Goal: Information Seeking & Learning: Check status

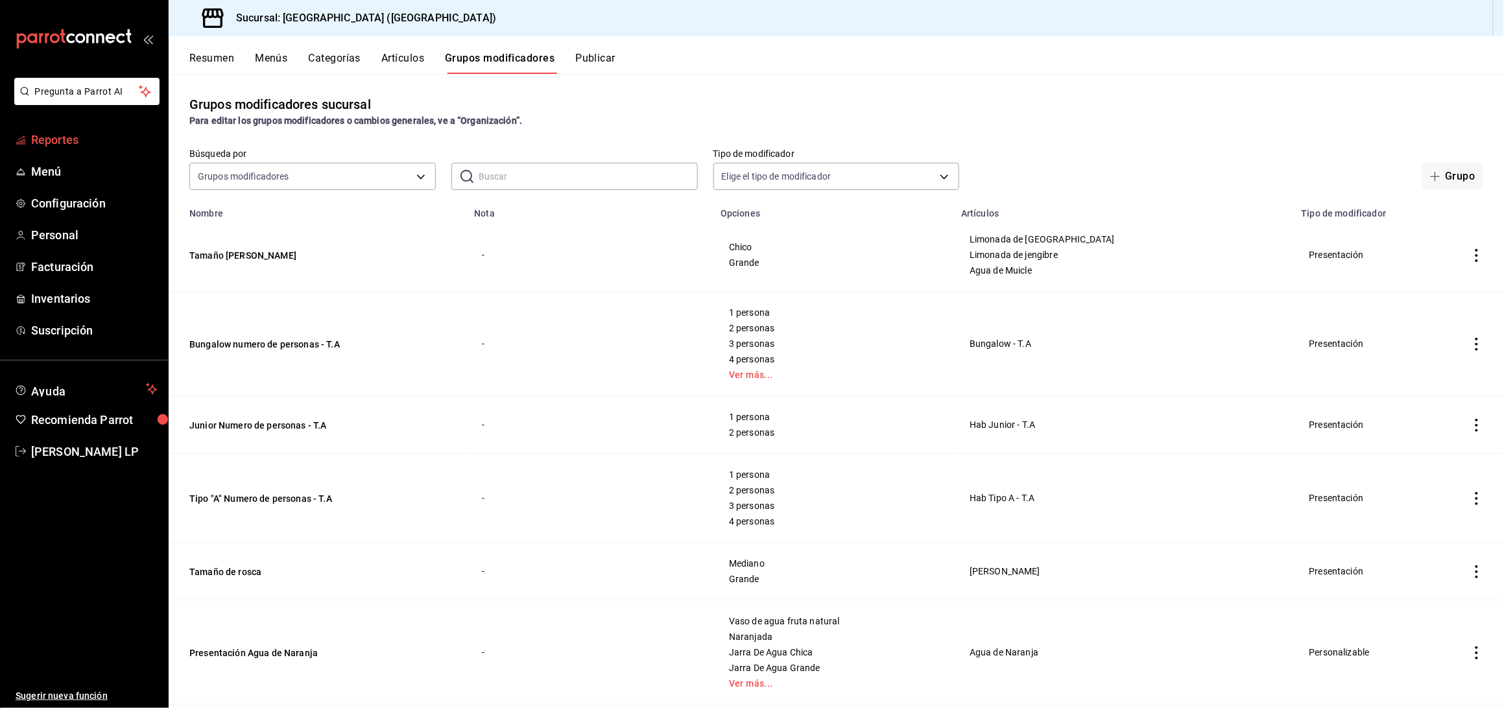
click at [97, 136] on span "Reportes" at bounding box center [94, 140] width 126 height 18
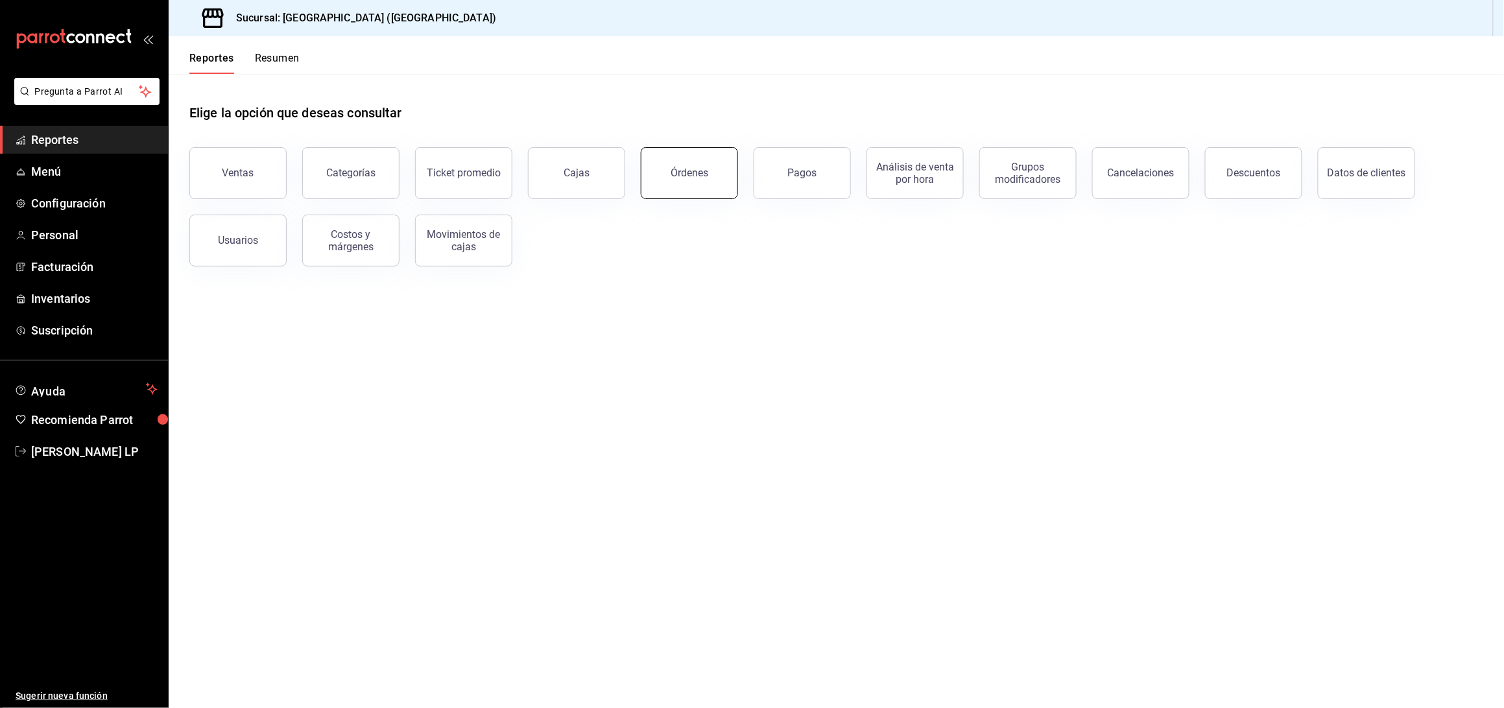
click at [695, 189] on button "Órdenes" at bounding box center [689, 173] width 97 height 52
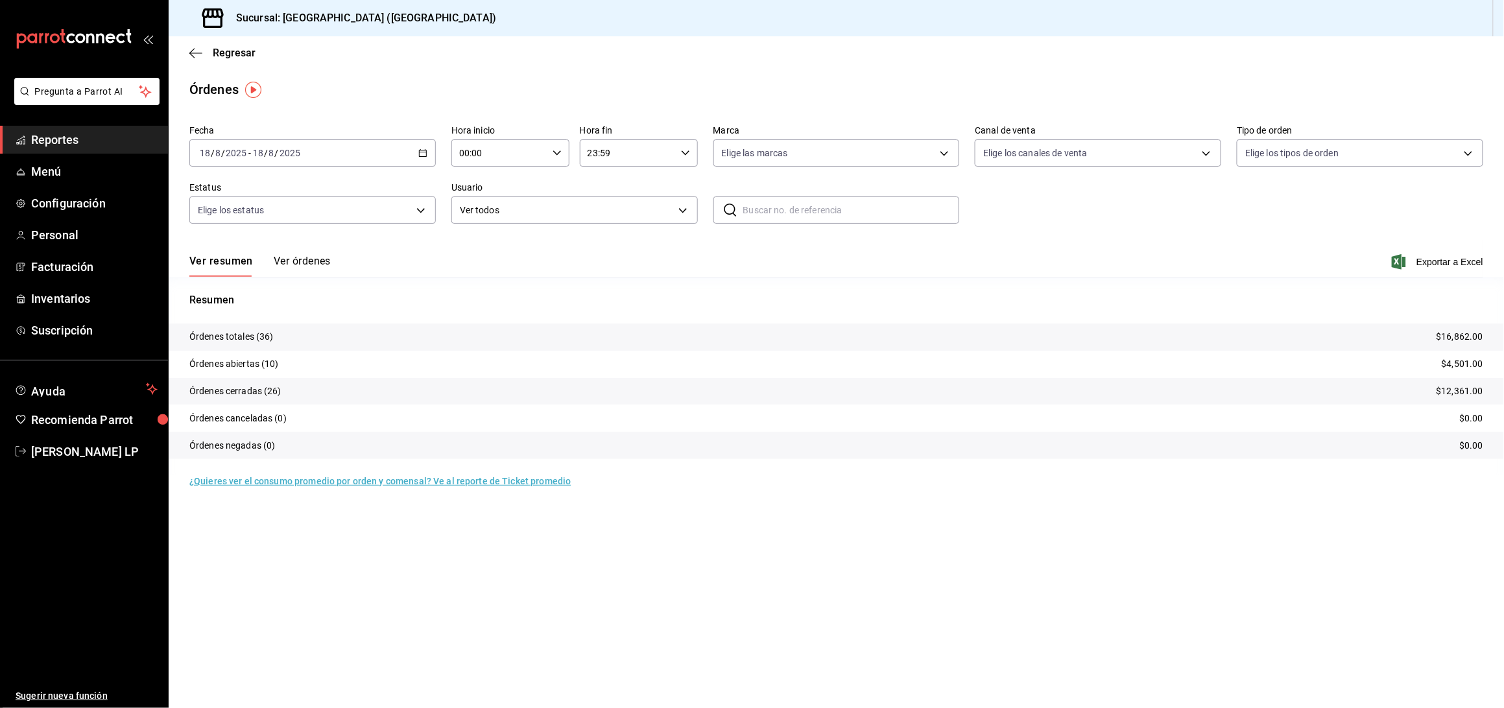
click at [312, 267] on button "Ver órdenes" at bounding box center [302, 266] width 57 height 22
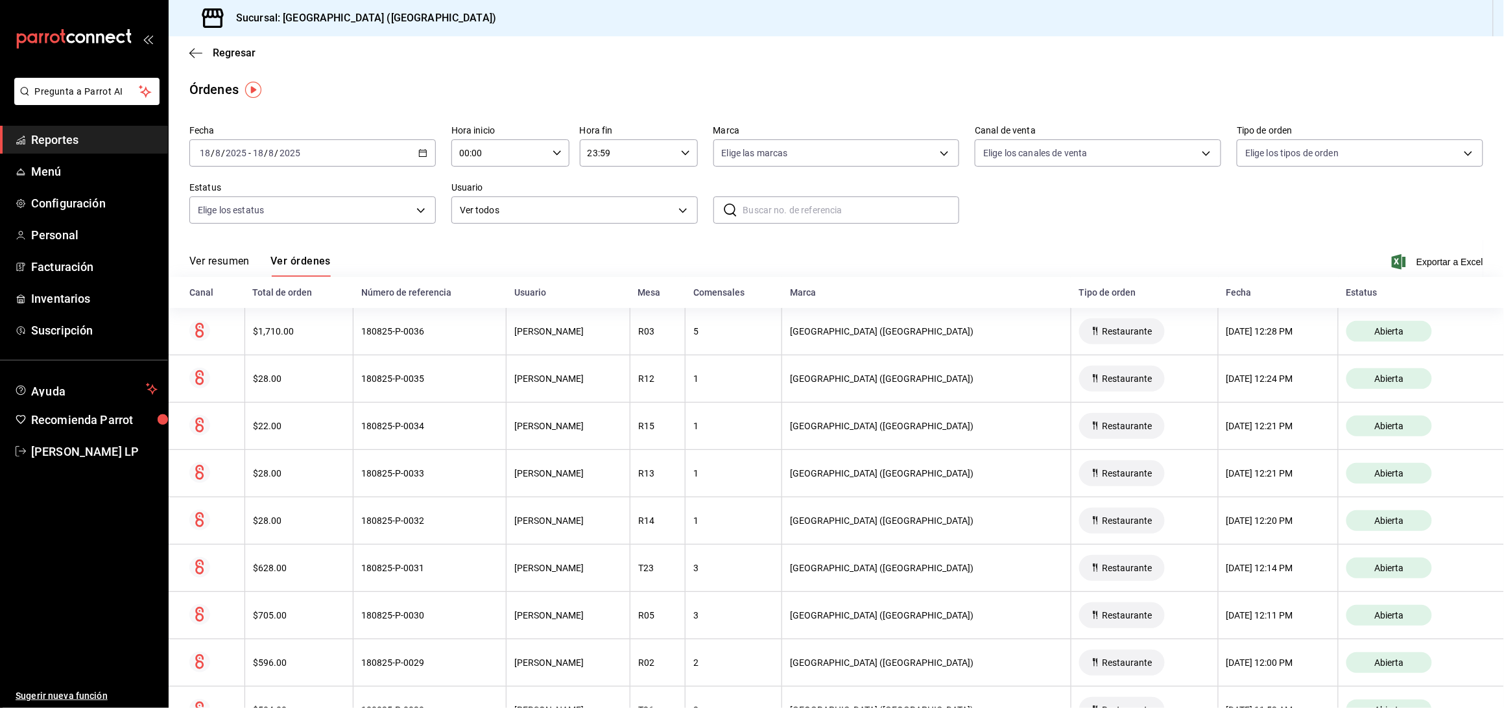
click at [419, 156] on \(Stroke\) "button" at bounding box center [423, 153] width 8 height 7
click at [265, 330] on li "Rango de fechas" at bounding box center [250, 338] width 121 height 29
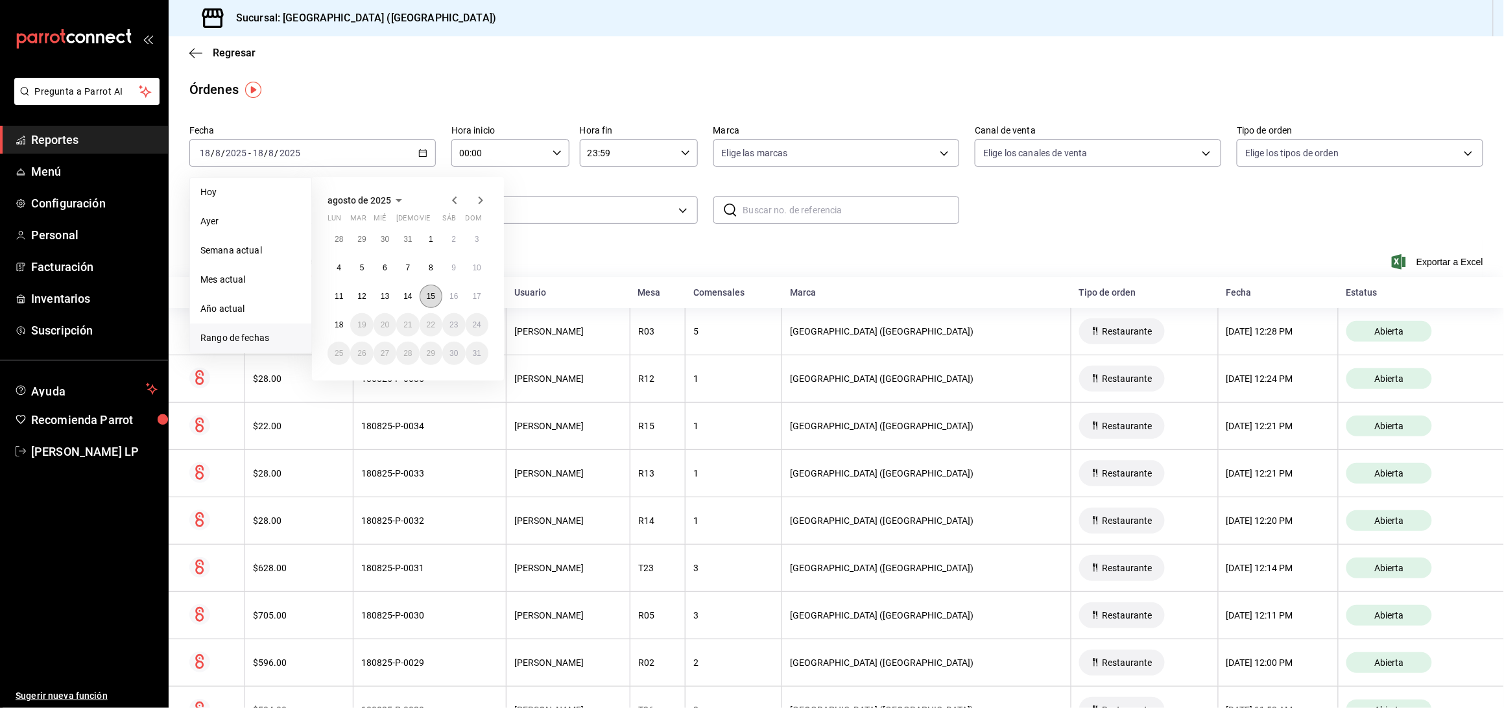
click at [435, 302] on button "15" at bounding box center [431, 296] width 23 height 23
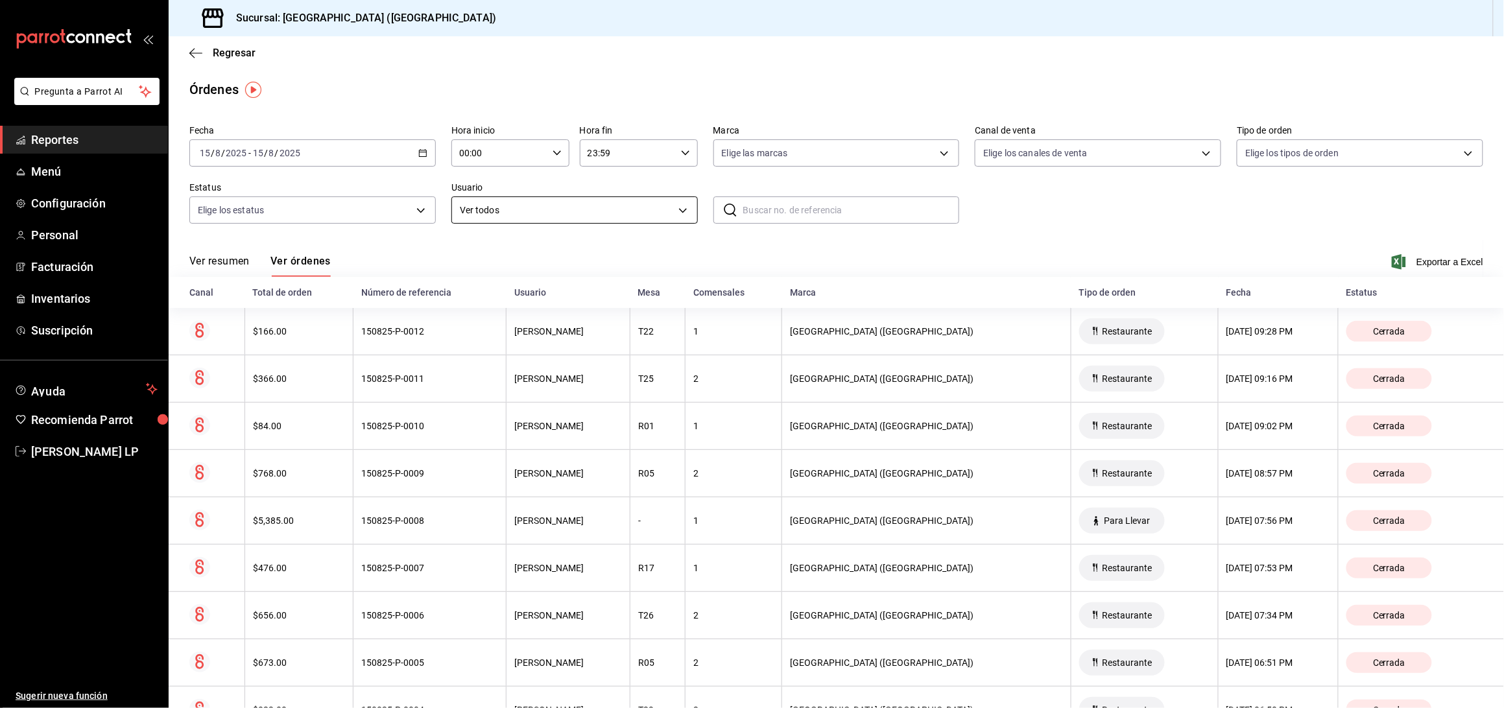
click at [582, 208] on body "Pregunta a Parrot AI Reportes Menú Configuración Personal Facturación Inventari…" at bounding box center [752, 354] width 1504 height 708
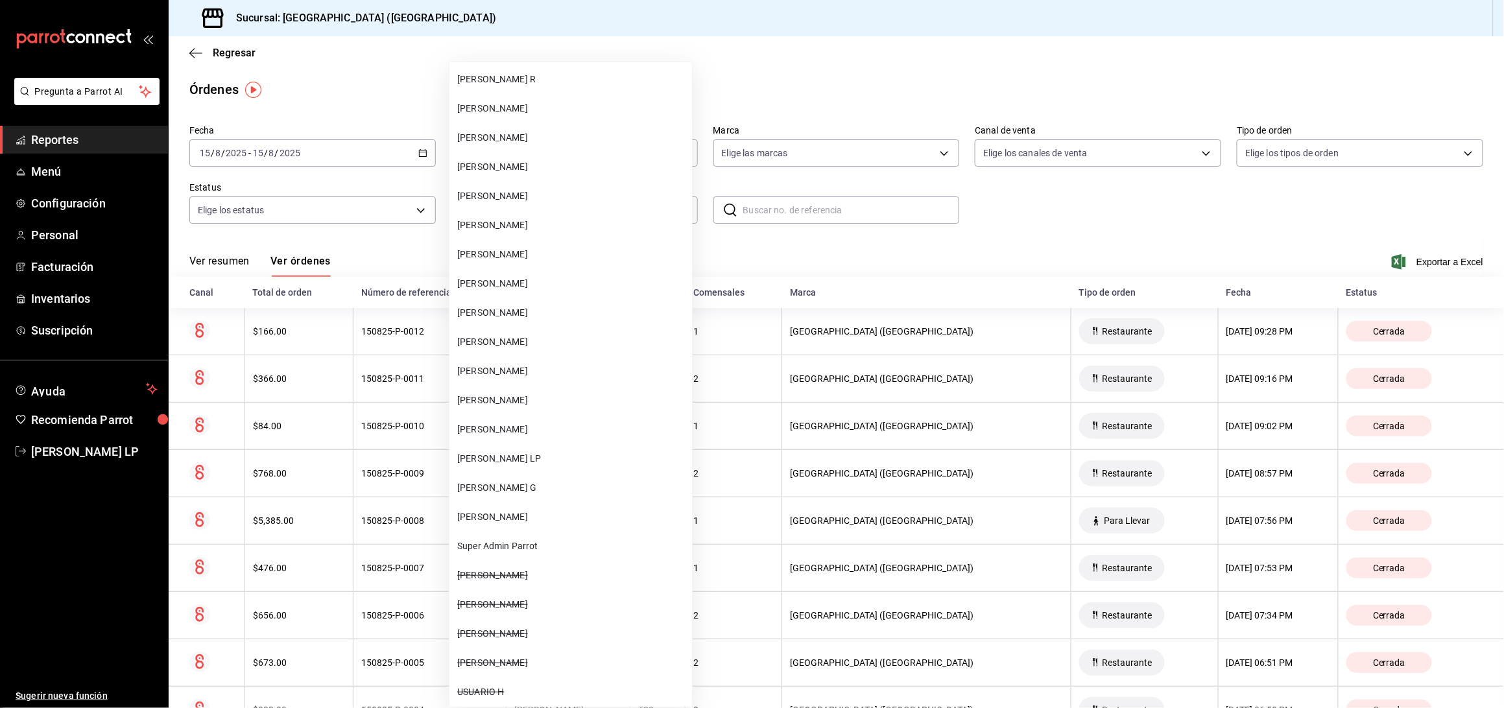
scroll to position [111, 0]
click at [564, 426] on span "[PERSON_NAME]" at bounding box center [572, 425] width 230 height 14
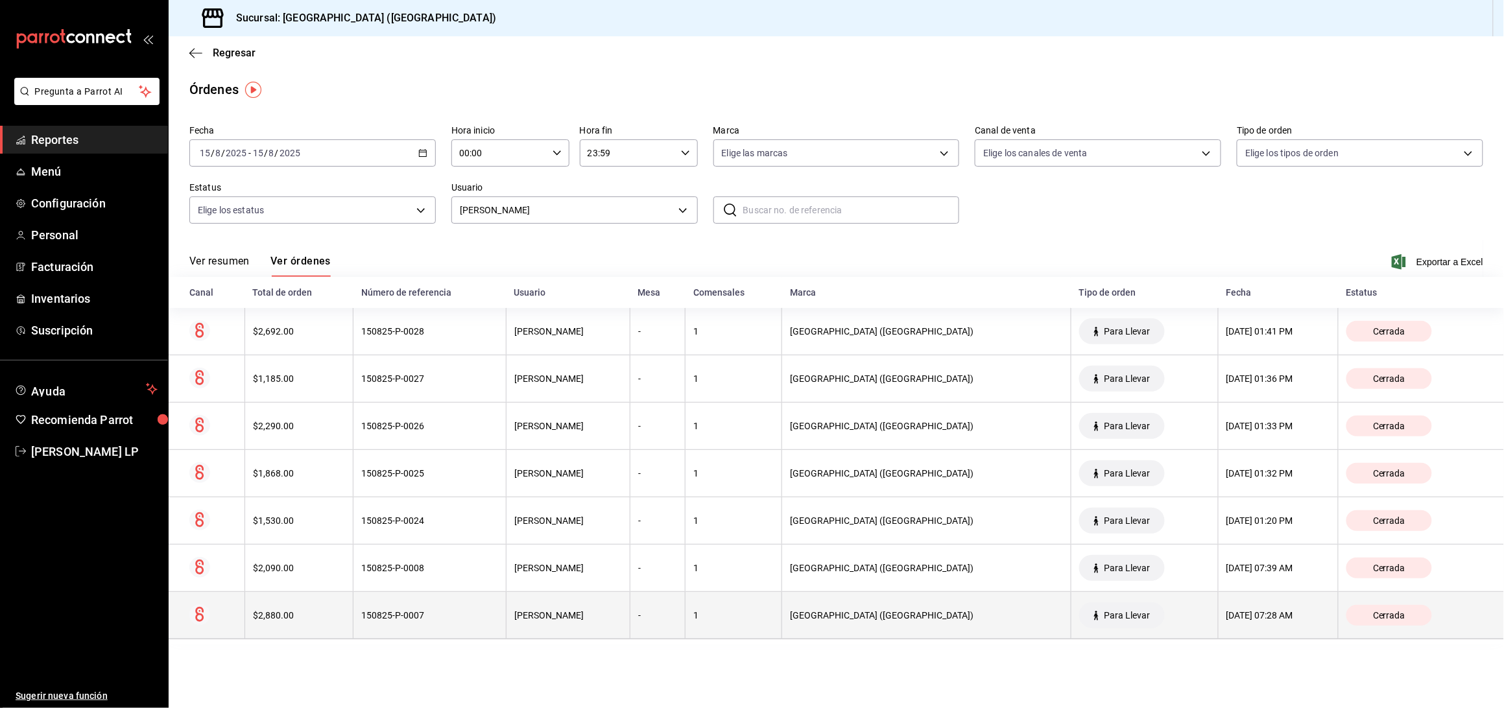
click at [474, 625] on th "150825-P-0007" at bounding box center [430, 615] width 153 height 47
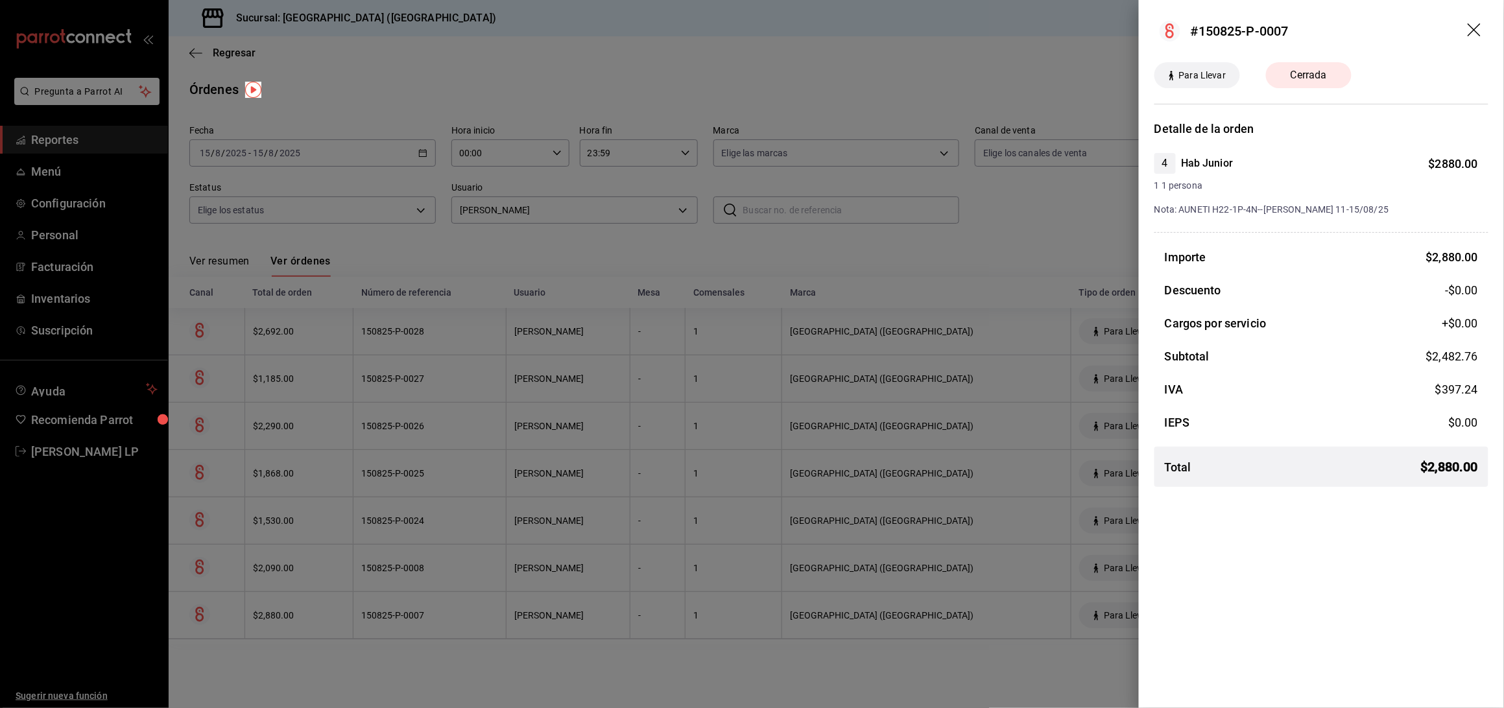
click at [480, 618] on div at bounding box center [752, 354] width 1504 height 708
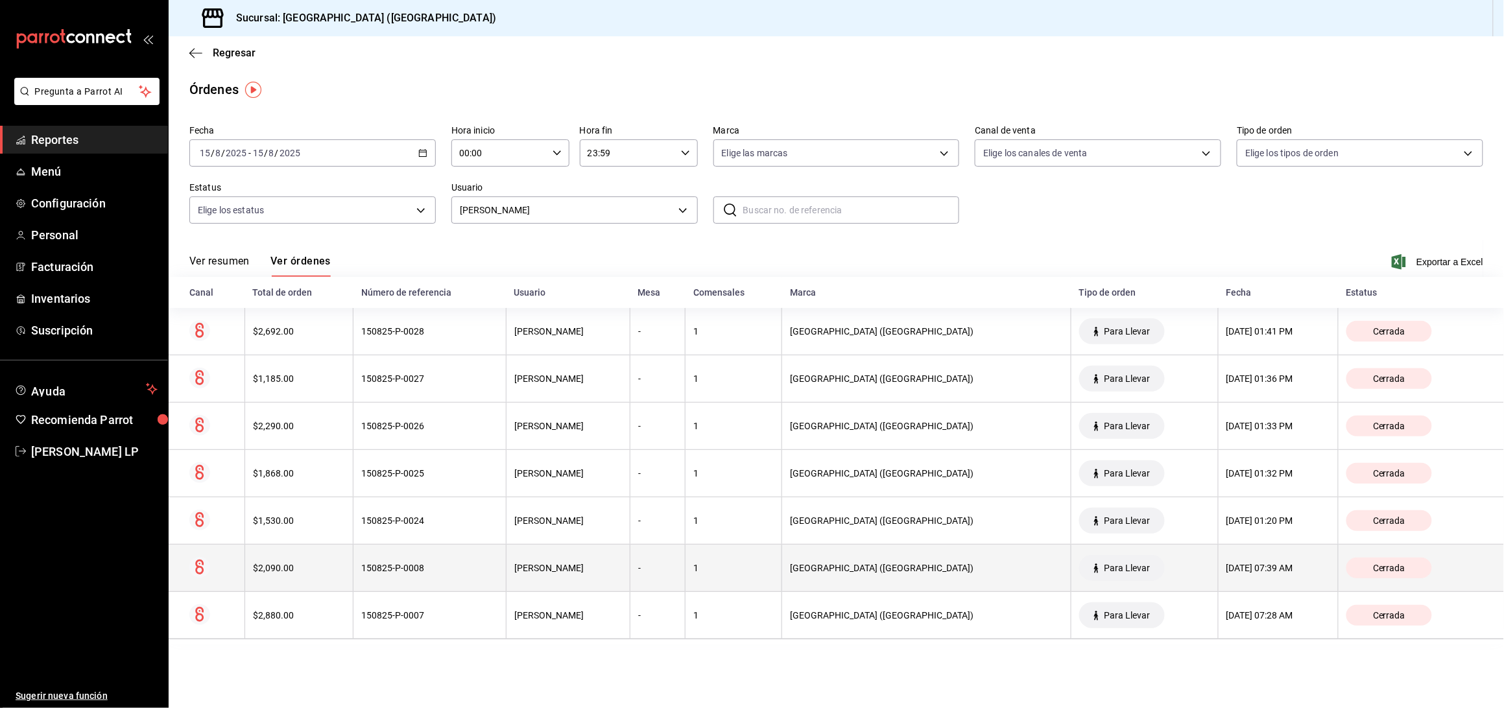
click at [498, 566] on div "150825-P-0008" at bounding box center [429, 568] width 137 height 10
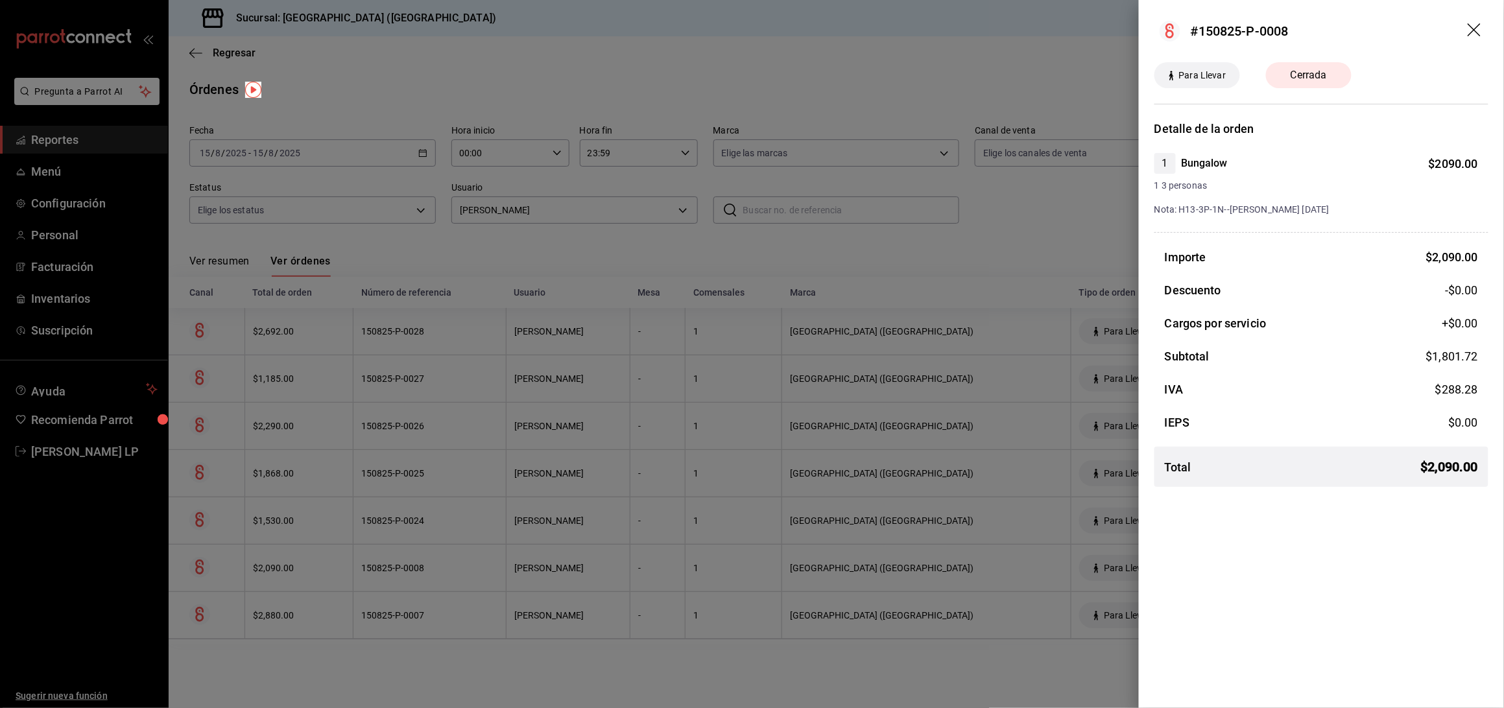
click at [499, 566] on div at bounding box center [752, 354] width 1504 height 708
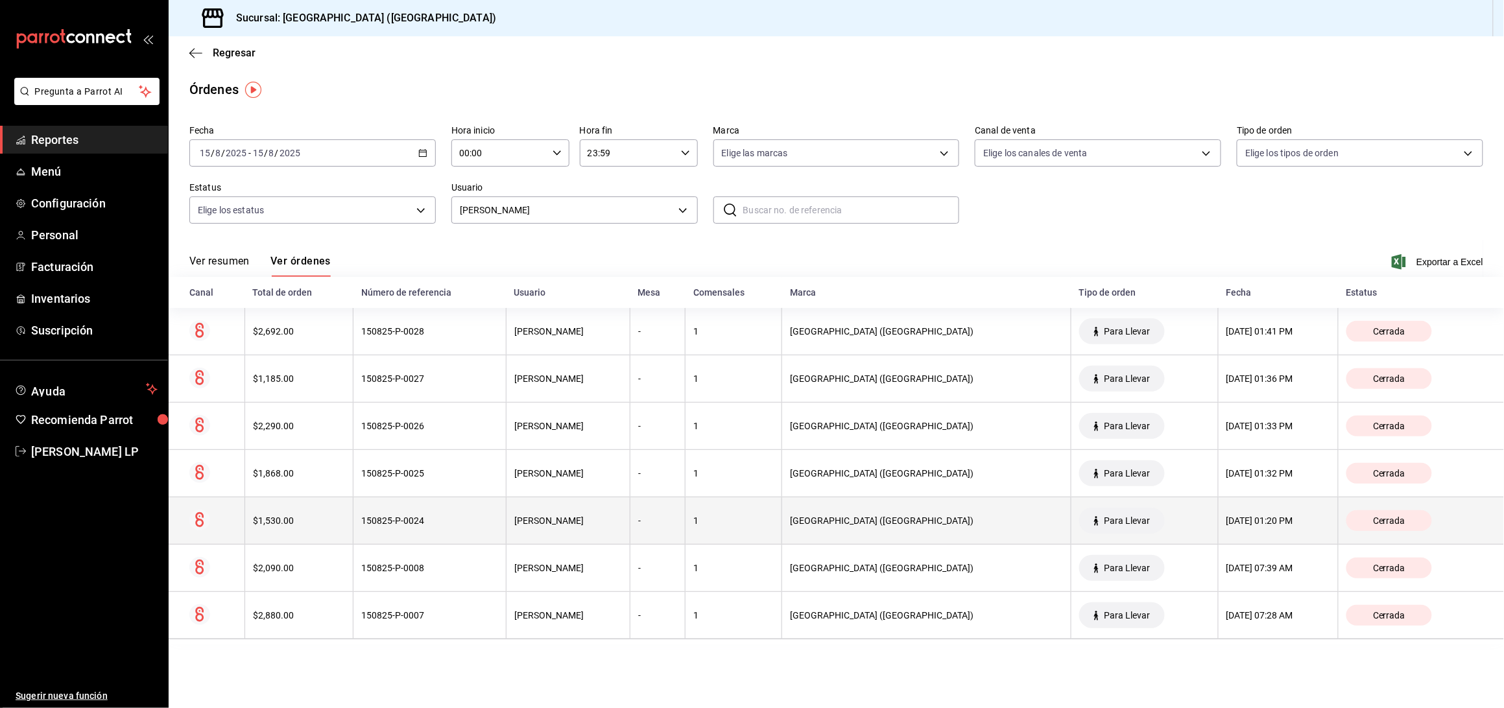
click at [487, 526] on div "150825-P-0024" at bounding box center [429, 521] width 137 height 10
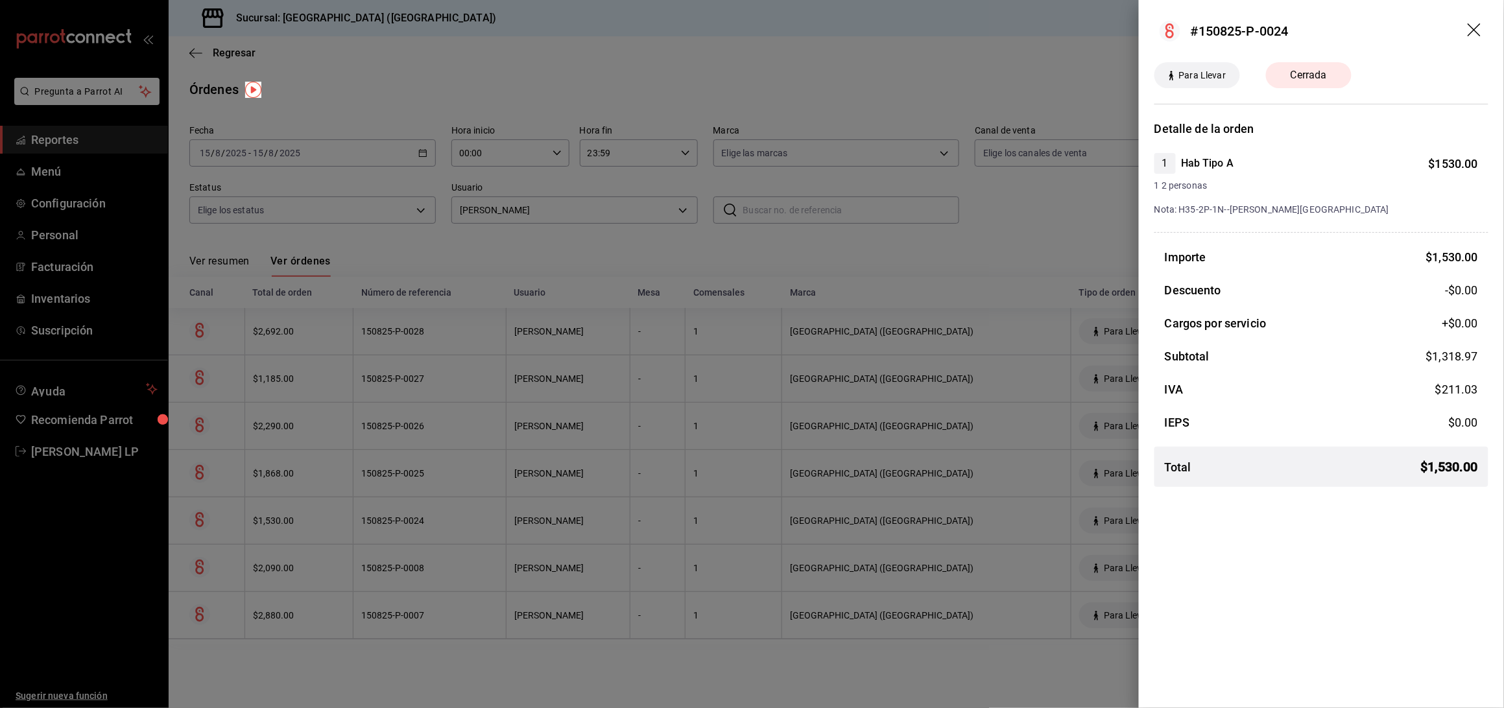
click at [466, 652] on div at bounding box center [752, 354] width 1504 height 708
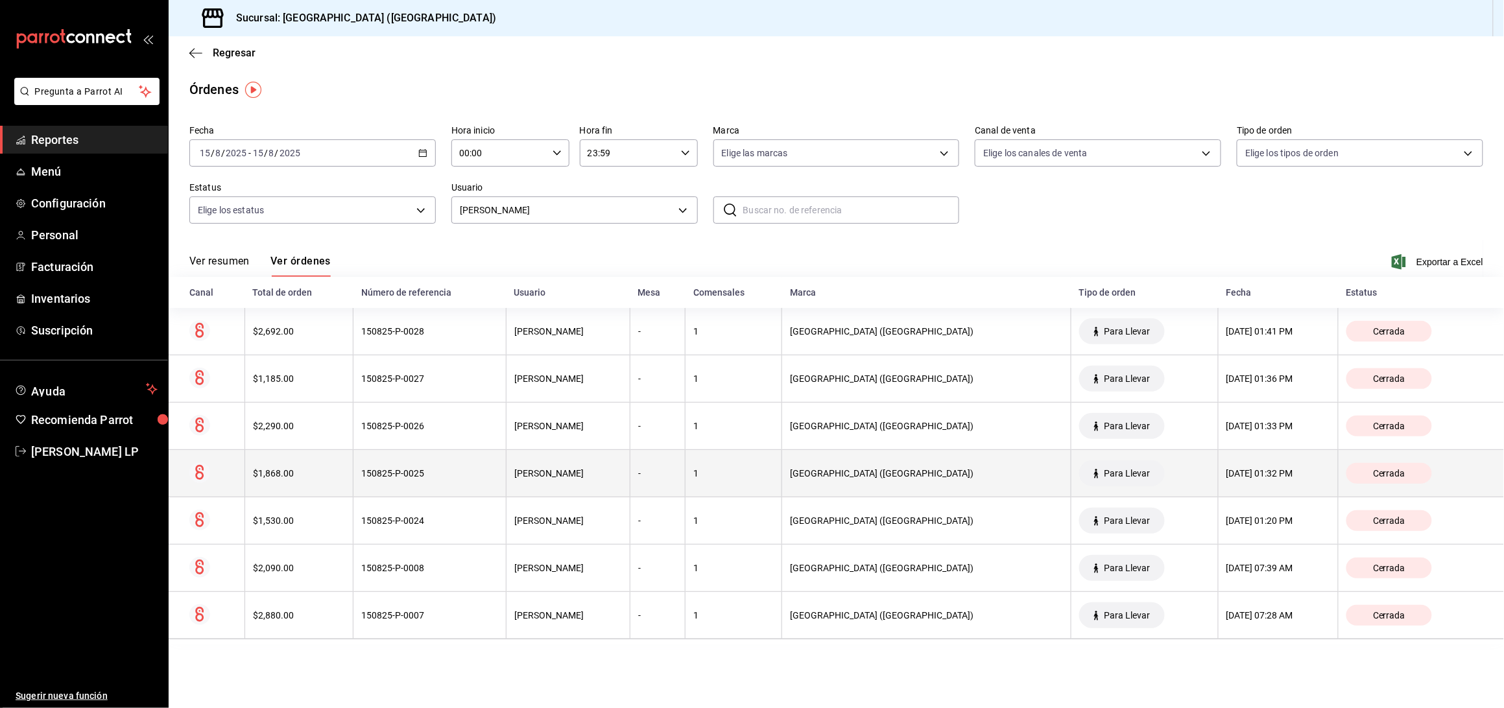
click at [435, 473] on div "150825-P-0025" at bounding box center [429, 473] width 137 height 10
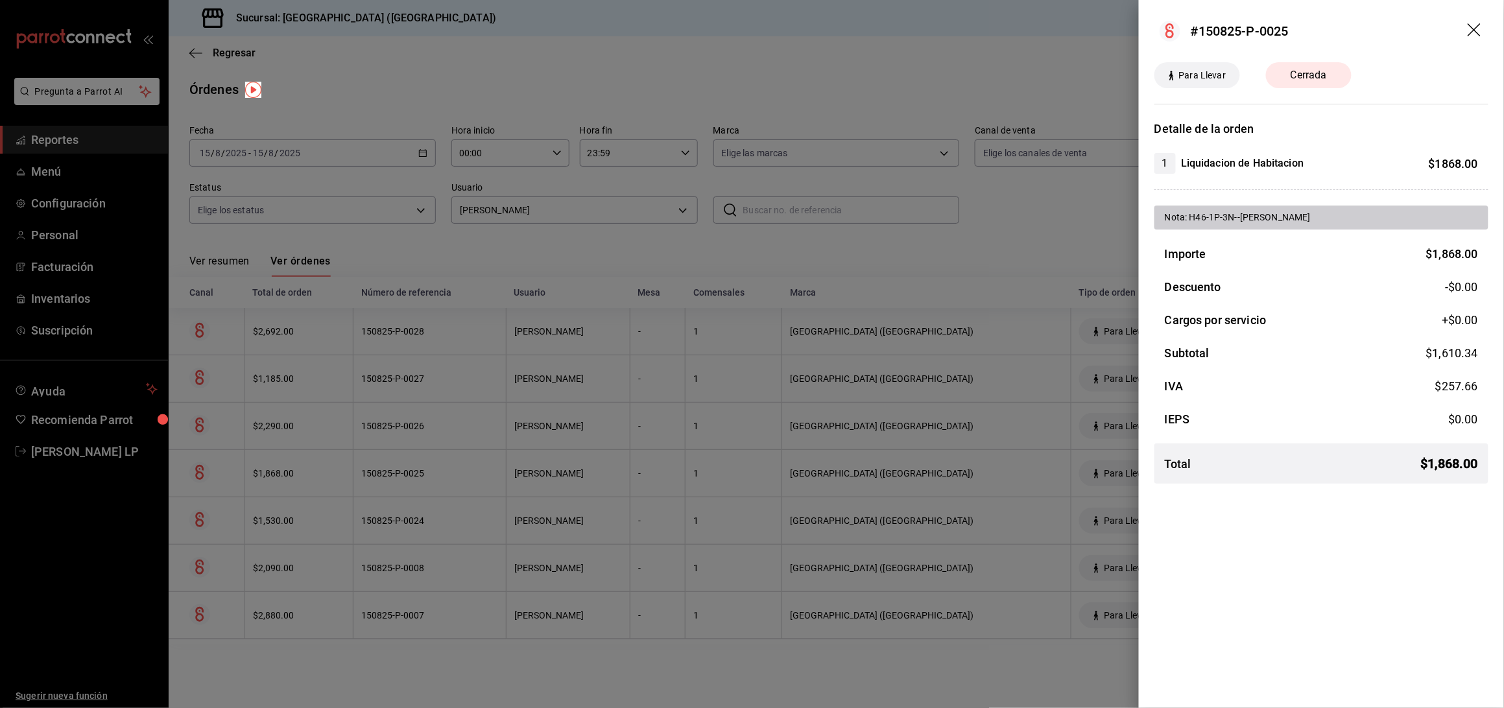
click at [466, 422] on div at bounding box center [752, 354] width 1504 height 708
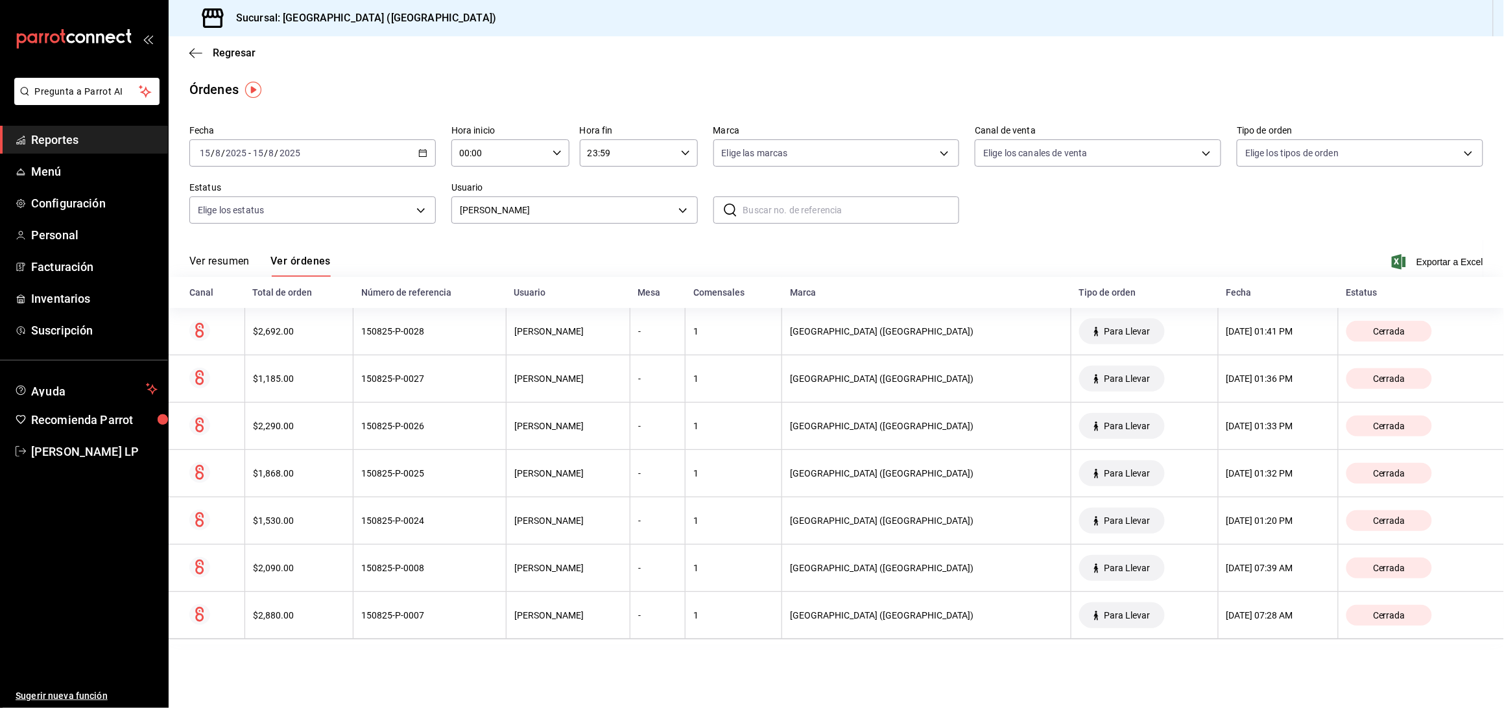
click at [466, 422] on div "150825-P-0026" at bounding box center [429, 426] width 137 height 10
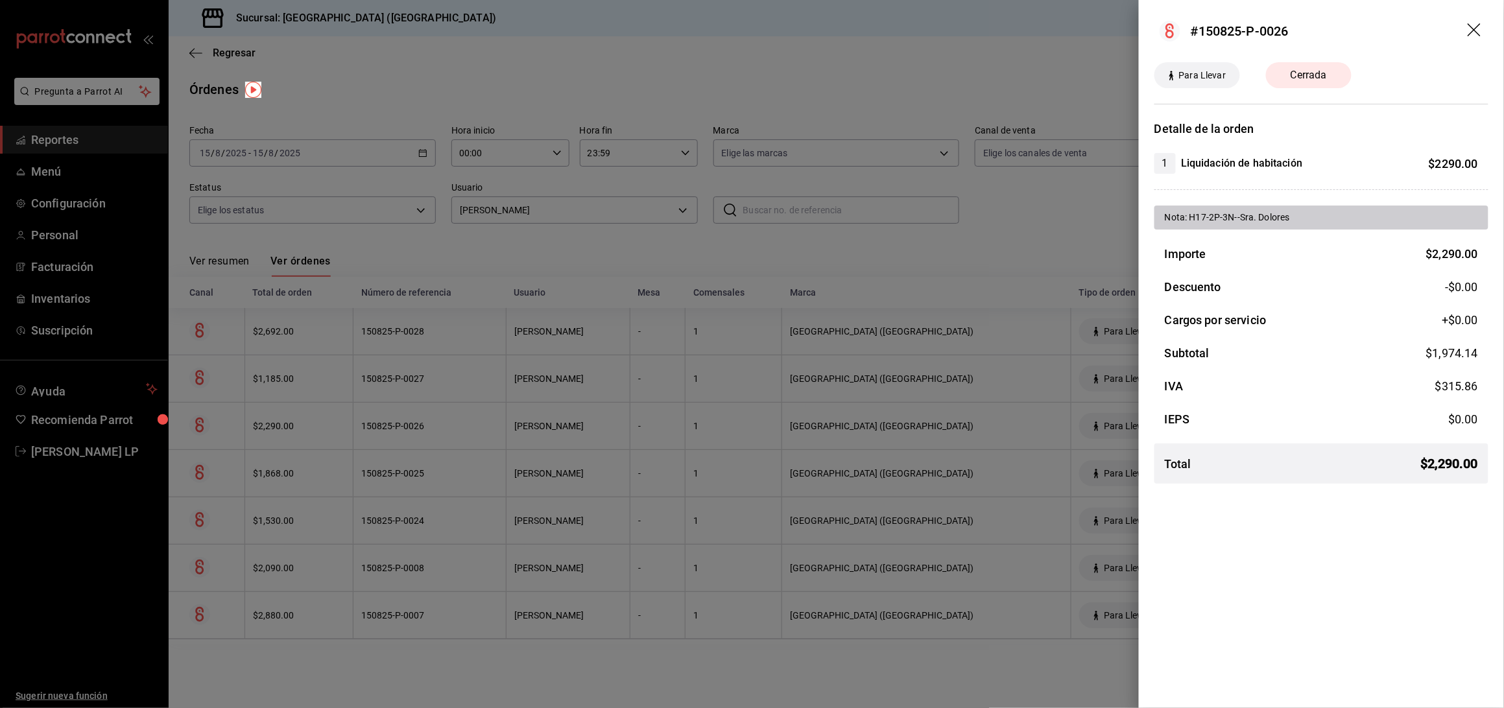
click at [435, 420] on div at bounding box center [752, 354] width 1504 height 708
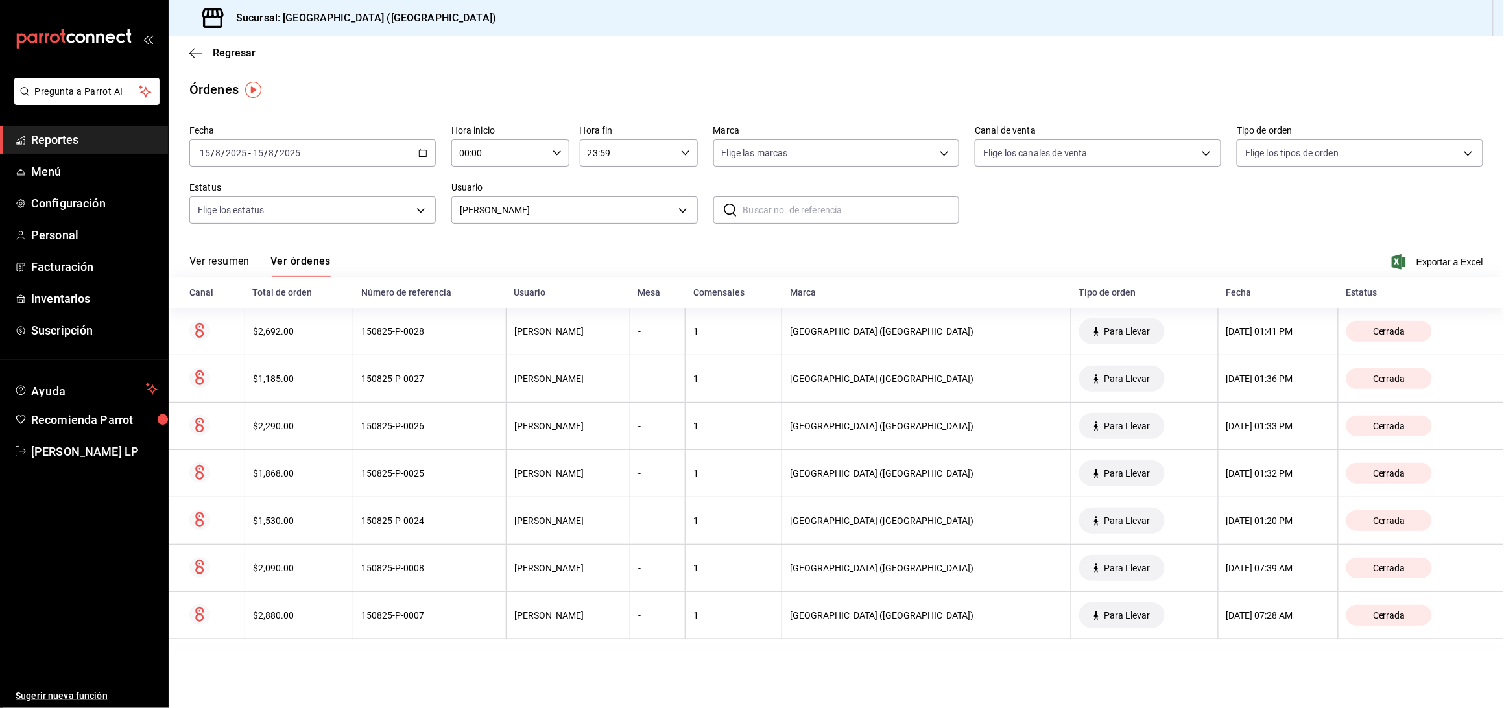
click at [435, 384] on div "150825-P-0027" at bounding box center [429, 379] width 137 height 10
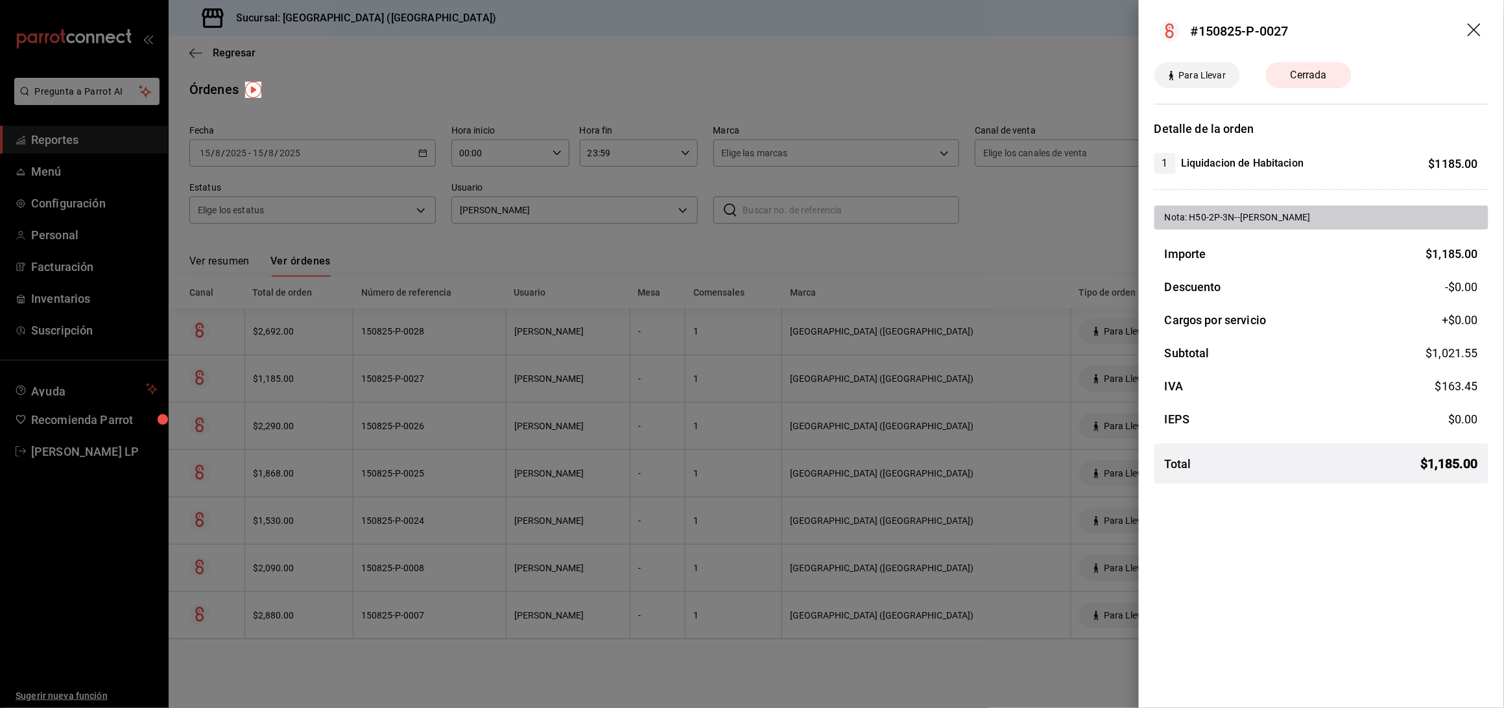
click at [573, 384] on div at bounding box center [752, 354] width 1504 height 708
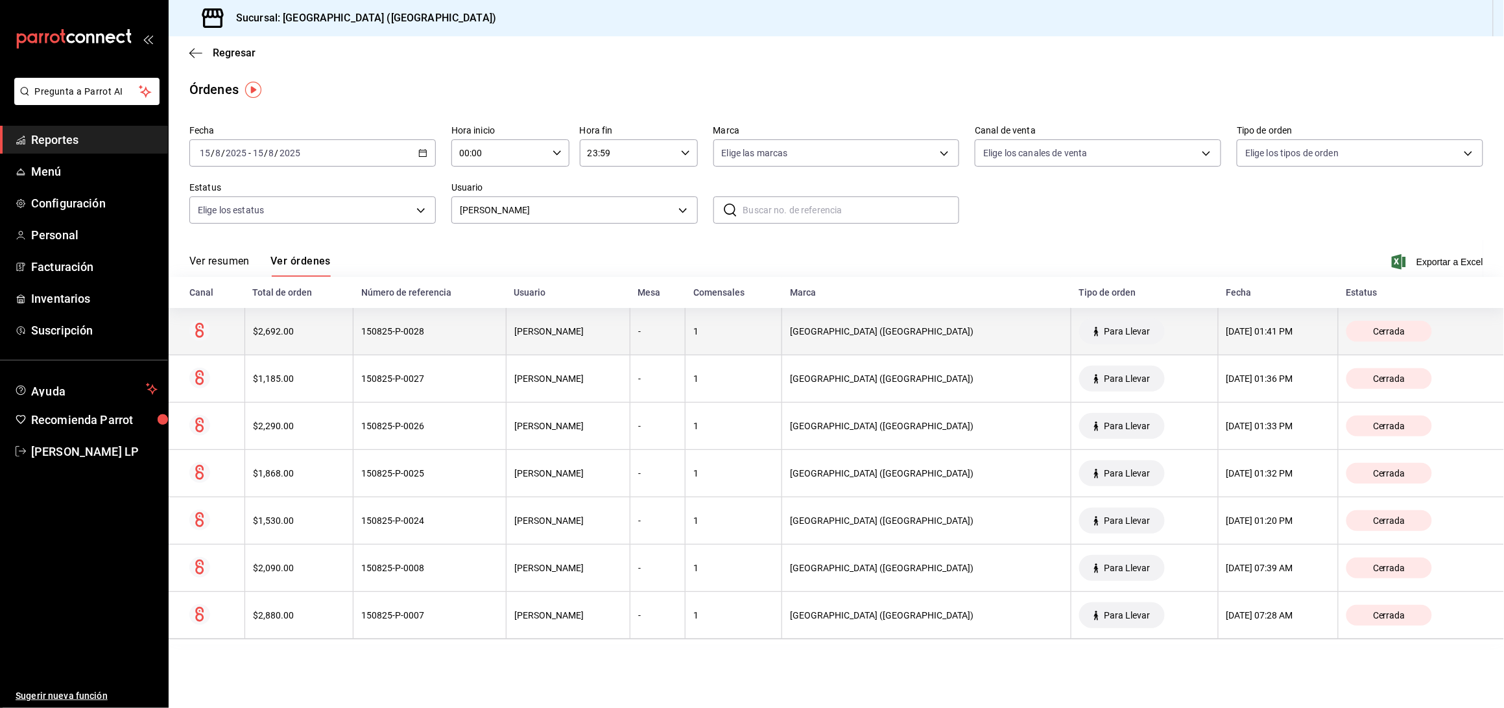
click at [575, 344] on th "[PERSON_NAME]" at bounding box center [569, 331] width 124 height 47
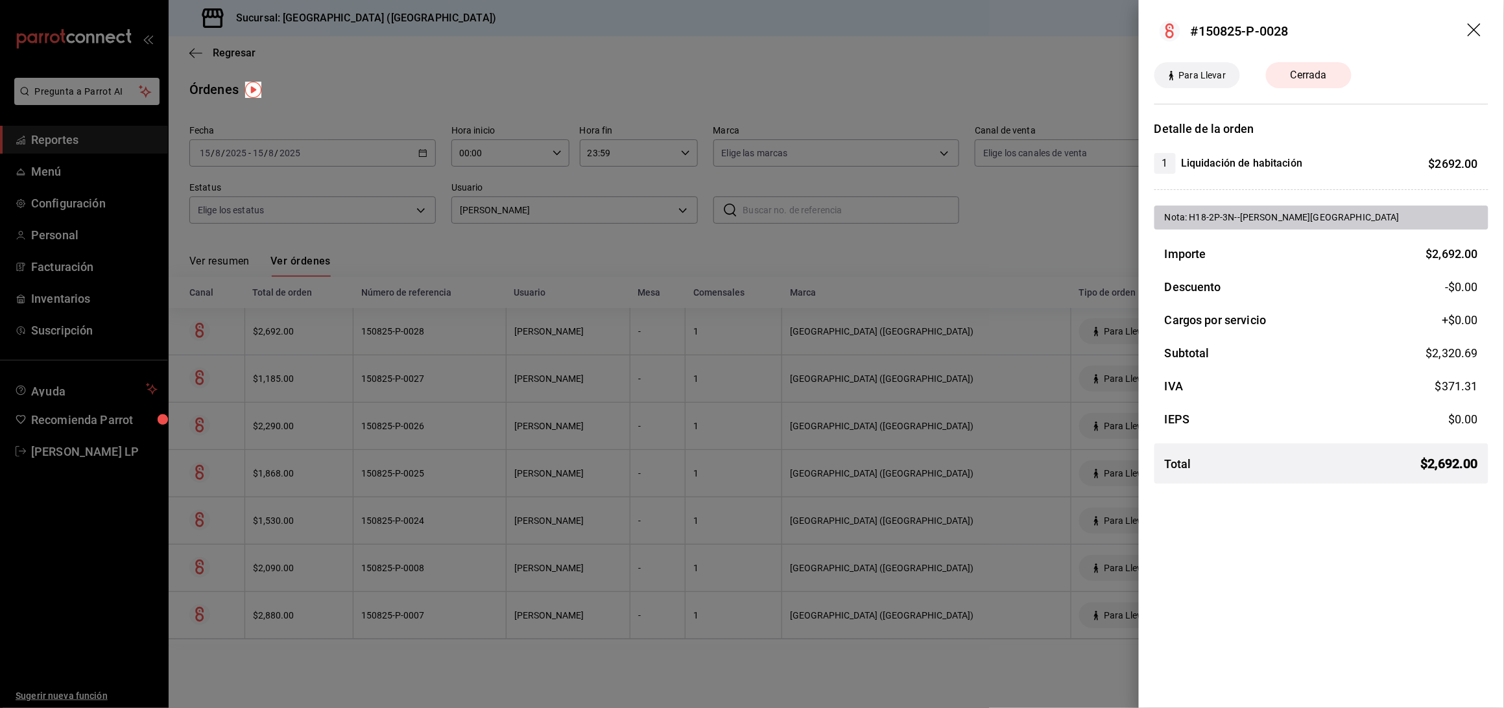
drag, startPoint x: 457, startPoint y: 341, endPoint x: 516, endPoint y: 302, distance: 71.6
click at [457, 341] on div at bounding box center [752, 354] width 1504 height 708
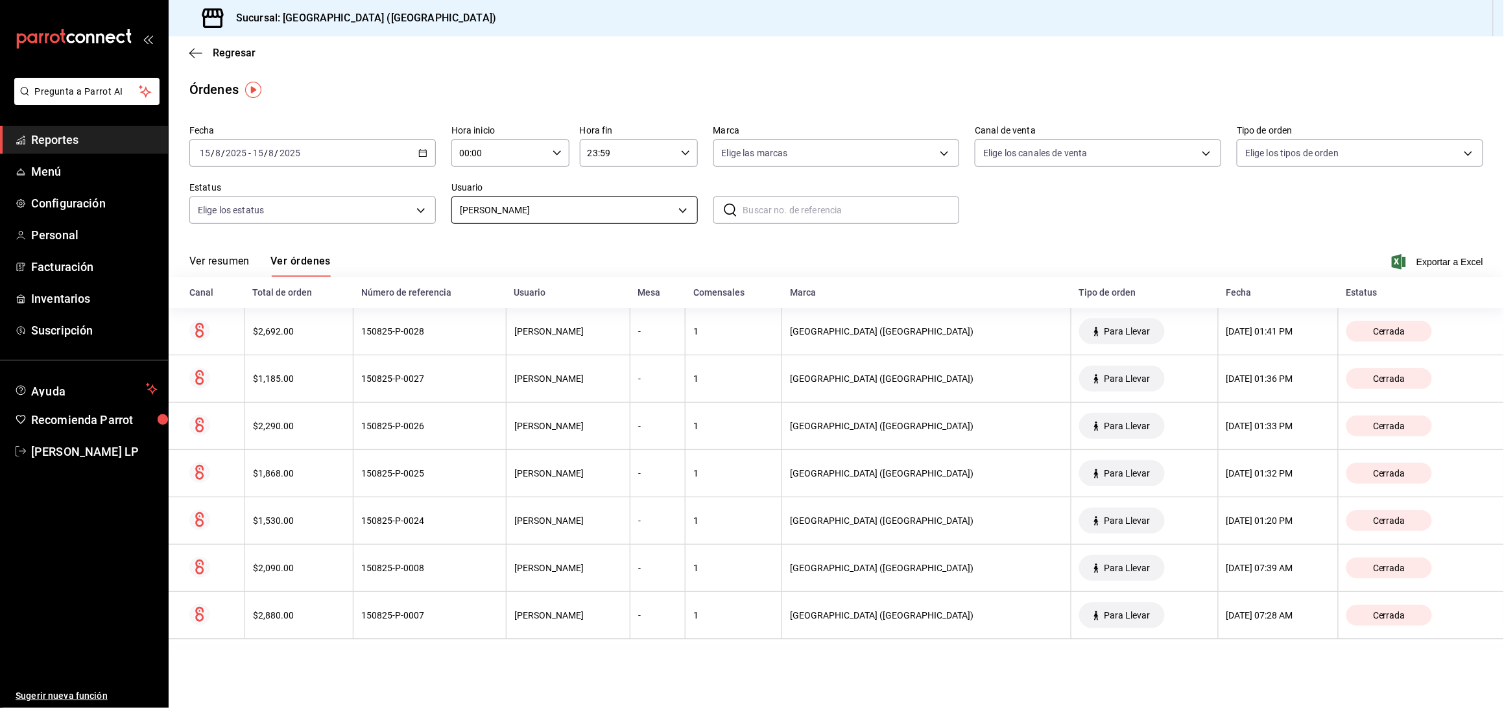
click at [568, 219] on body "Pregunta a Parrot AI Reportes Menú Configuración Personal Facturación Inventari…" at bounding box center [752, 354] width 1504 height 708
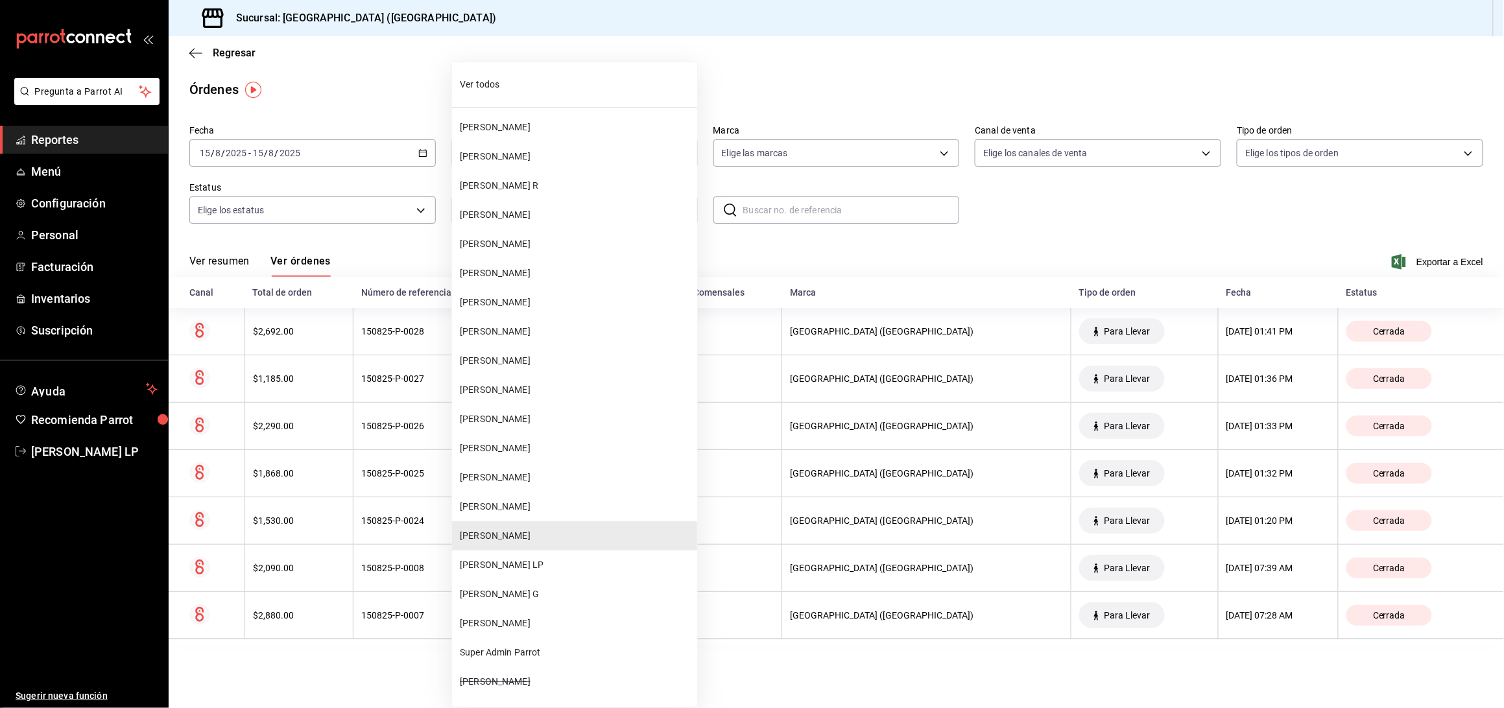
click at [575, 420] on span "[PERSON_NAME]" at bounding box center [576, 420] width 232 height 14
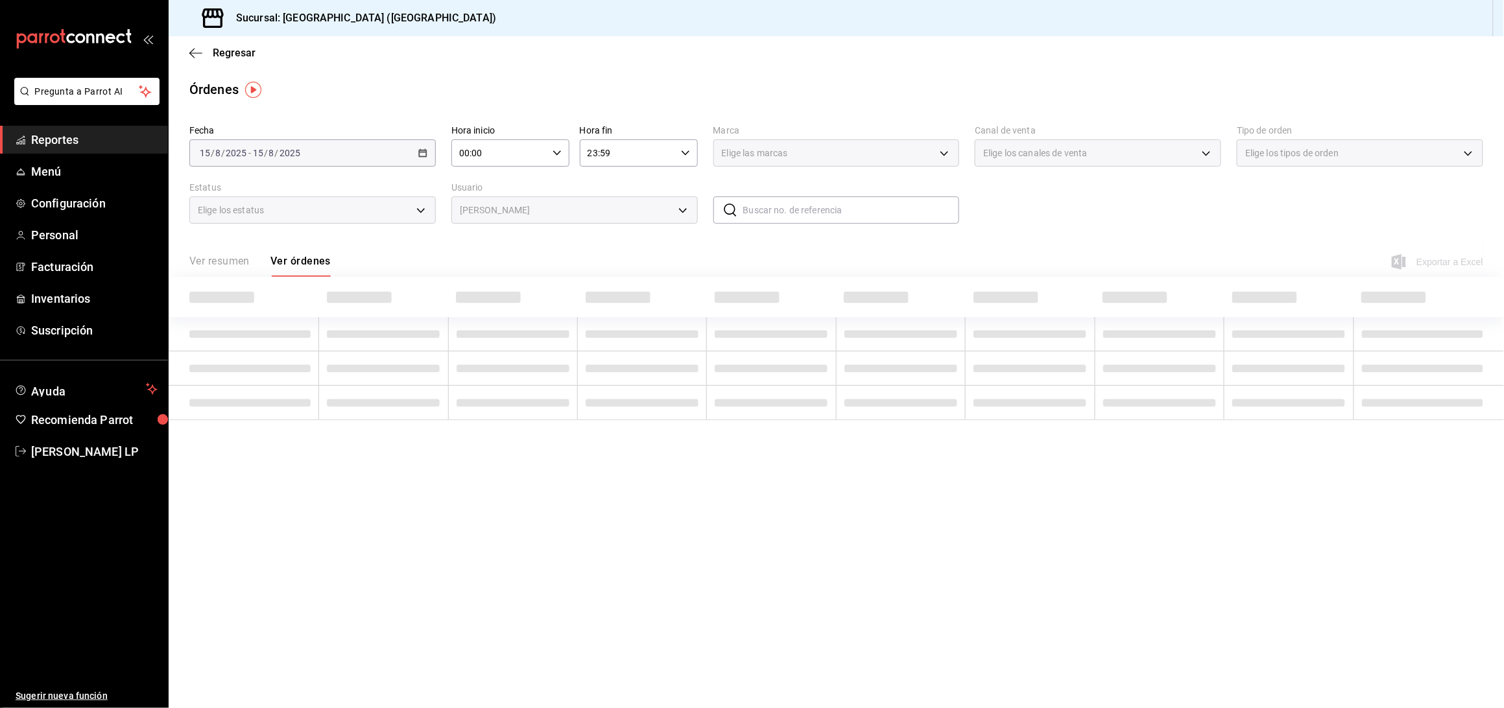
type input "f5f817fd-76e8-4ac2-b5cf-d8dd5632f2c7"
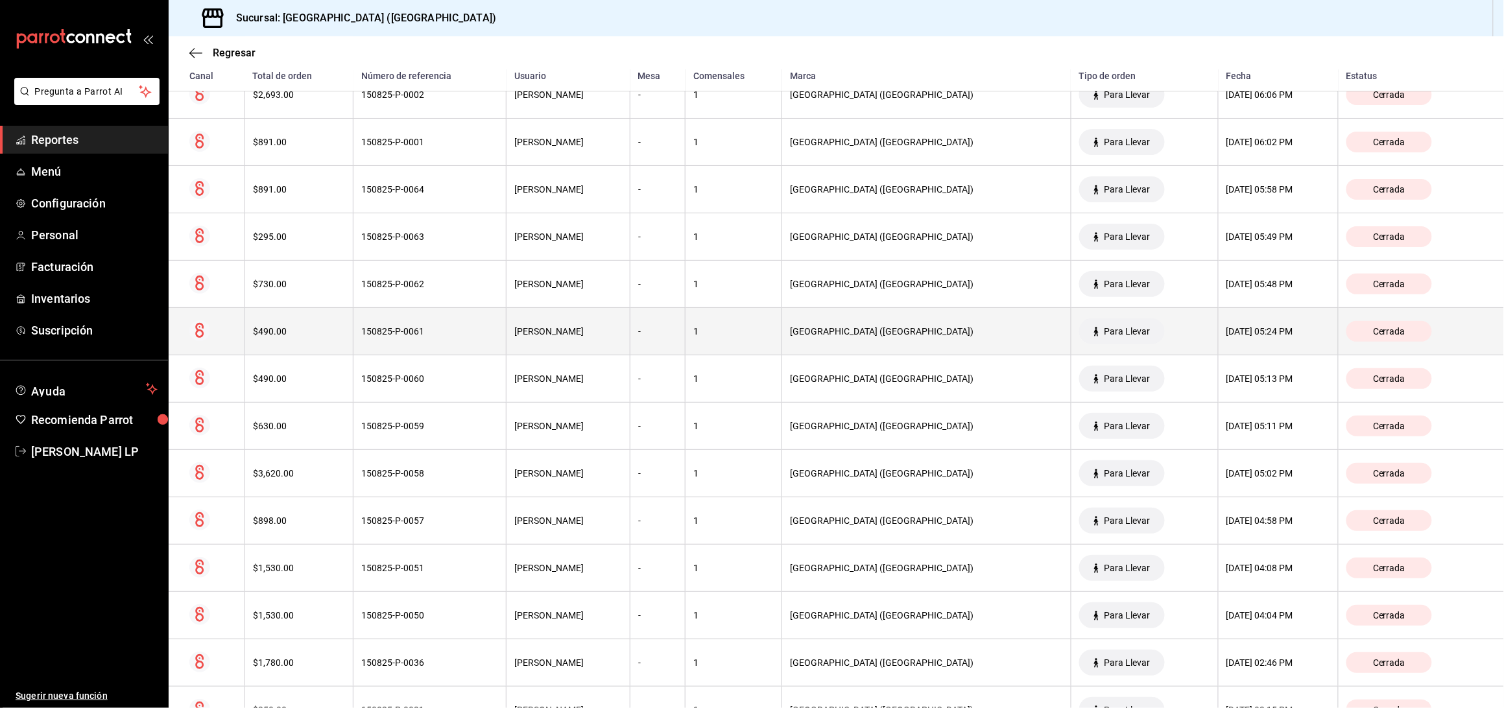
scroll to position [409, 0]
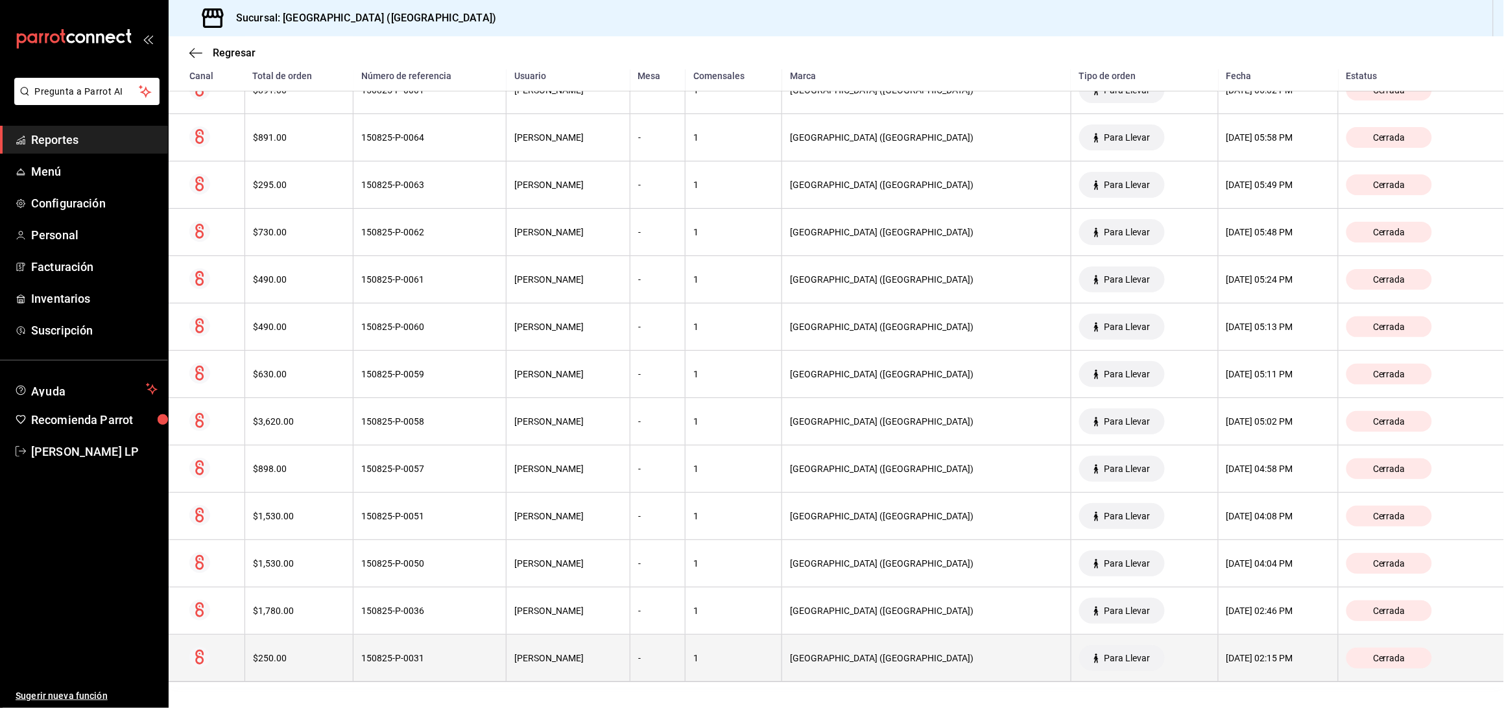
click at [474, 659] on div "150825-P-0031" at bounding box center [429, 658] width 137 height 10
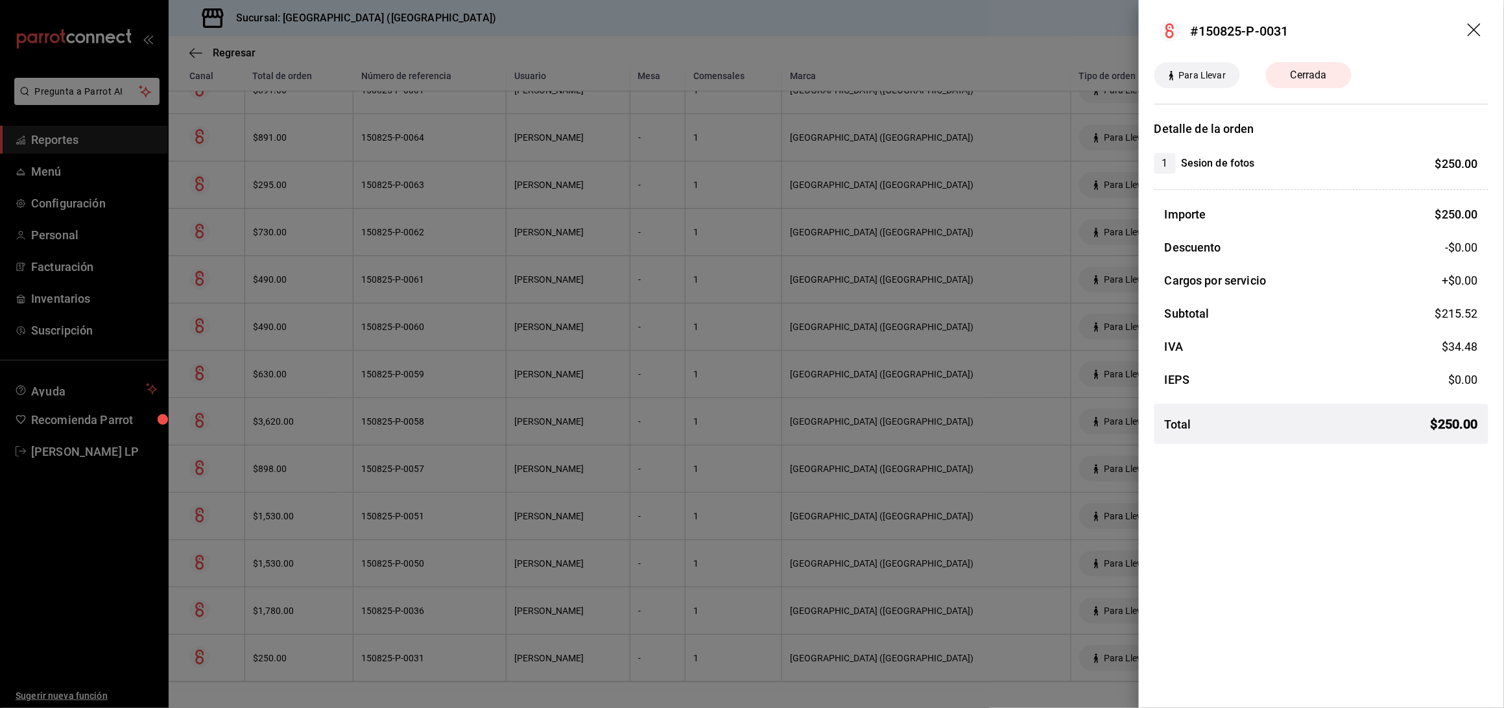
click at [470, 659] on div at bounding box center [752, 354] width 1504 height 708
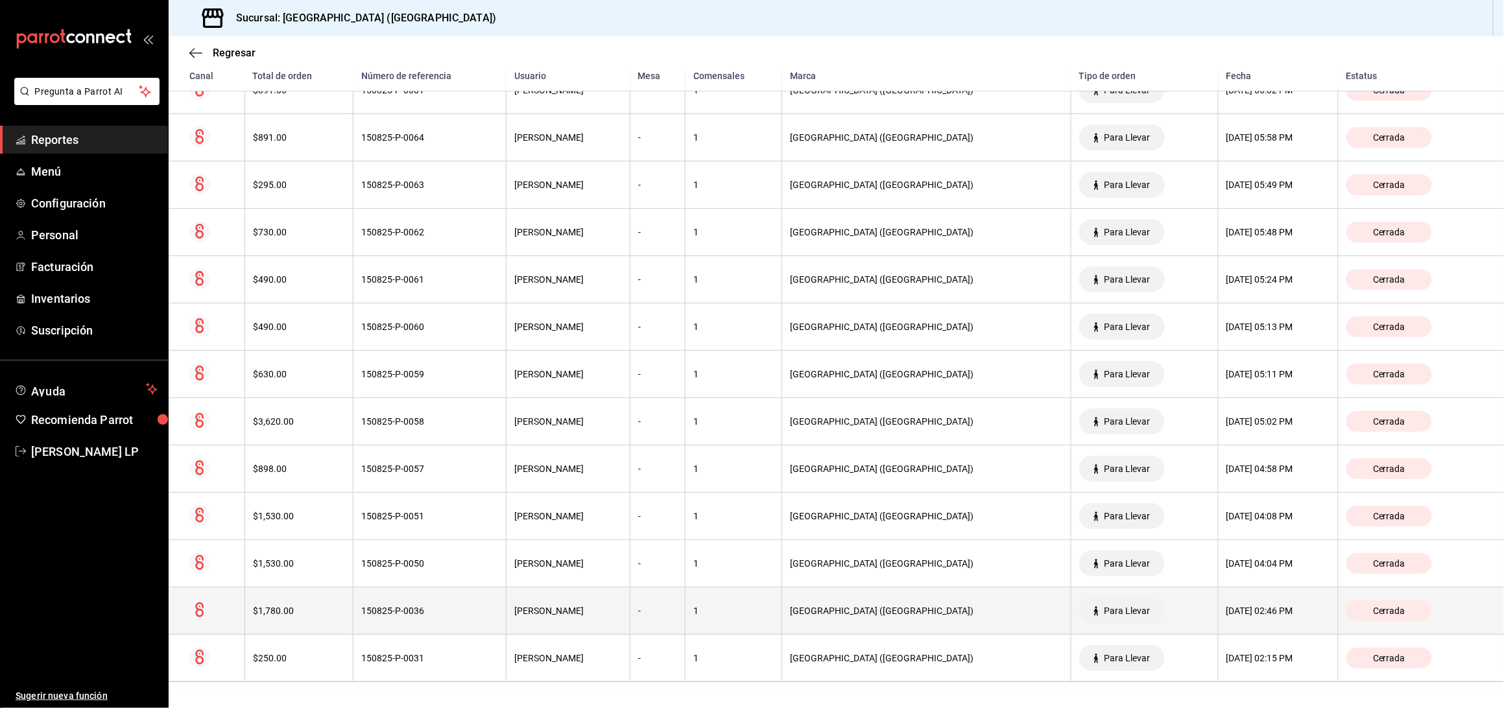
click at [474, 610] on div "150825-P-0036" at bounding box center [429, 611] width 137 height 10
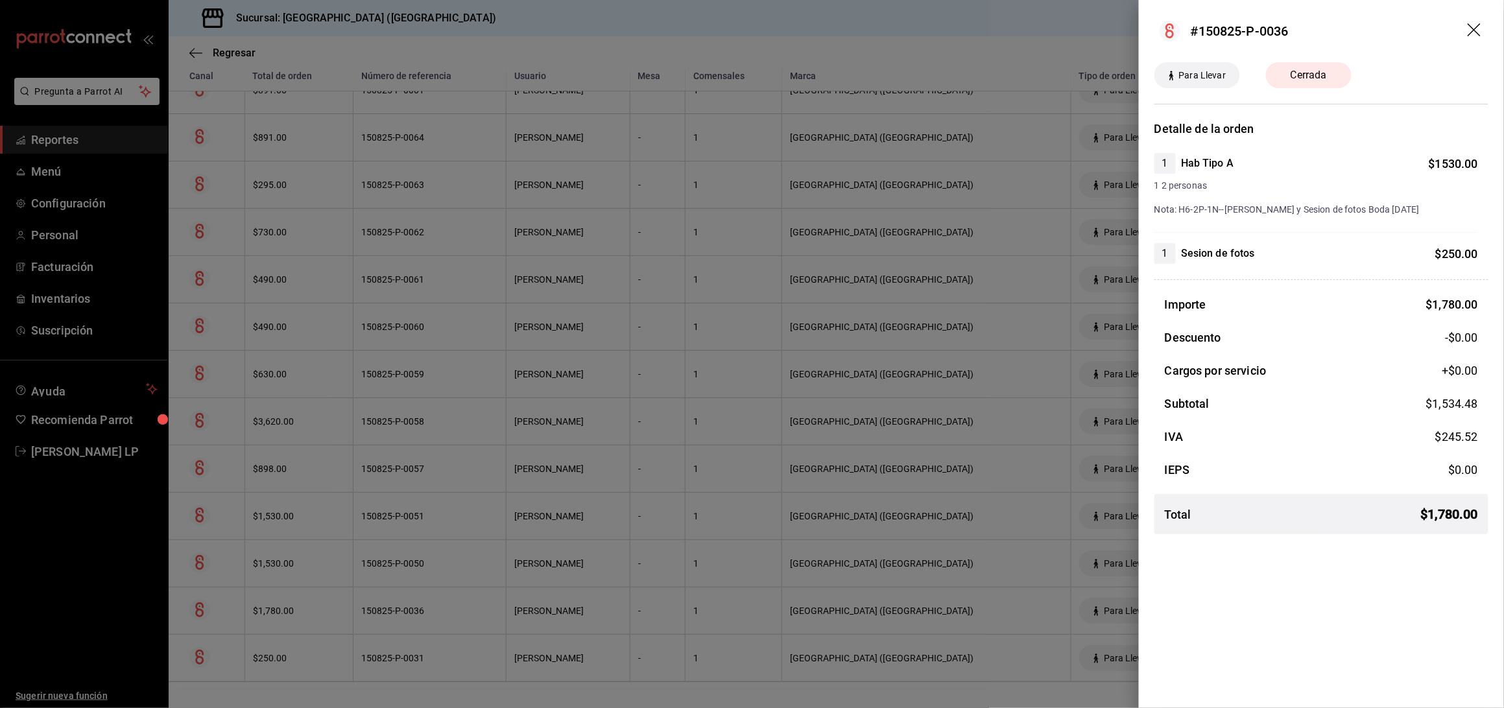
click at [459, 613] on div at bounding box center [752, 354] width 1504 height 708
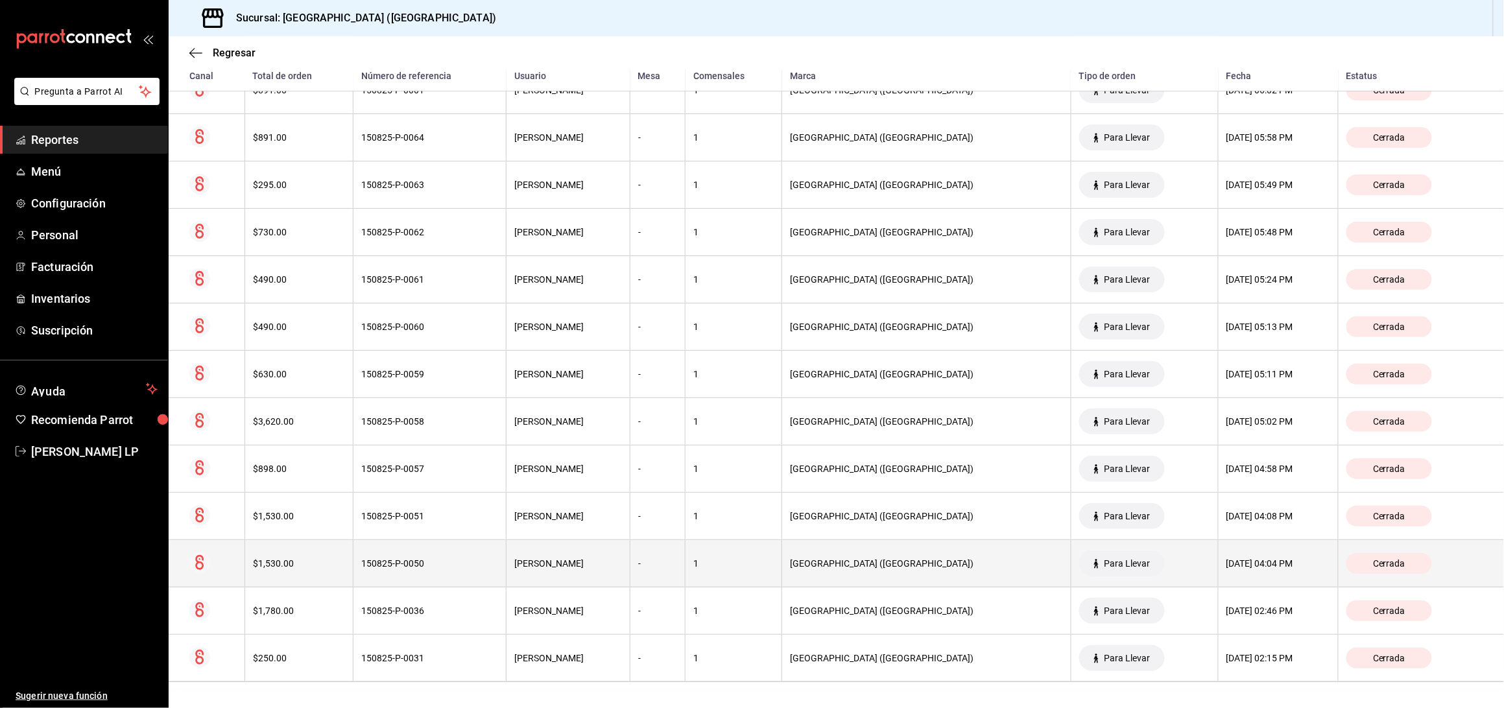
click at [454, 576] on th "150825-P-0050" at bounding box center [430, 563] width 153 height 47
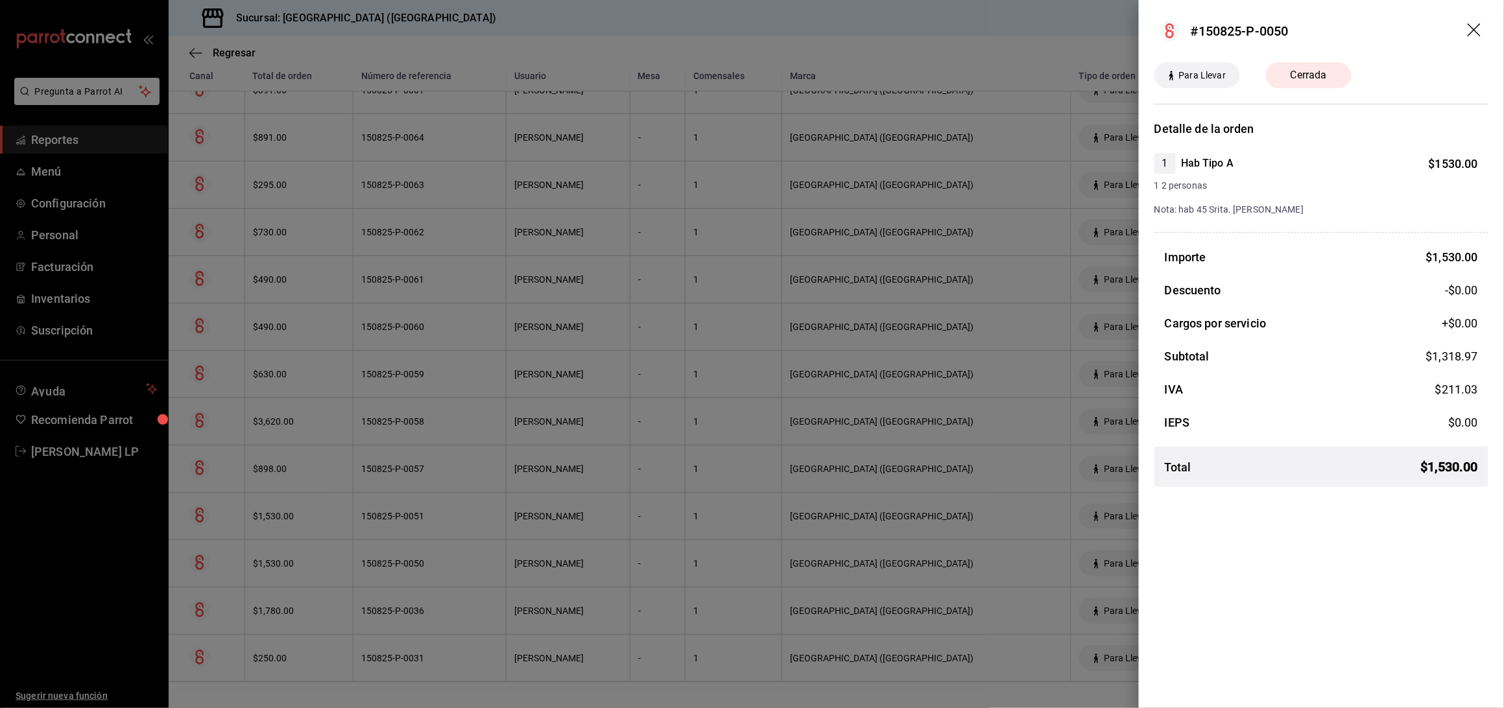
click at [459, 567] on div at bounding box center [752, 354] width 1504 height 708
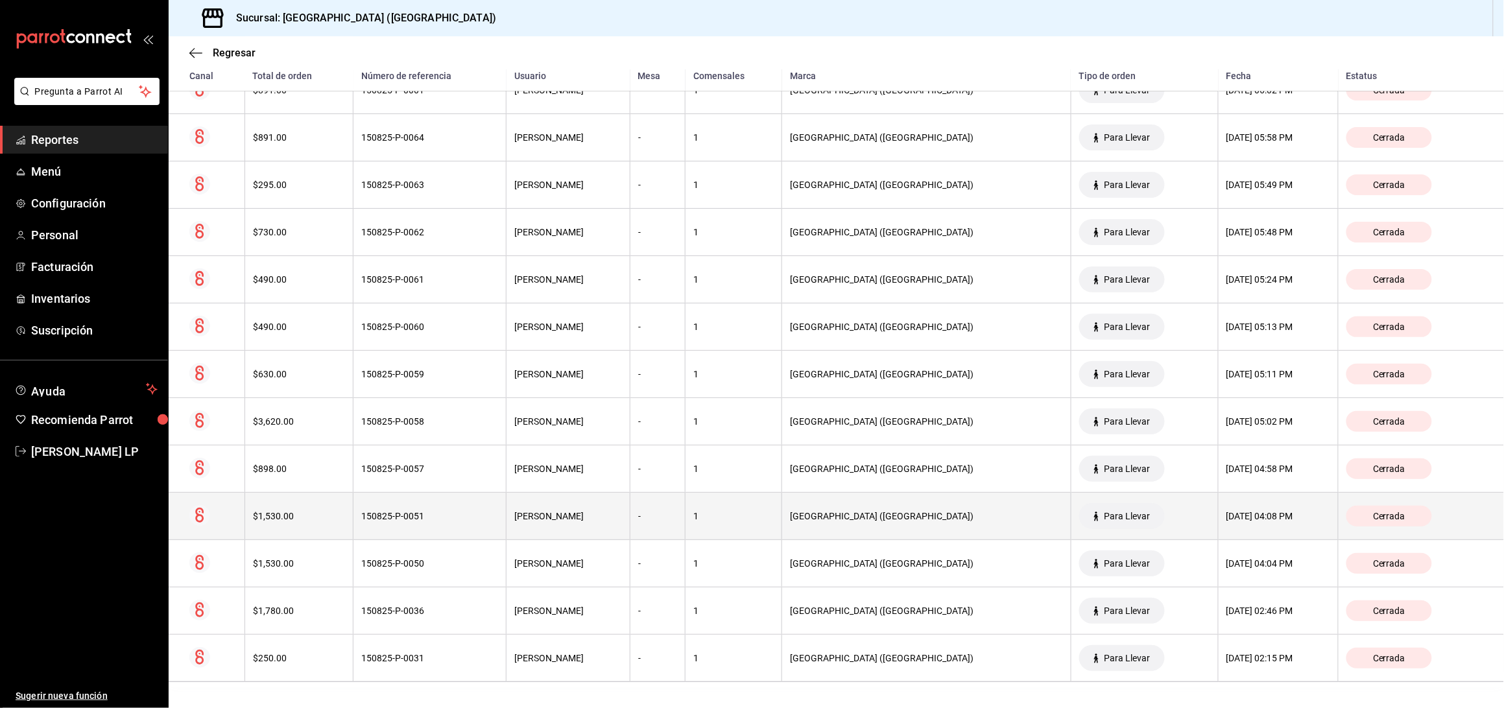
click at [477, 512] on div "150825-P-0051" at bounding box center [429, 516] width 137 height 10
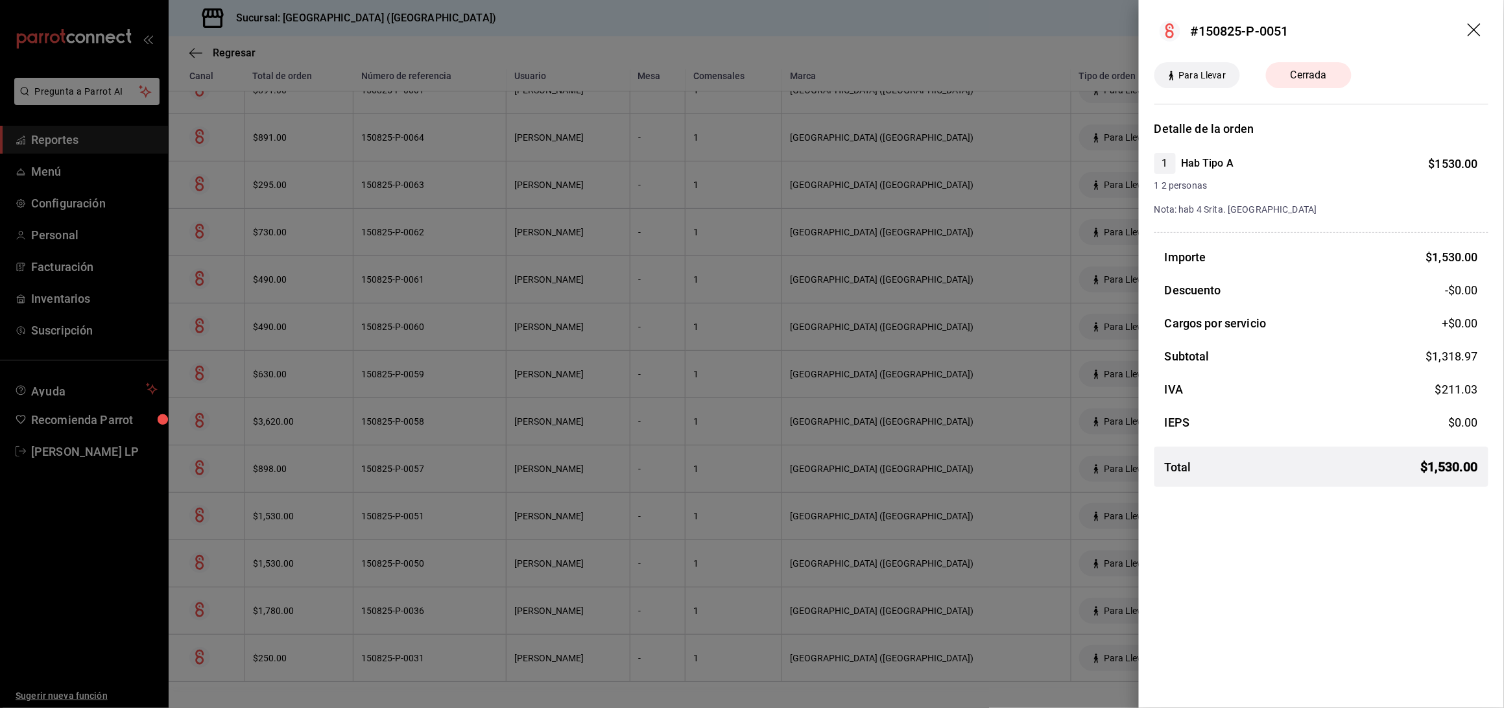
click at [384, 510] on div at bounding box center [752, 354] width 1504 height 708
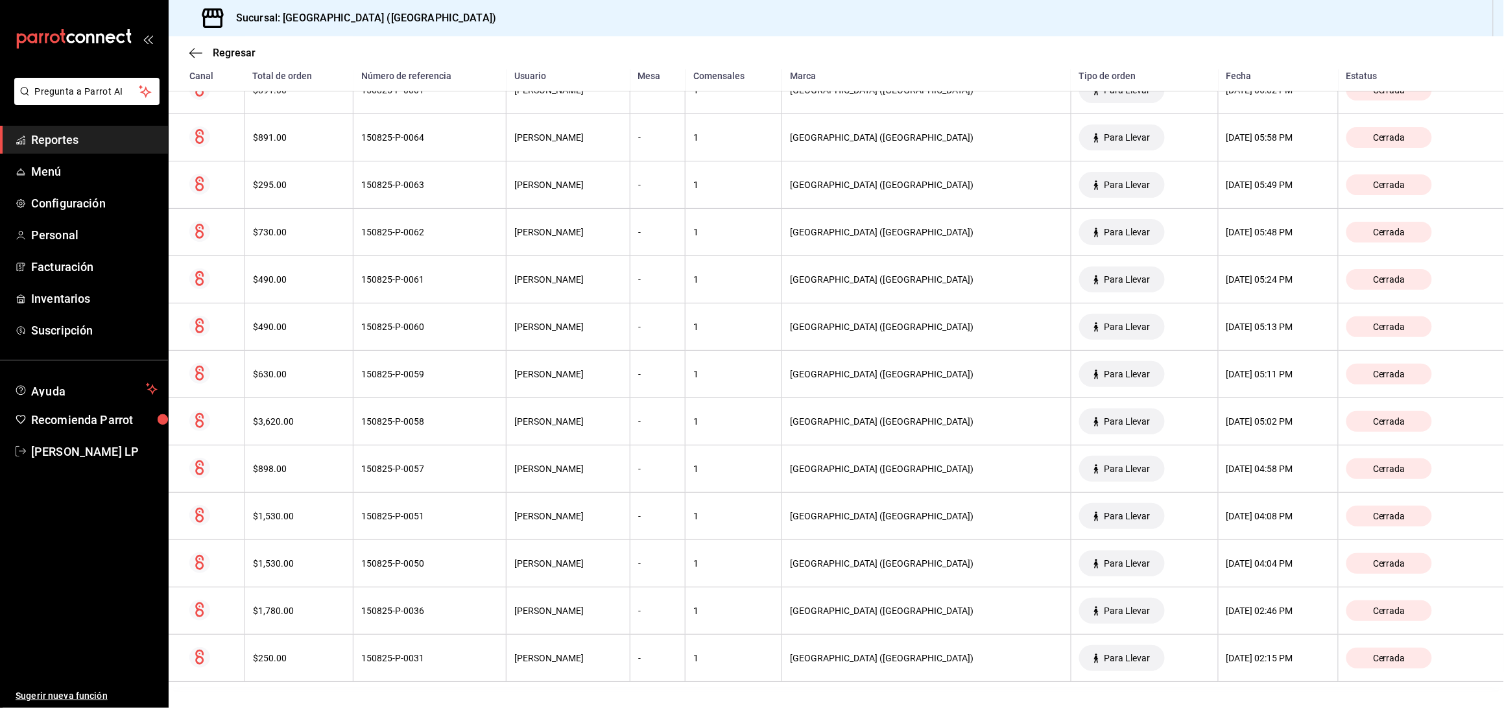
click at [390, 482] on th "150825-P-0057" at bounding box center [430, 469] width 153 height 47
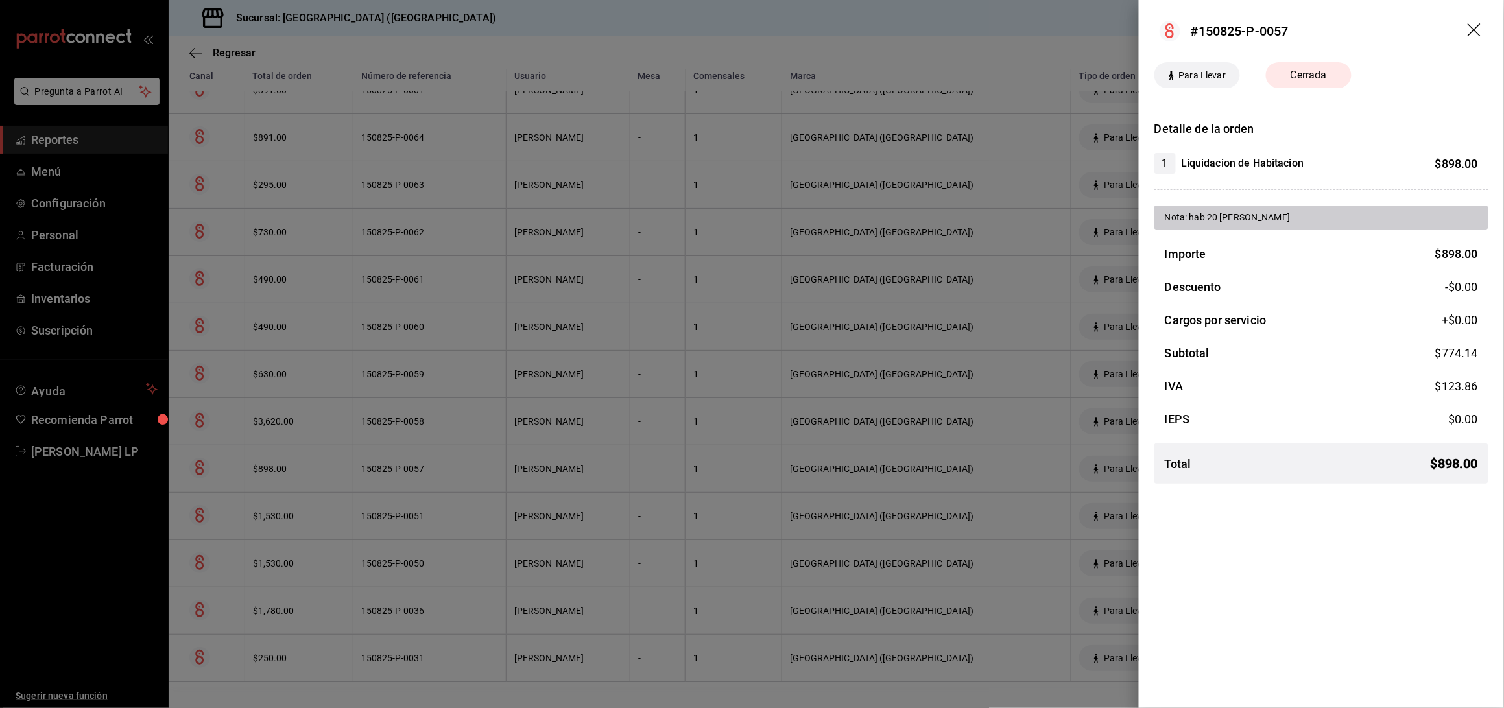
click at [316, 457] on div at bounding box center [752, 354] width 1504 height 708
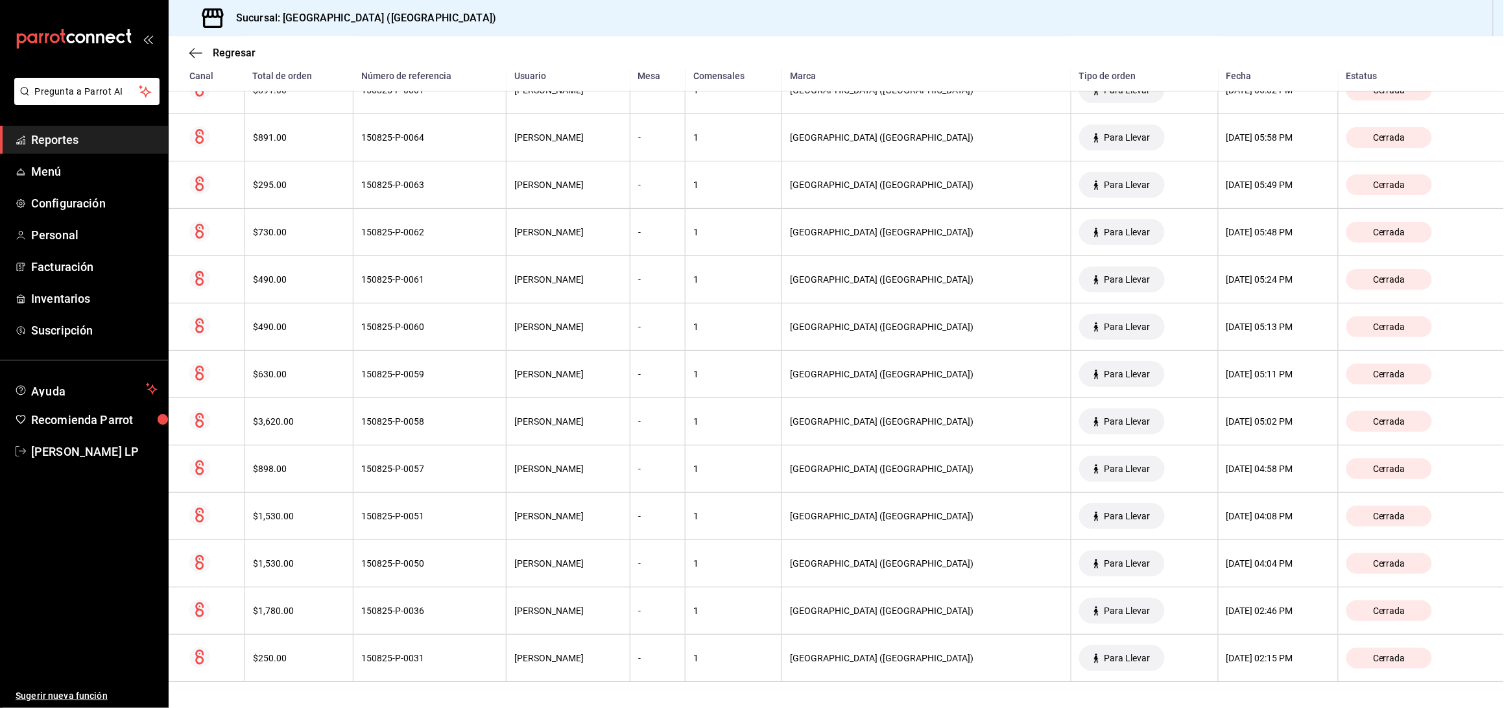
click at [329, 423] on div "$3,620.00" at bounding box center [299, 421] width 93 height 10
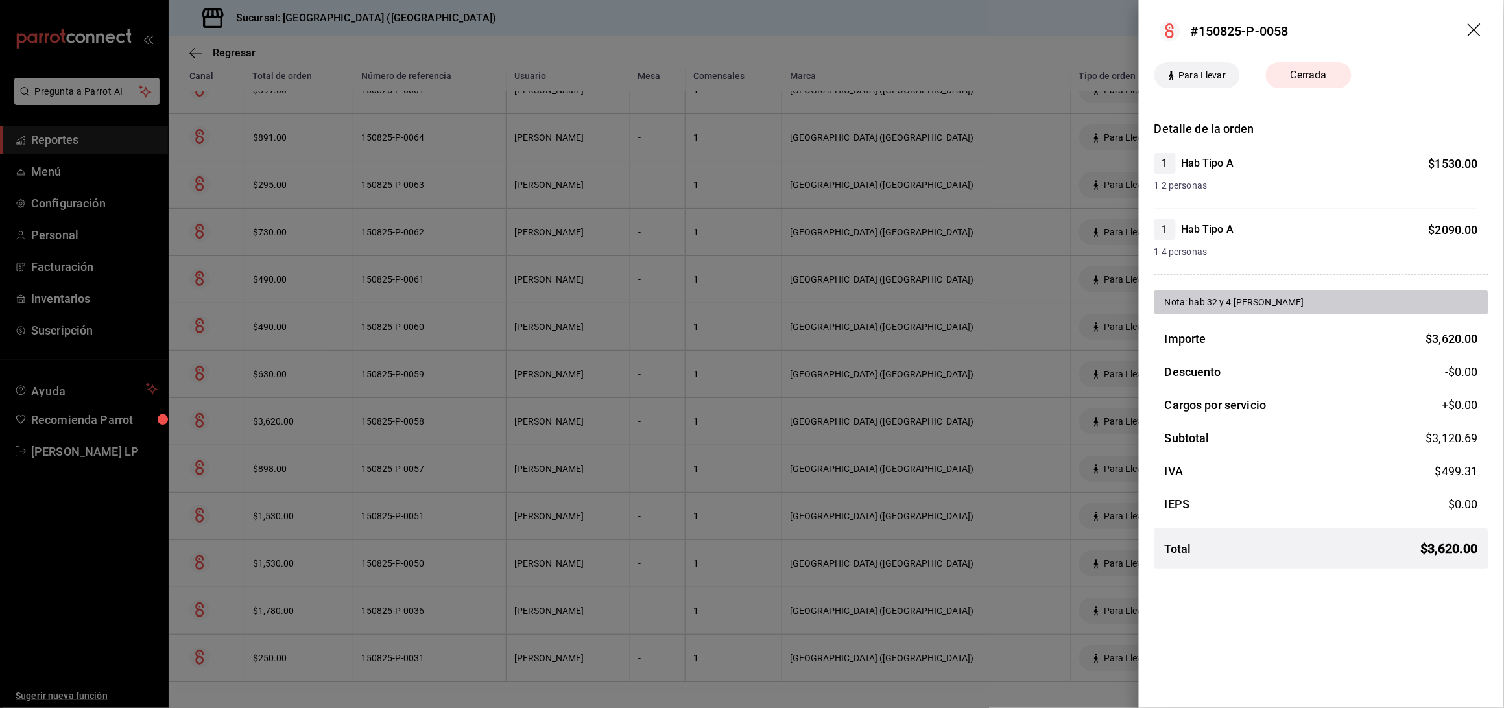
click at [452, 409] on div at bounding box center [752, 354] width 1504 height 708
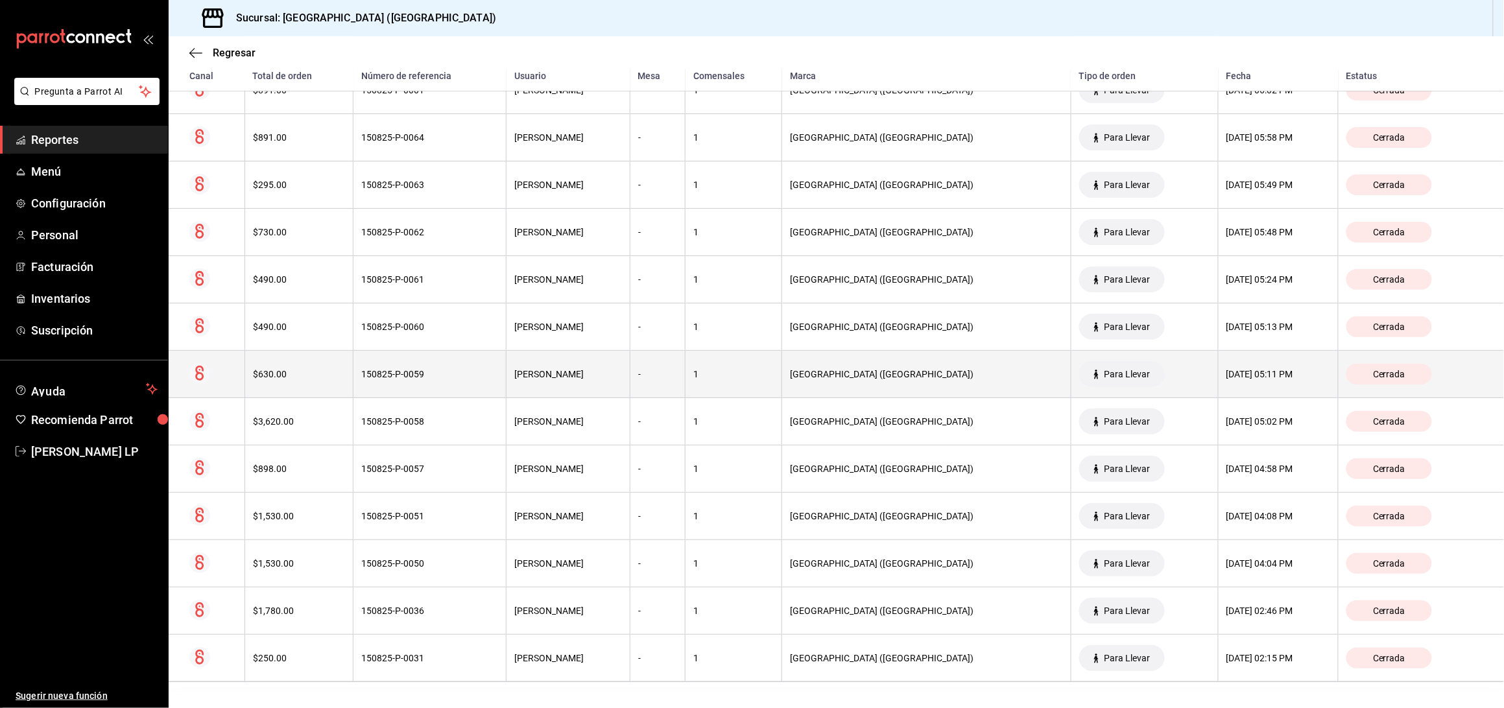
click at [452, 383] on th "150825-P-0059" at bounding box center [430, 374] width 153 height 47
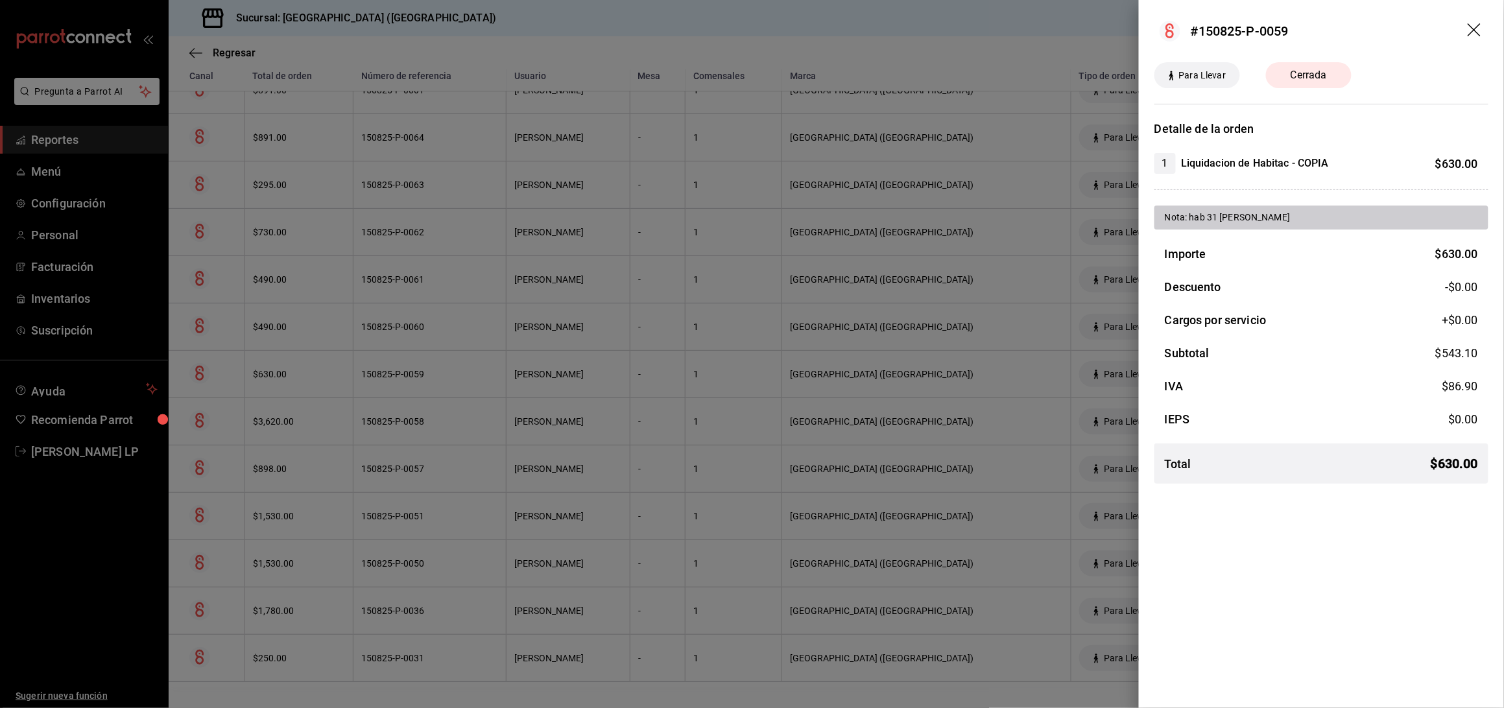
click at [446, 384] on div at bounding box center [752, 354] width 1504 height 708
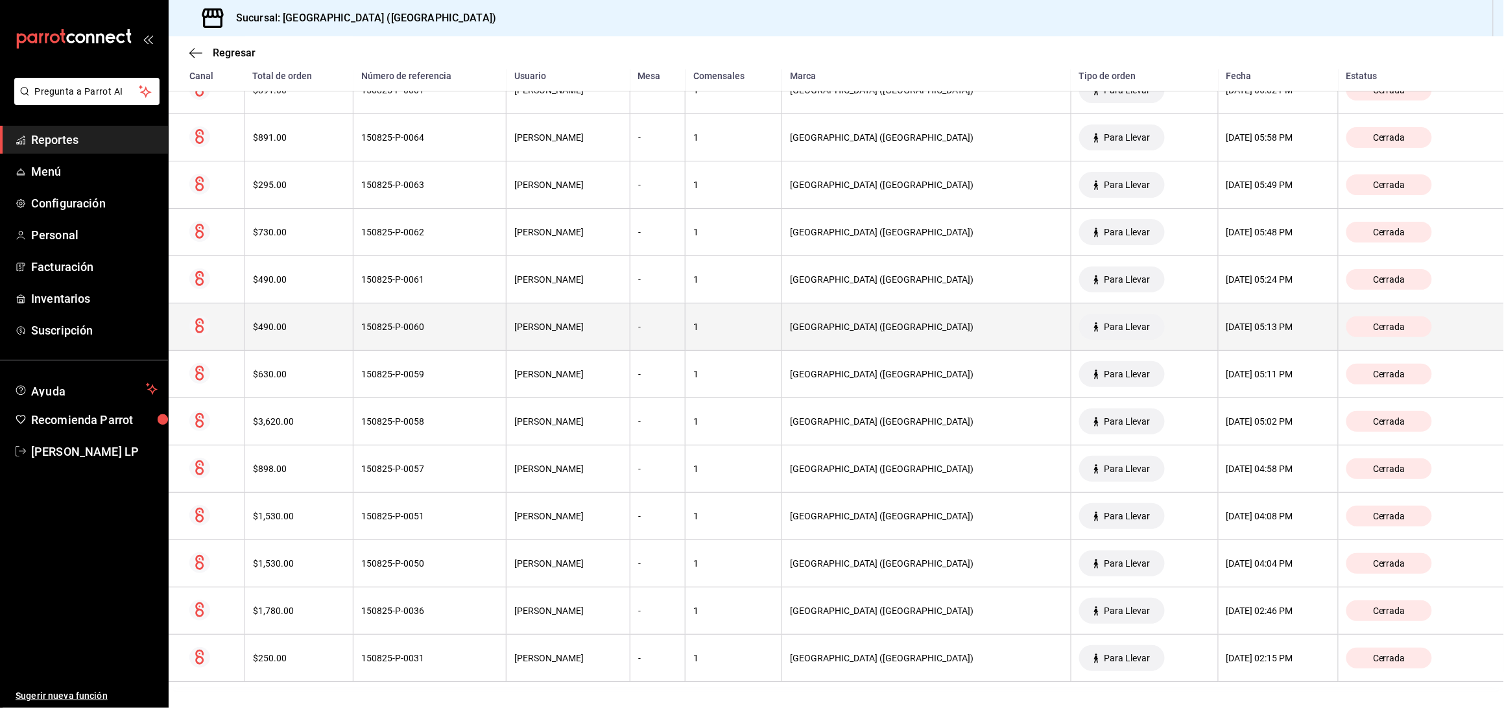
click at [459, 337] on th "150825-P-0060" at bounding box center [430, 327] width 153 height 47
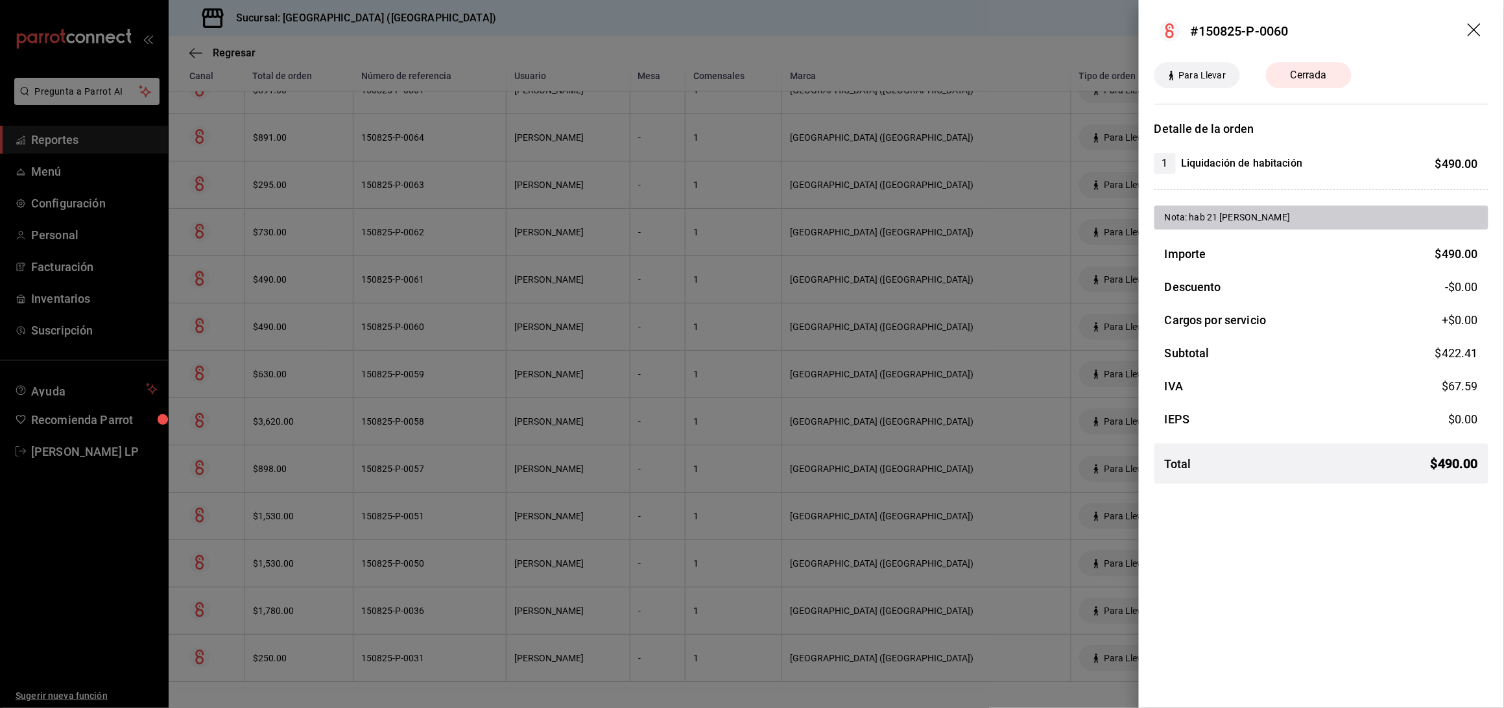
drag, startPoint x: 333, startPoint y: 258, endPoint x: 610, endPoint y: 377, distance: 301.6
click at [333, 259] on div at bounding box center [752, 354] width 1504 height 708
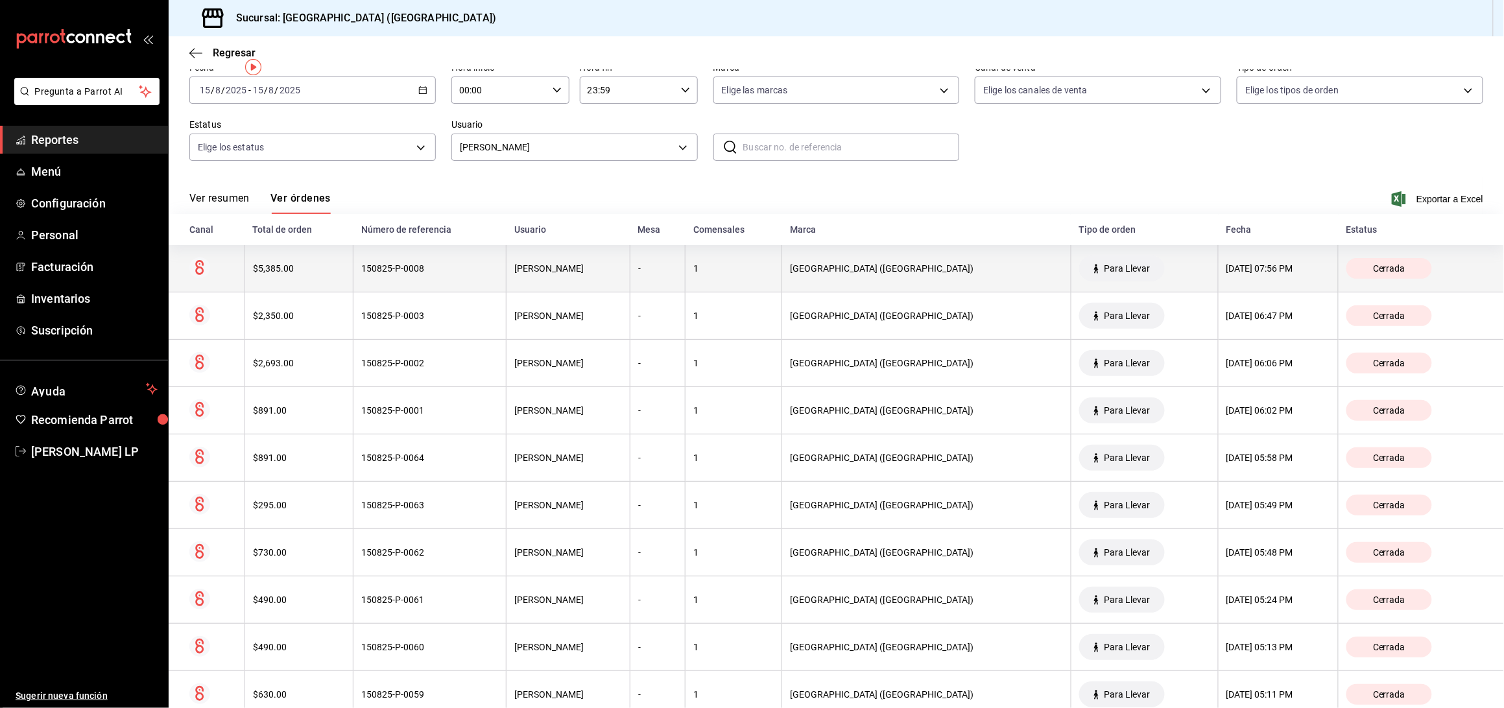
scroll to position [0, 0]
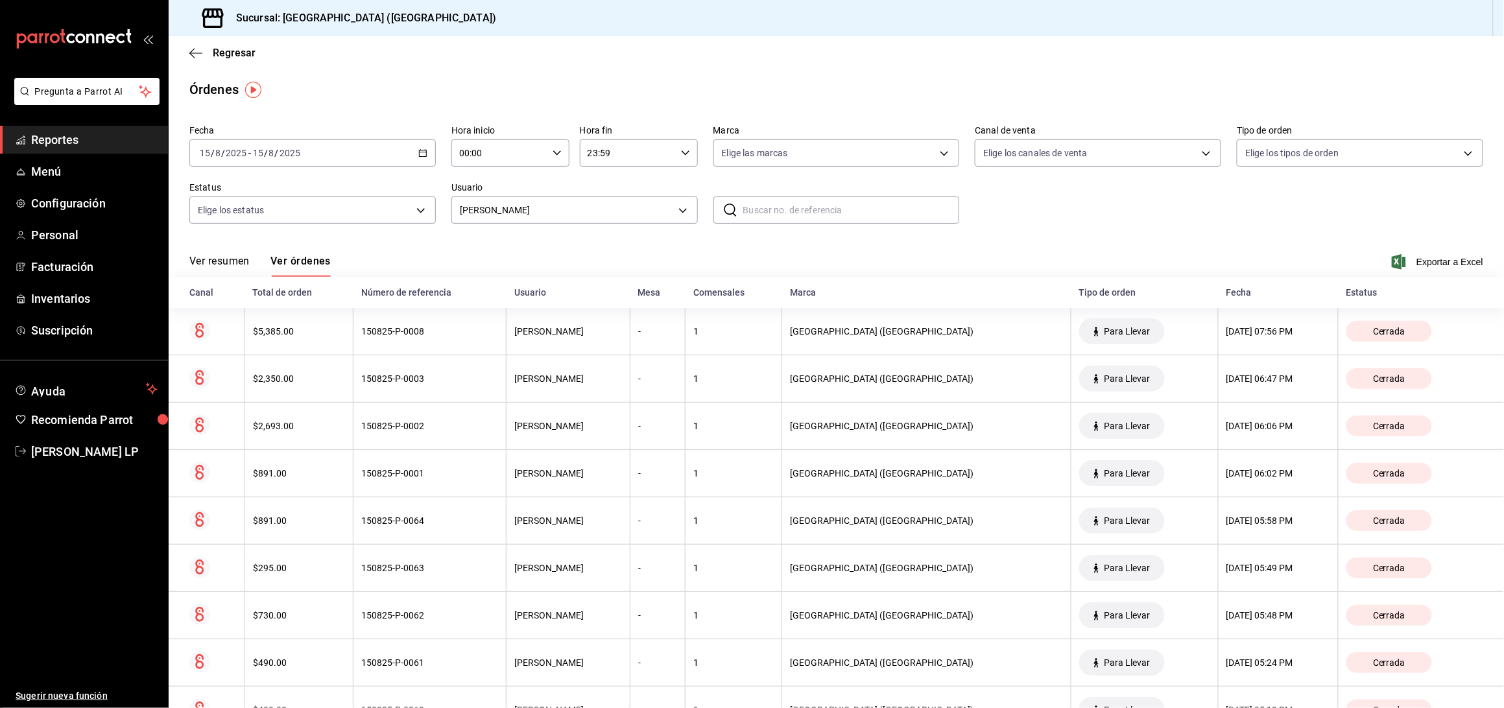
click at [420, 151] on icon "button" at bounding box center [422, 153] width 9 height 9
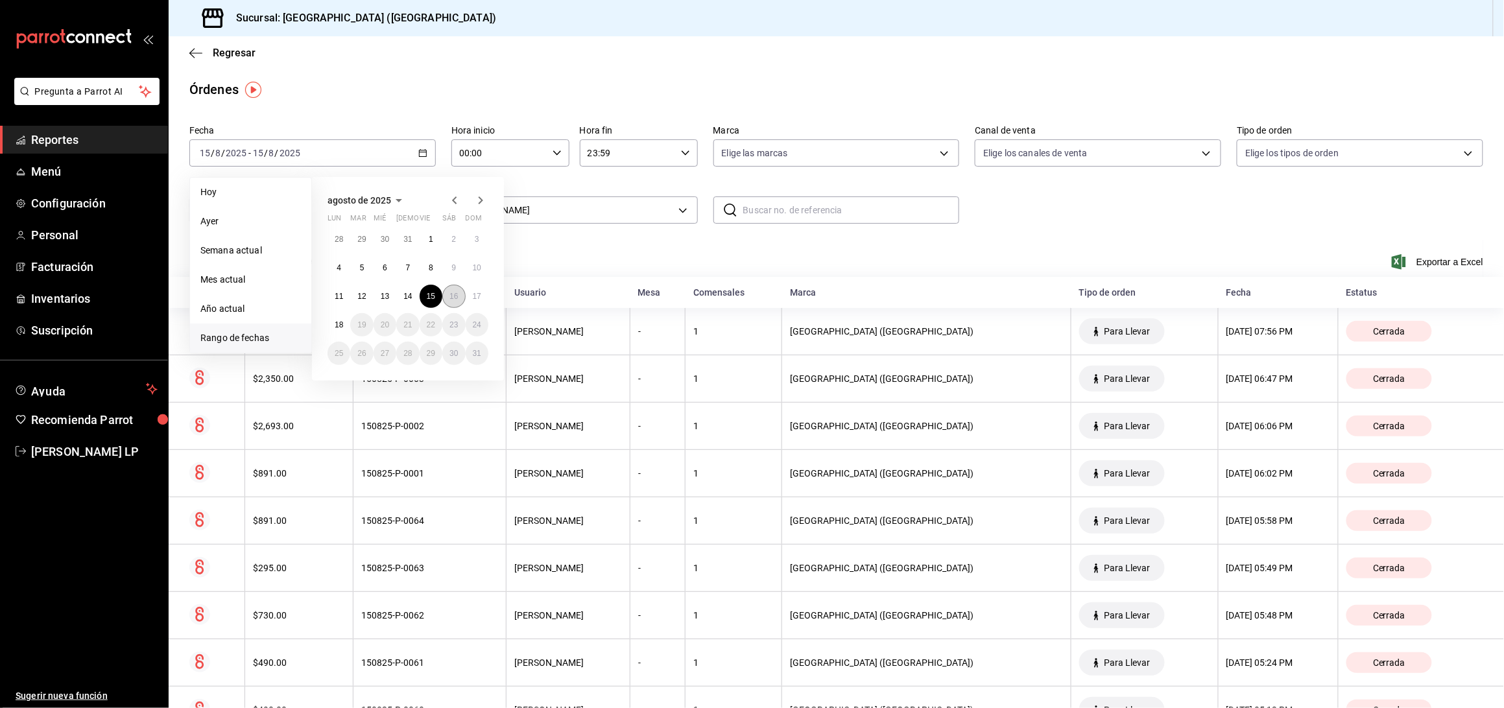
click at [457, 298] on abbr "16" at bounding box center [454, 296] width 8 height 9
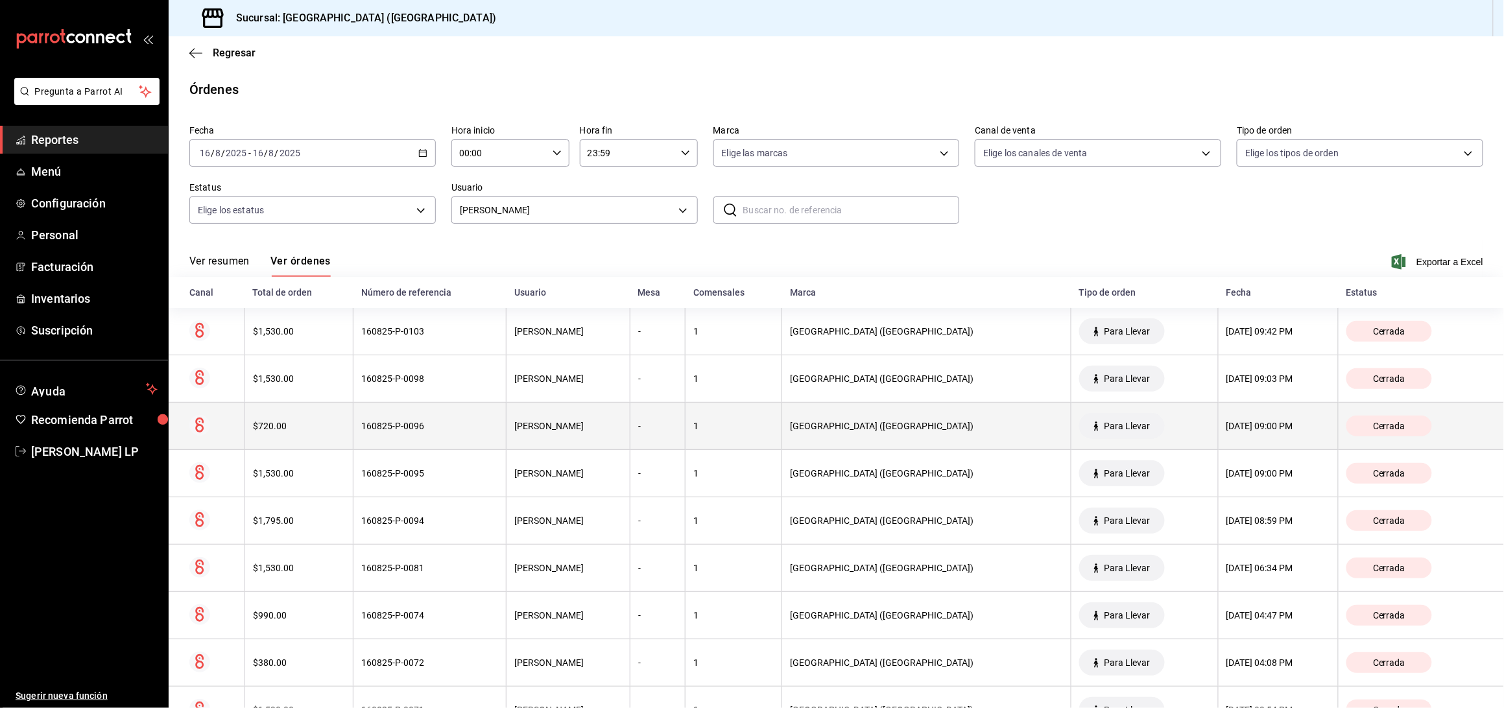
scroll to position [100, 0]
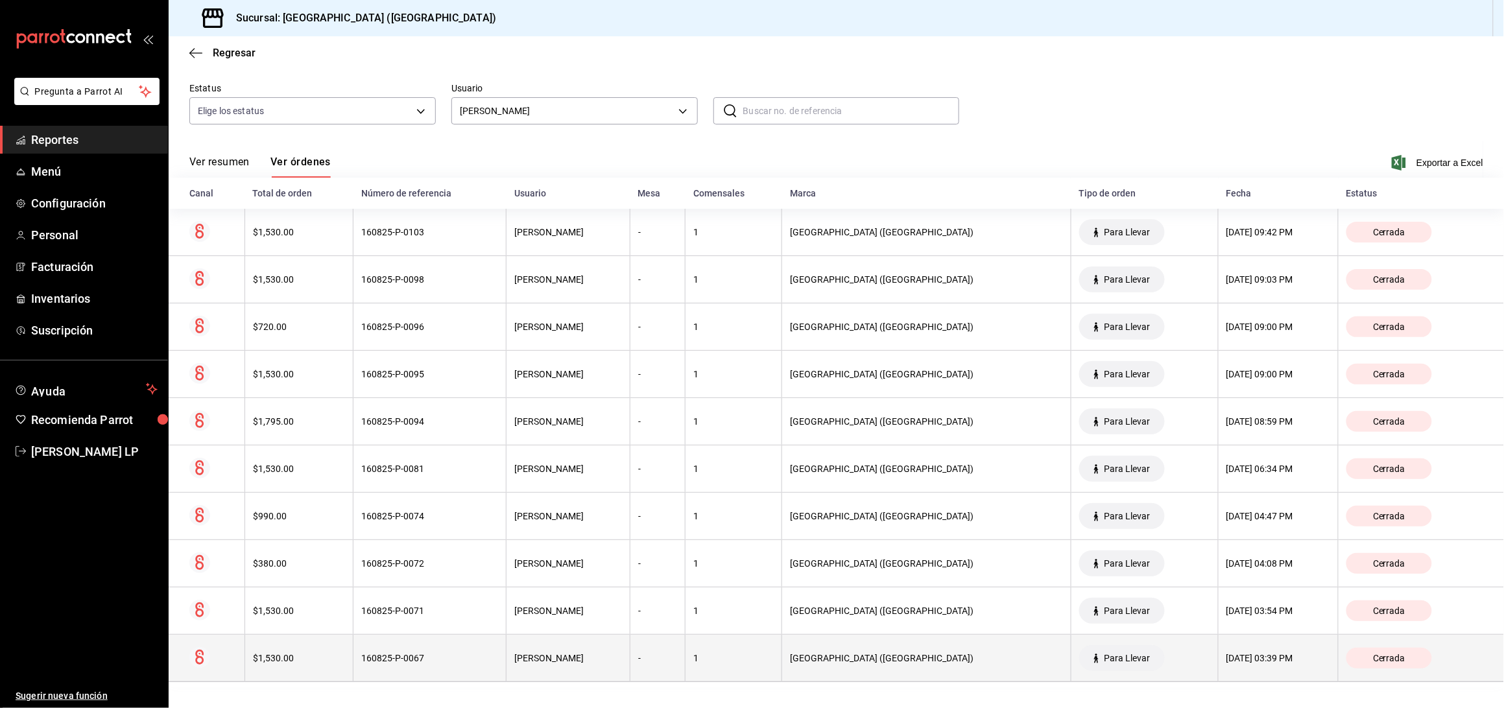
click at [488, 654] on div "160825-P-0067" at bounding box center [429, 658] width 137 height 10
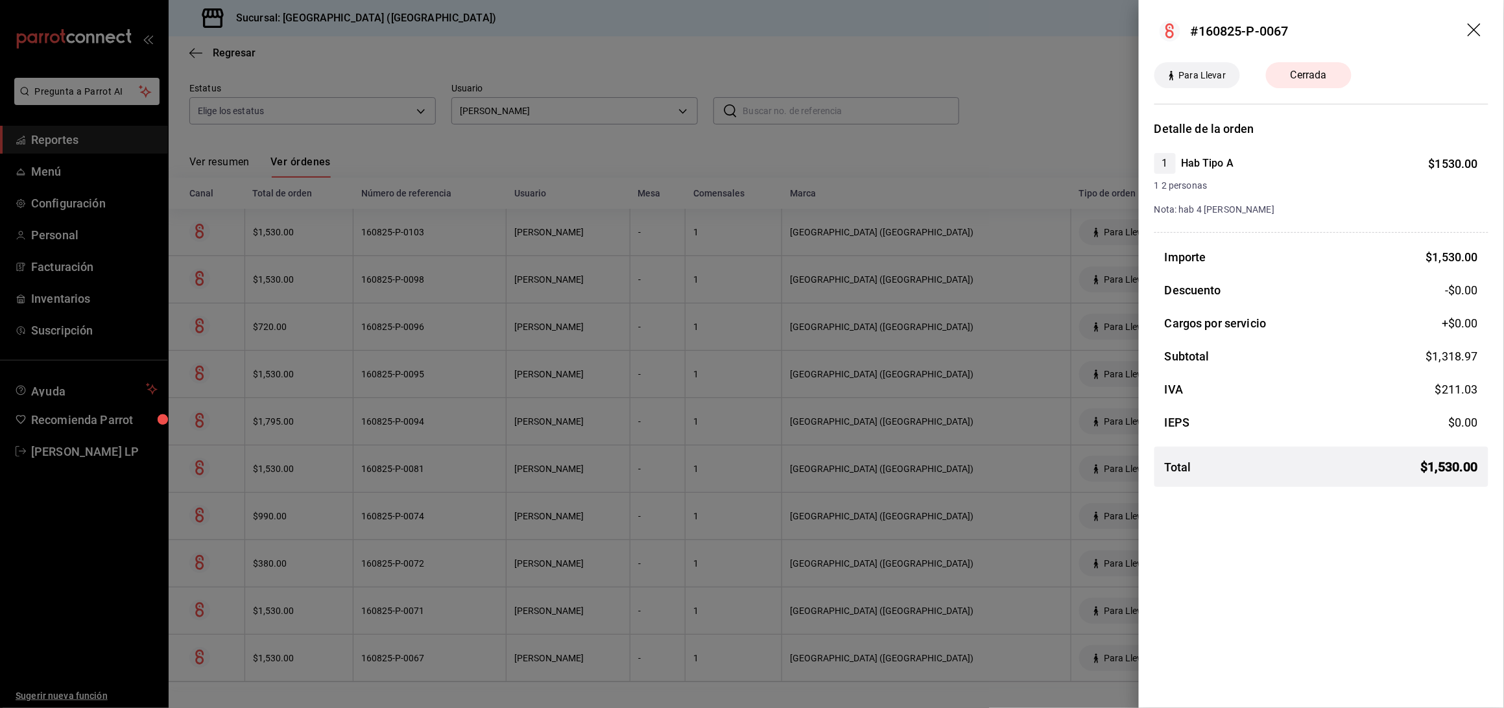
click at [488, 654] on div at bounding box center [752, 354] width 1504 height 708
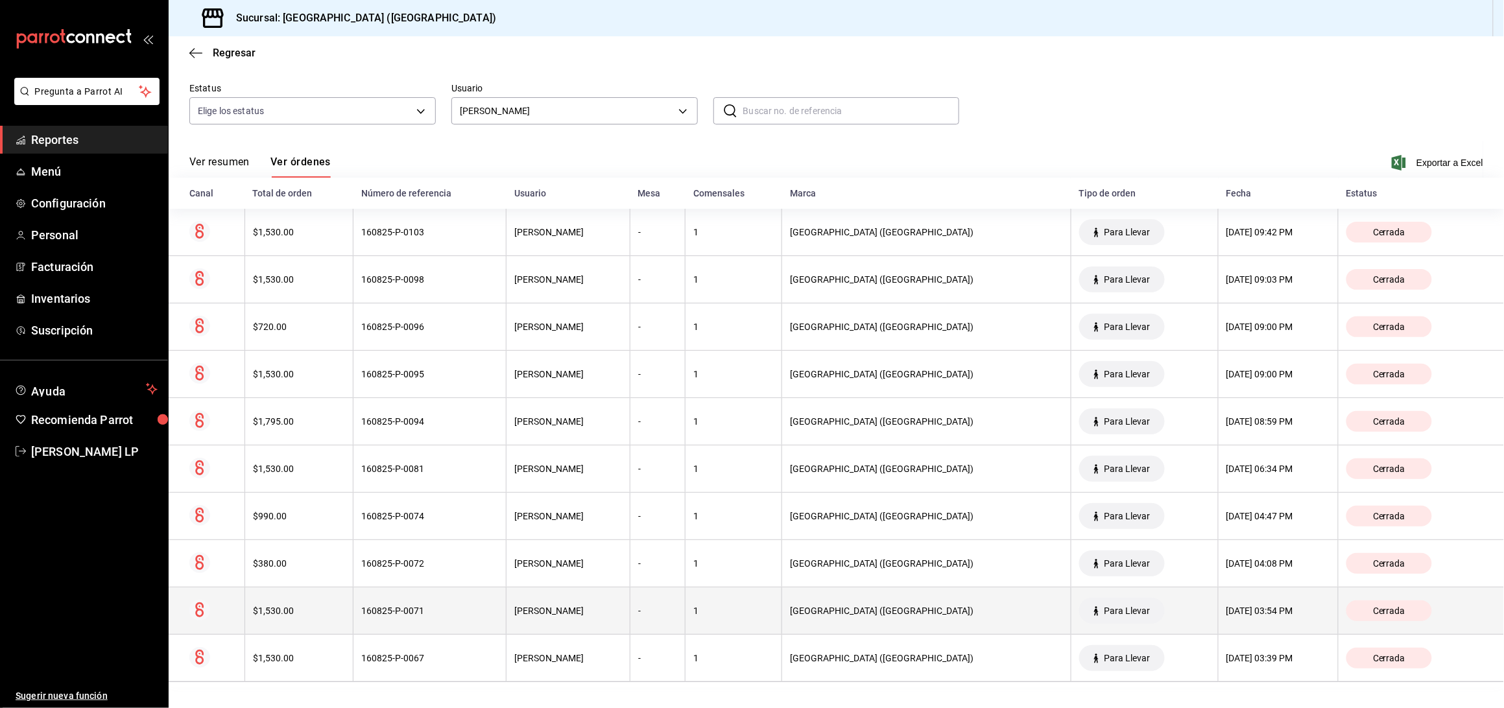
click at [472, 618] on th "160825-P-0071" at bounding box center [430, 611] width 153 height 47
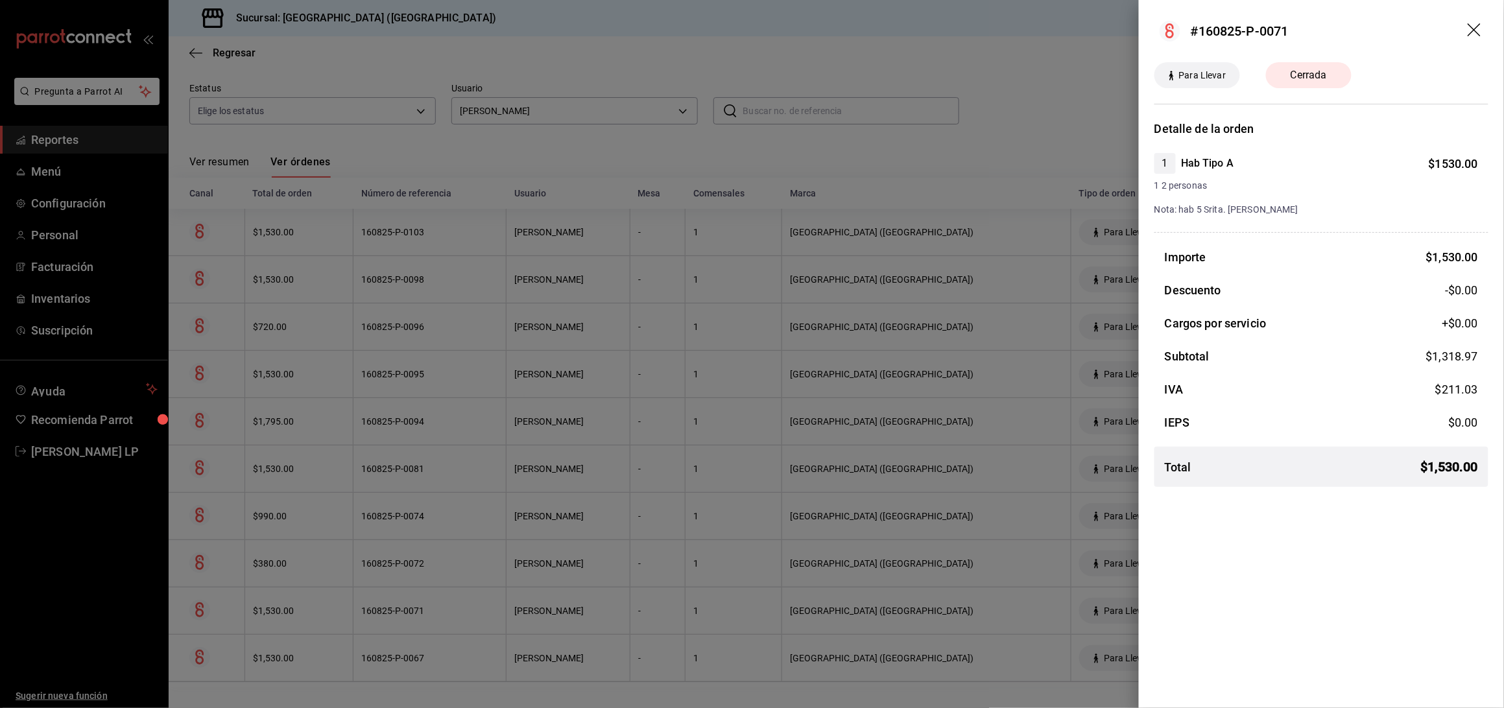
drag, startPoint x: 472, startPoint y: 618, endPoint x: 472, endPoint y: 608, distance: 10.4
click at [472, 618] on div at bounding box center [752, 354] width 1504 height 708
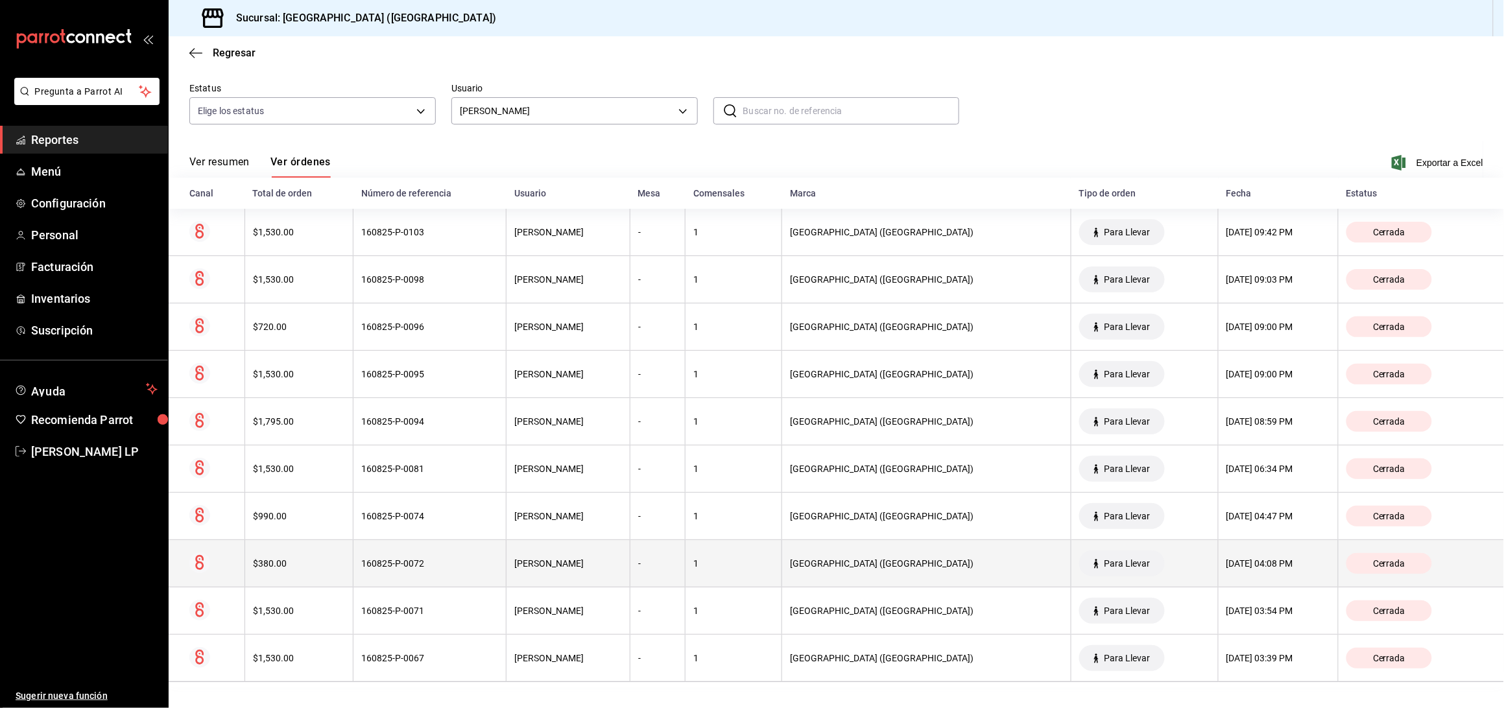
click at [469, 576] on th "160825-P-0072" at bounding box center [430, 563] width 153 height 47
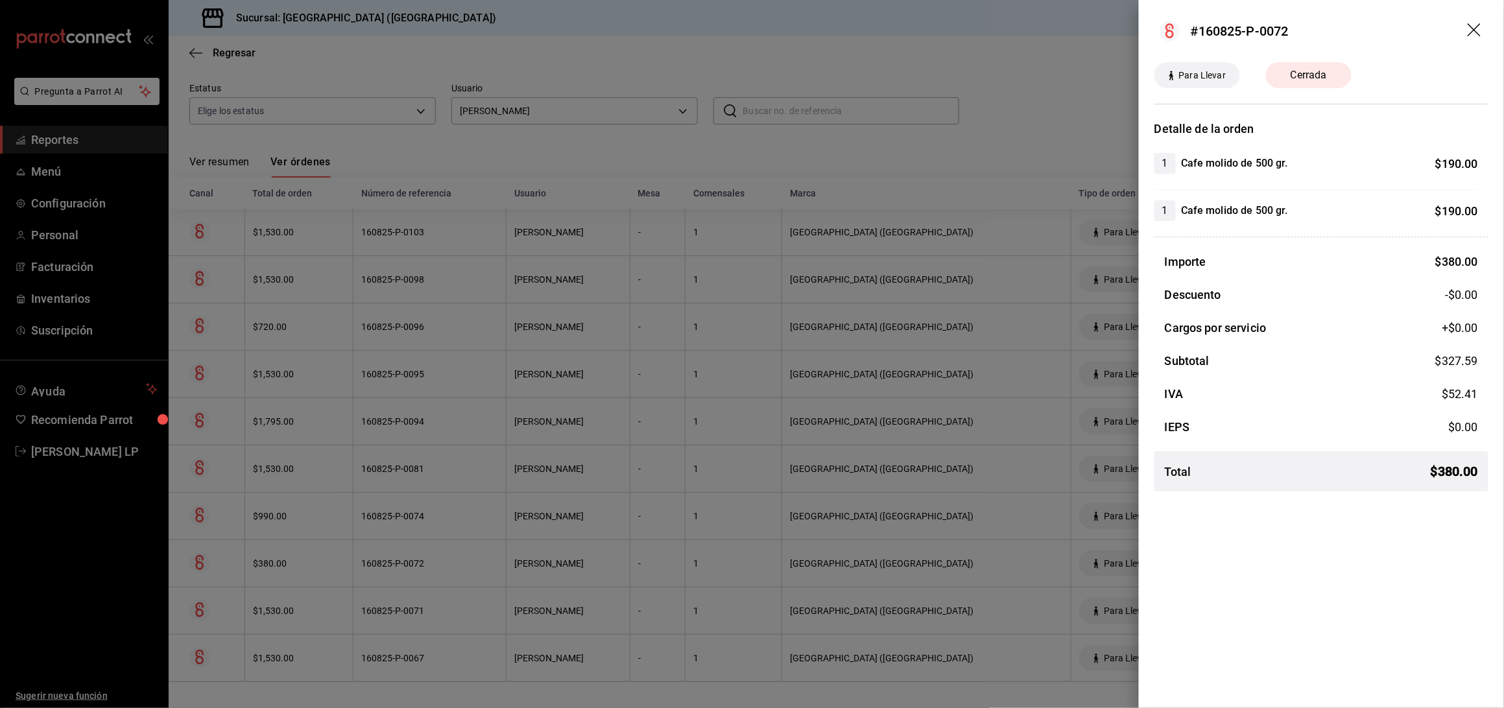
click at [469, 576] on div at bounding box center [752, 354] width 1504 height 708
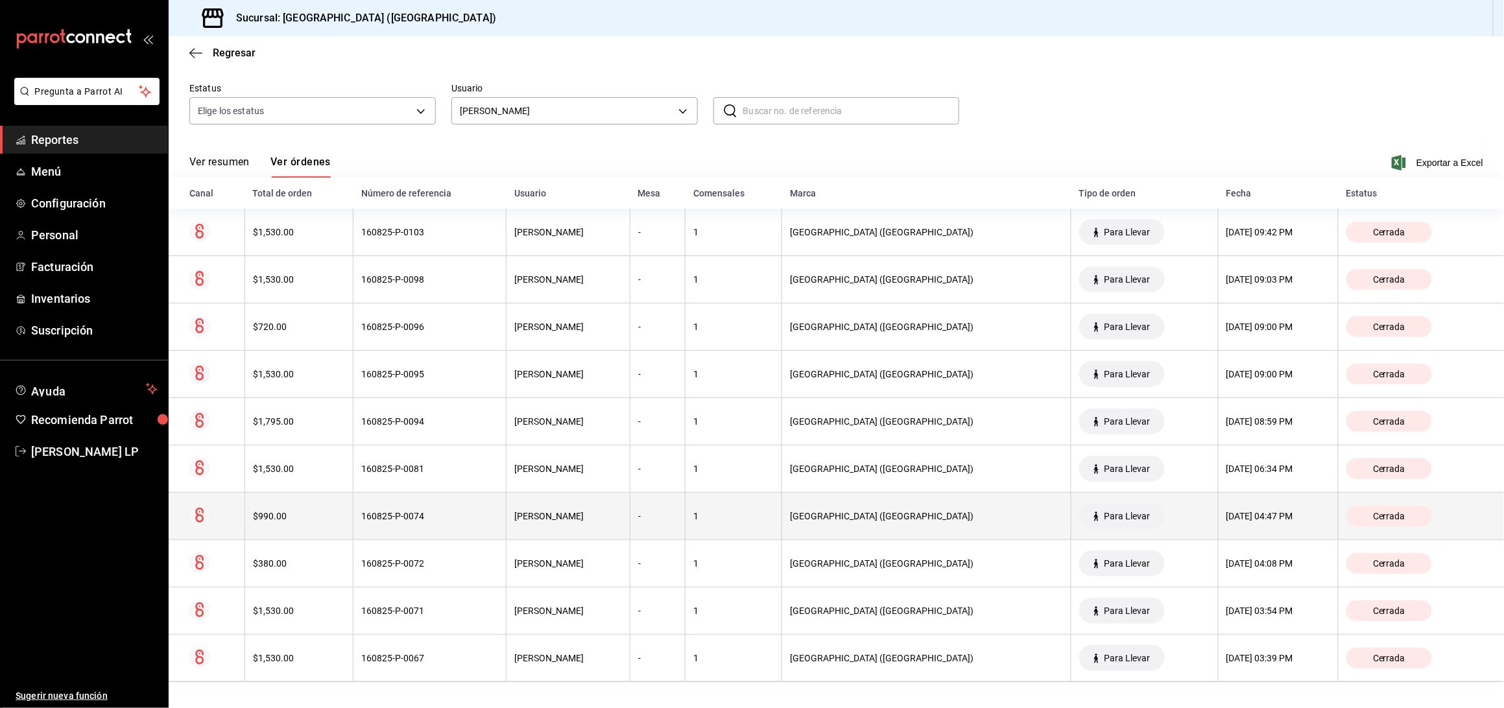
click at [465, 512] on div "160825-P-0074" at bounding box center [429, 516] width 137 height 10
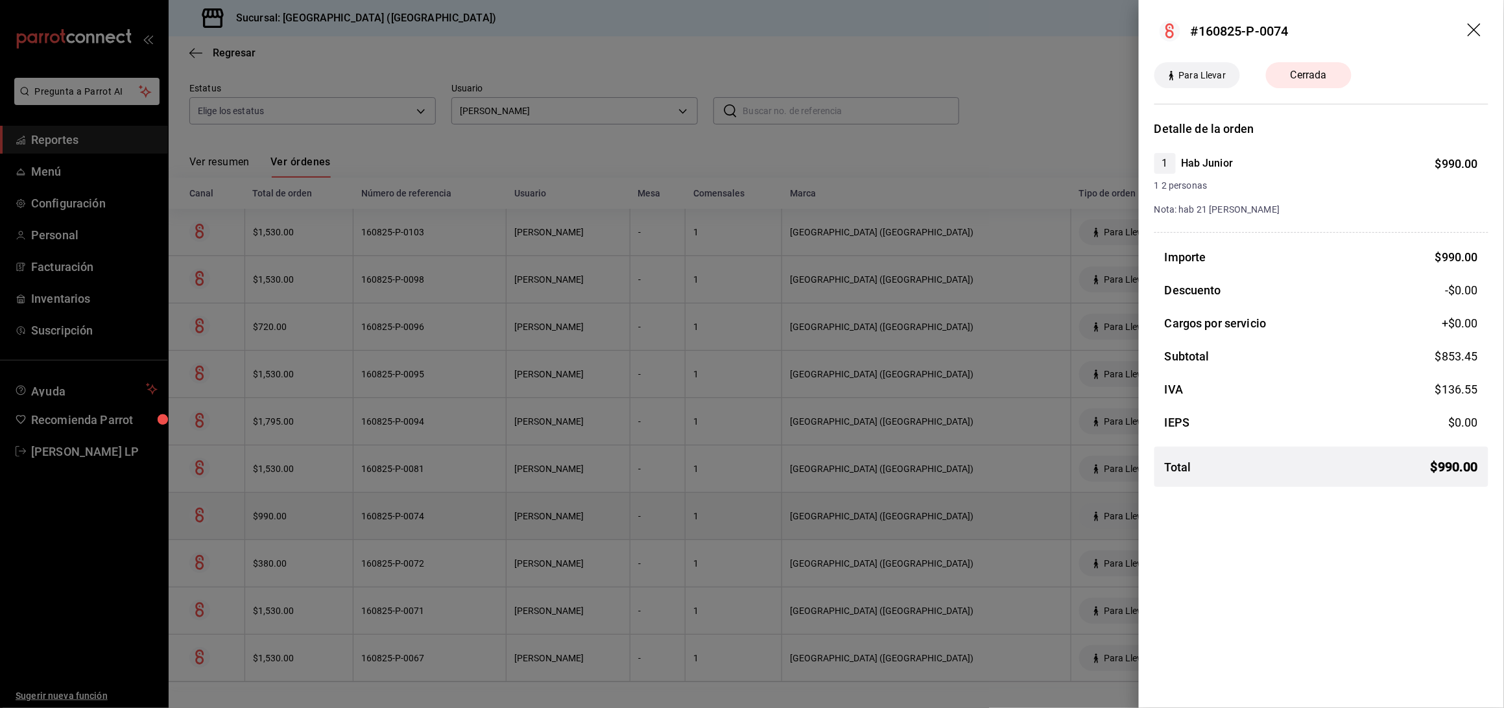
click at [465, 512] on div at bounding box center [752, 354] width 1504 height 708
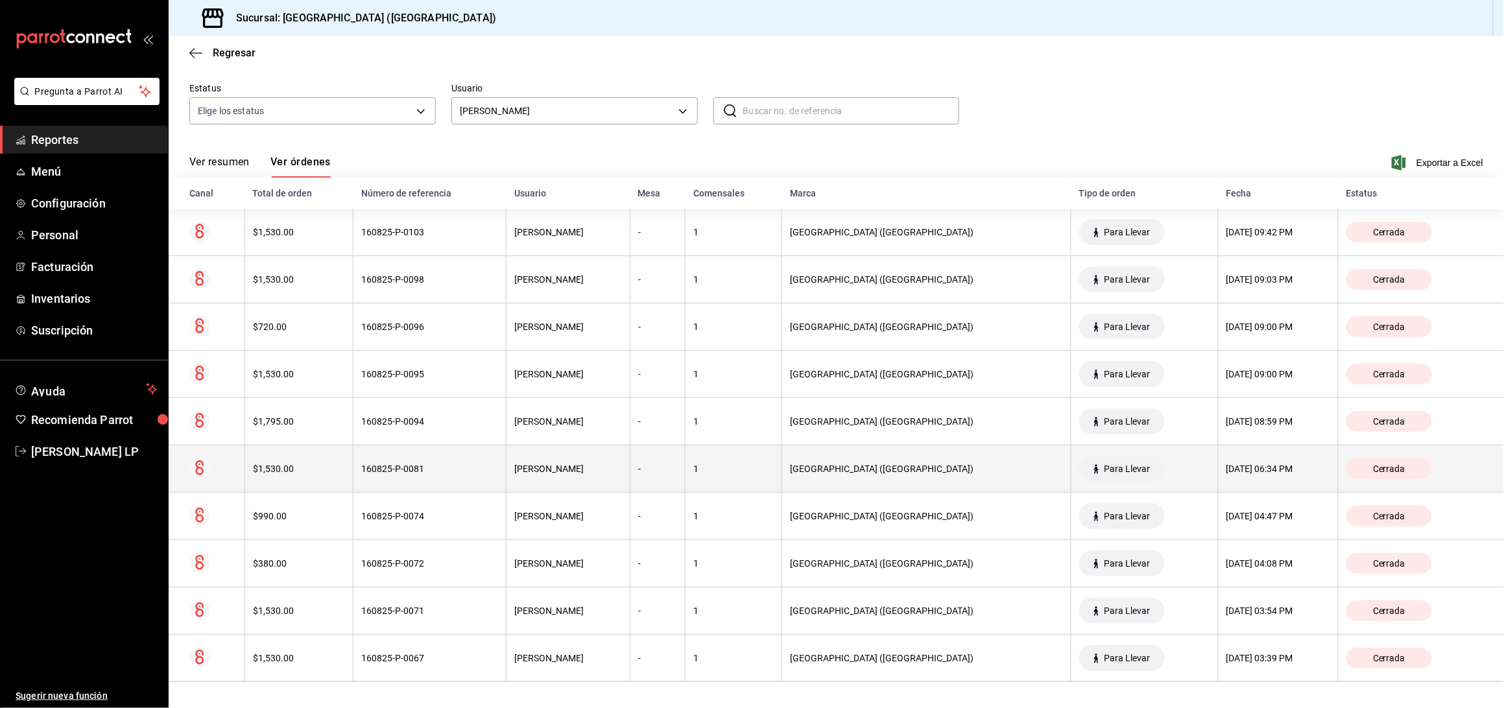
click at [465, 473] on div "160825-P-0081" at bounding box center [429, 469] width 137 height 10
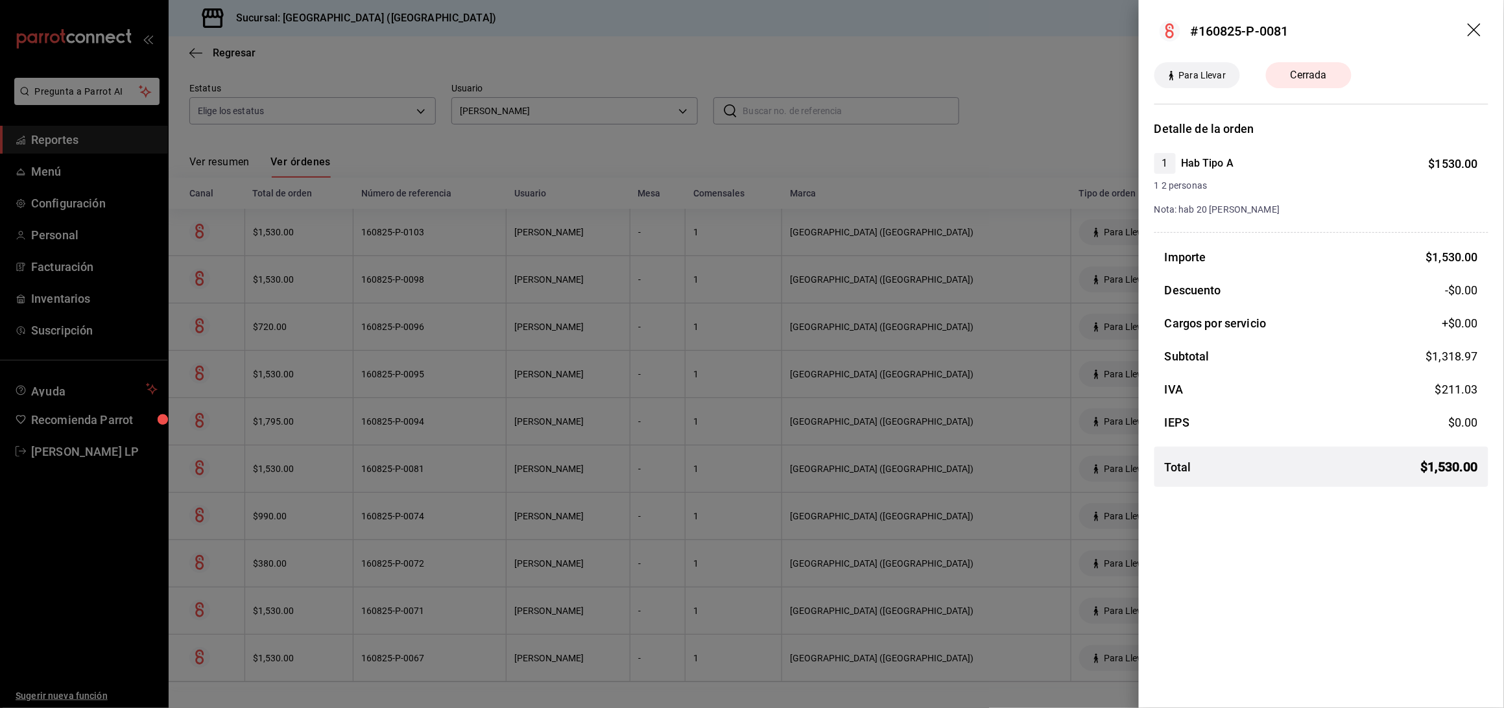
click at [465, 473] on div at bounding box center [752, 354] width 1504 height 708
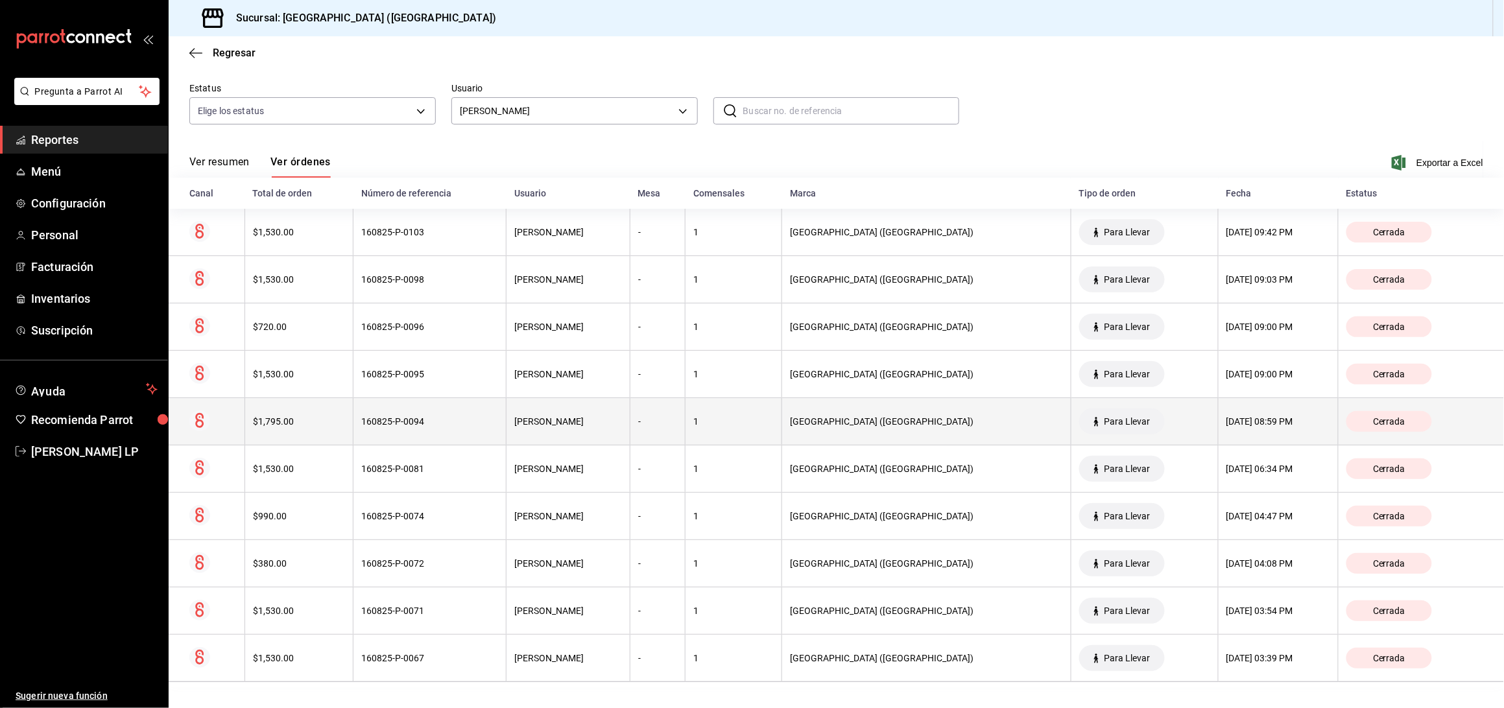
click at [462, 431] on th "160825-P-0094" at bounding box center [430, 421] width 153 height 47
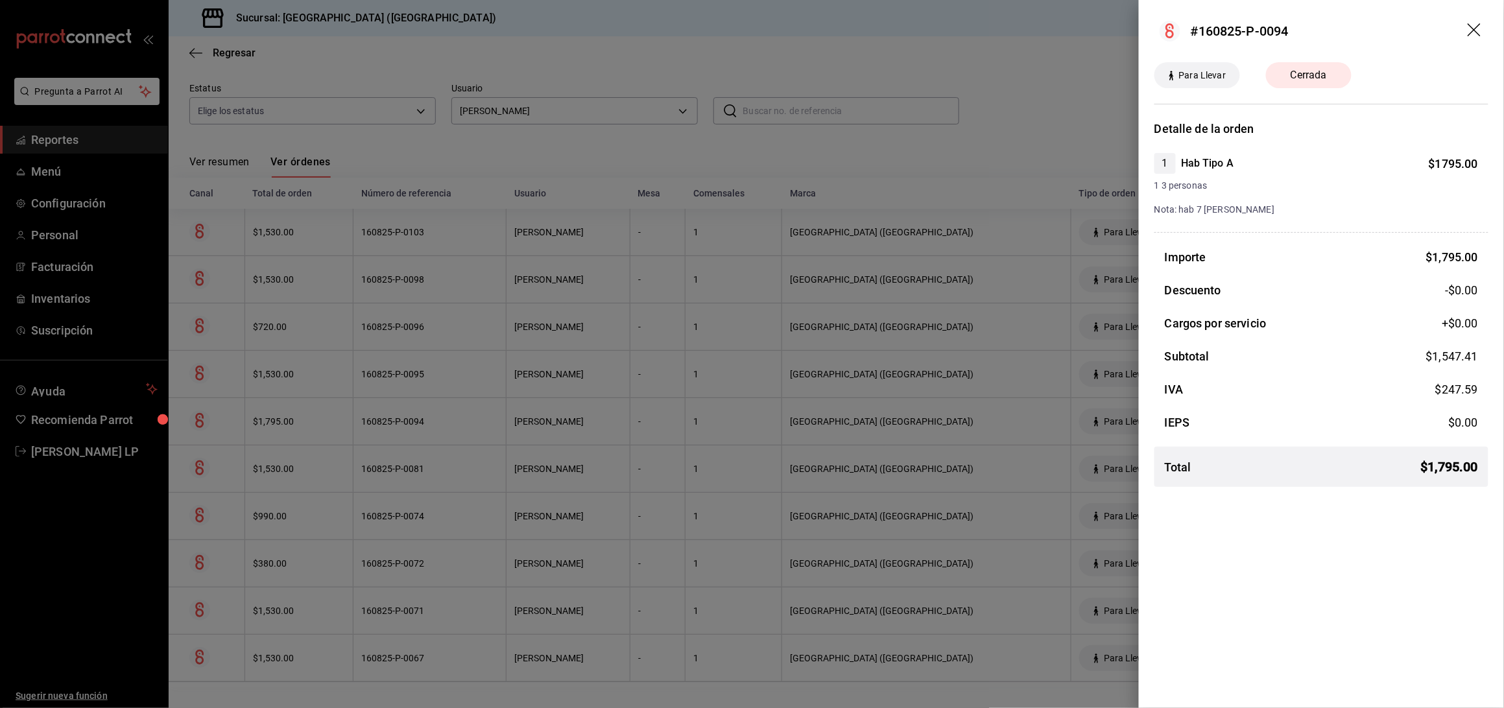
click at [462, 431] on div at bounding box center [752, 354] width 1504 height 708
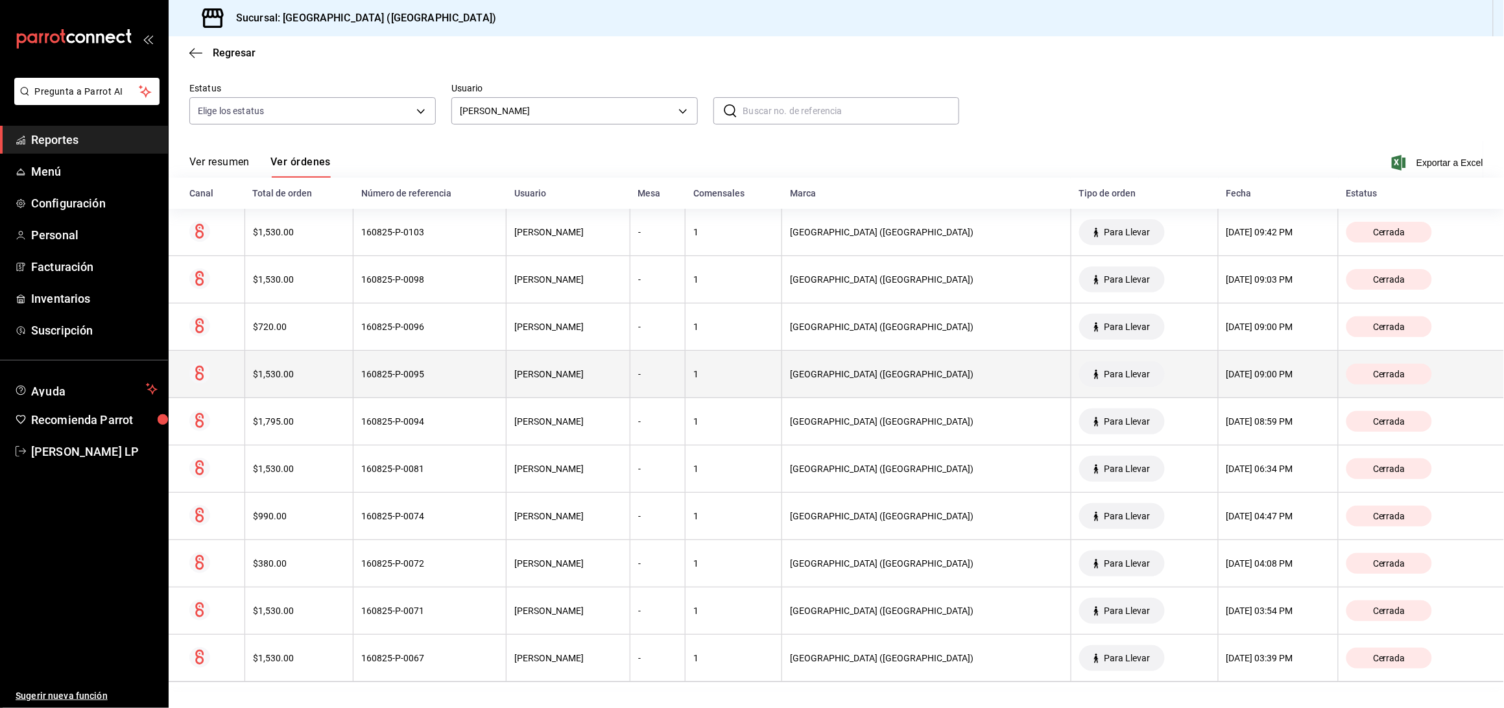
click at [461, 380] on th "160825-P-0095" at bounding box center [430, 374] width 153 height 47
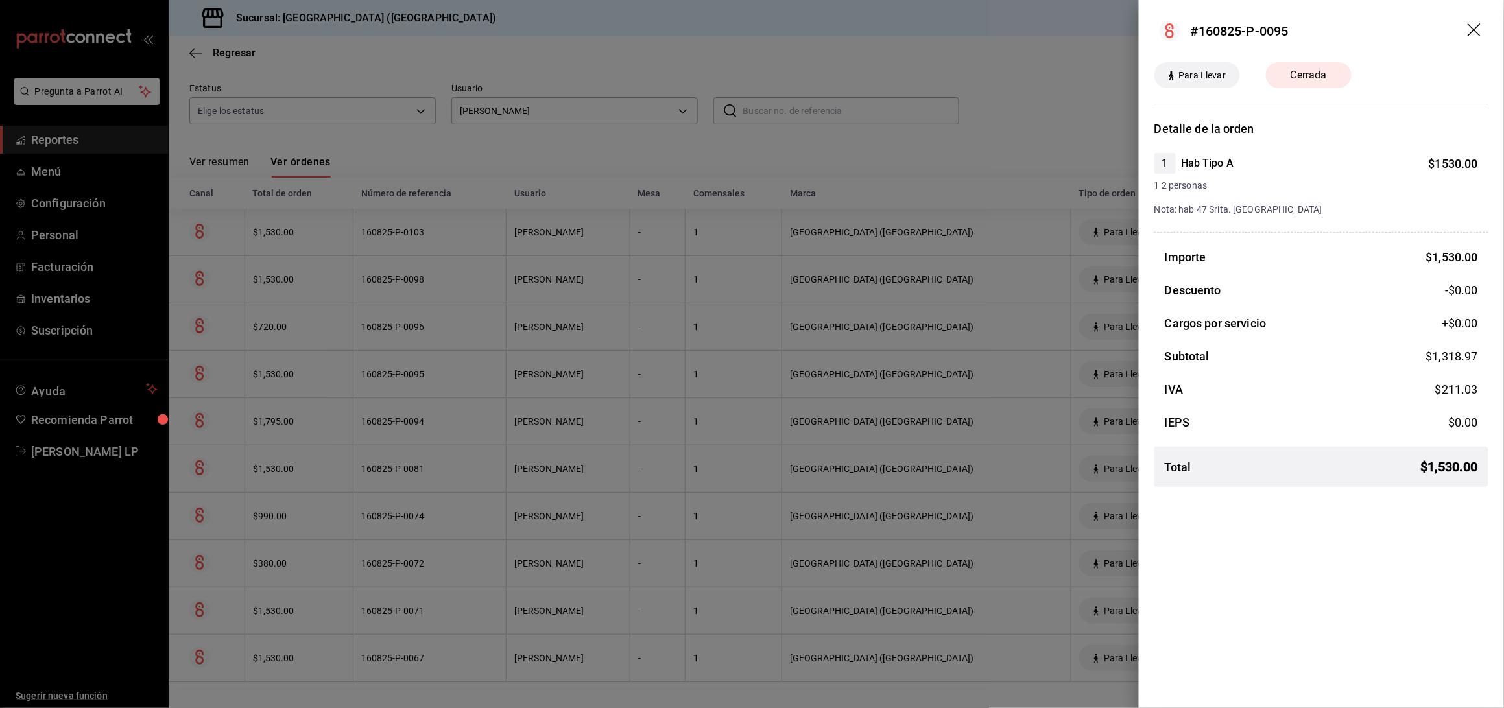
click at [461, 380] on div at bounding box center [752, 354] width 1504 height 708
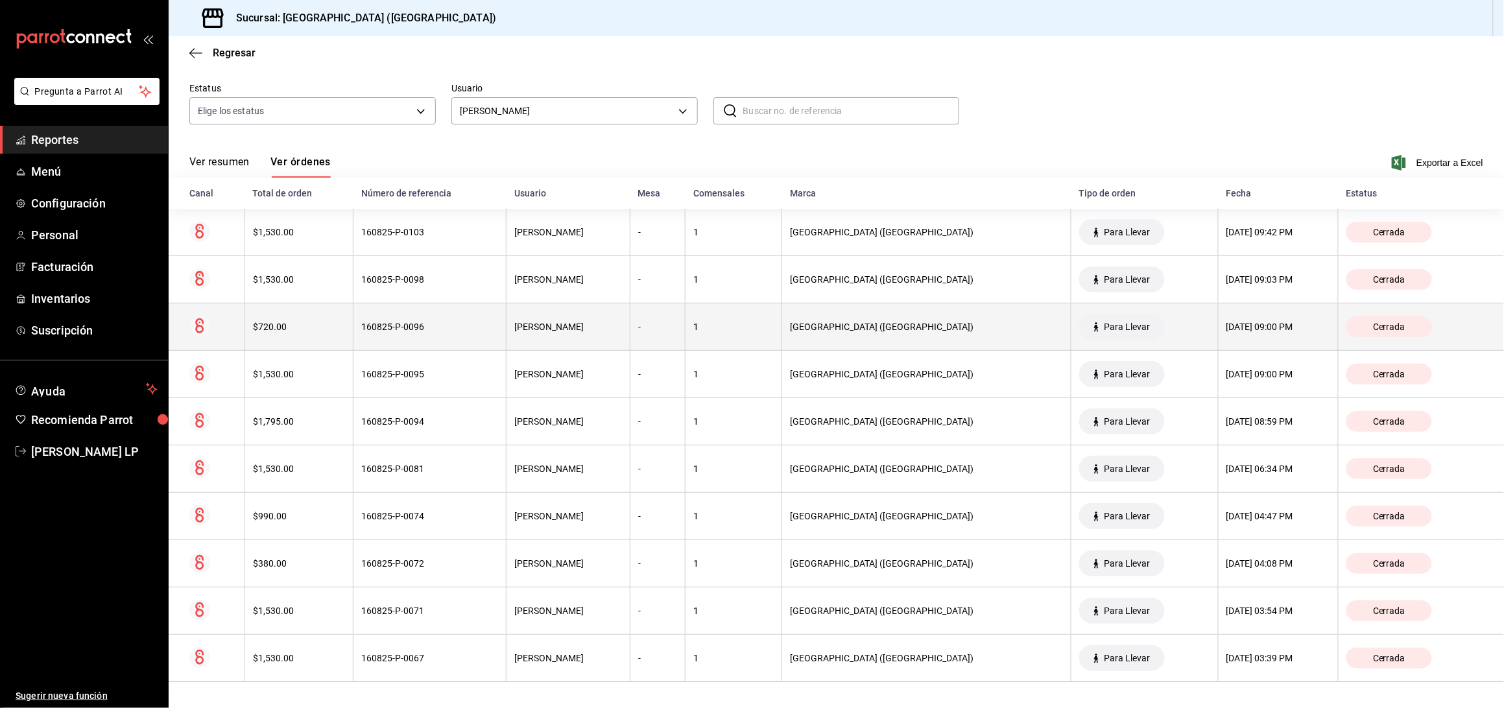
click at [459, 320] on th "160825-P-0096" at bounding box center [430, 327] width 153 height 47
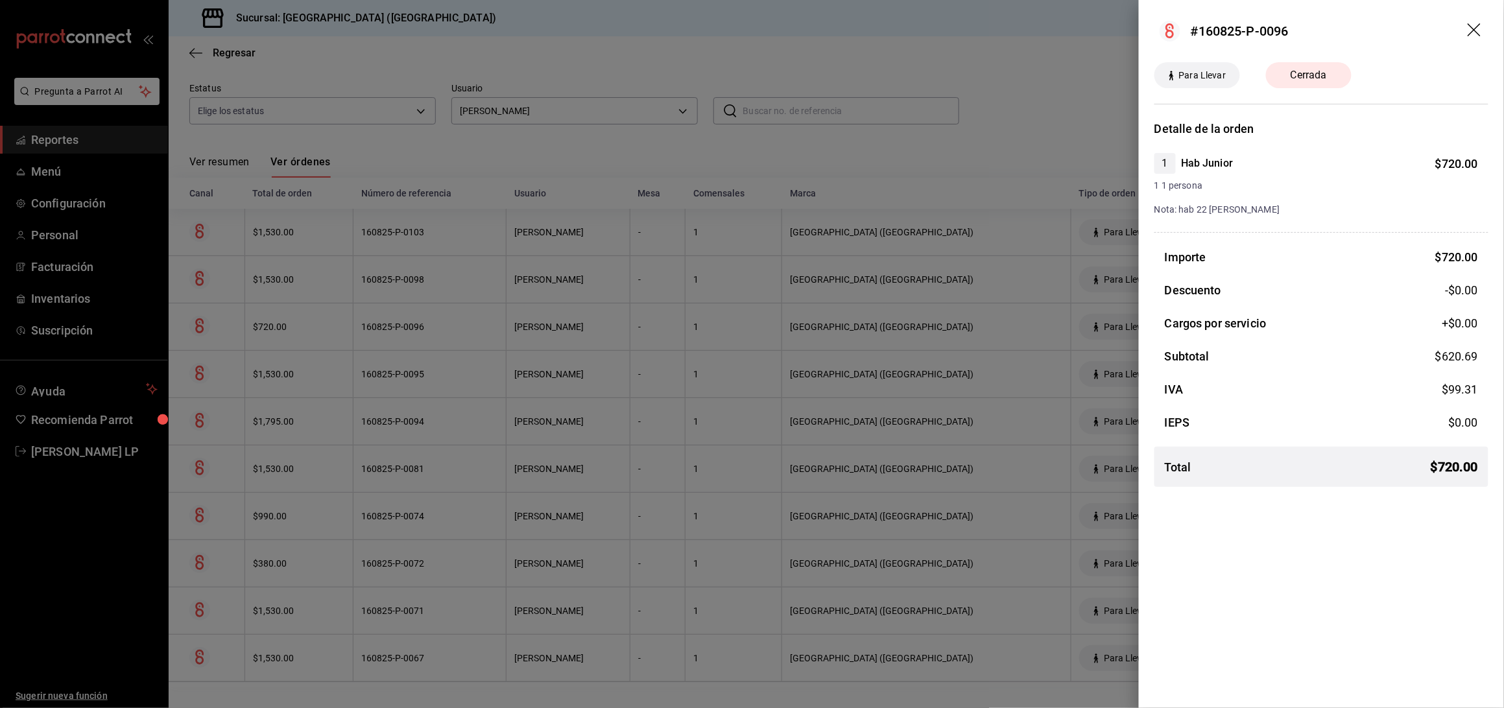
click at [459, 320] on div at bounding box center [752, 354] width 1504 height 708
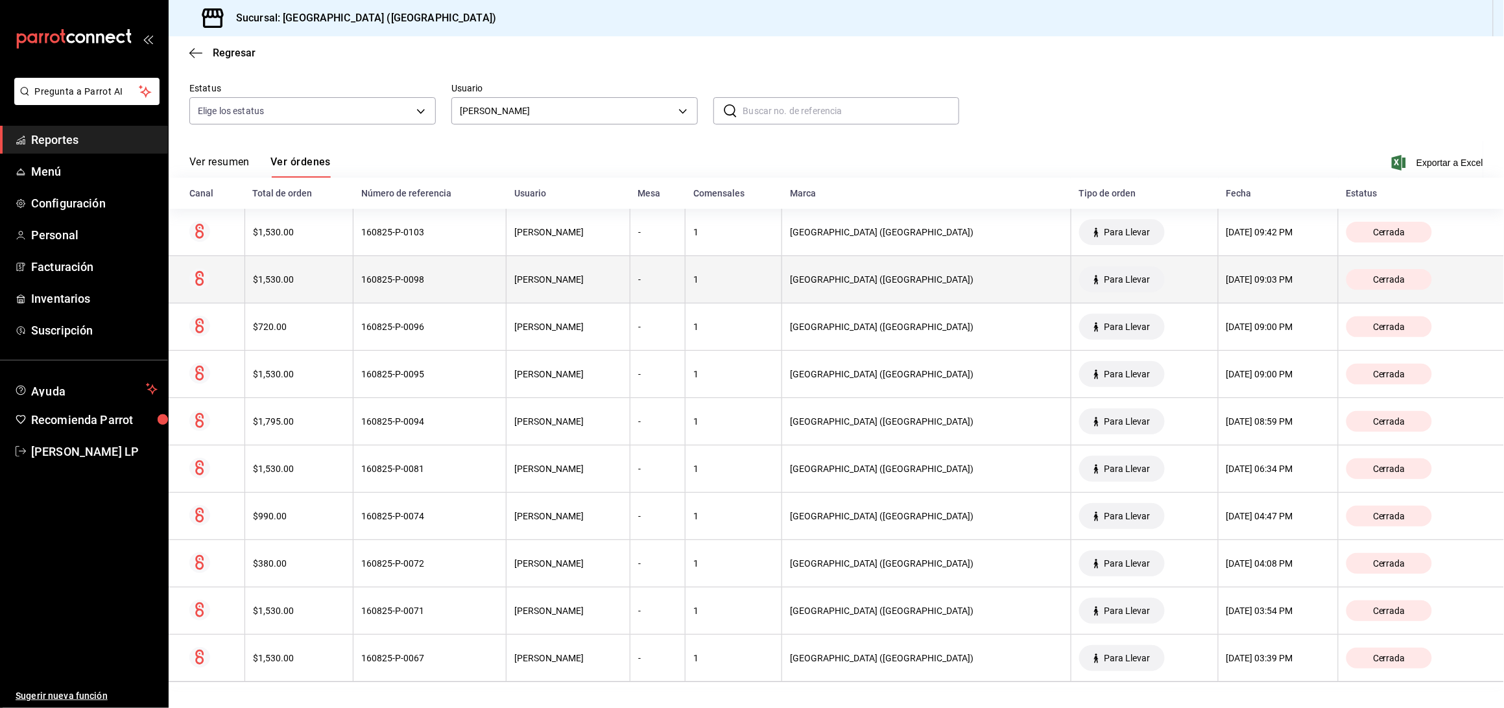
click at [438, 272] on th "160825-P-0098" at bounding box center [430, 279] width 153 height 47
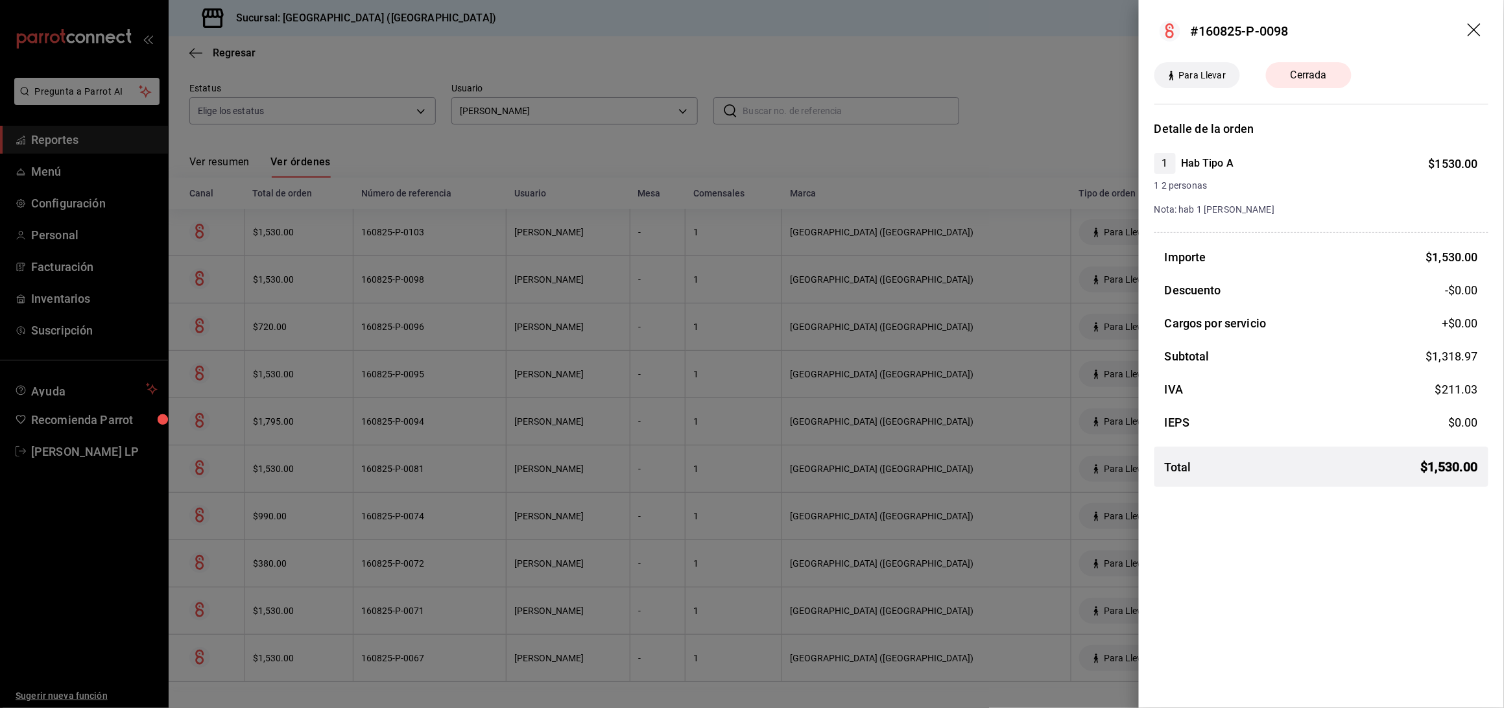
click at [438, 272] on div at bounding box center [752, 354] width 1504 height 708
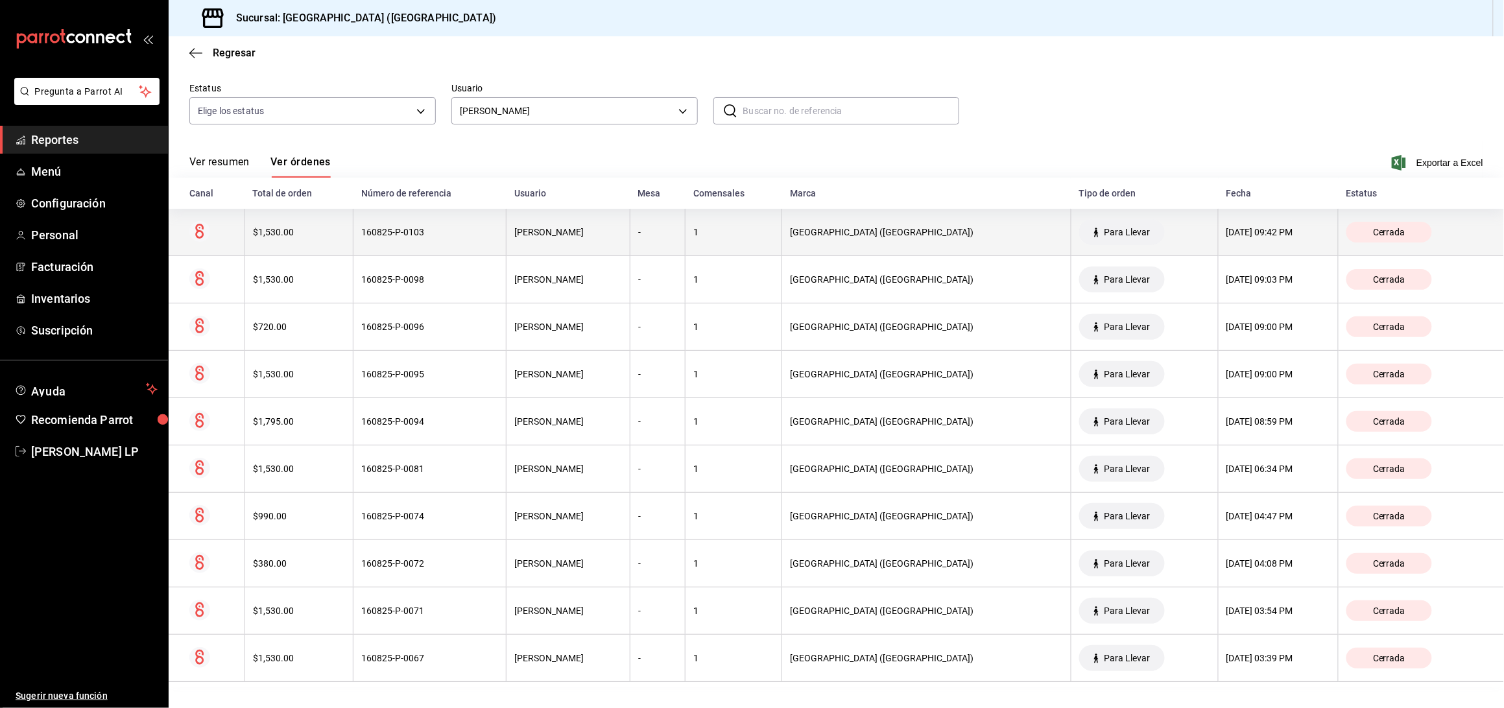
click at [439, 229] on div "160825-P-0103" at bounding box center [429, 232] width 137 height 10
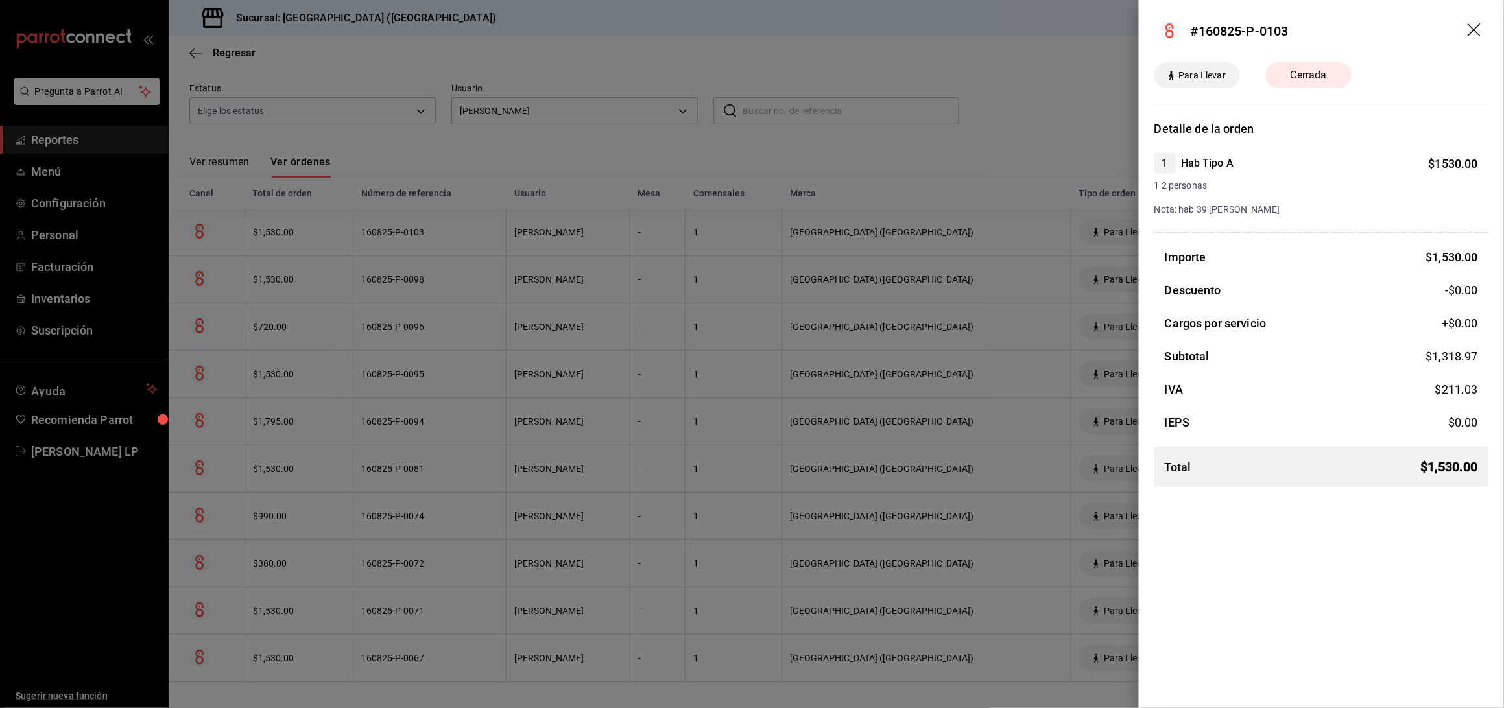
click at [592, 380] on div at bounding box center [752, 354] width 1504 height 708
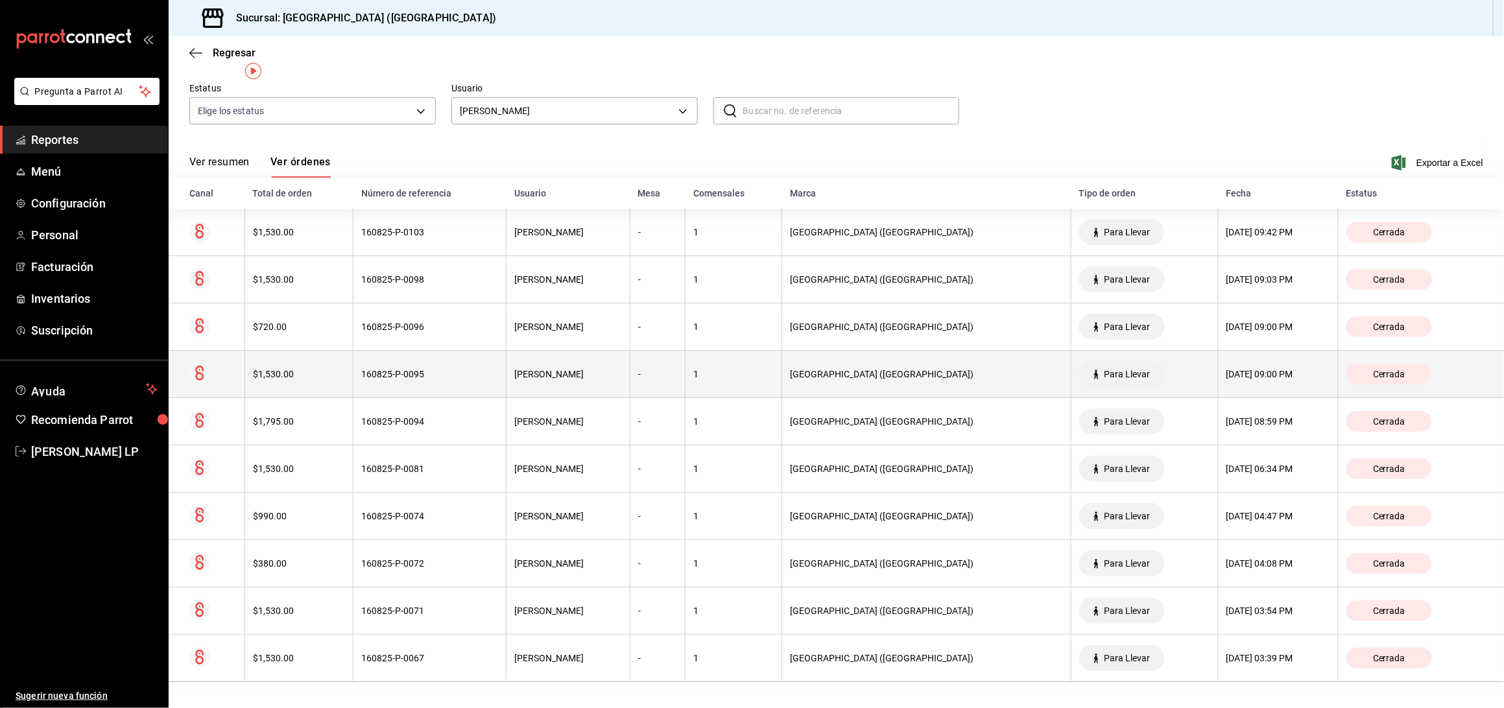
scroll to position [0, 0]
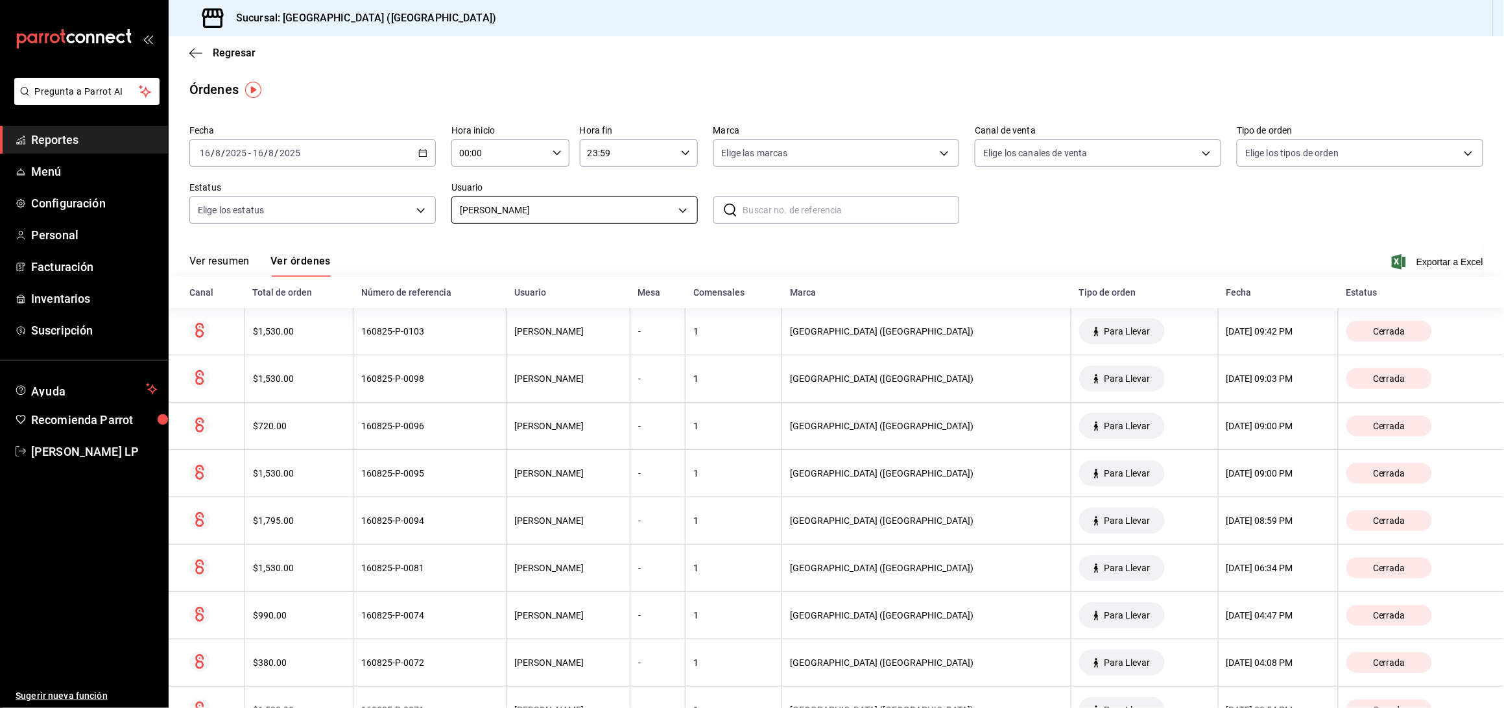
click at [604, 211] on body "Pregunta a Parrot AI Reportes Menú Configuración Personal Facturación Inventari…" at bounding box center [752, 354] width 1504 height 708
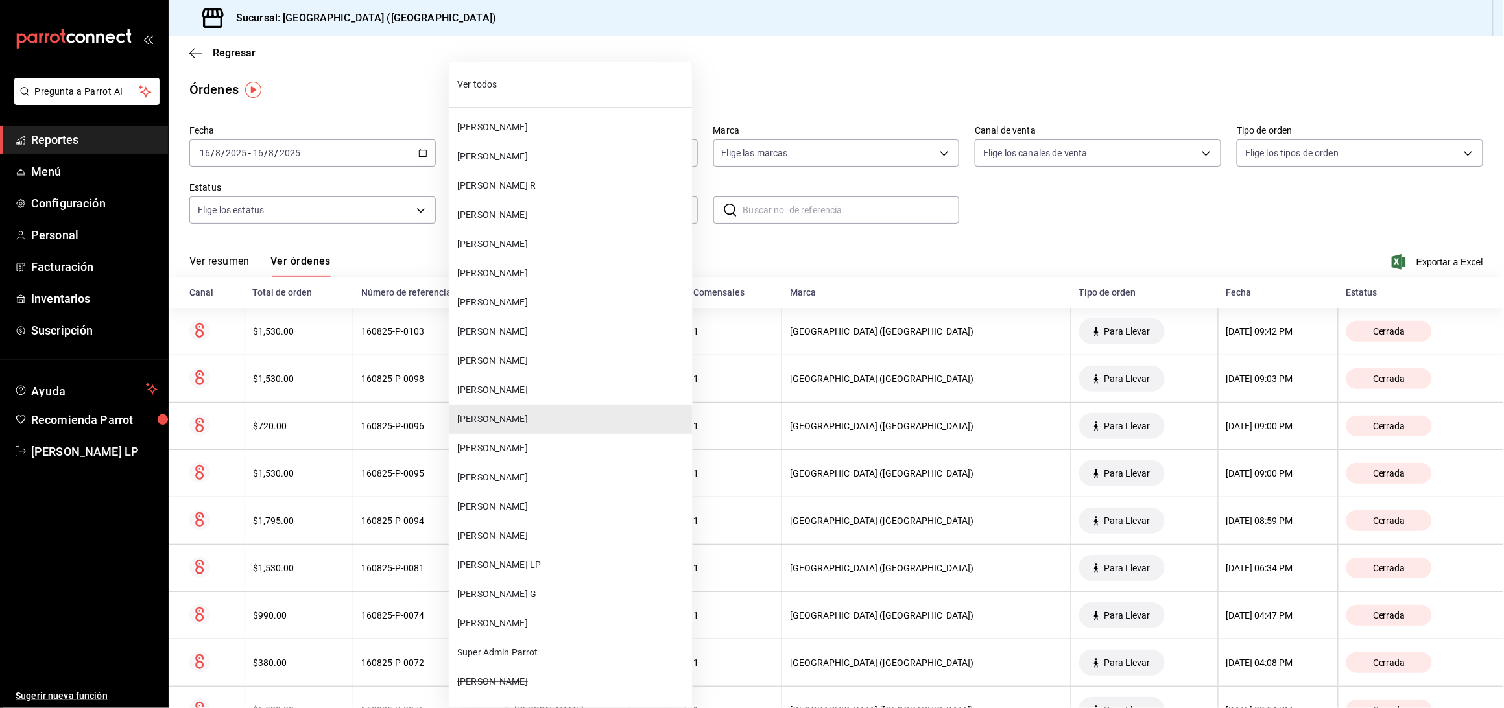
click at [579, 531] on span "[PERSON_NAME]" at bounding box center [572, 536] width 230 height 14
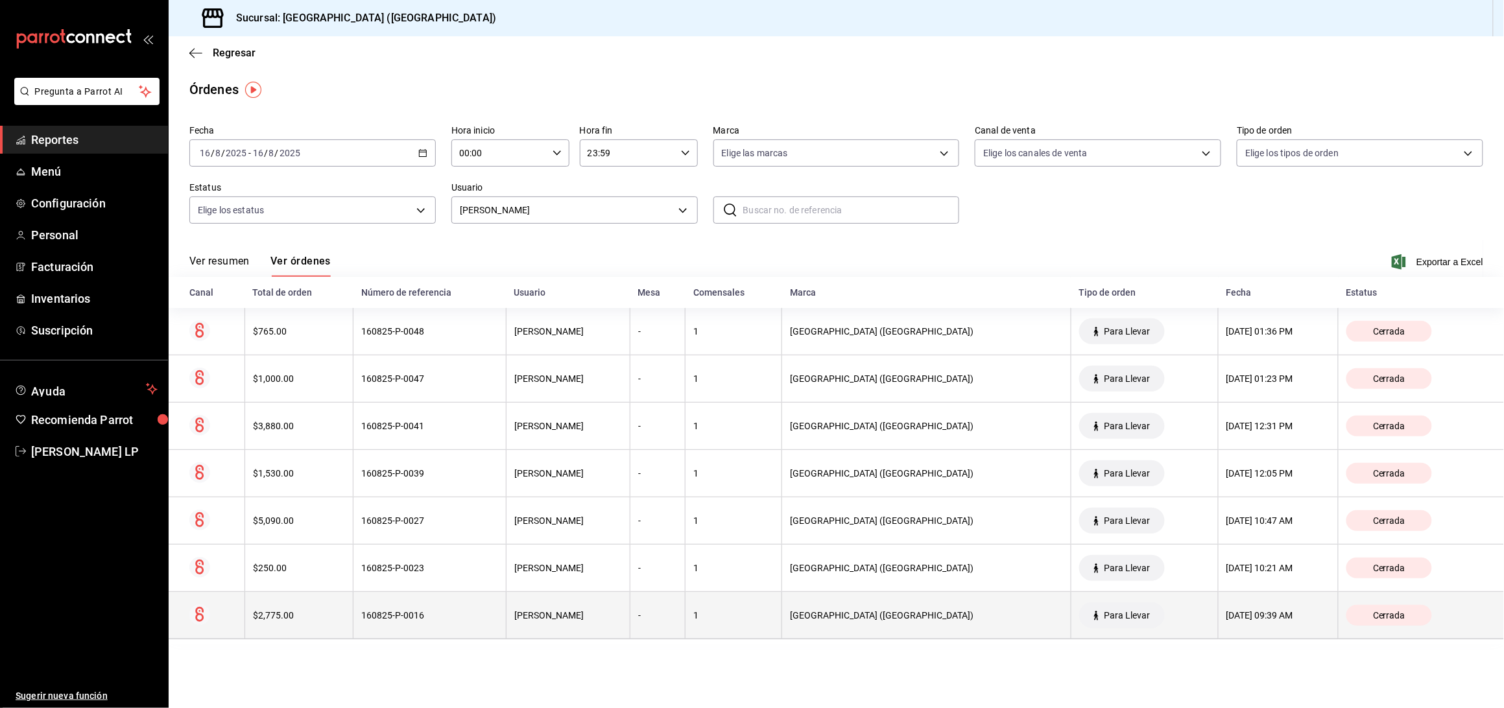
click at [439, 627] on th "160825-P-0016" at bounding box center [430, 615] width 153 height 47
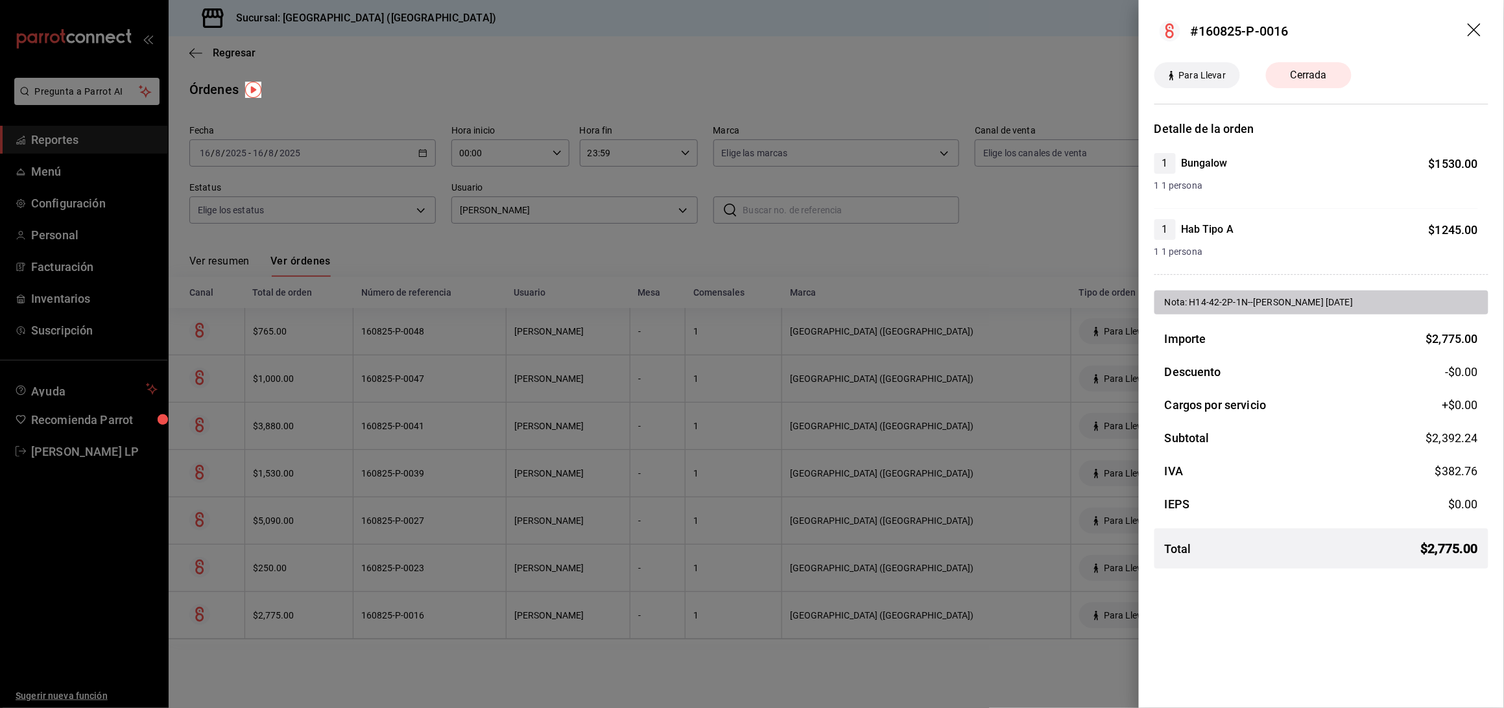
click at [440, 624] on div at bounding box center [752, 354] width 1504 height 708
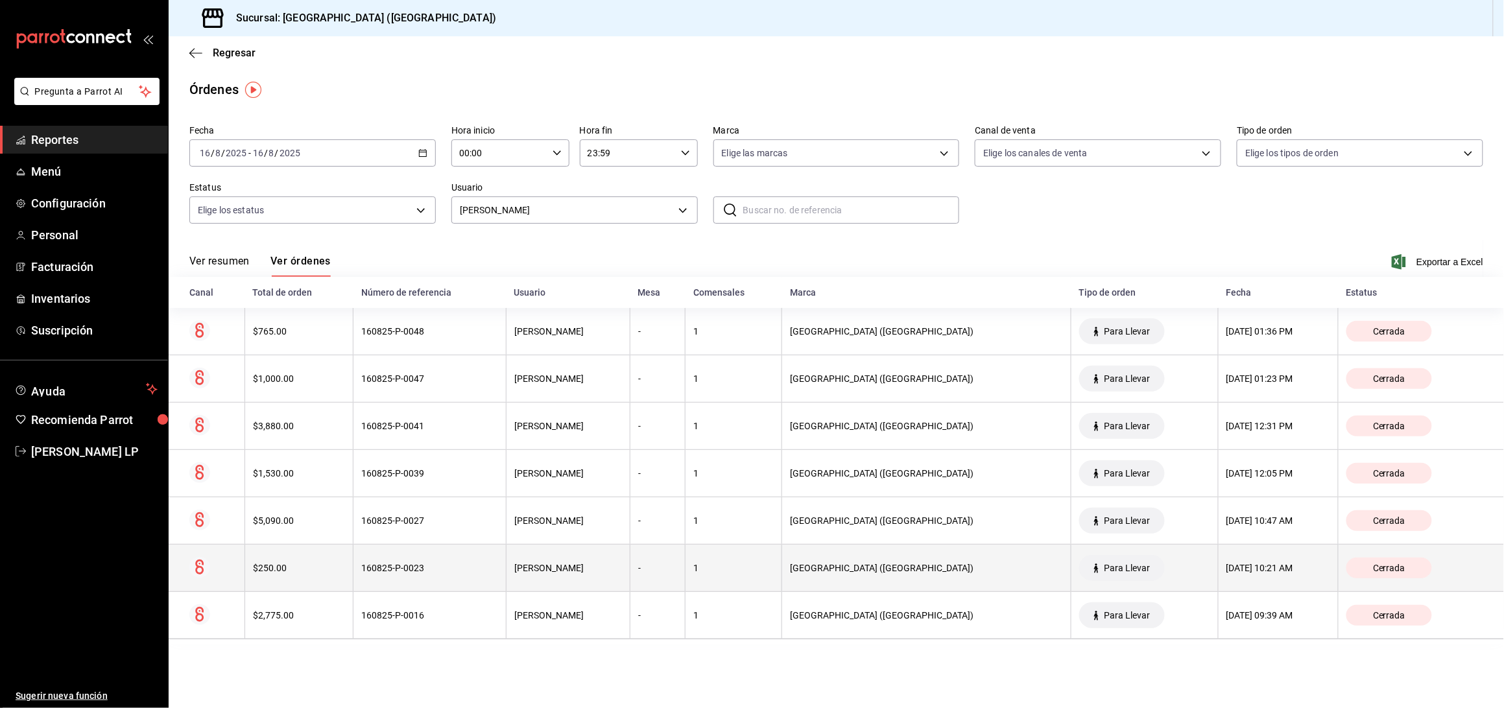
click at [448, 575] on th "160825-P-0023" at bounding box center [430, 568] width 153 height 47
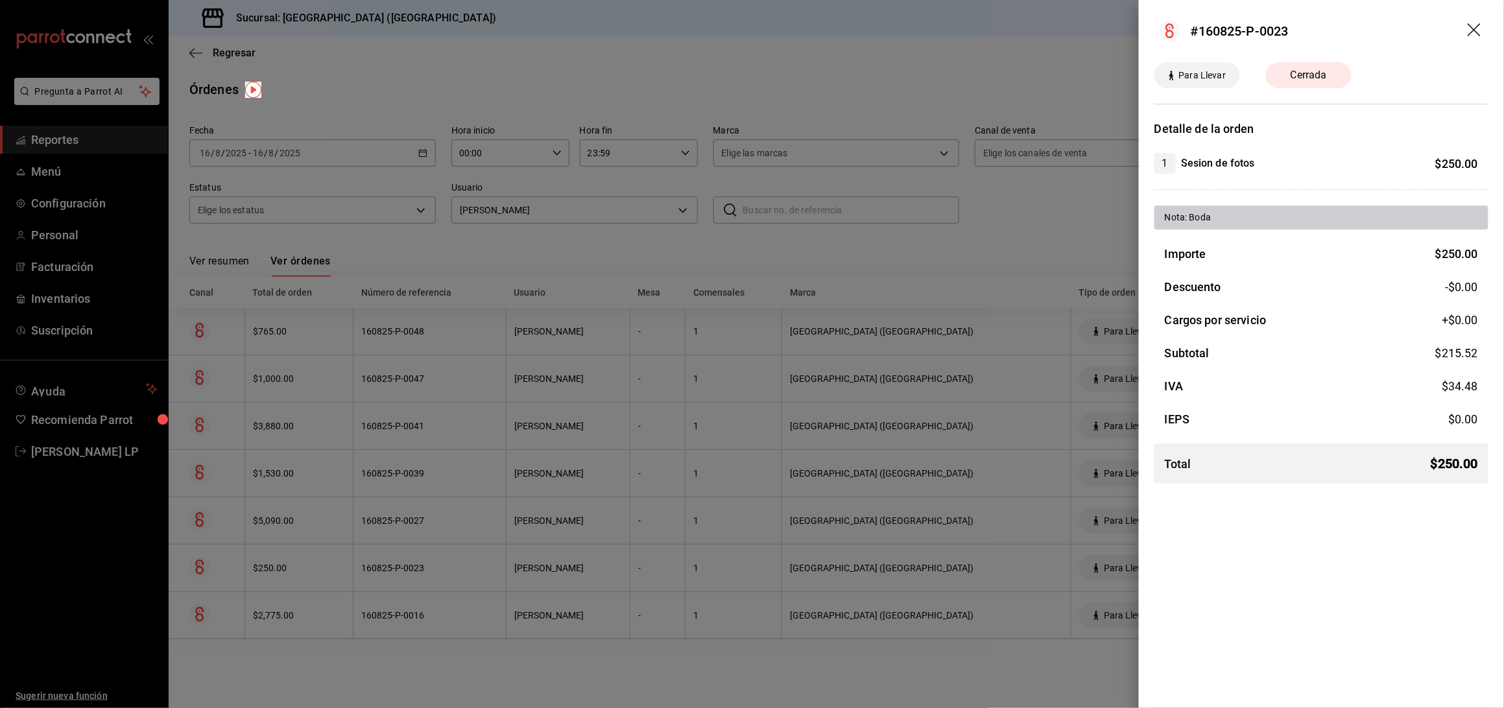
click at [448, 575] on div at bounding box center [752, 354] width 1504 height 708
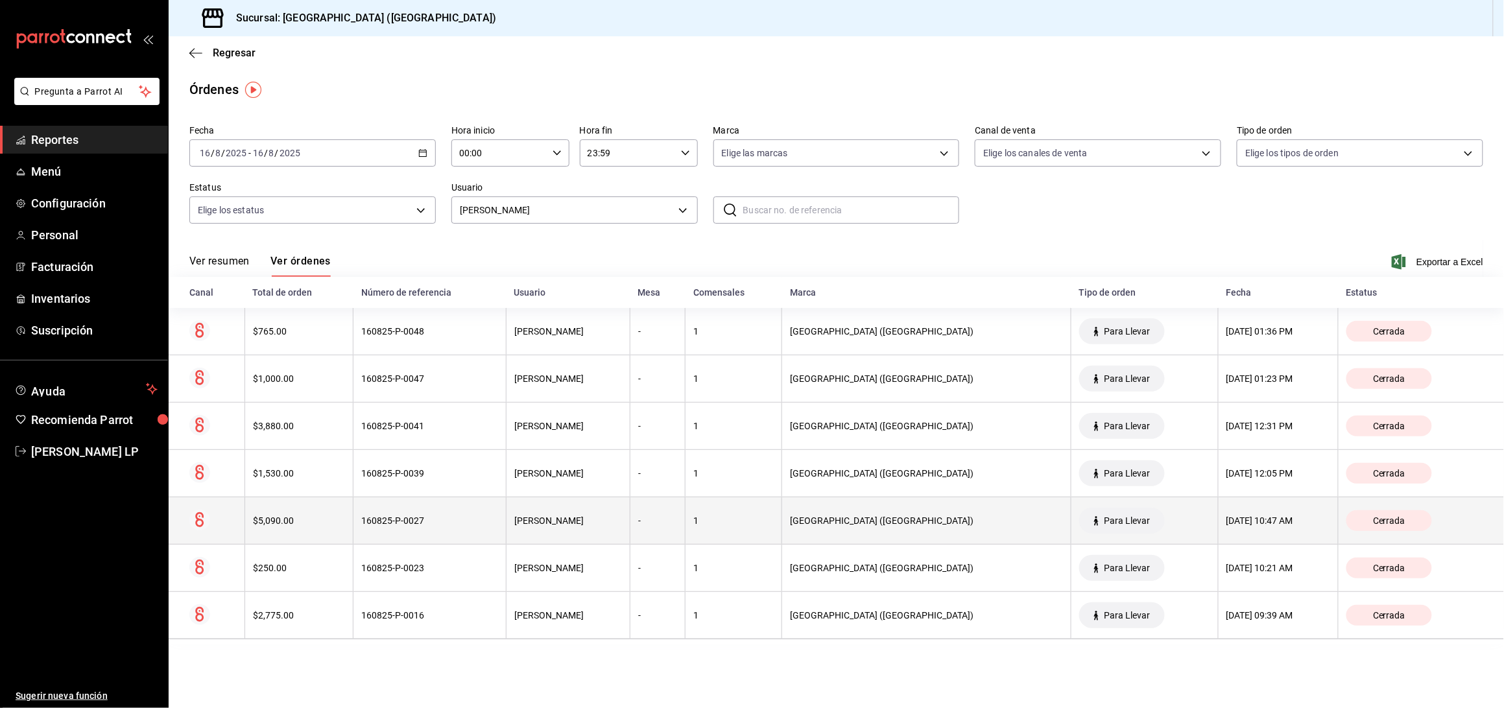
click at [455, 531] on th "160825-P-0027" at bounding box center [430, 521] width 153 height 47
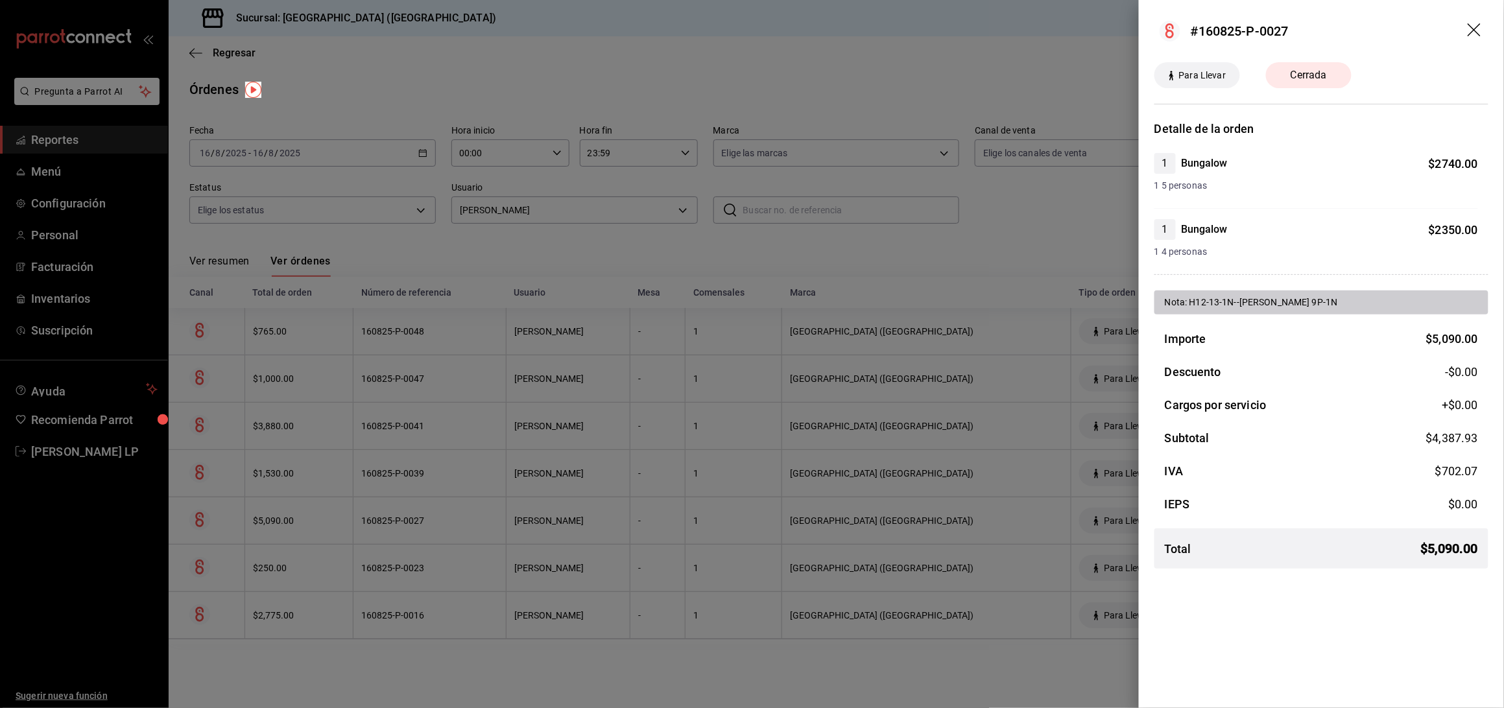
click at [455, 531] on div at bounding box center [752, 354] width 1504 height 708
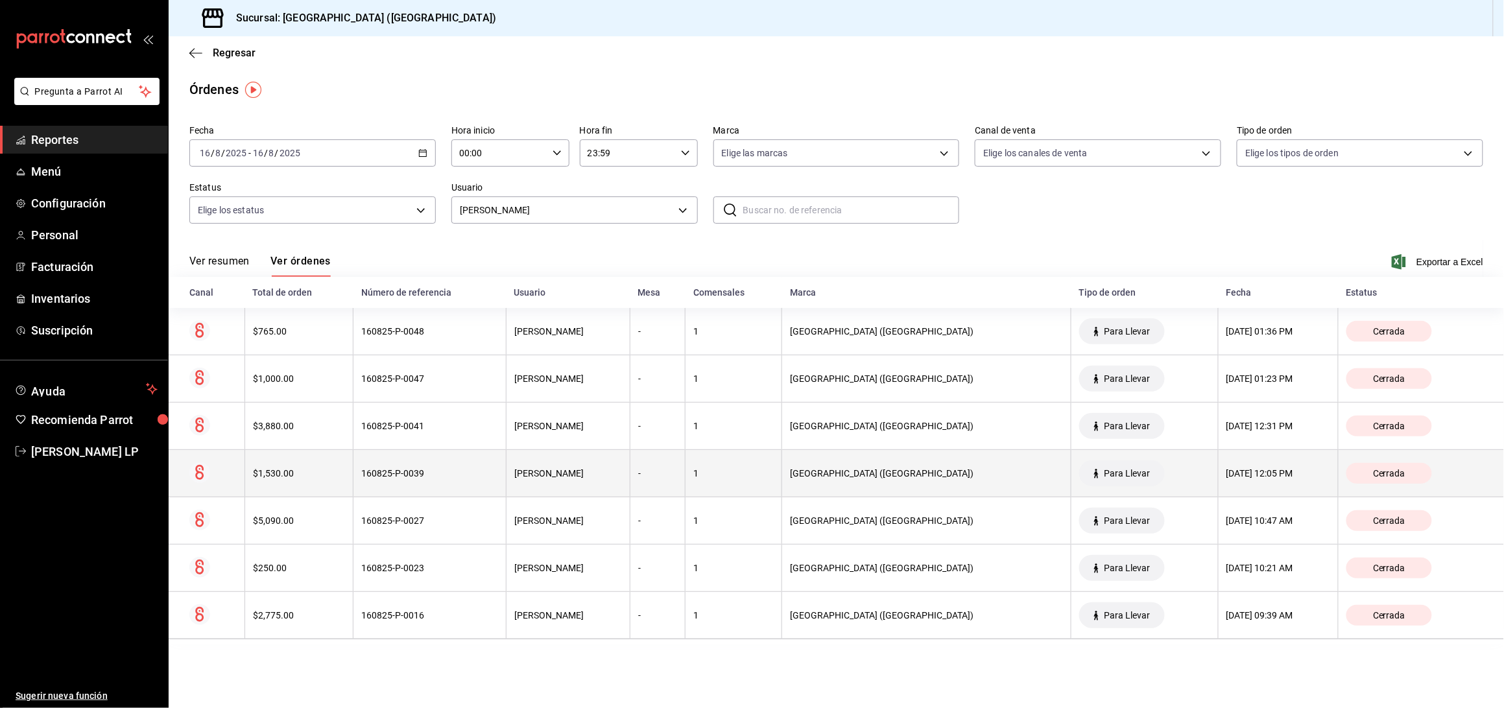
click at [455, 479] on div "160825-P-0039" at bounding box center [429, 473] width 137 height 10
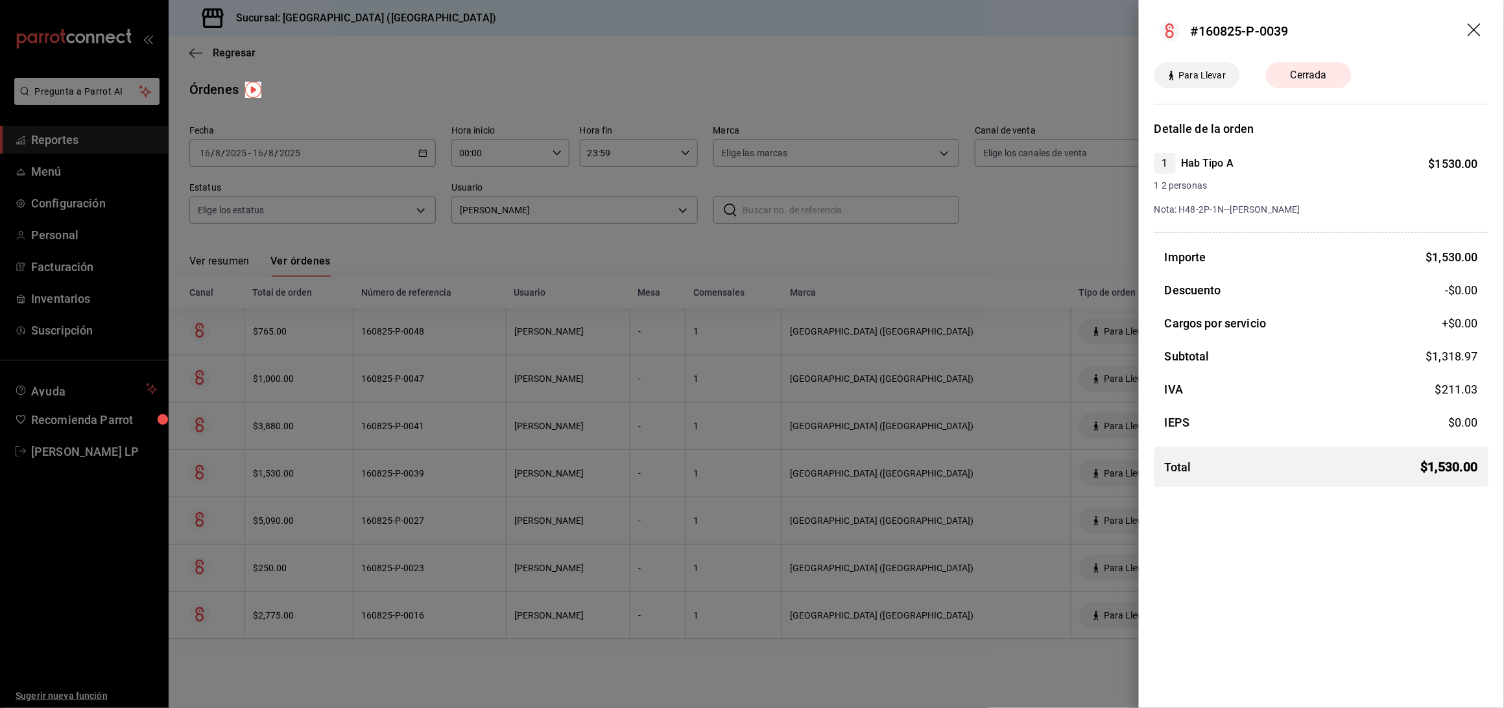
click at [455, 479] on div at bounding box center [752, 354] width 1504 height 708
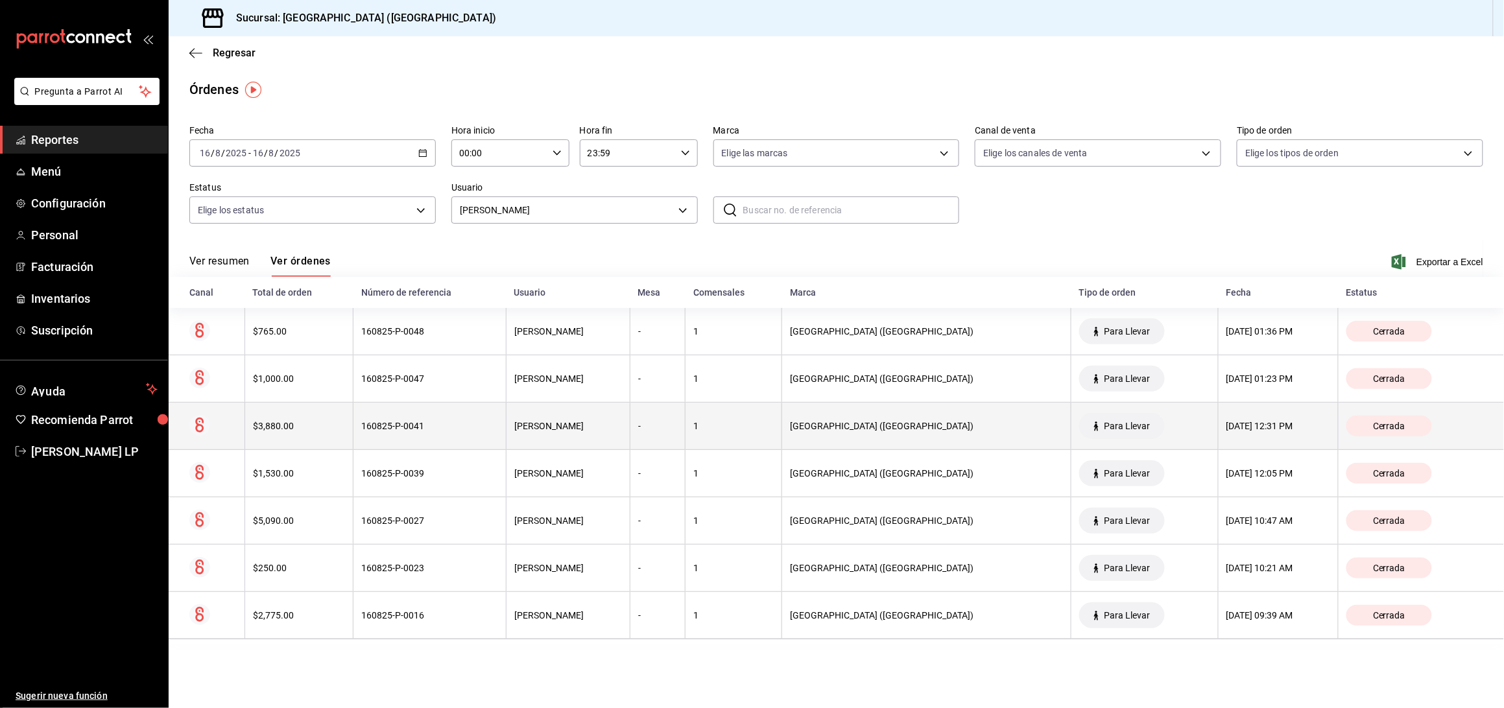
click at [455, 438] on th "160825-P-0041" at bounding box center [430, 426] width 153 height 47
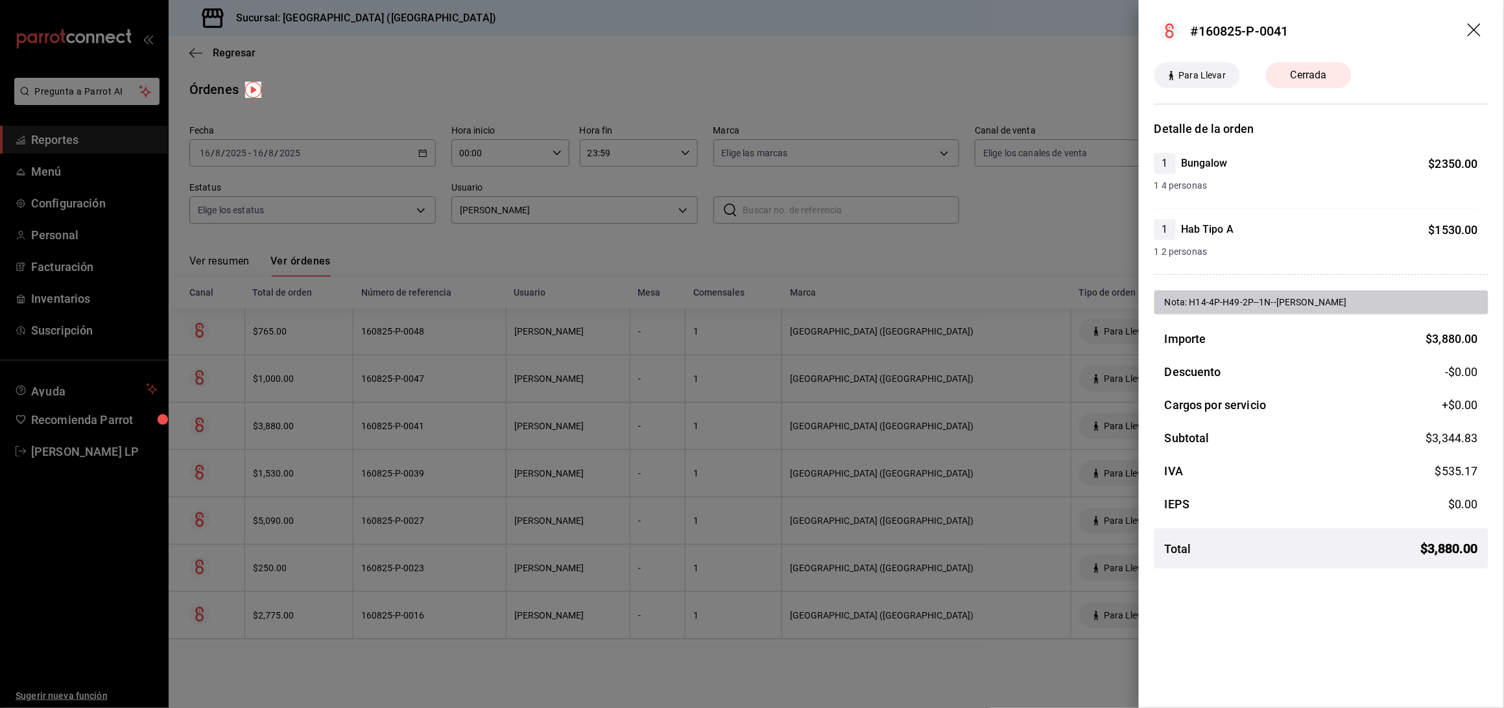
click at [455, 438] on div at bounding box center [752, 354] width 1504 height 708
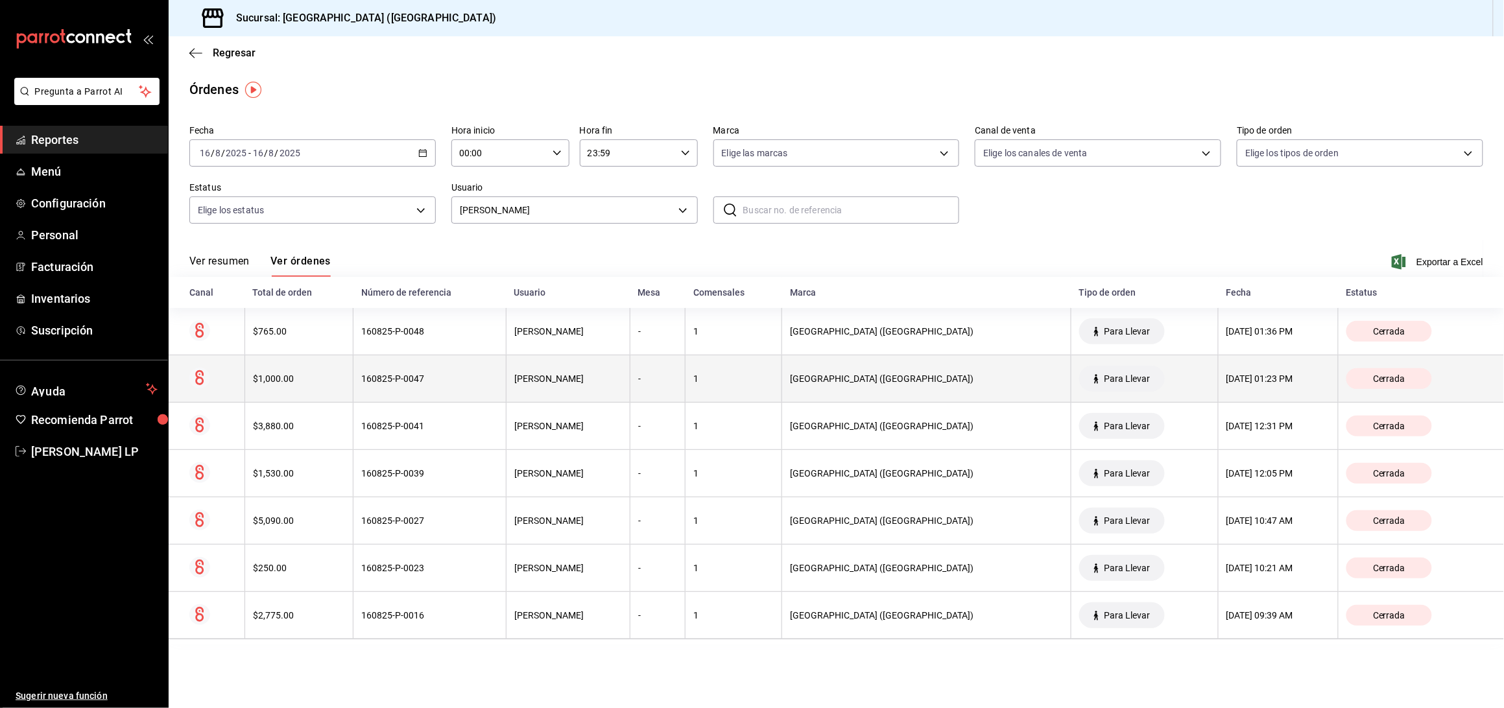
click at [462, 394] on th "160825-P-0047" at bounding box center [430, 378] width 153 height 47
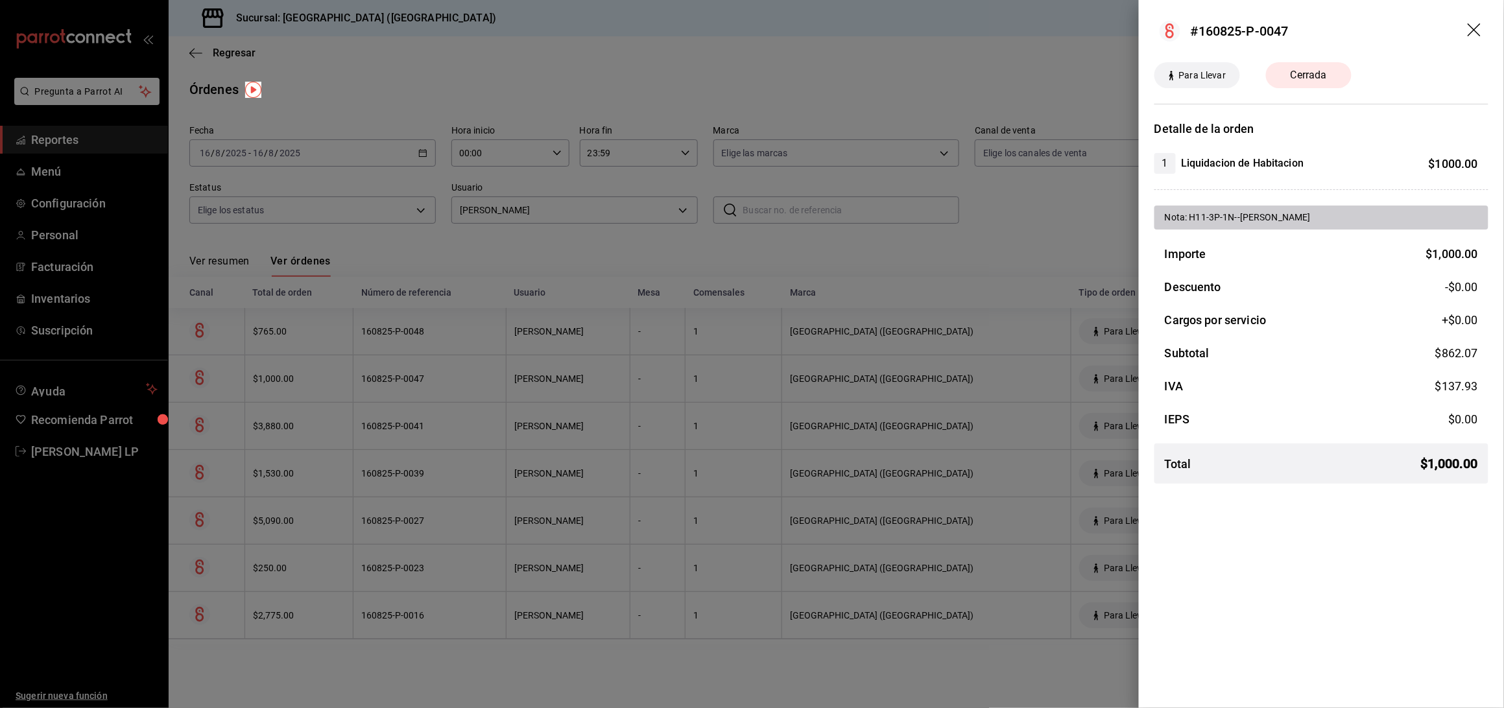
click at [462, 394] on div at bounding box center [752, 354] width 1504 height 708
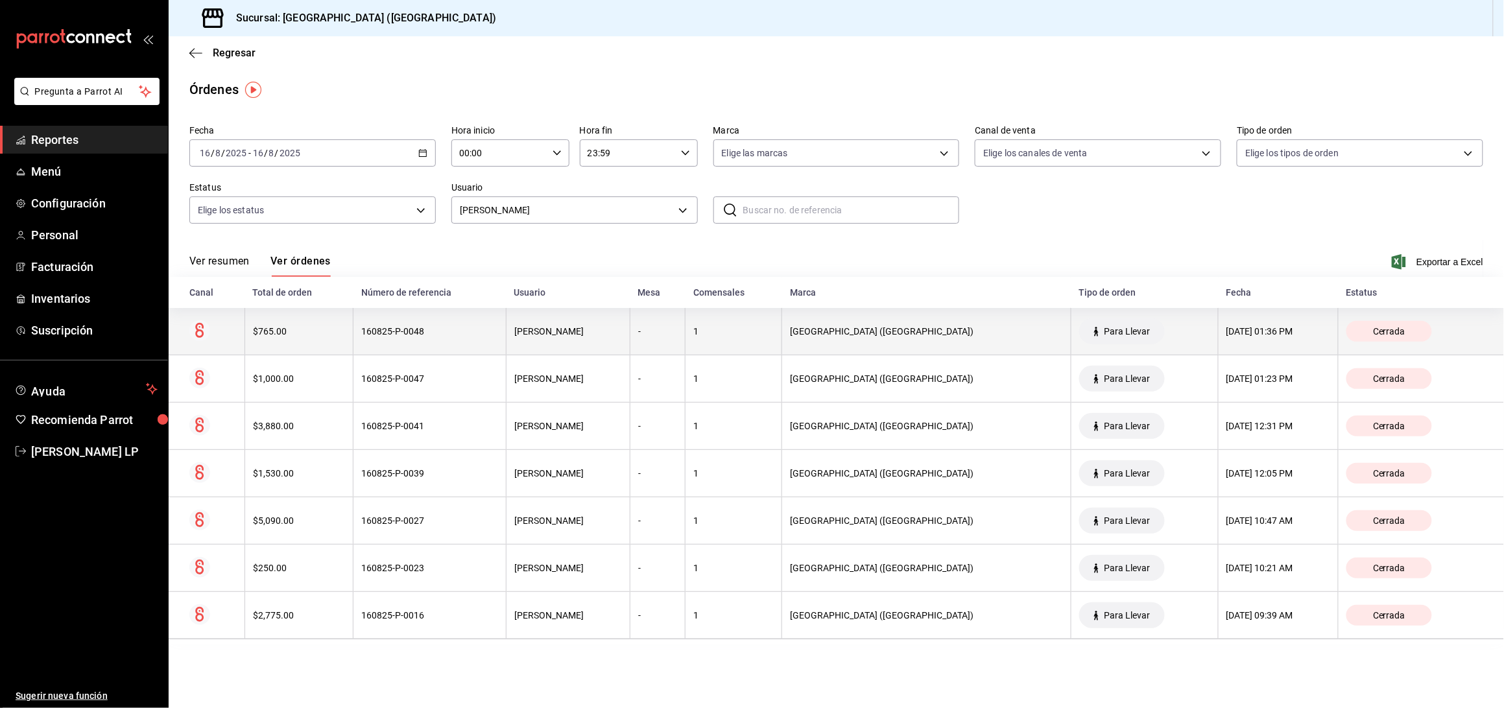
click at [462, 335] on div "160825-P-0048" at bounding box center [429, 331] width 137 height 10
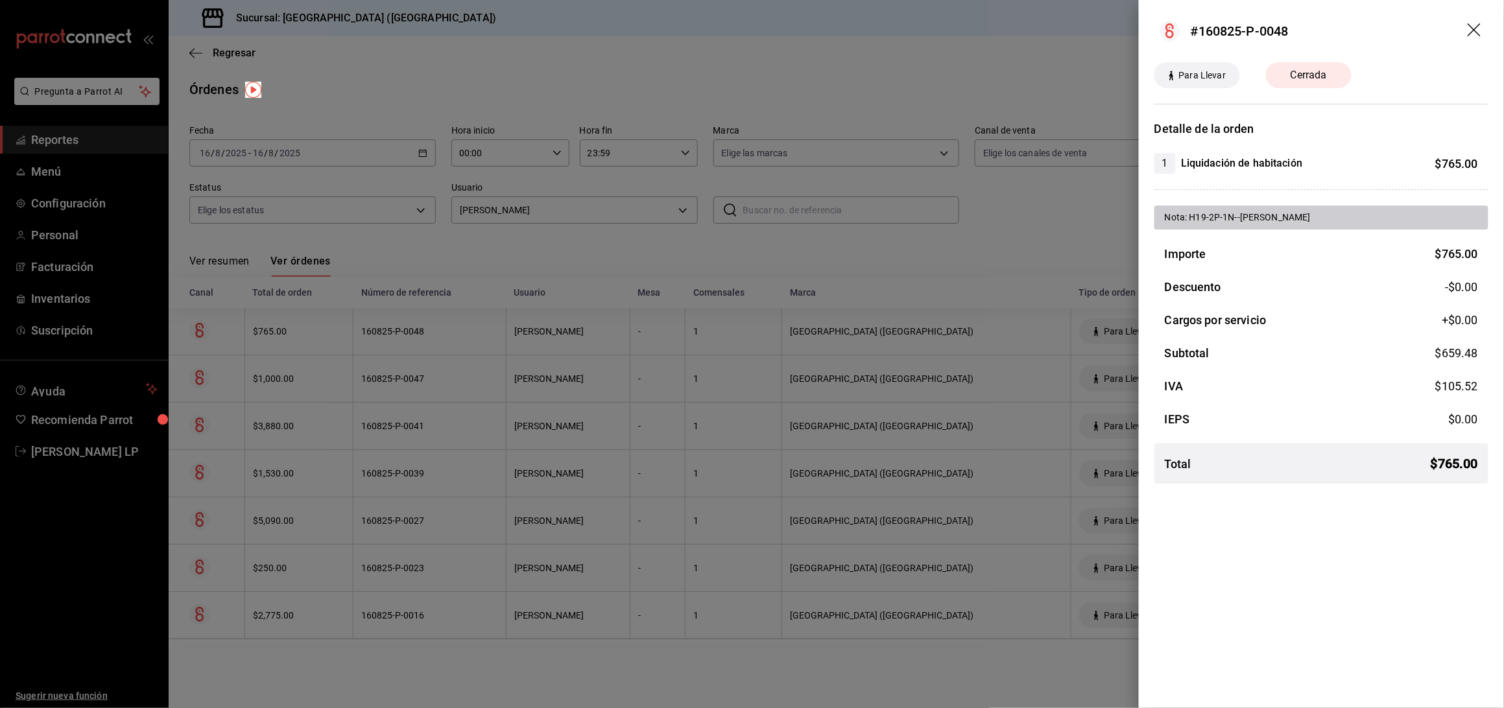
click at [462, 335] on div at bounding box center [752, 354] width 1504 height 708
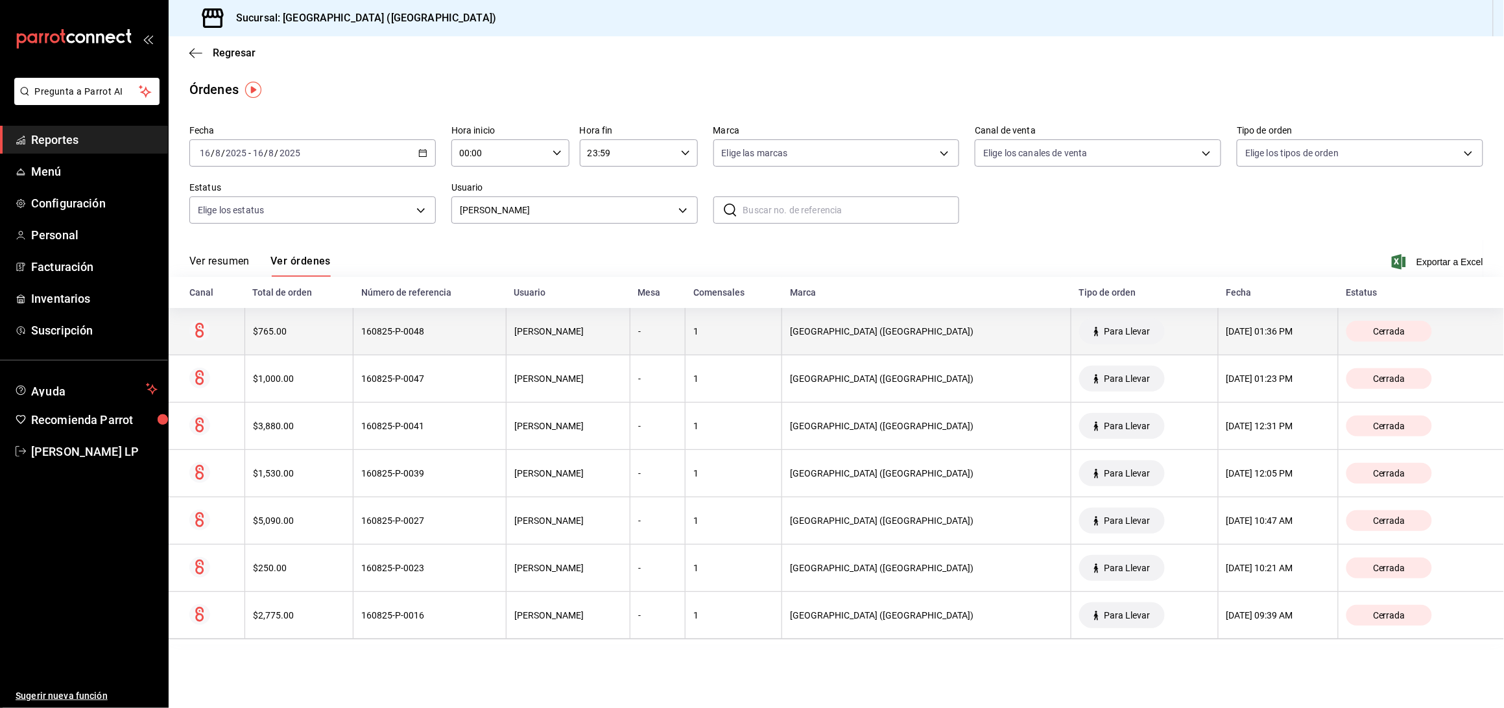
click at [467, 340] on th "160825-P-0048" at bounding box center [430, 331] width 153 height 47
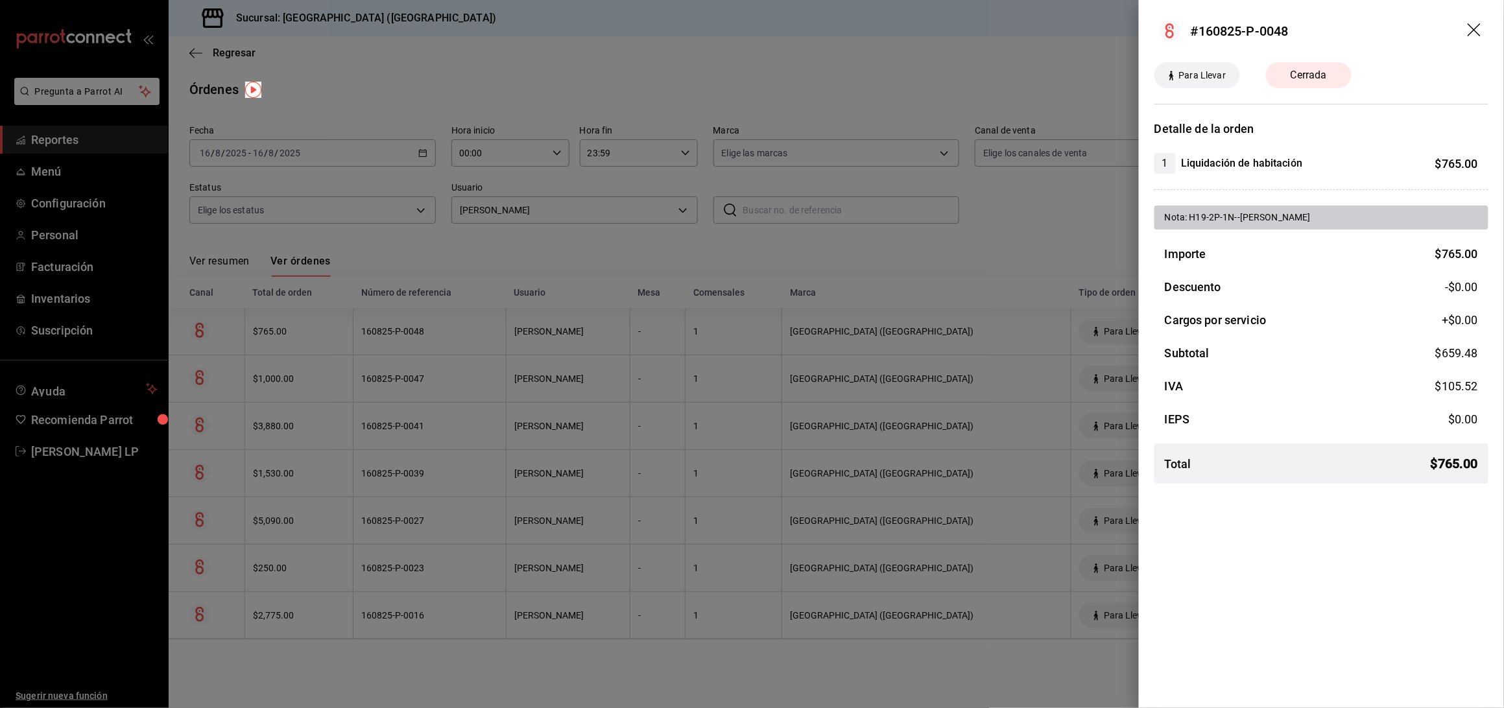
click at [467, 340] on div at bounding box center [752, 354] width 1504 height 708
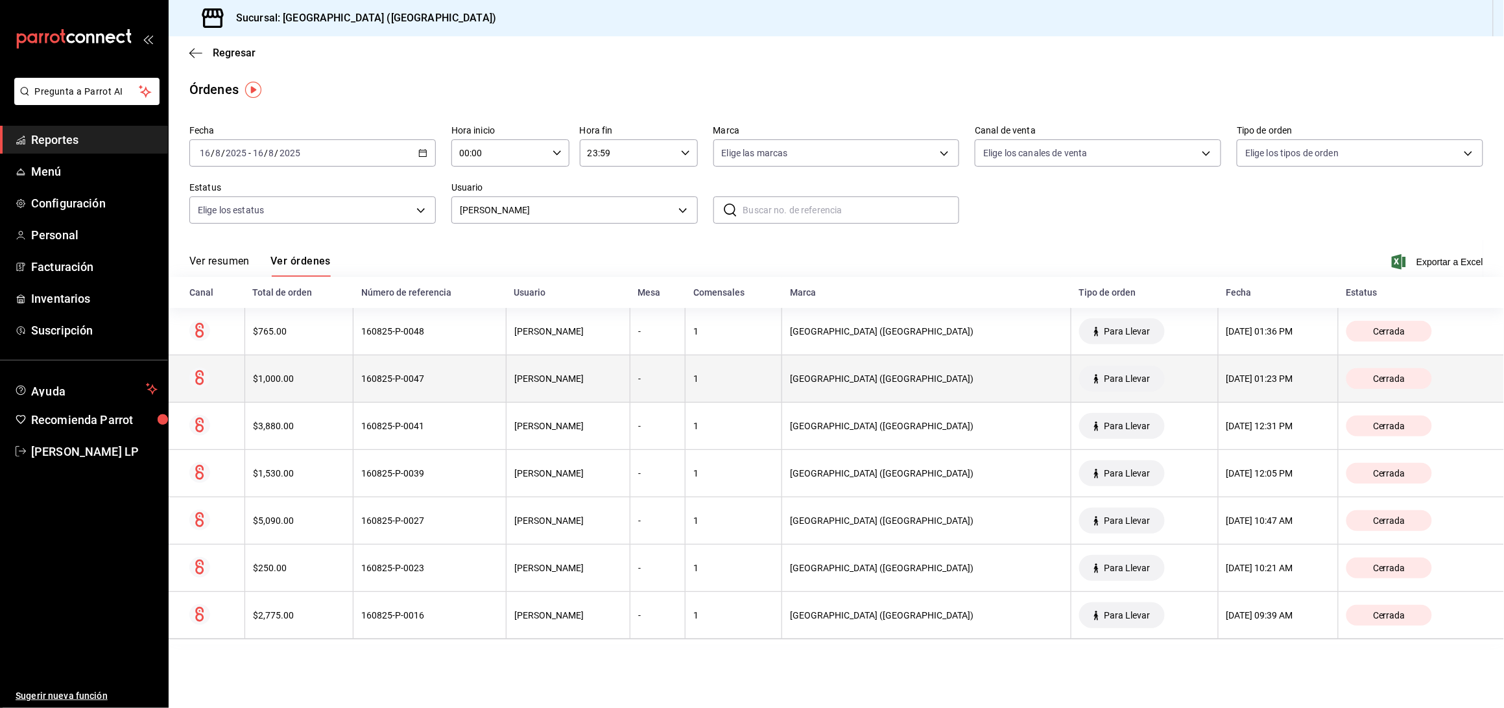
click at [465, 368] on th "160825-P-0047" at bounding box center [430, 378] width 153 height 47
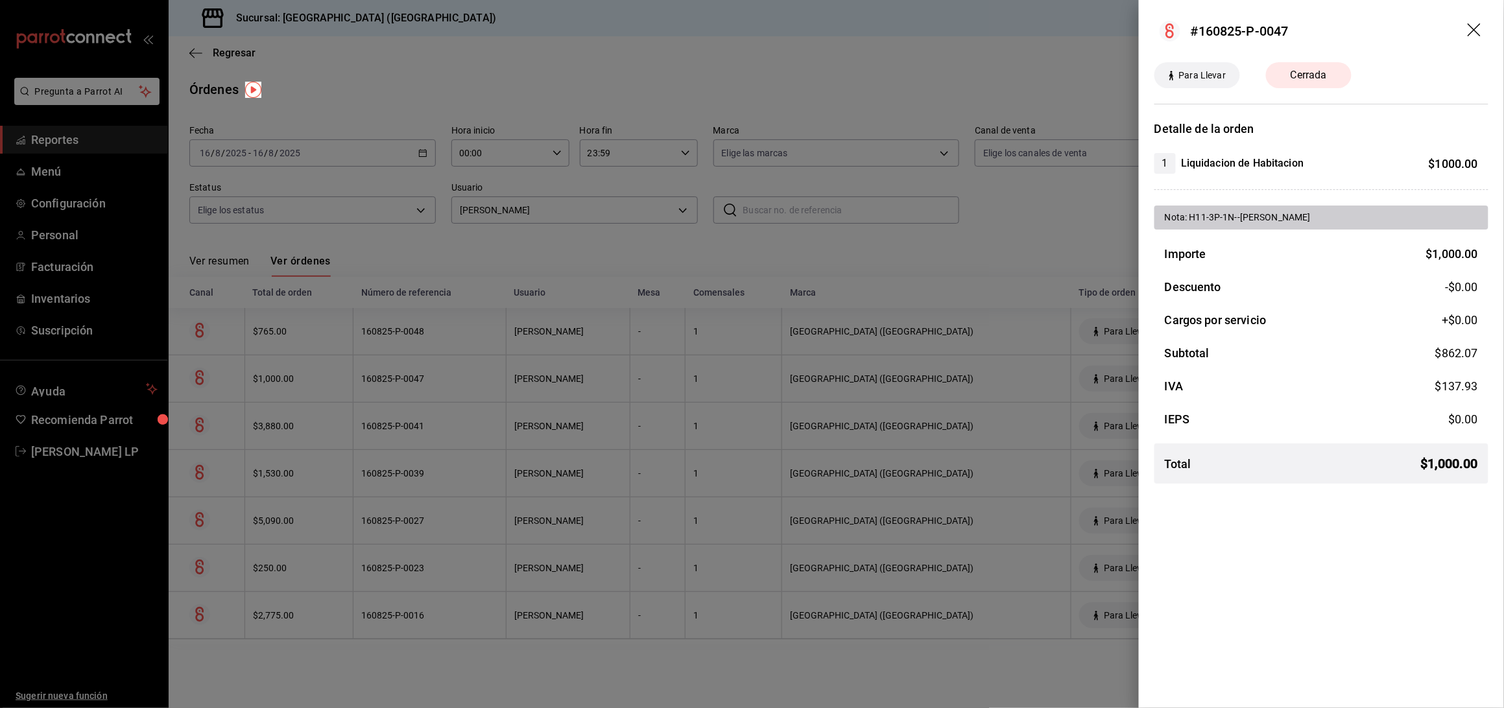
click at [416, 603] on div at bounding box center [752, 354] width 1504 height 708
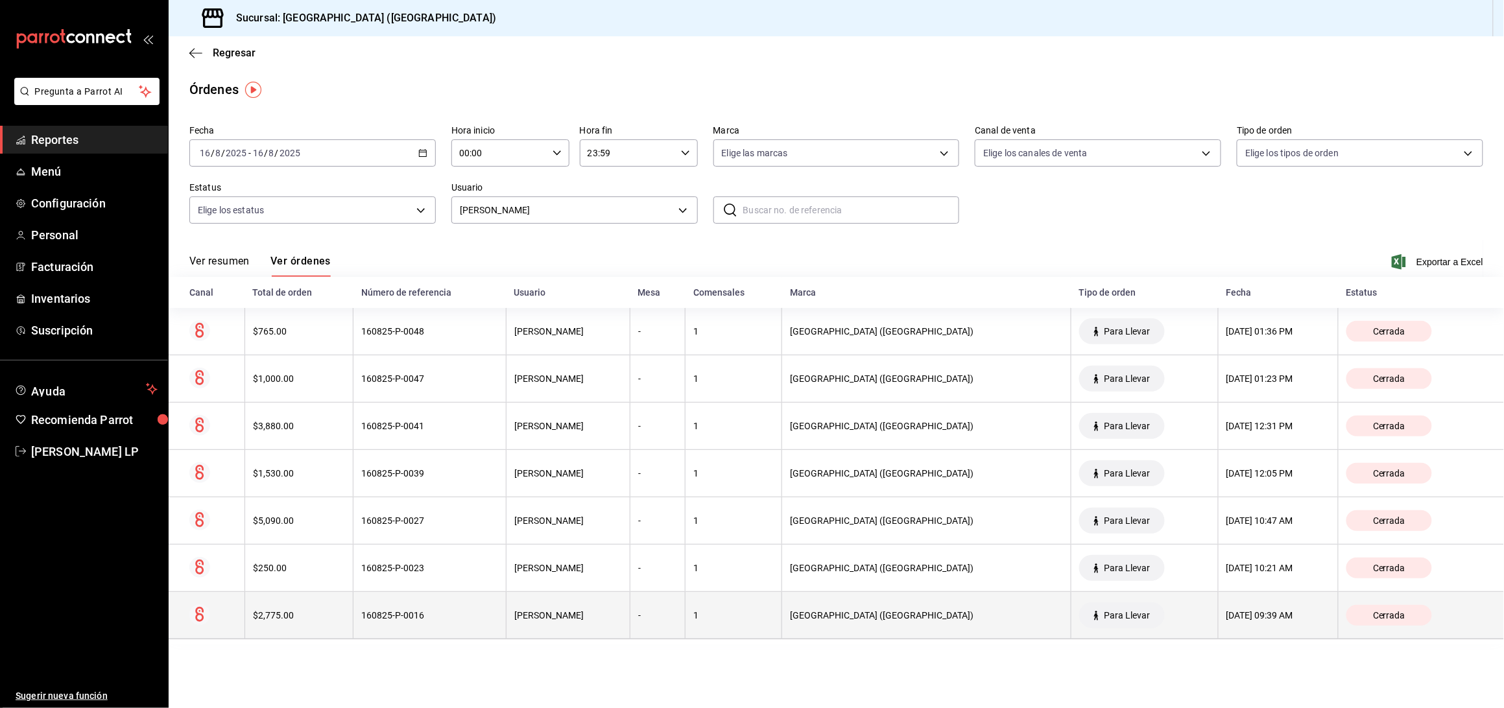
click at [416, 612] on div "160825-P-0016" at bounding box center [429, 615] width 137 height 10
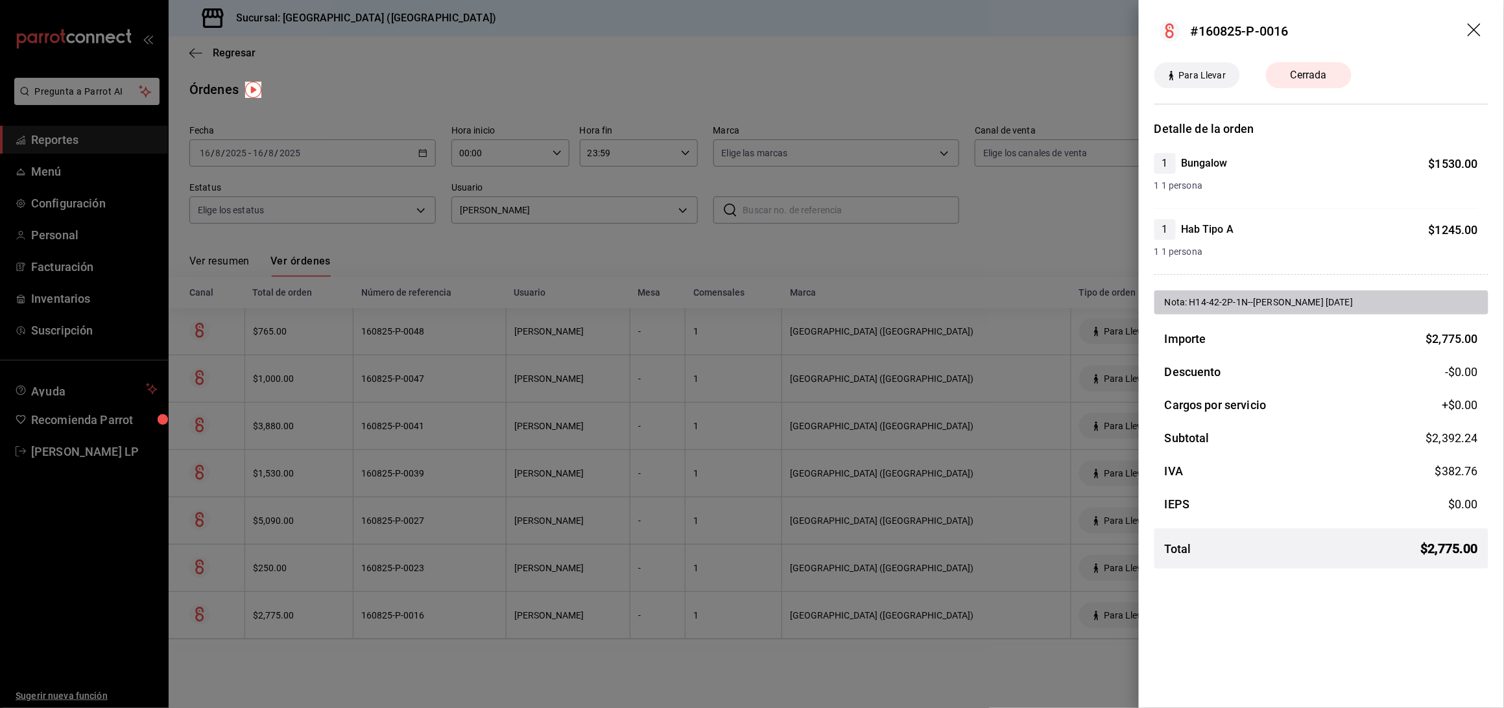
click at [419, 625] on div at bounding box center [752, 354] width 1504 height 708
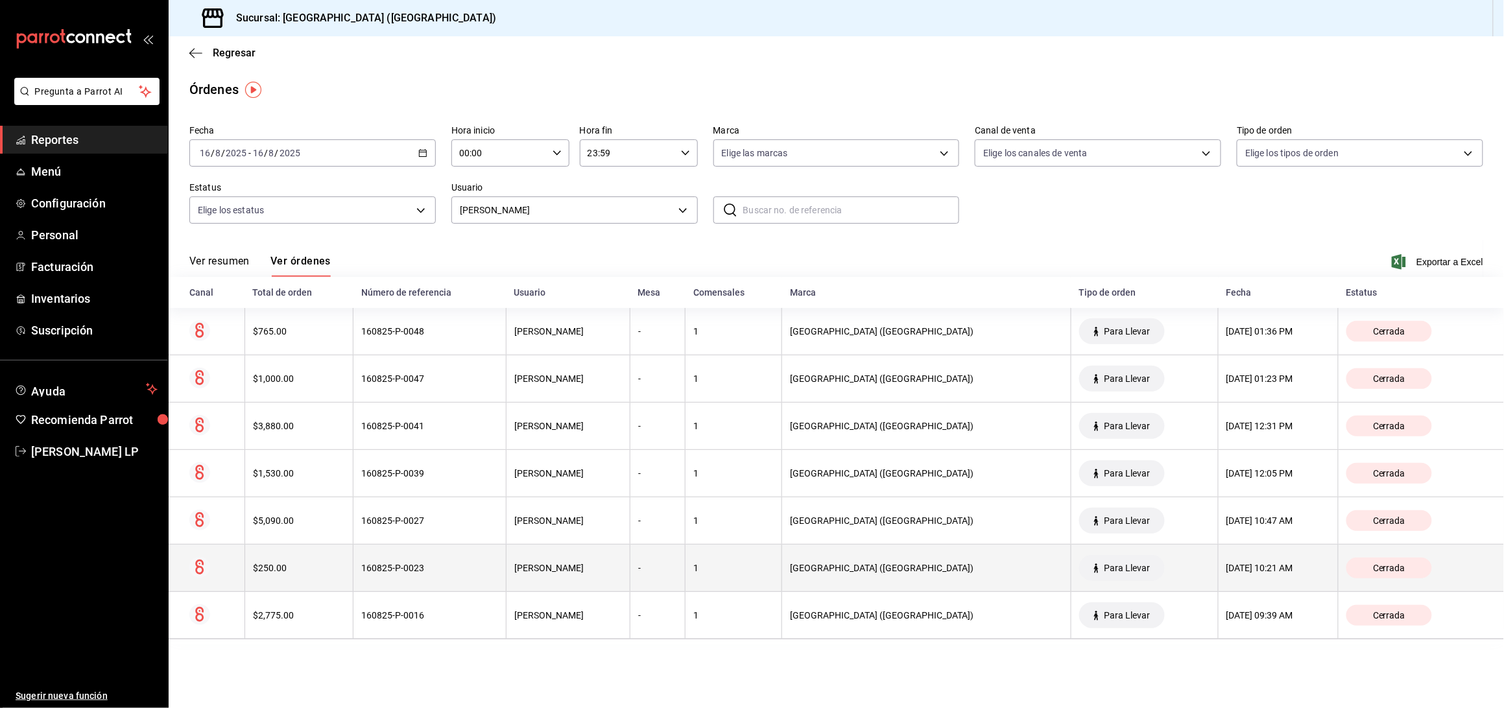
click at [433, 584] on th "160825-P-0023" at bounding box center [430, 568] width 153 height 47
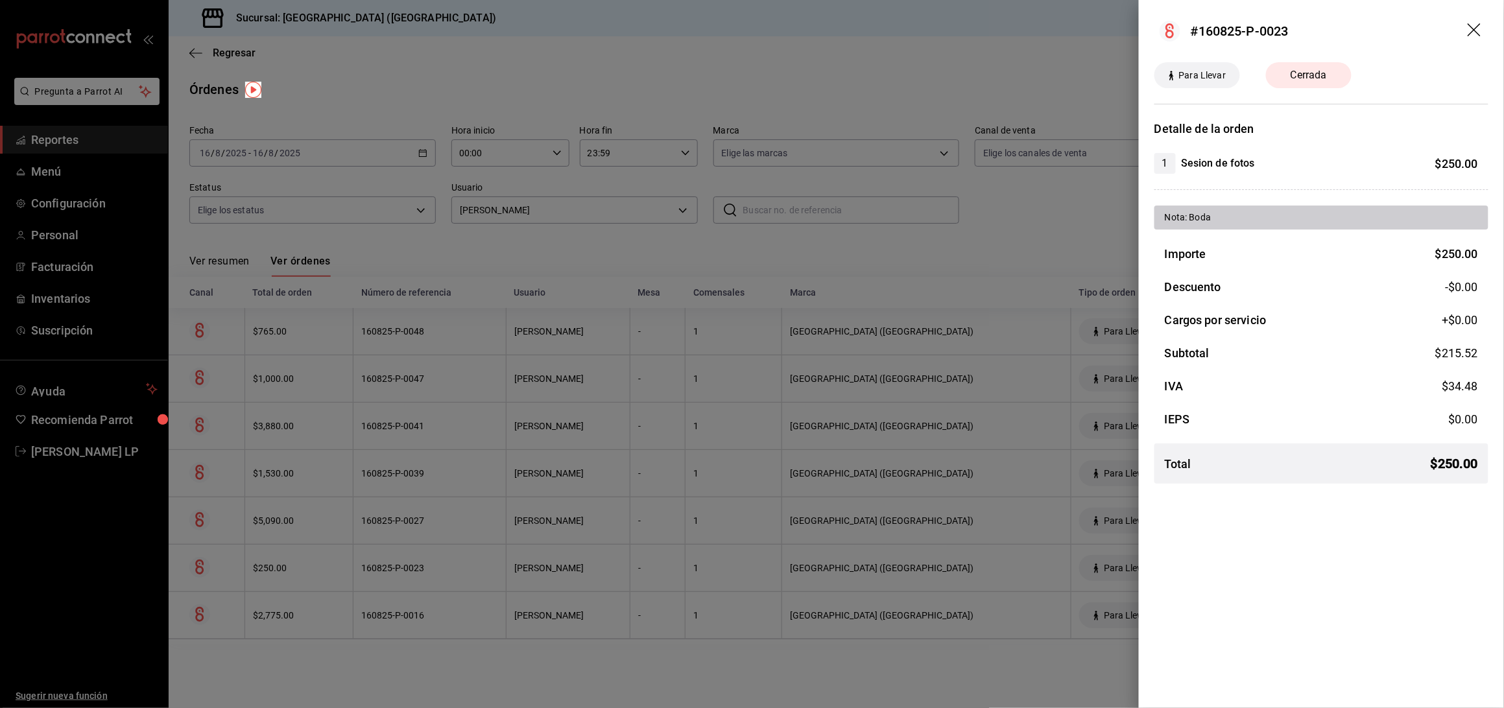
click at [433, 584] on div at bounding box center [752, 354] width 1504 height 708
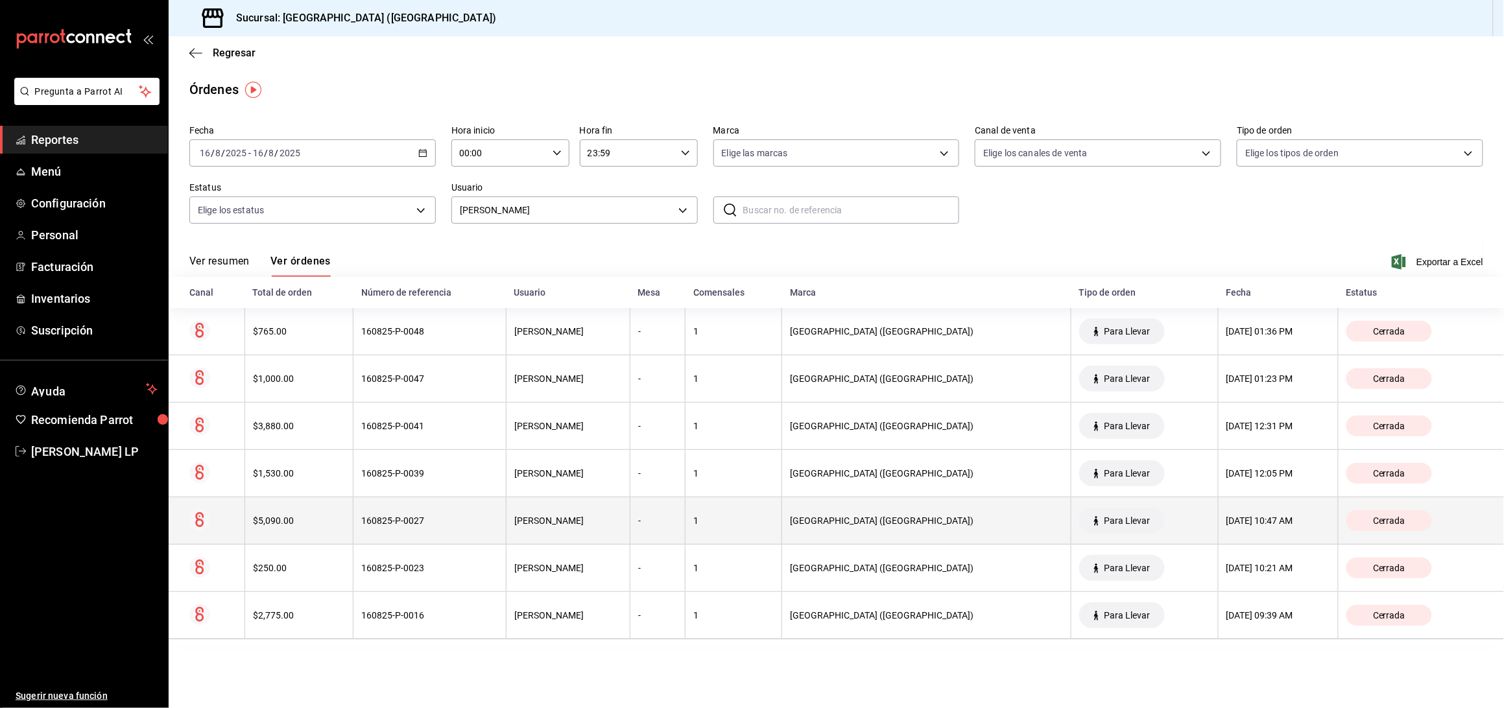
click at [438, 539] on th "160825-P-0027" at bounding box center [430, 521] width 153 height 47
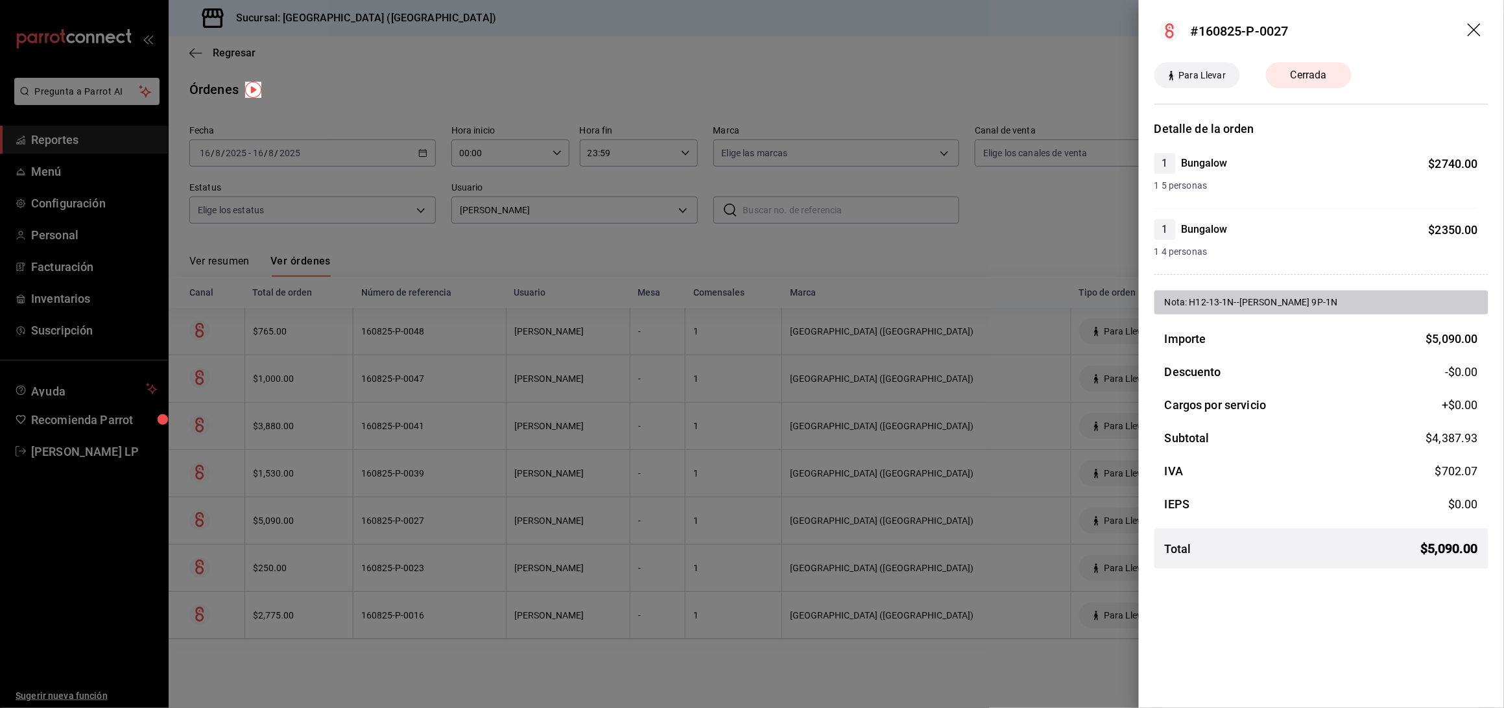
click at [438, 522] on div at bounding box center [752, 354] width 1504 height 708
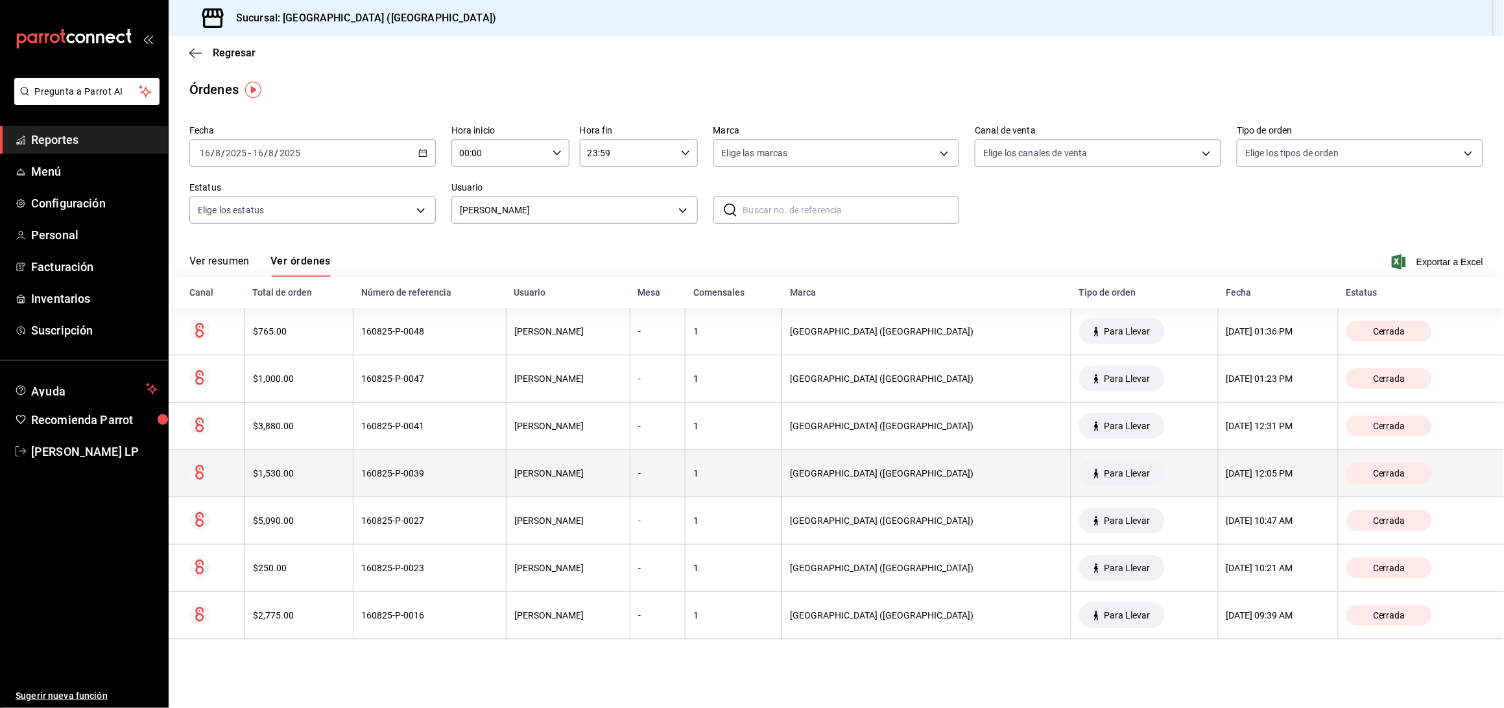
click at [437, 486] on th "160825-P-0039" at bounding box center [430, 473] width 153 height 47
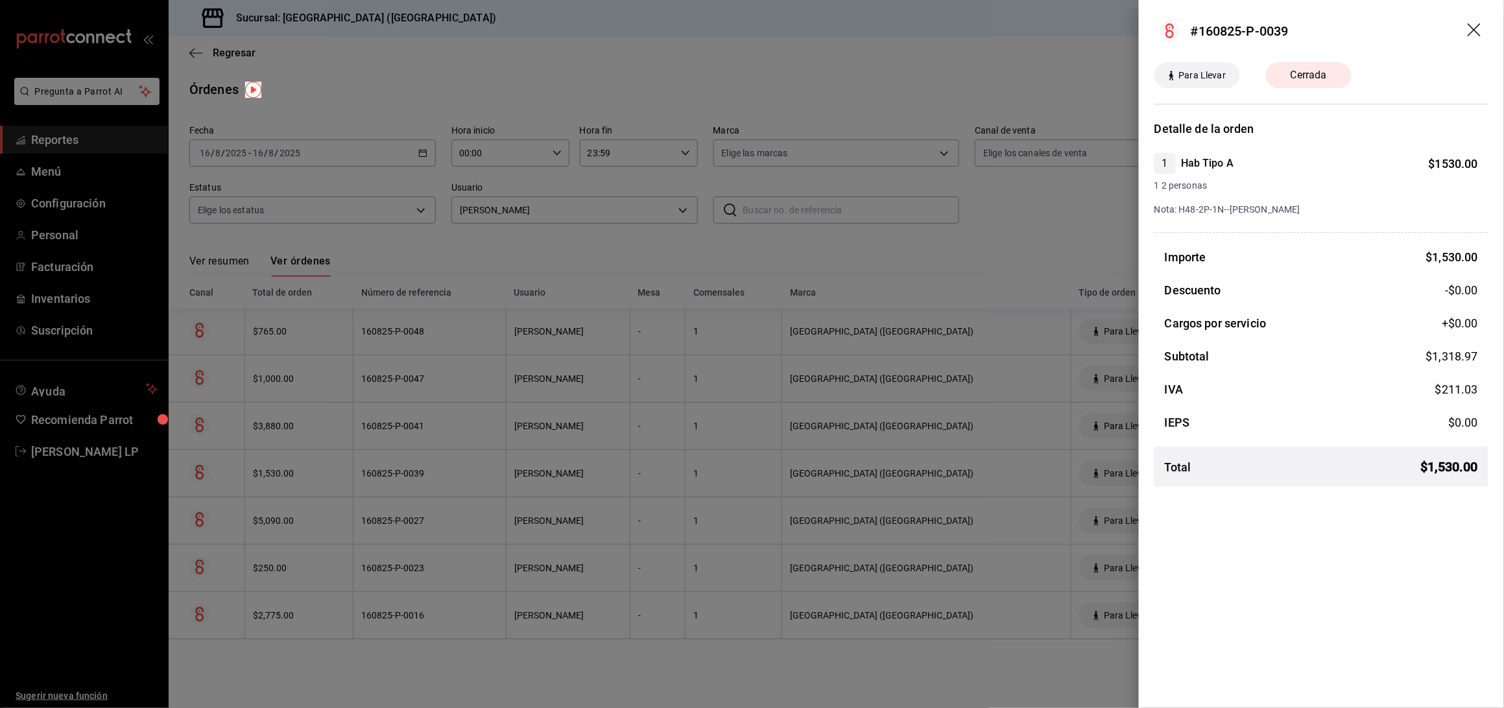
click at [436, 482] on div at bounding box center [752, 354] width 1504 height 708
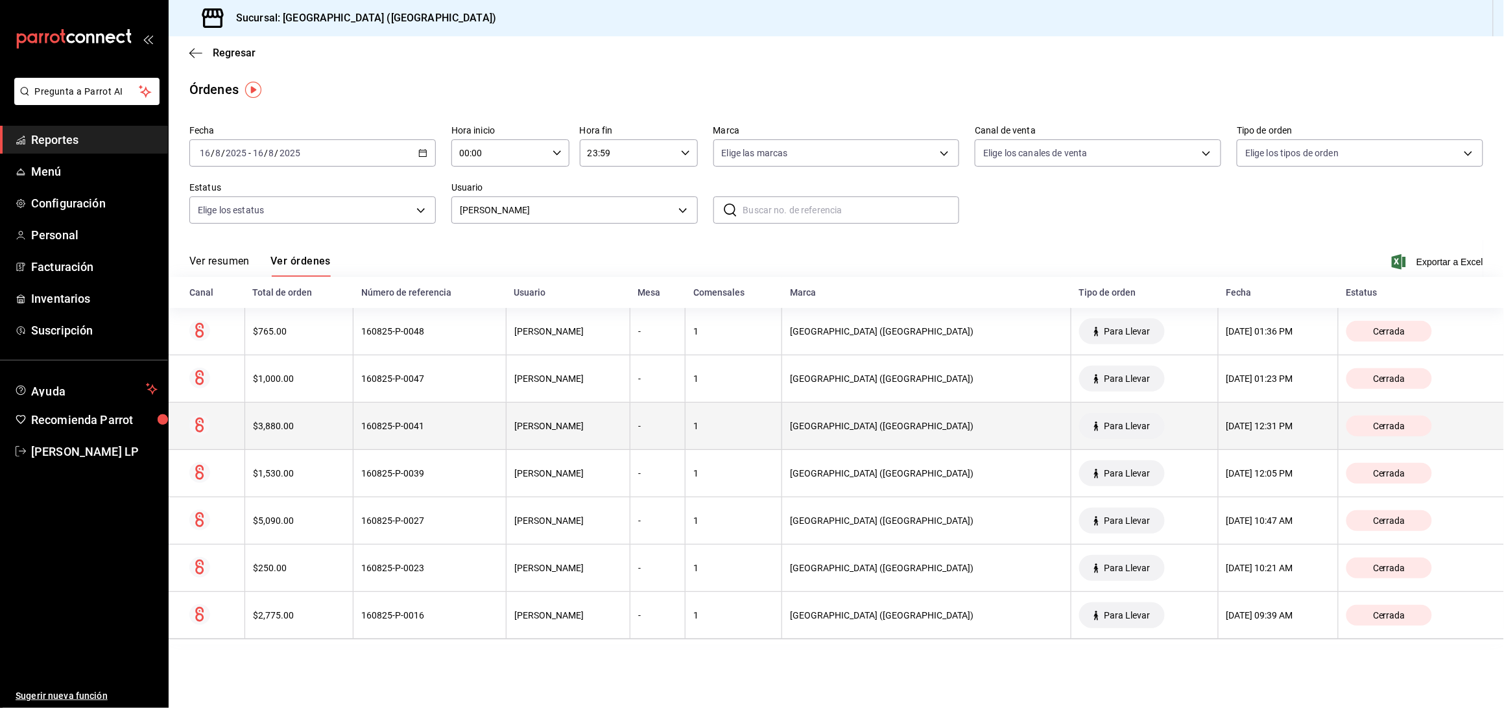
click at [433, 433] on th "160825-P-0041" at bounding box center [430, 426] width 153 height 47
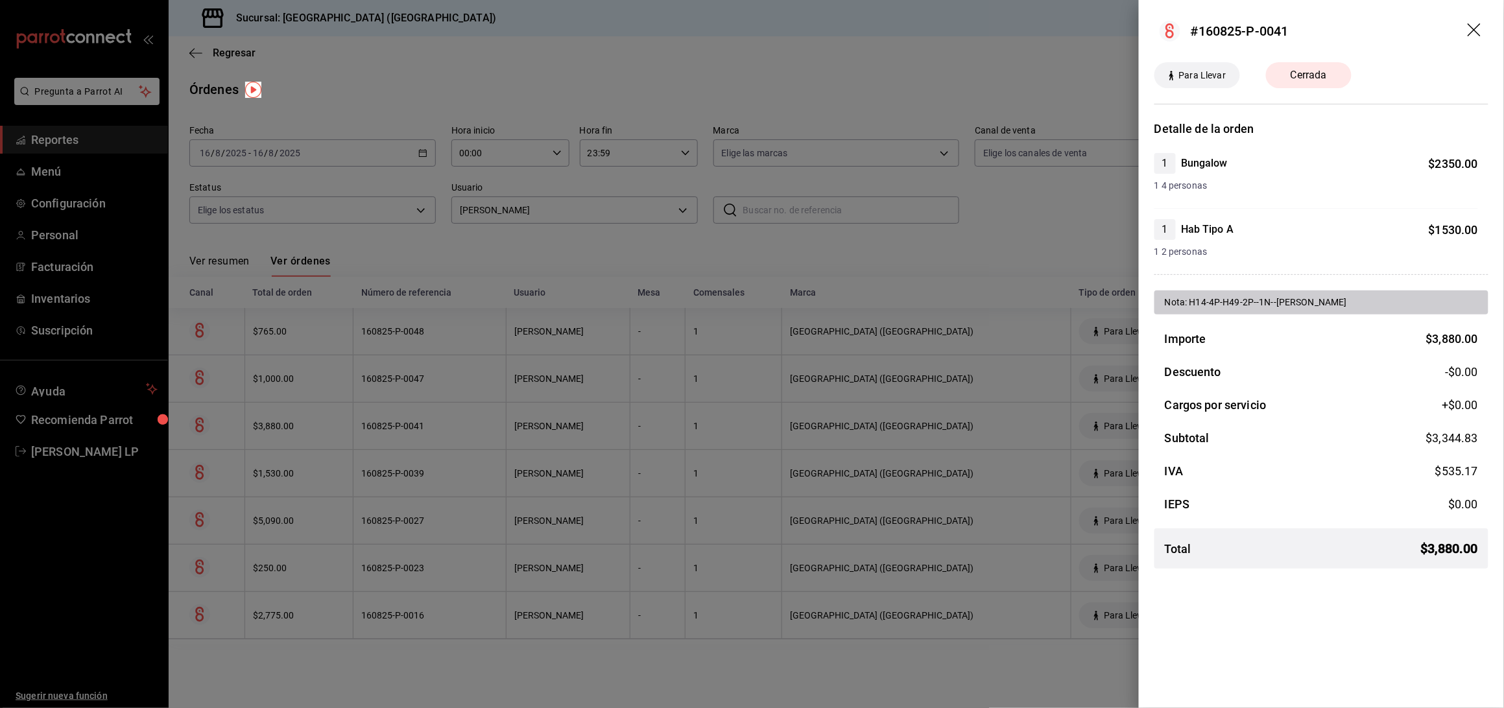
click at [433, 433] on div at bounding box center [752, 354] width 1504 height 708
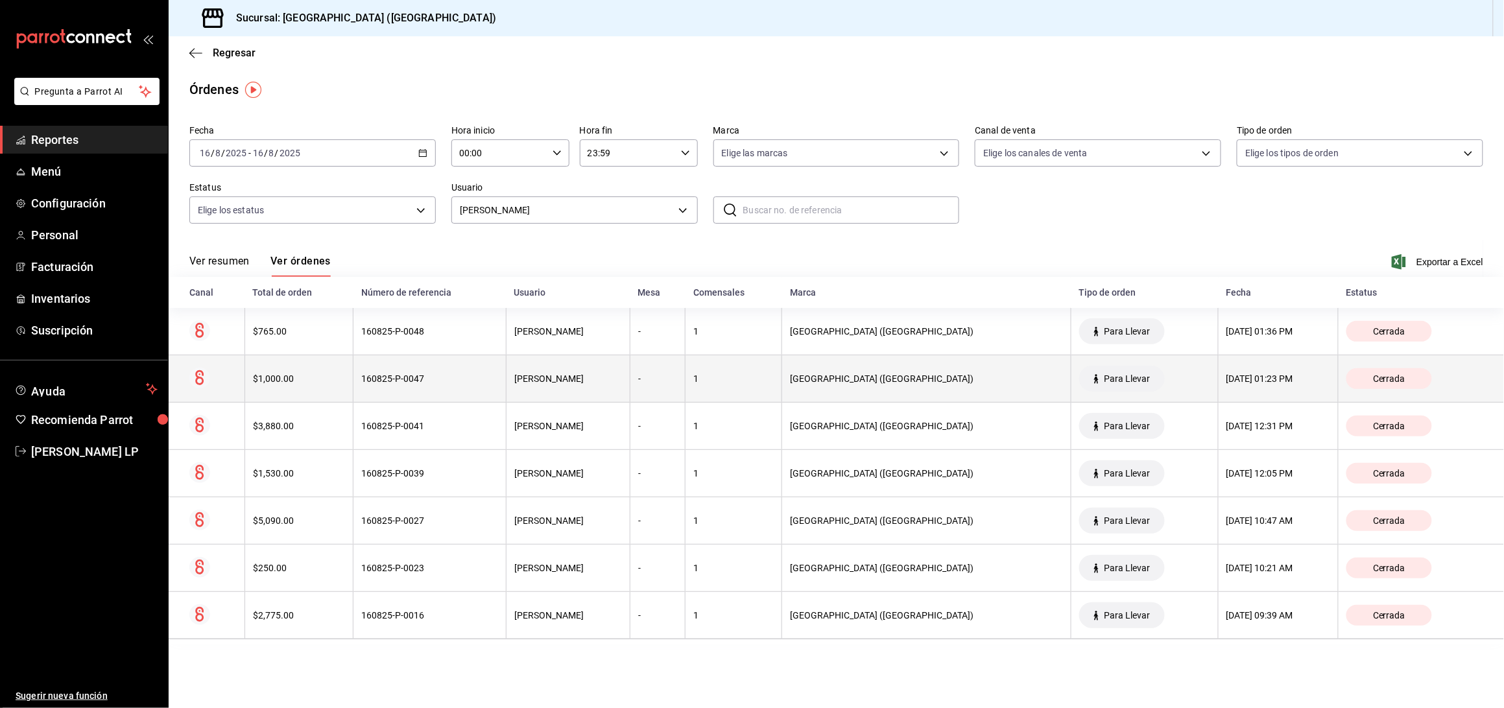
click at [447, 384] on div "160825-P-0047" at bounding box center [429, 379] width 137 height 10
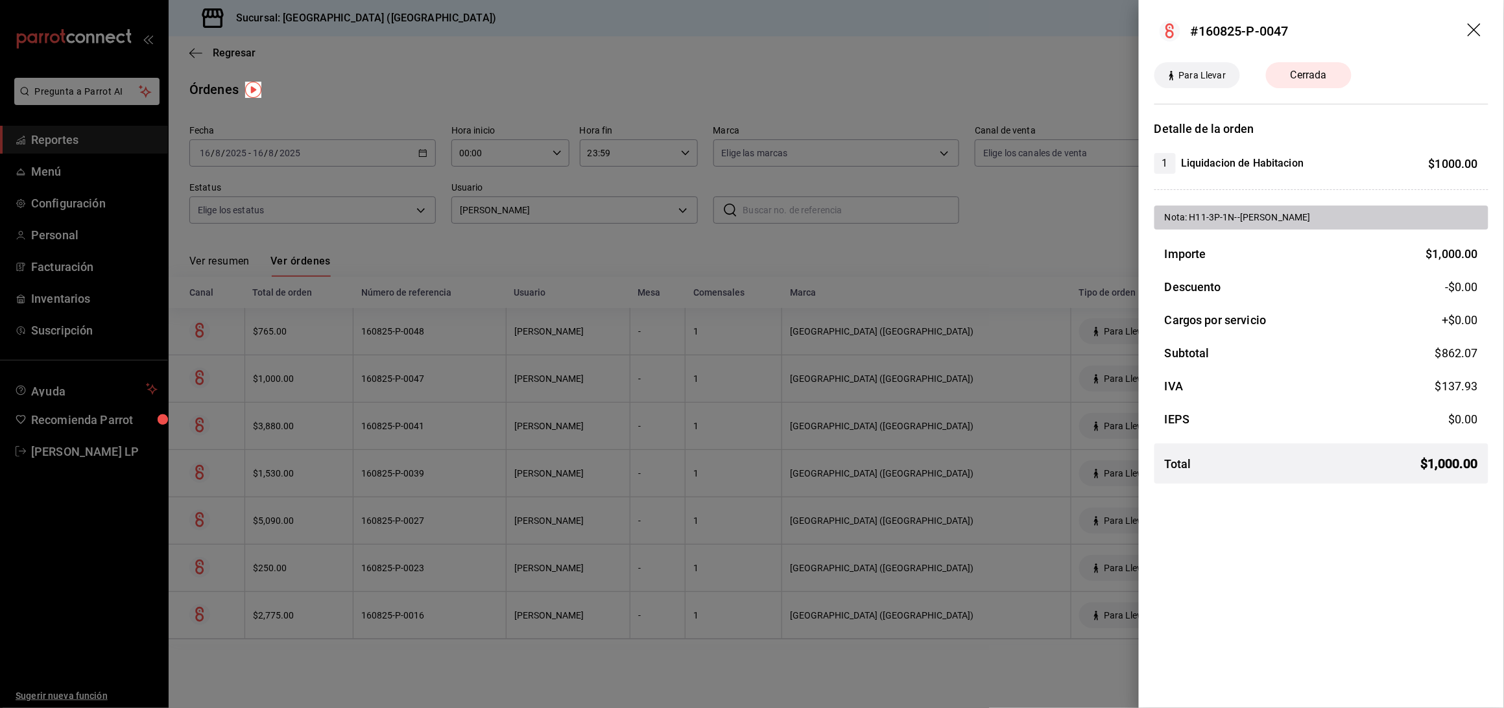
click at [447, 384] on div at bounding box center [752, 354] width 1504 height 708
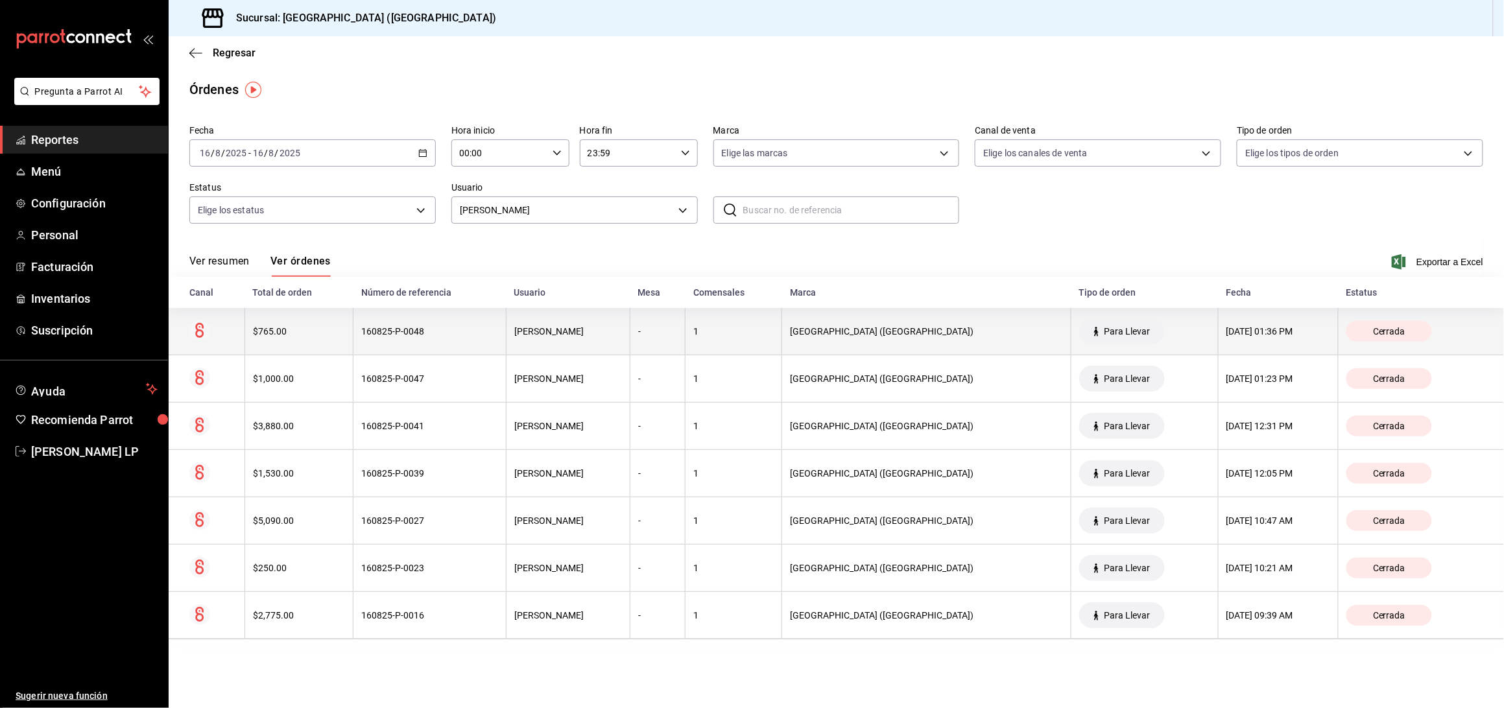
click at [446, 348] on th "160825-P-0048" at bounding box center [430, 331] width 153 height 47
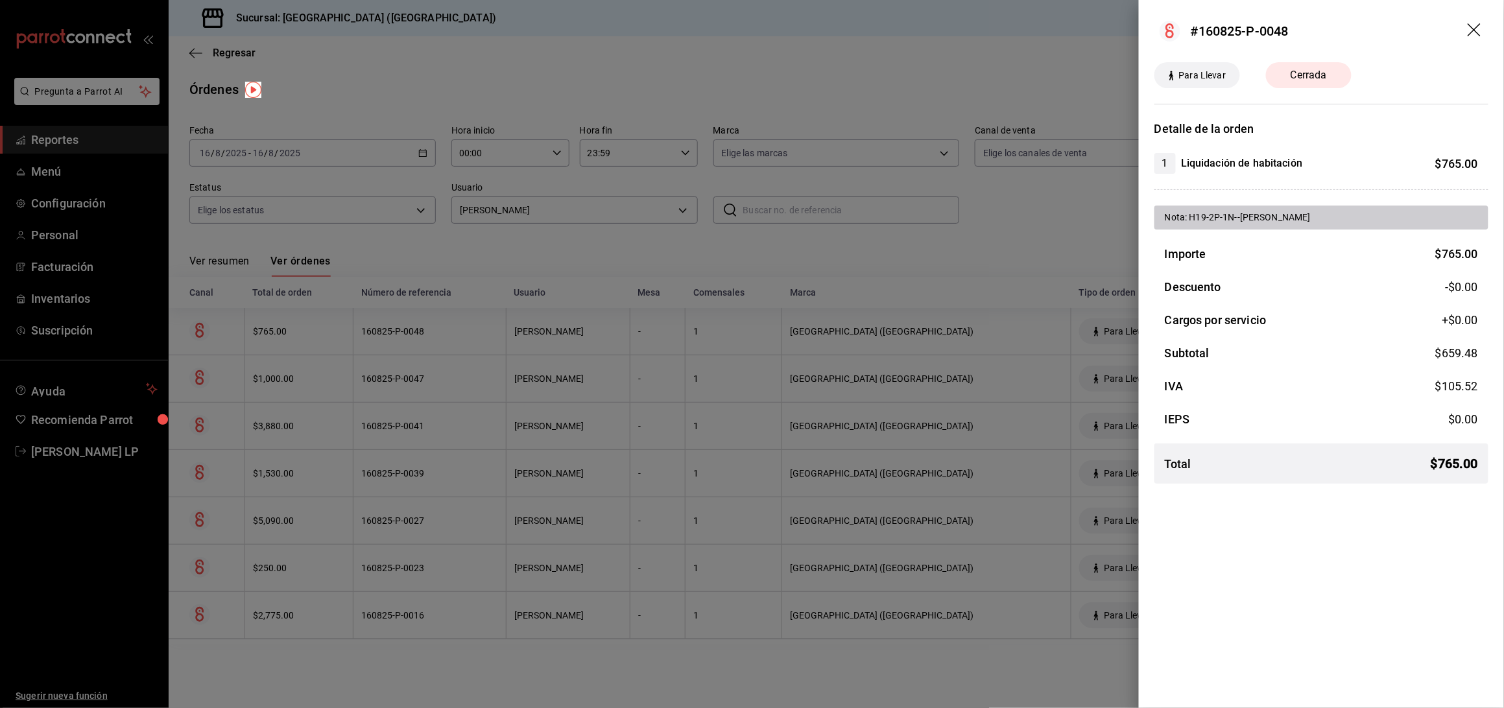
click at [446, 348] on div at bounding box center [752, 354] width 1504 height 708
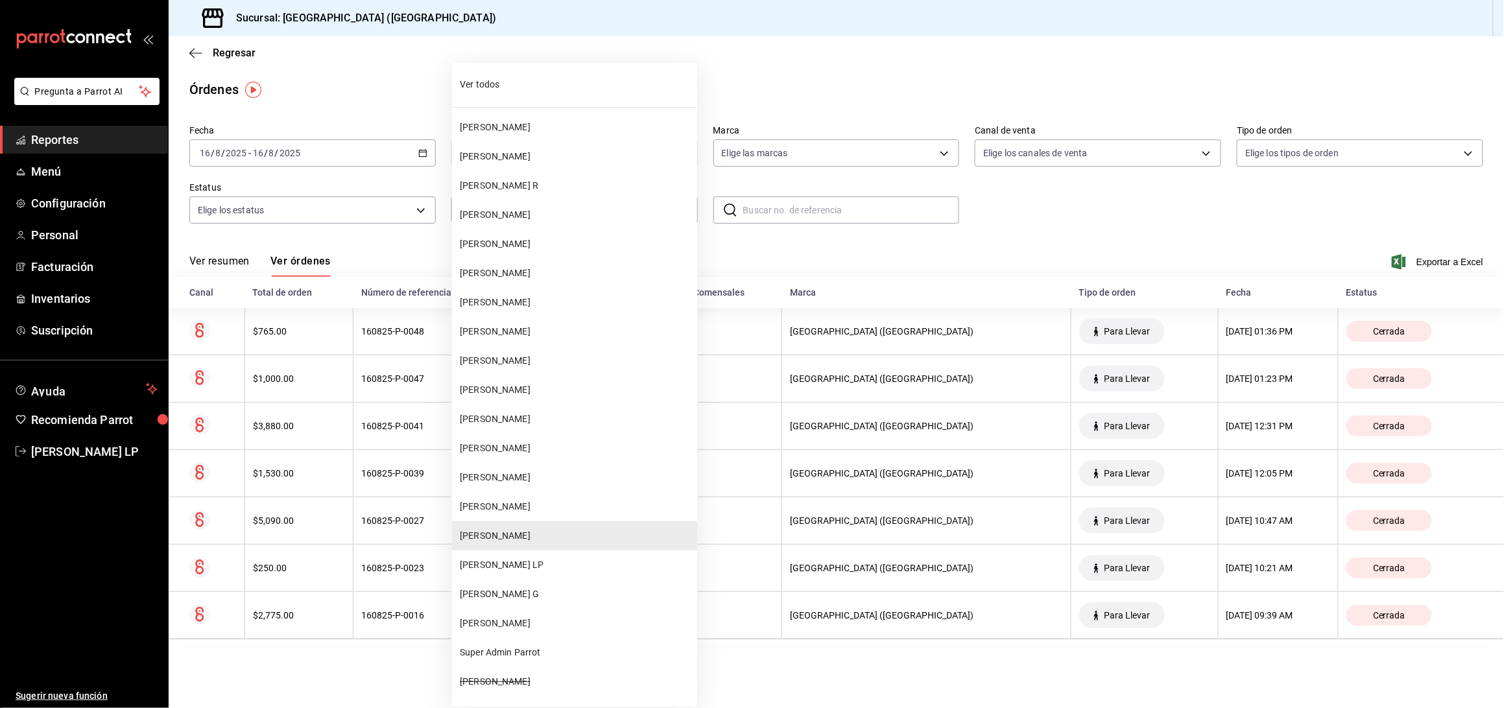
click at [631, 212] on body "Pregunta a Parrot AI Reportes Menú Configuración Personal Facturación Inventari…" at bounding box center [752, 354] width 1504 height 708
click at [533, 427] on li "[PERSON_NAME]" at bounding box center [574, 419] width 245 height 29
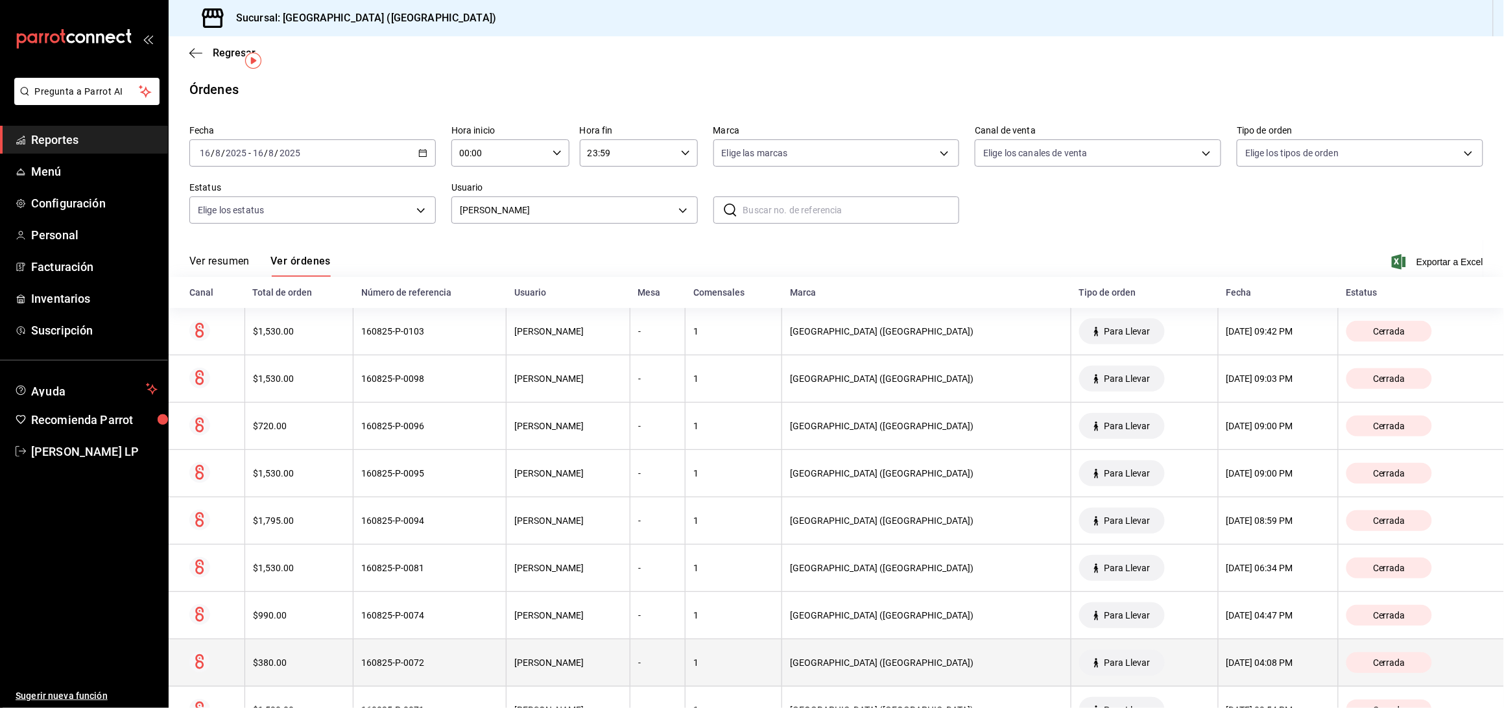
scroll to position [100, 0]
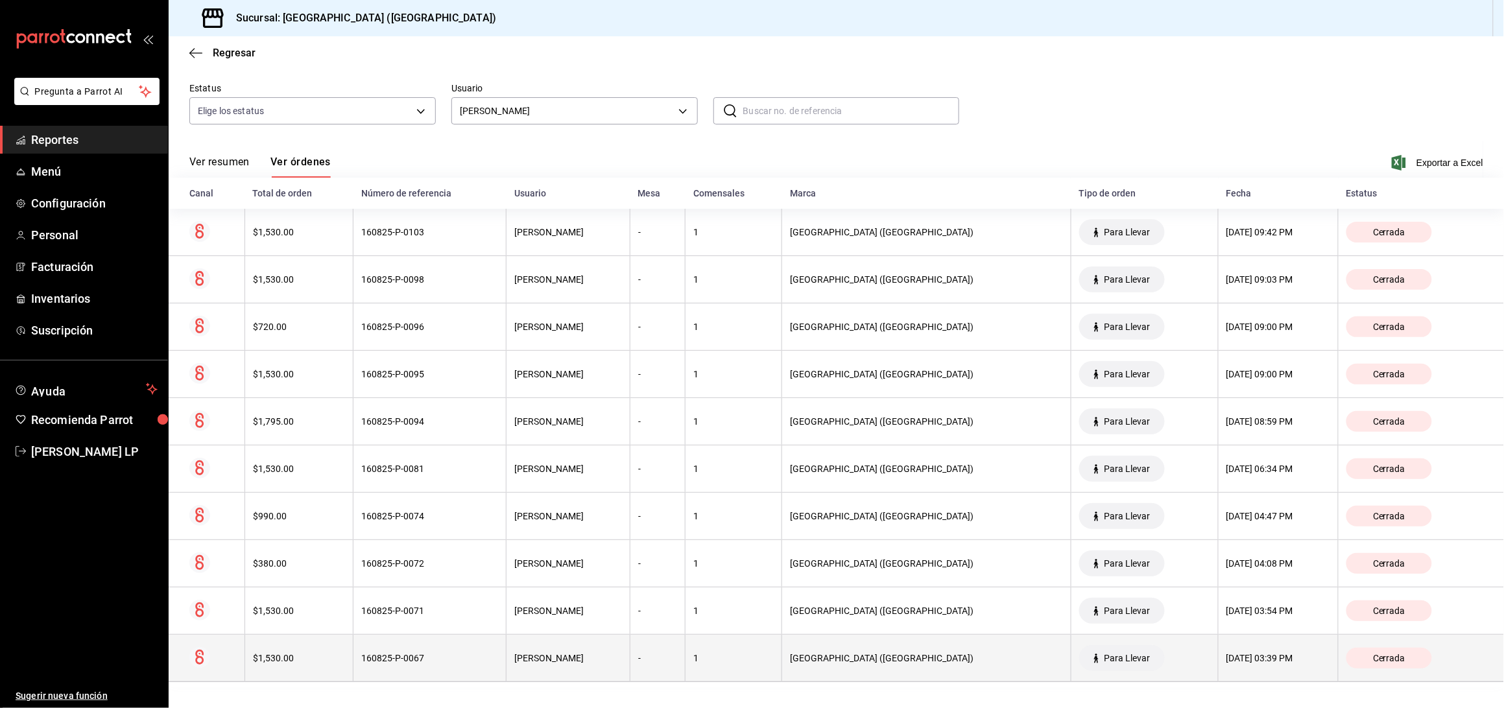
click at [490, 654] on div "160825-P-0067" at bounding box center [429, 658] width 137 height 10
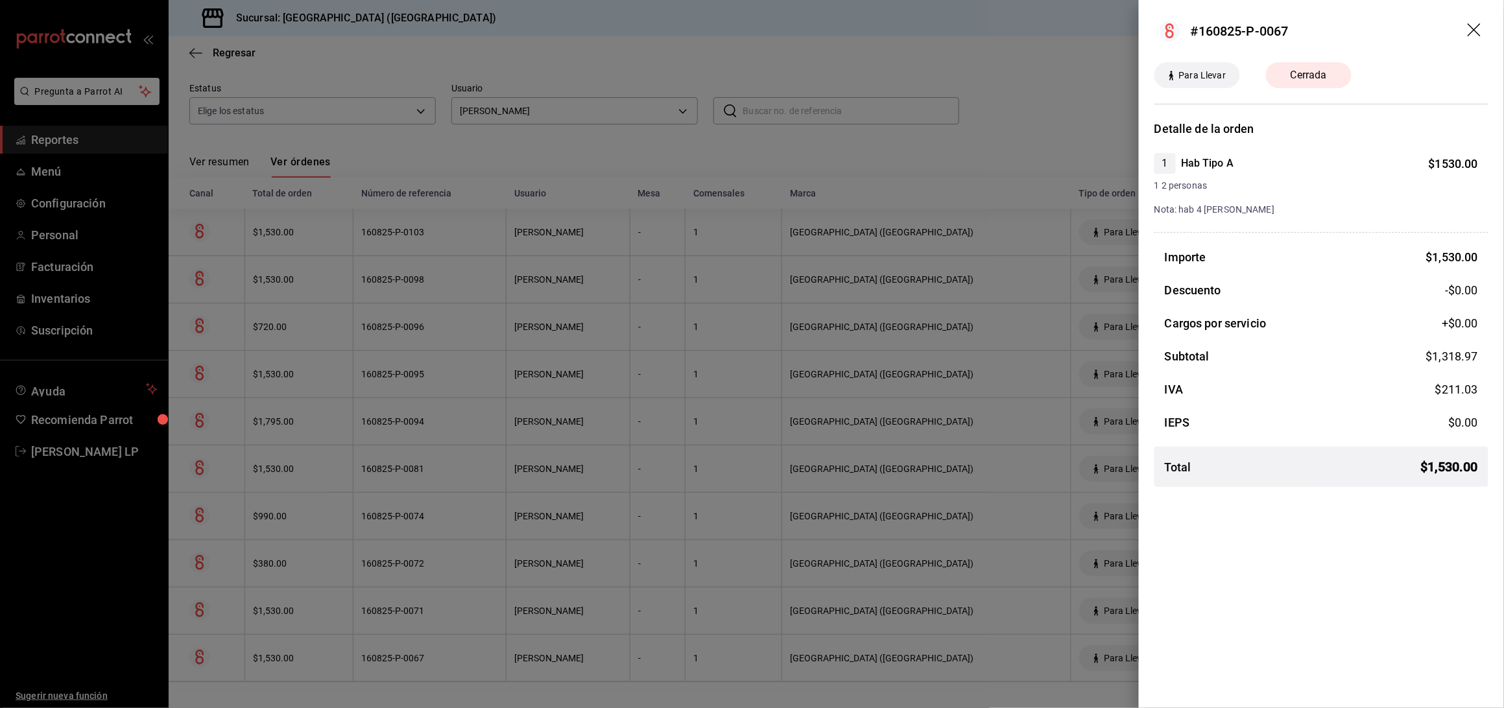
click at [490, 654] on div at bounding box center [752, 354] width 1504 height 708
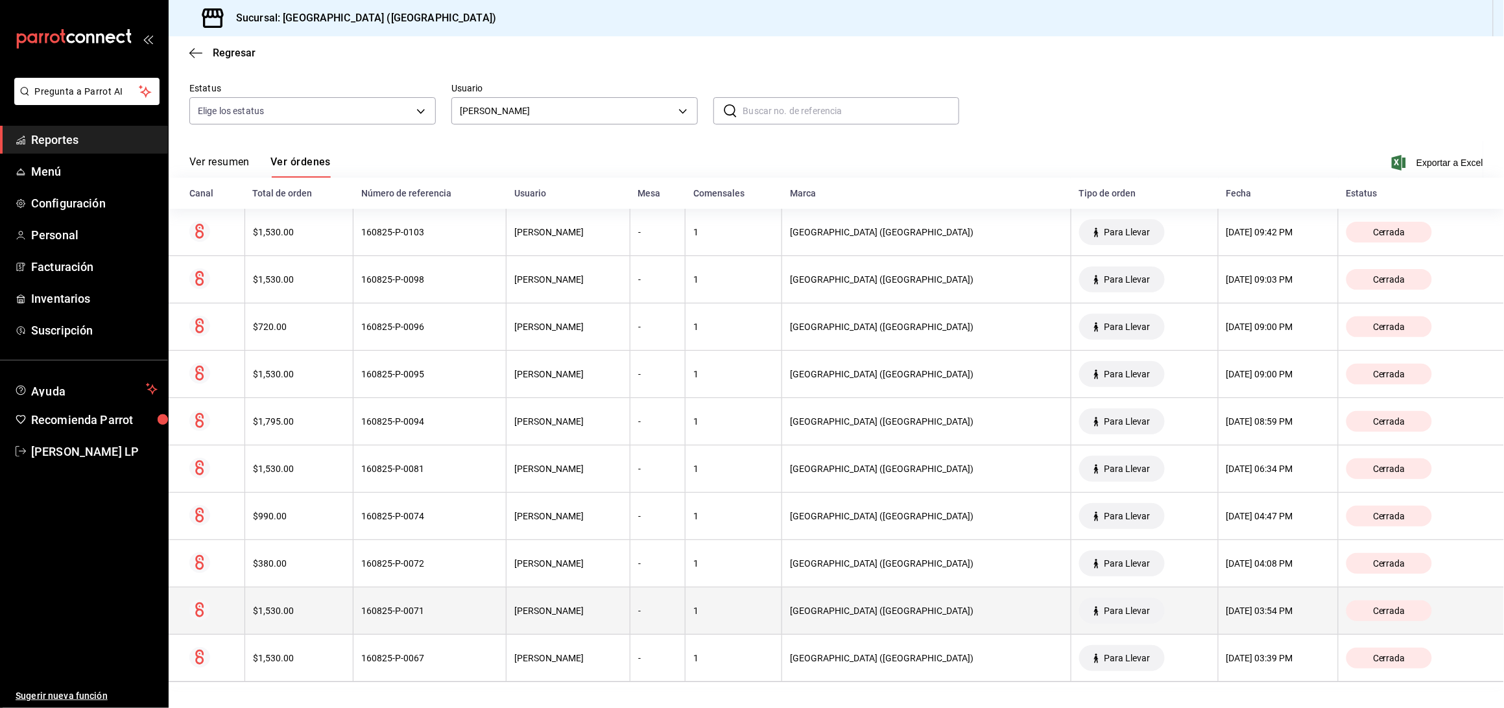
click at [495, 613] on div "160825-P-0071" at bounding box center [429, 611] width 137 height 10
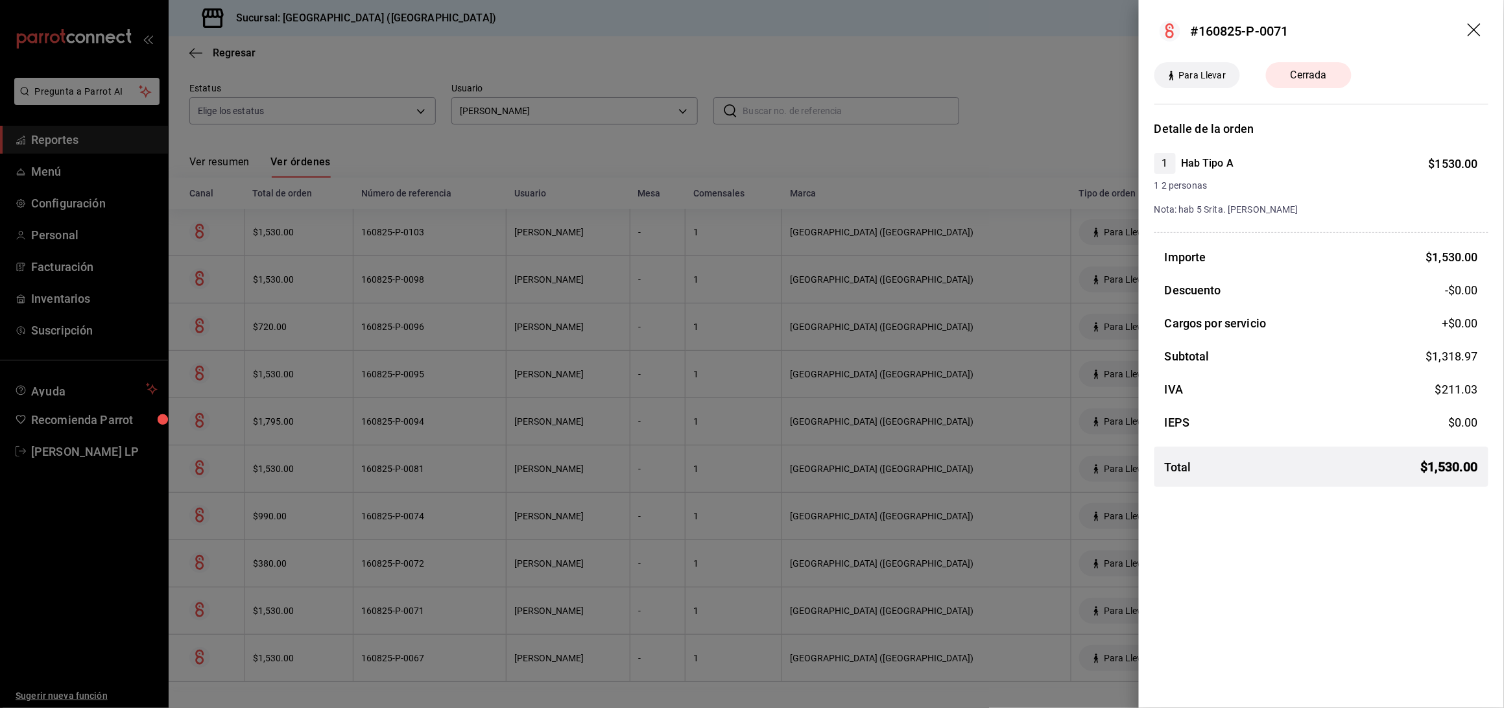
click at [495, 613] on div at bounding box center [752, 354] width 1504 height 708
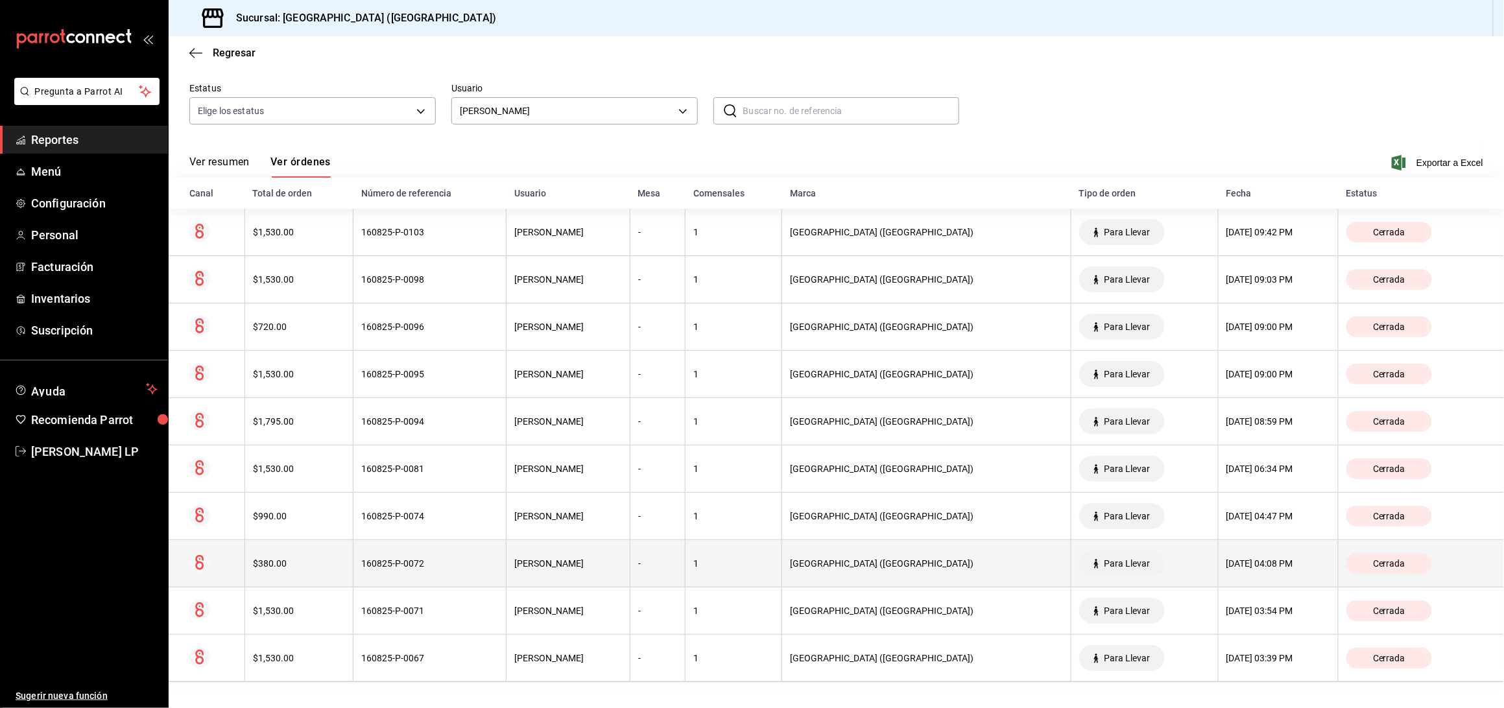
click at [477, 566] on div "160825-P-0072" at bounding box center [429, 563] width 137 height 10
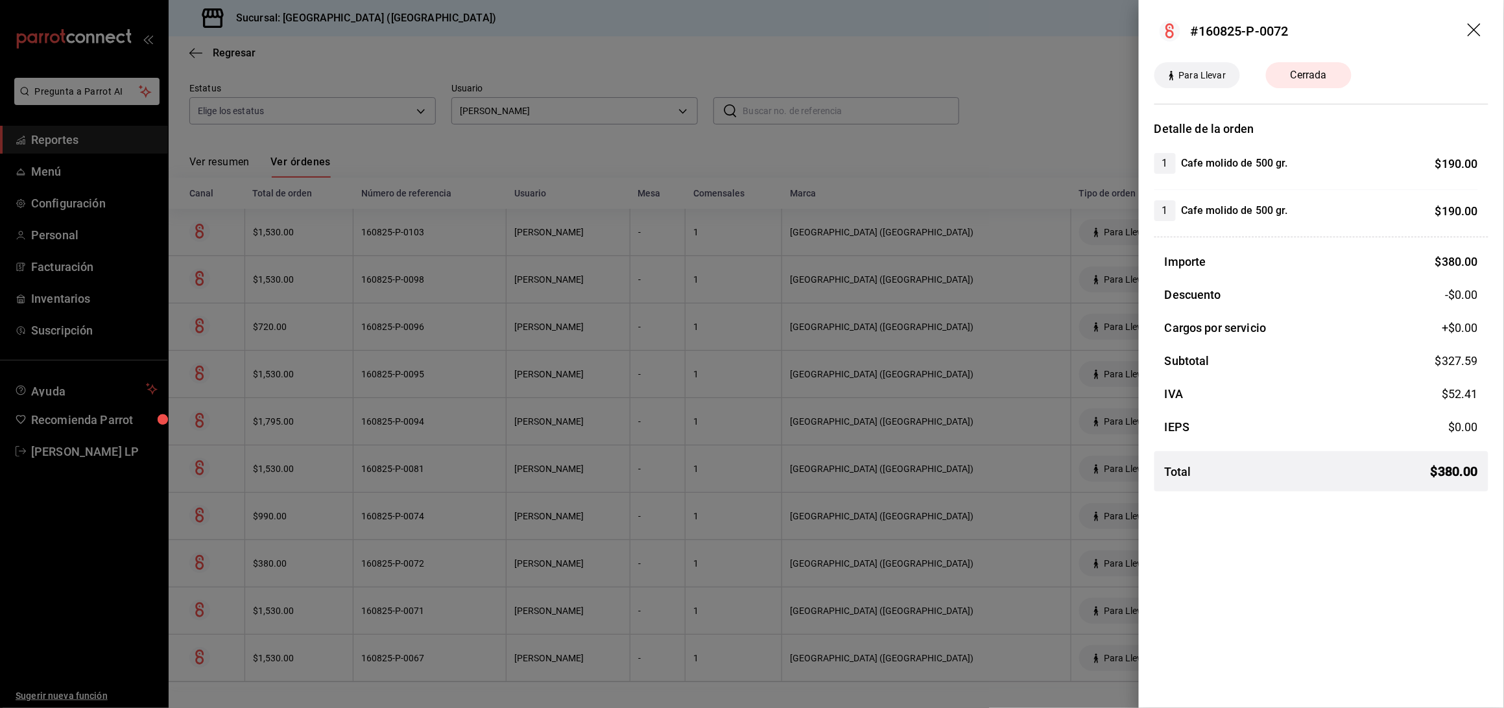
click at [474, 560] on div at bounding box center [752, 354] width 1504 height 708
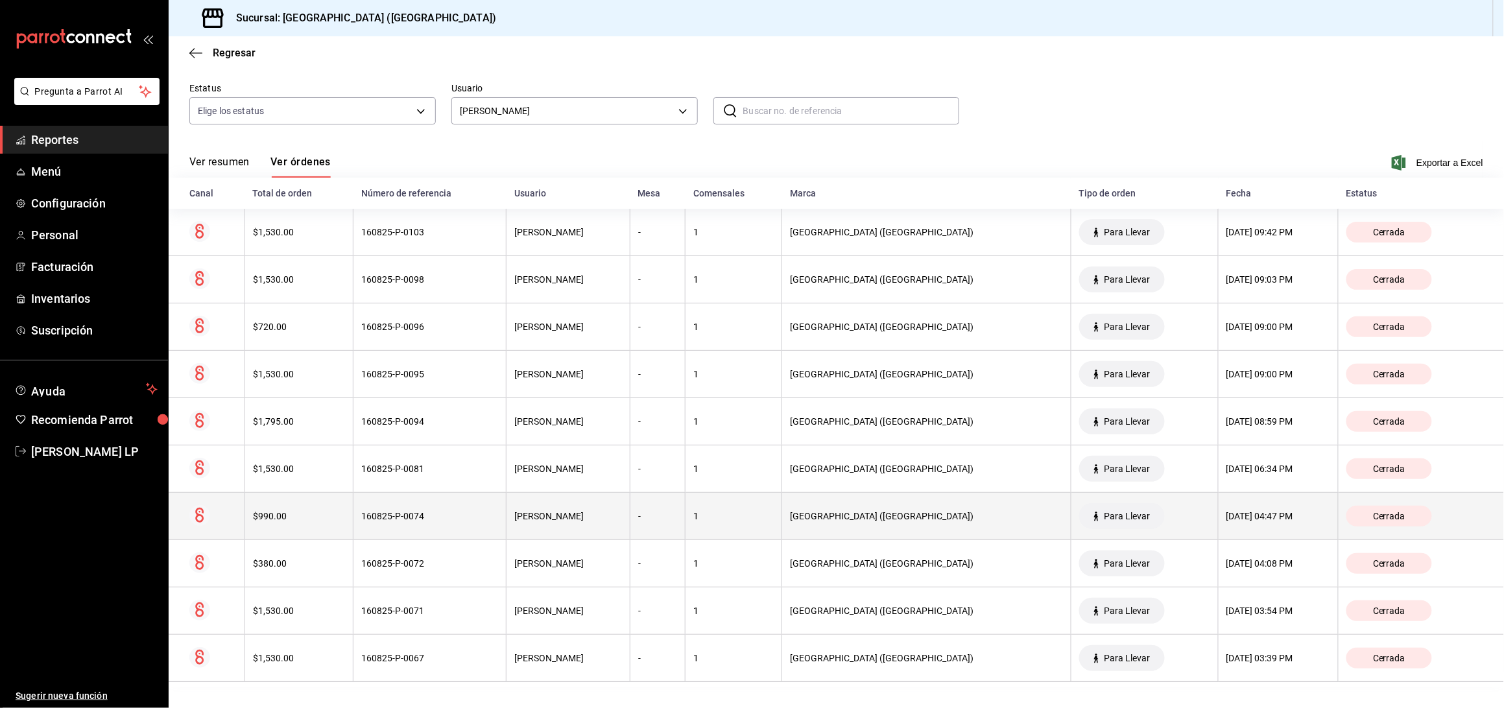
click at [468, 530] on th "160825-P-0074" at bounding box center [430, 516] width 153 height 47
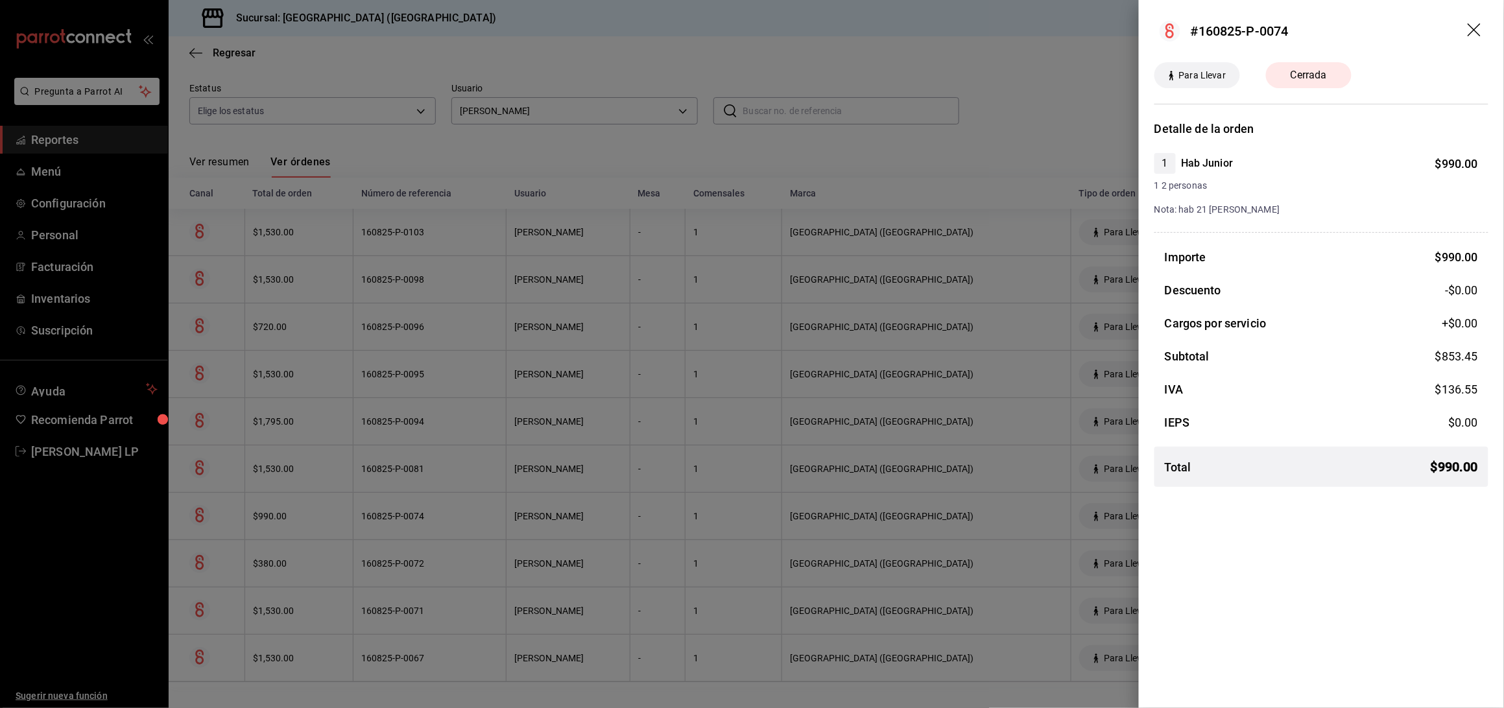
click at [461, 525] on div at bounding box center [752, 354] width 1504 height 708
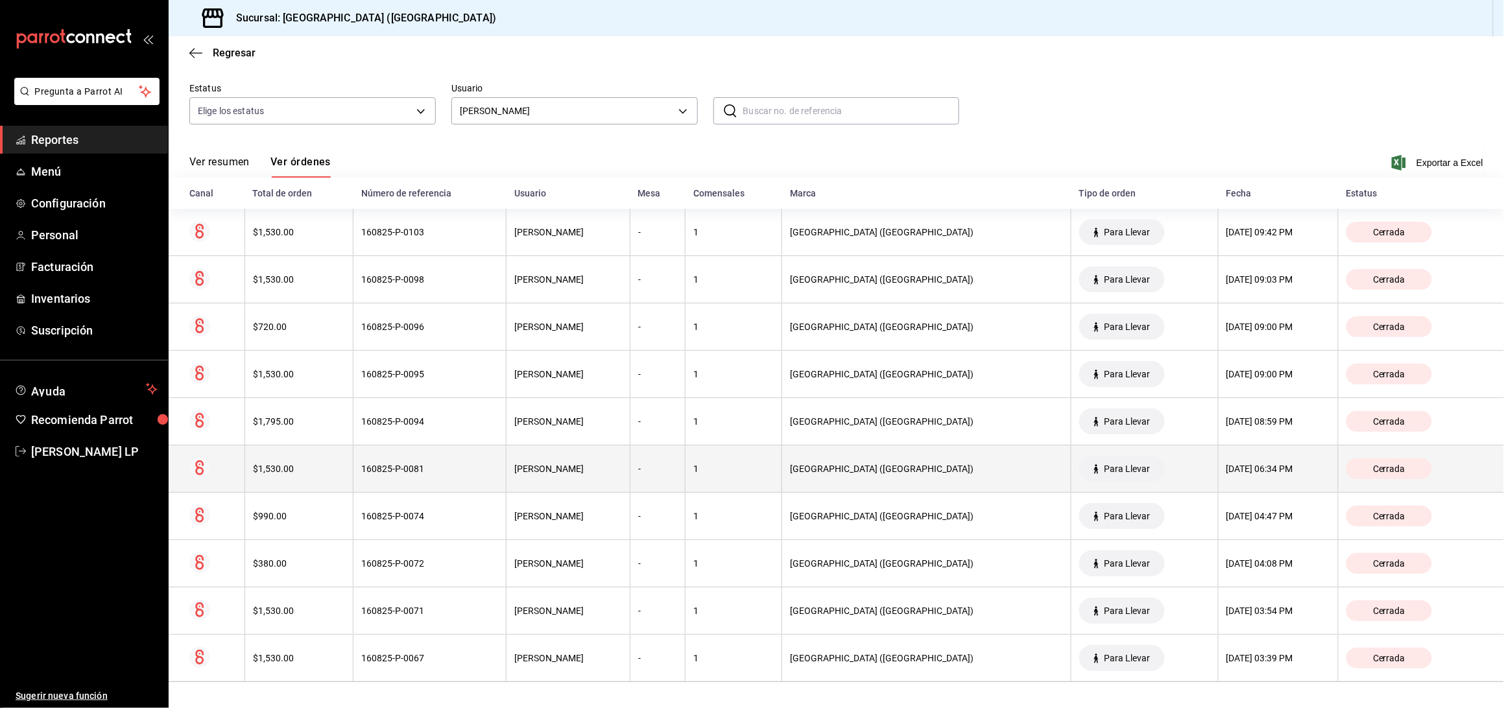
click at [466, 484] on th "160825-P-0081" at bounding box center [430, 469] width 153 height 47
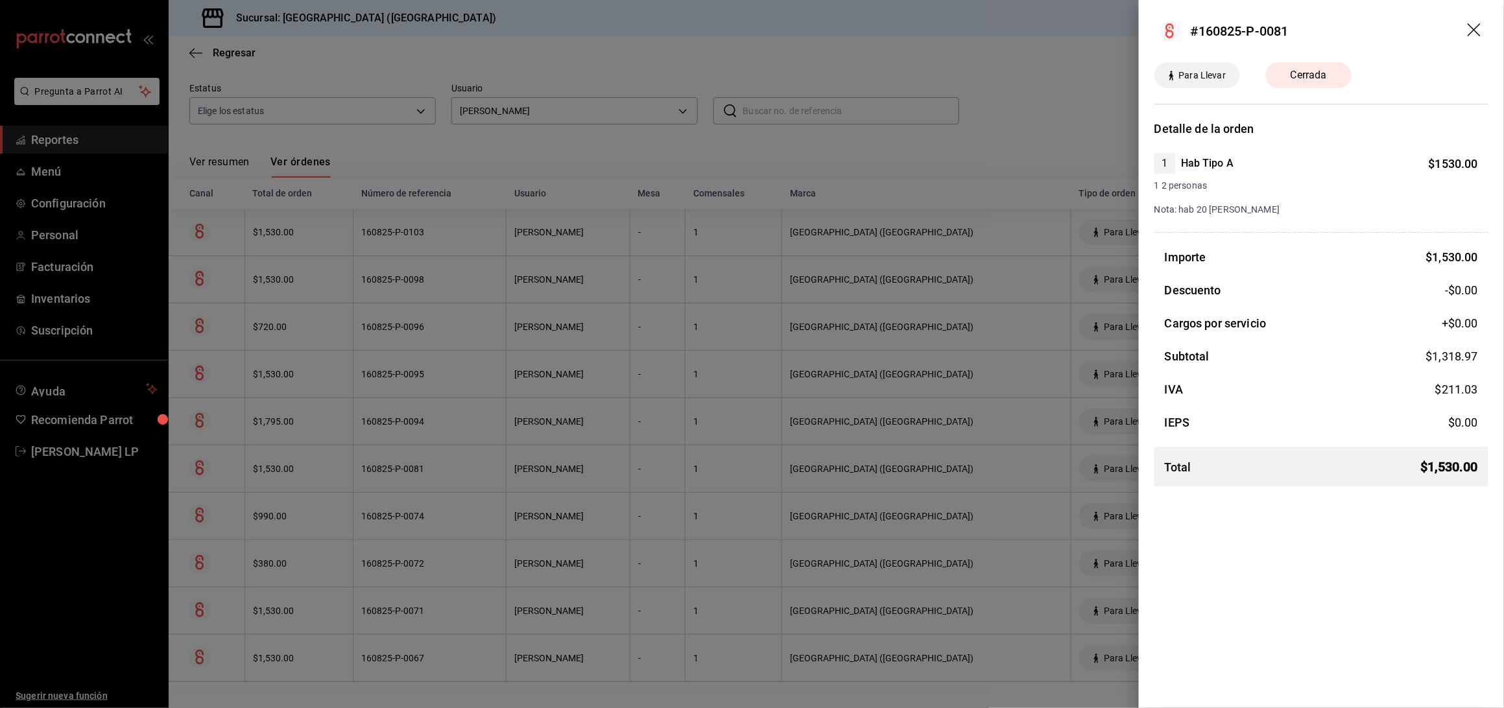
click at [462, 475] on div at bounding box center [752, 354] width 1504 height 708
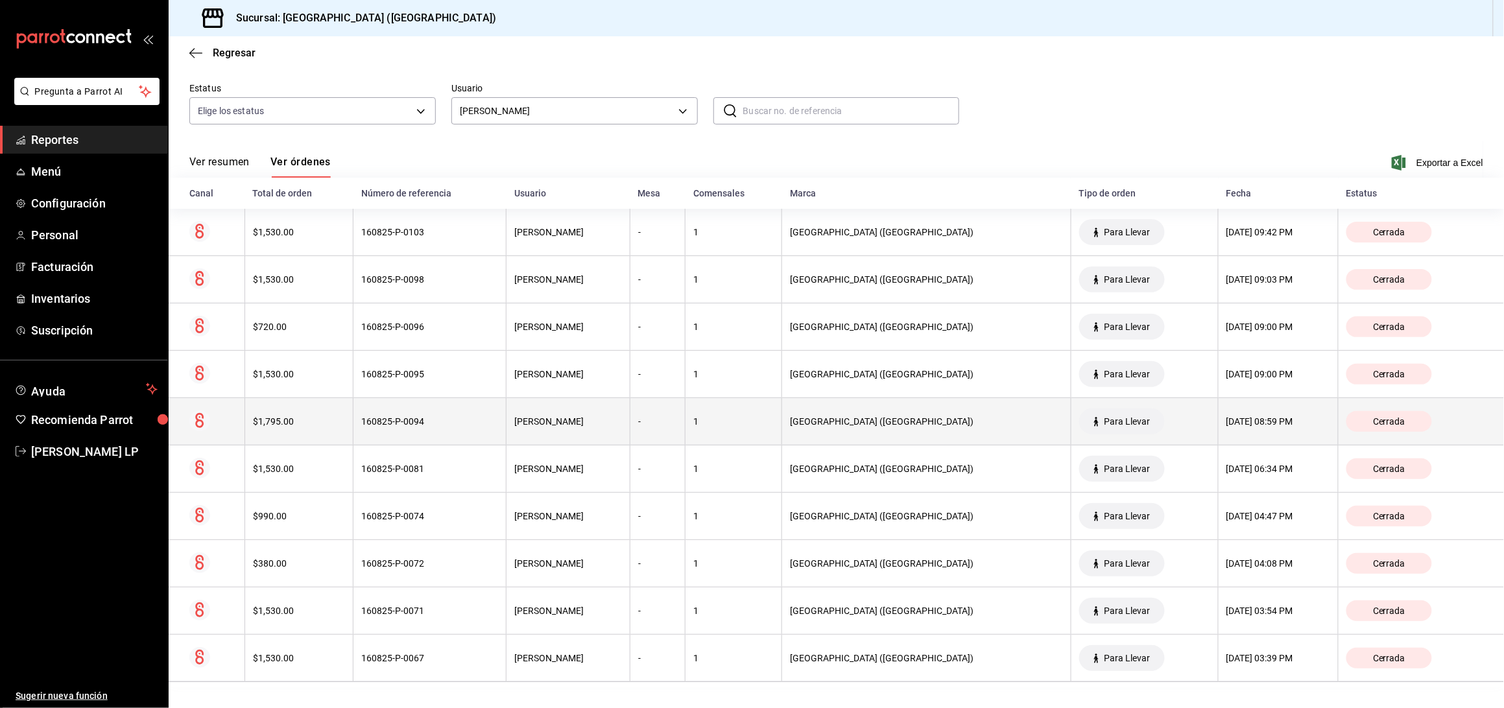
click at [470, 424] on div "160825-P-0094" at bounding box center [429, 421] width 137 height 10
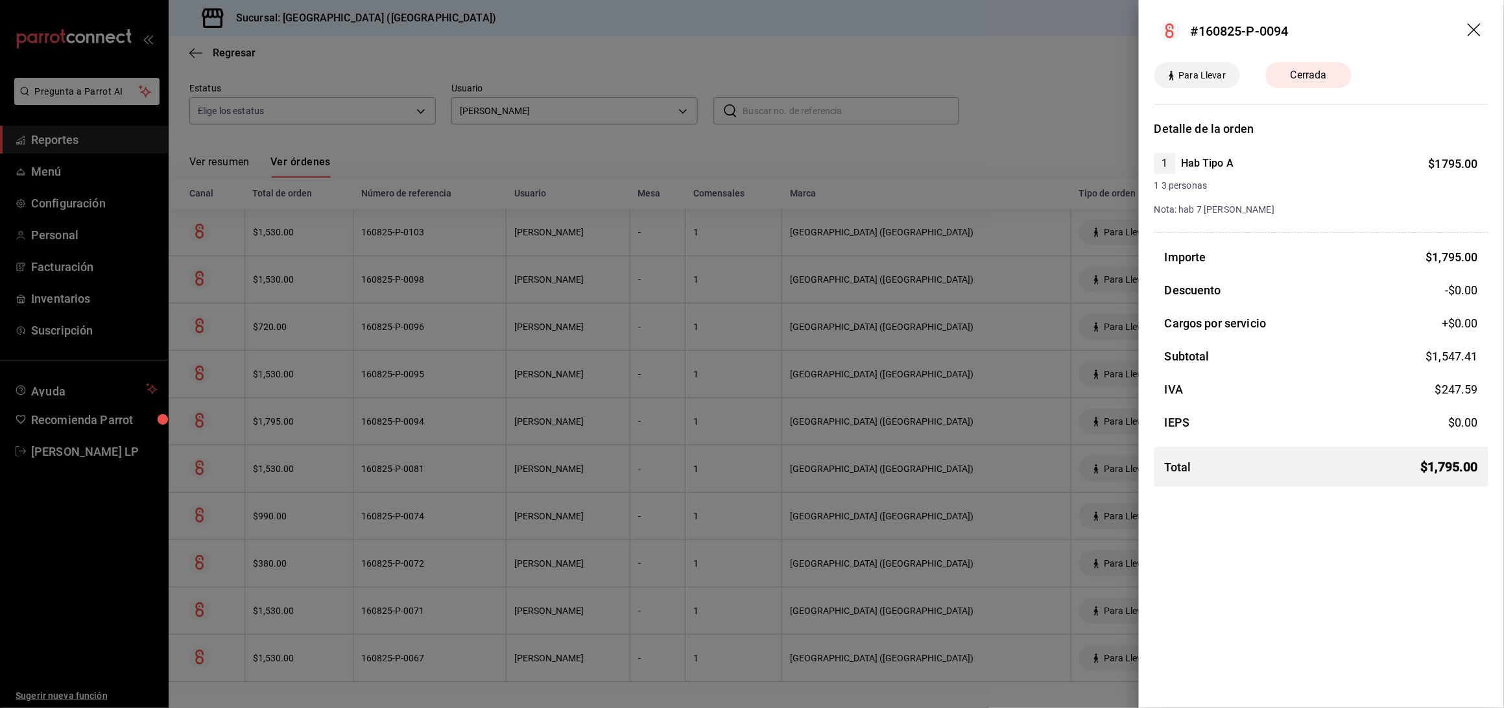
click at [465, 427] on div at bounding box center [752, 354] width 1504 height 708
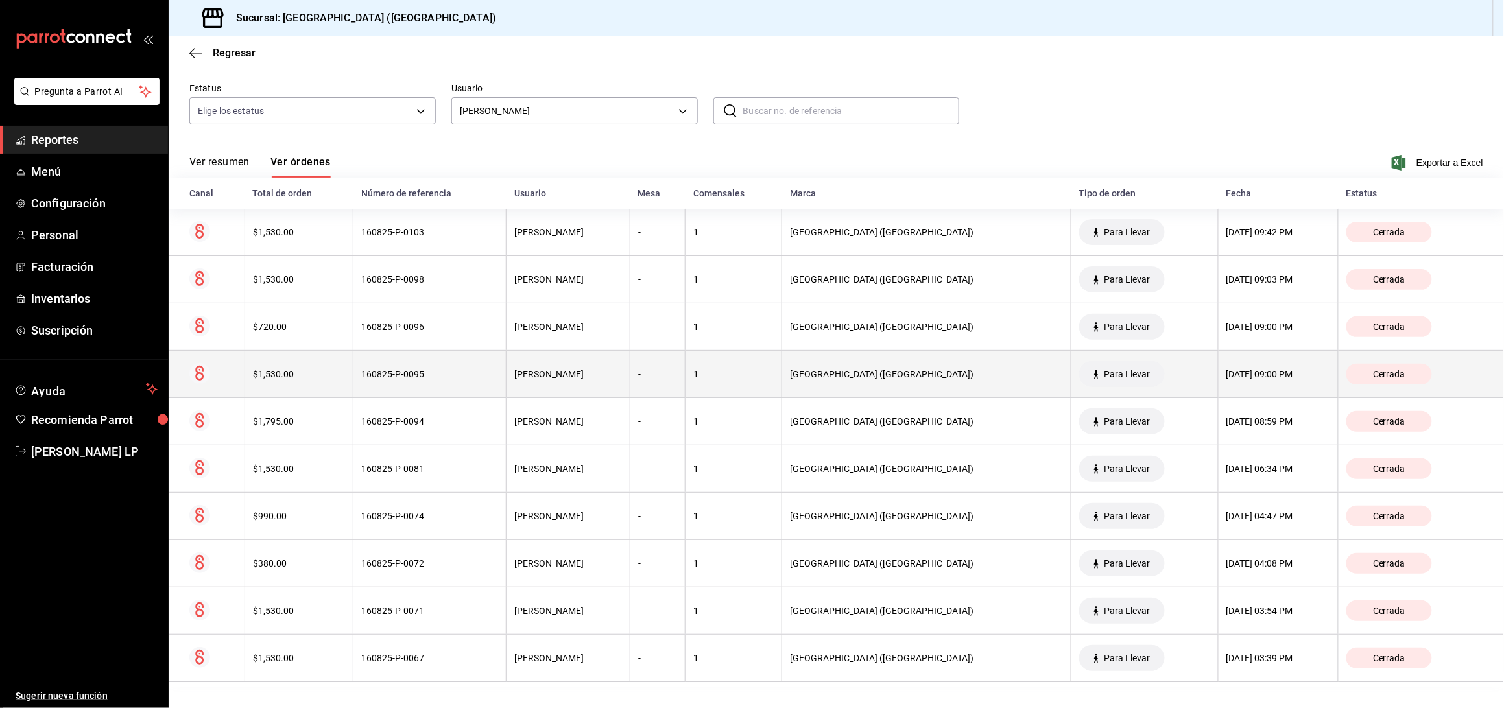
click at [463, 389] on th "160825-P-0095" at bounding box center [430, 374] width 153 height 47
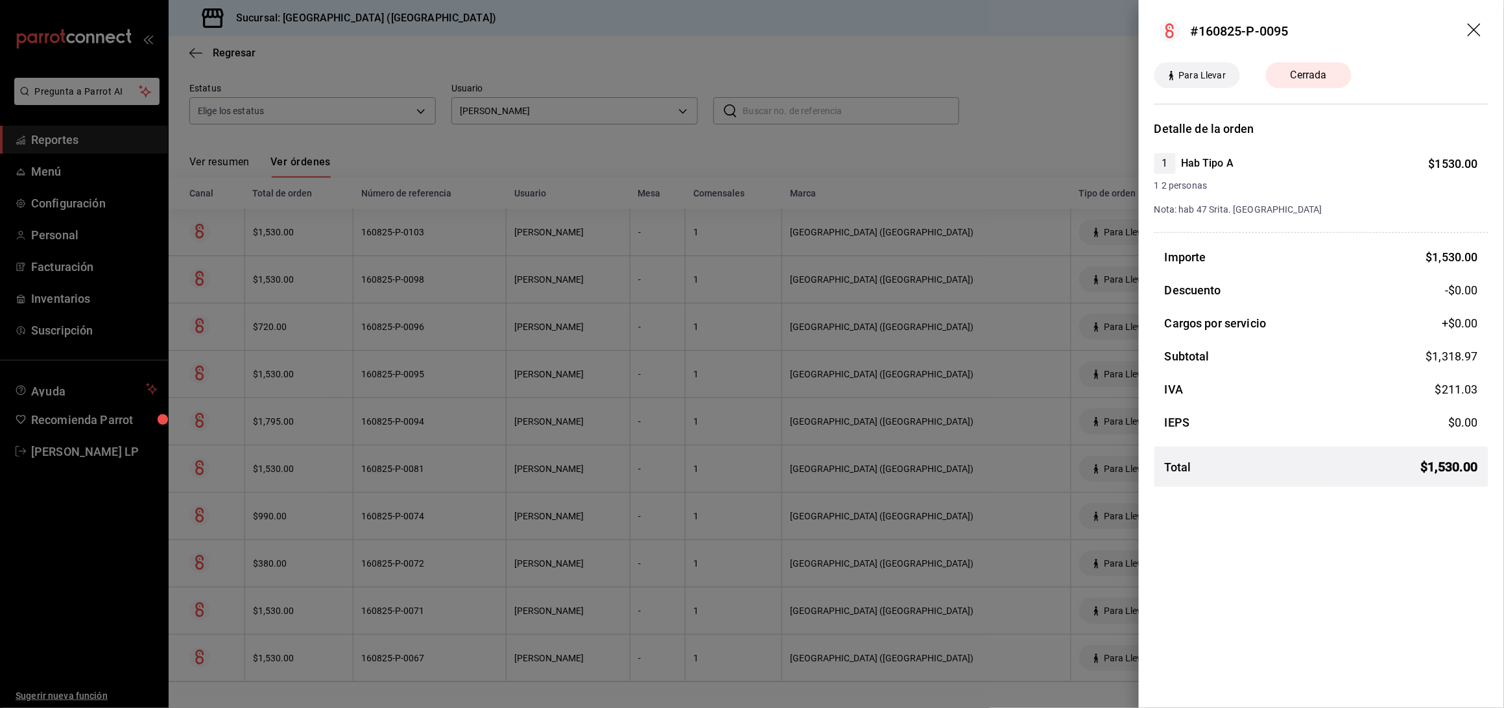
click at [444, 377] on div at bounding box center [752, 354] width 1504 height 708
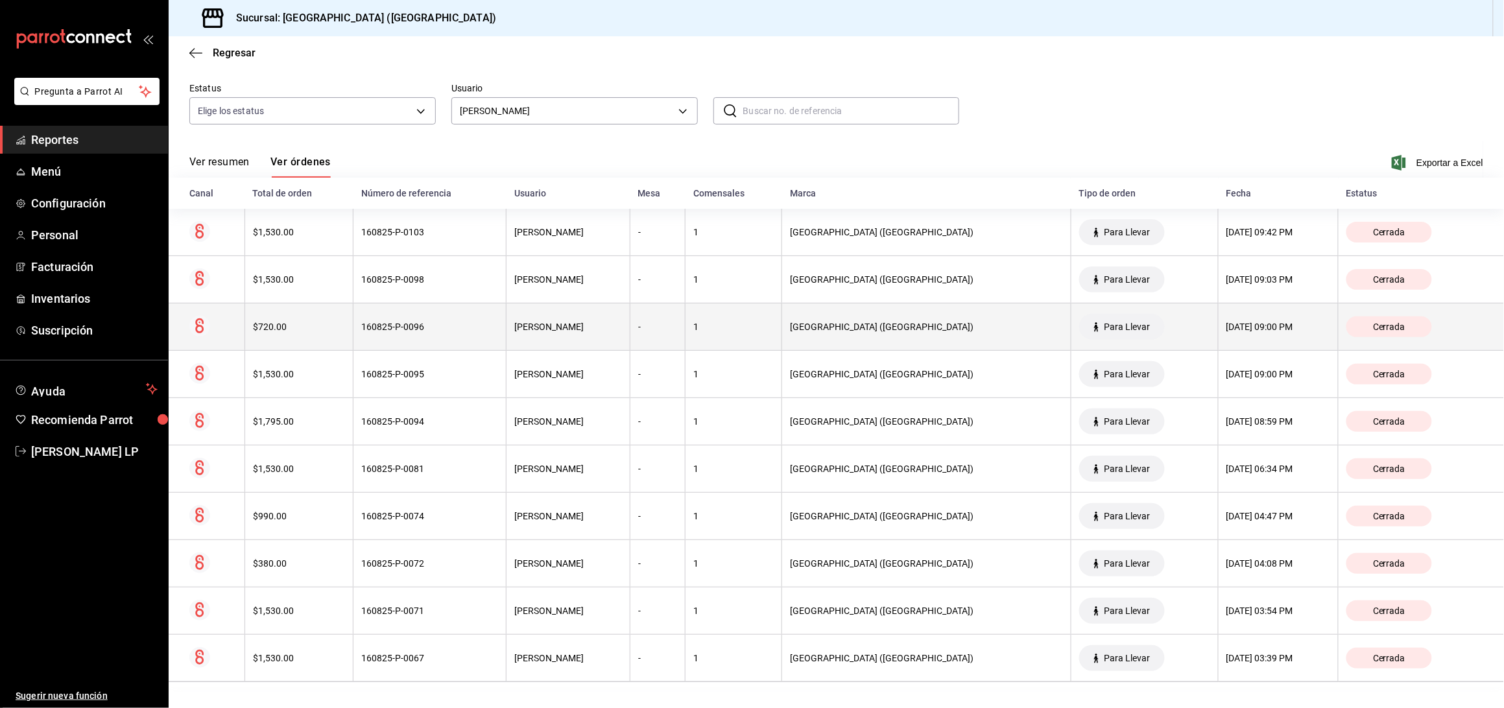
click at [448, 326] on div "160825-P-0096" at bounding box center [429, 327] width 137 height 10
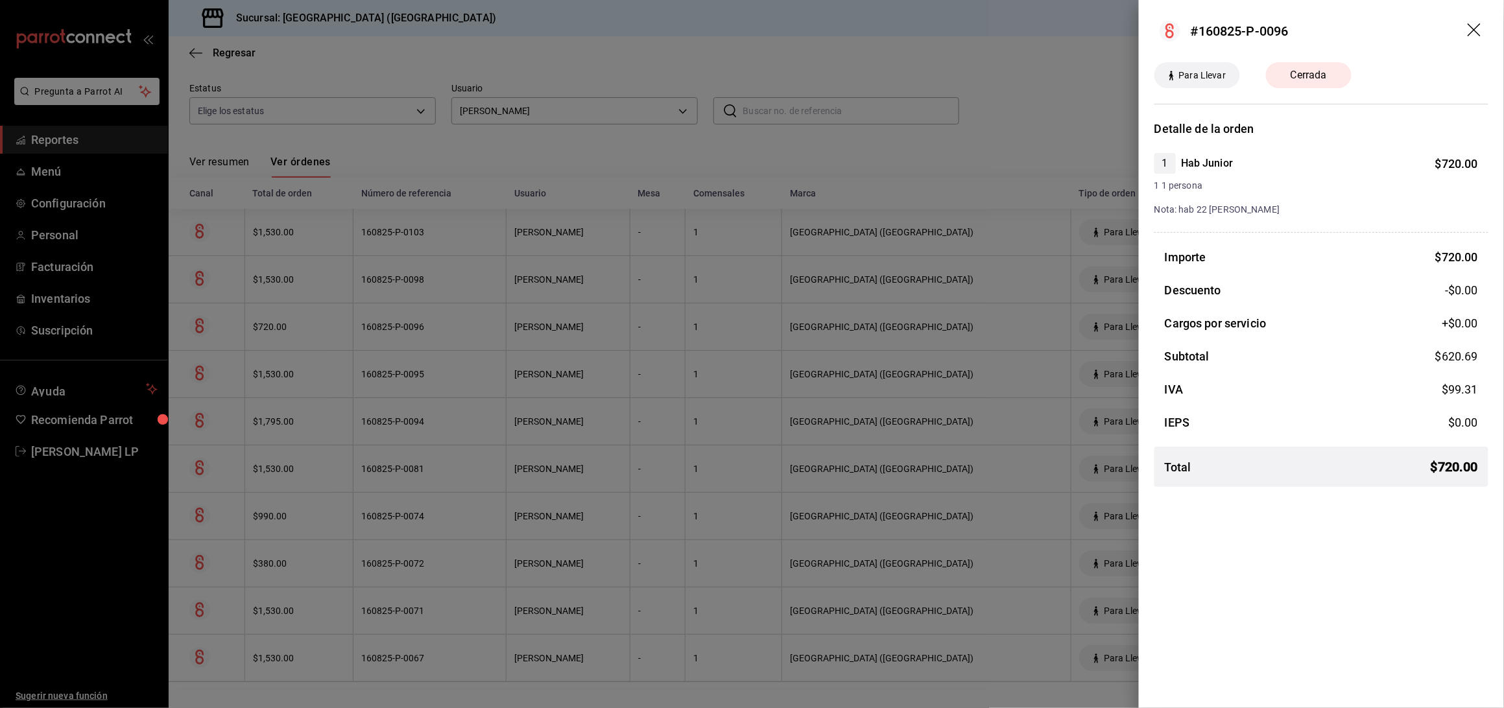
click at [448, 326] on div at bounding box center [752, 354] width 1504 height 708
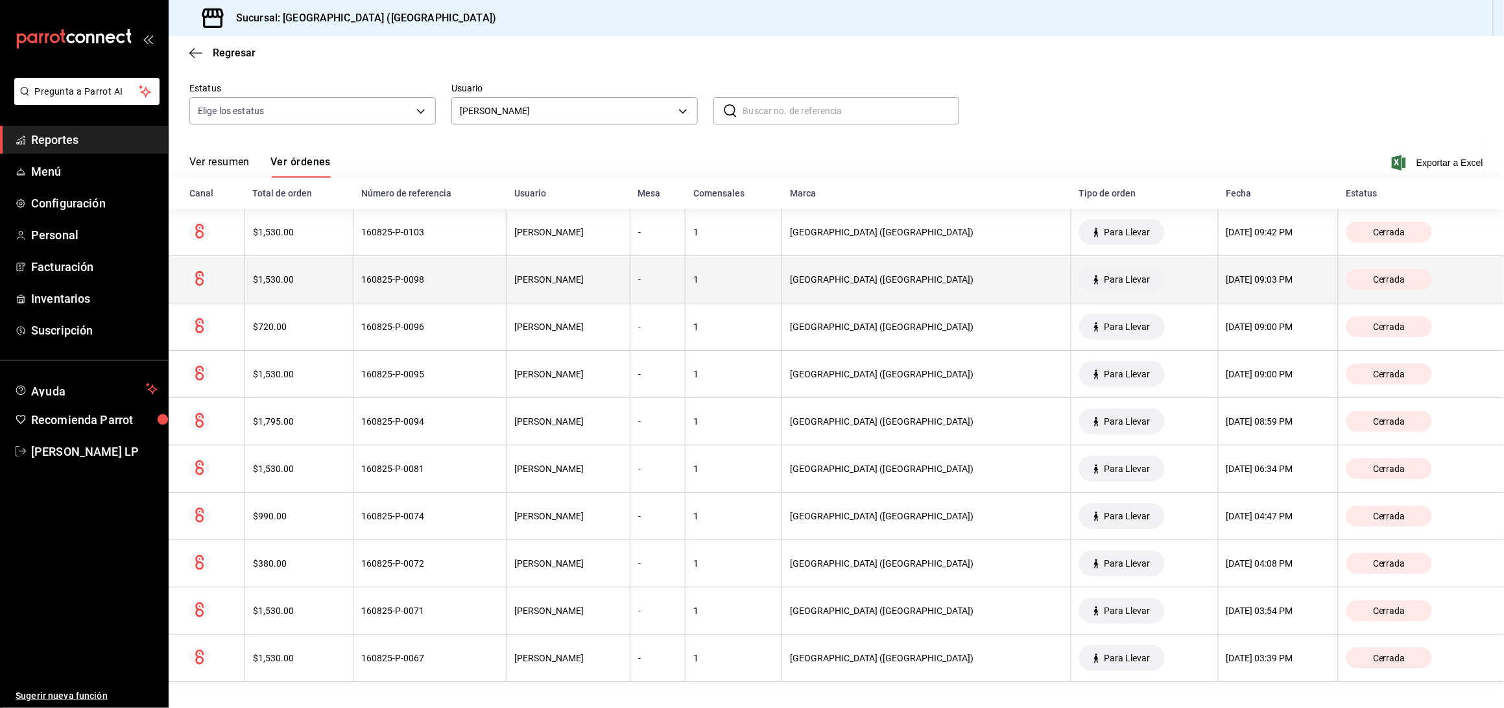
click at [444, 286] on th "160825-P-0098" at bounding box center [430, 279] width 153 height 47
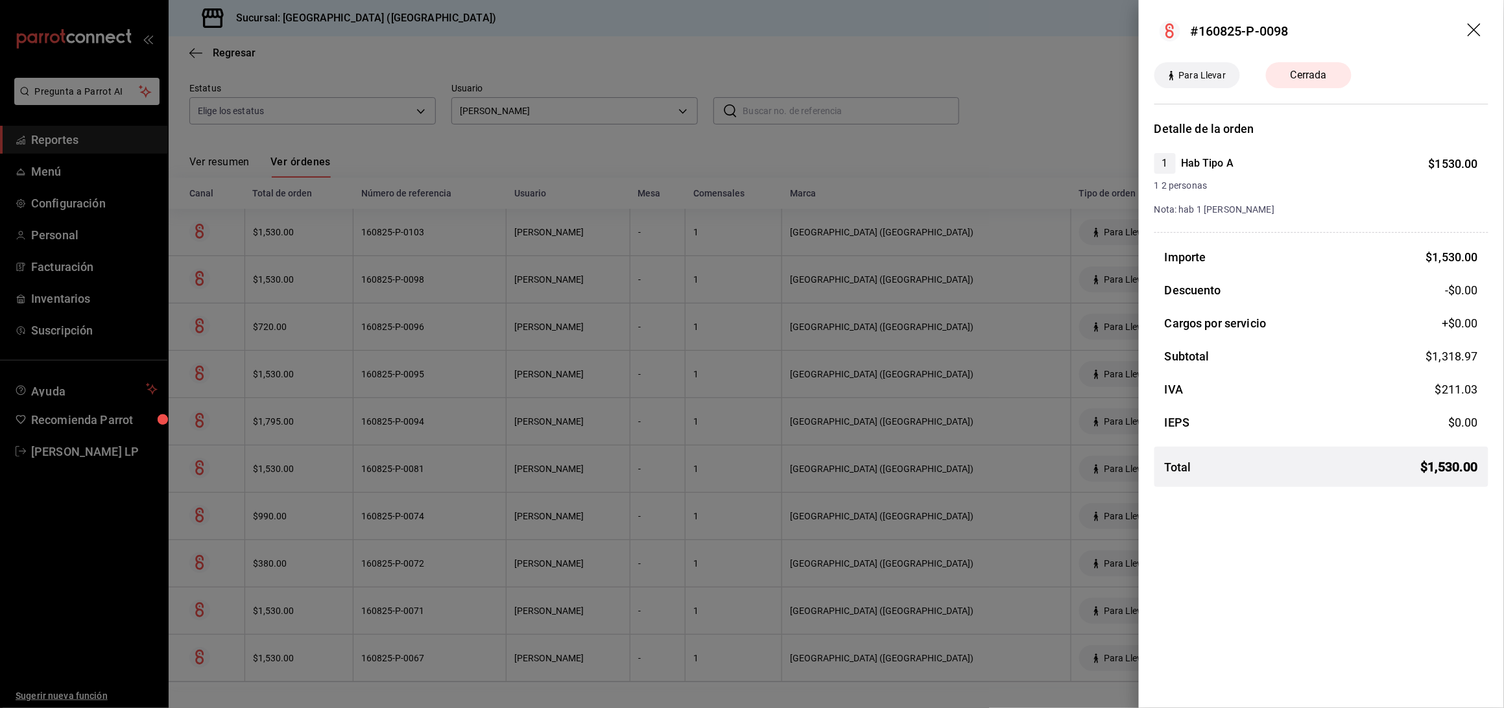
click at [446, 288] on div at bounding box center [752, 354] width 1504 height 708
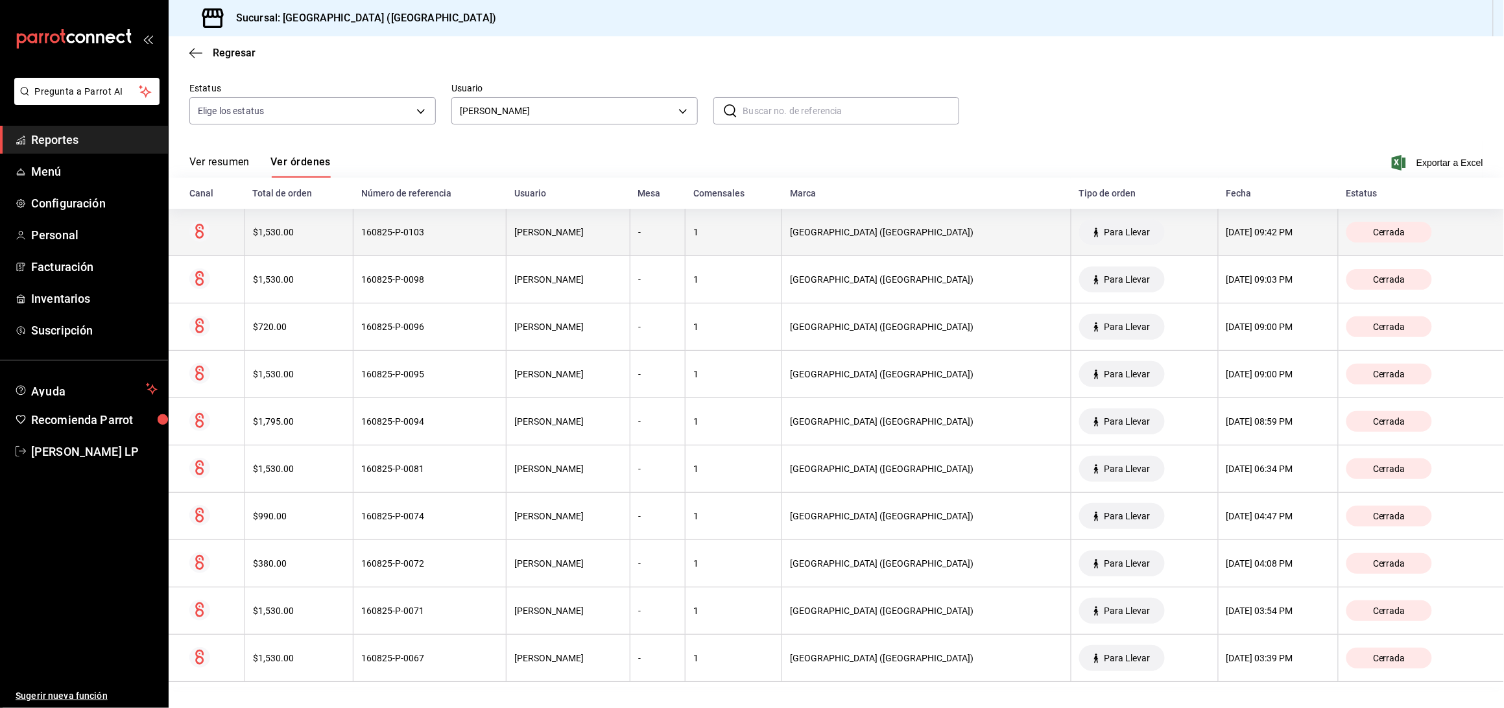
click at [457, 244] on th "160825-P-0103" at bounding box center [430, 232] width 153 height 47
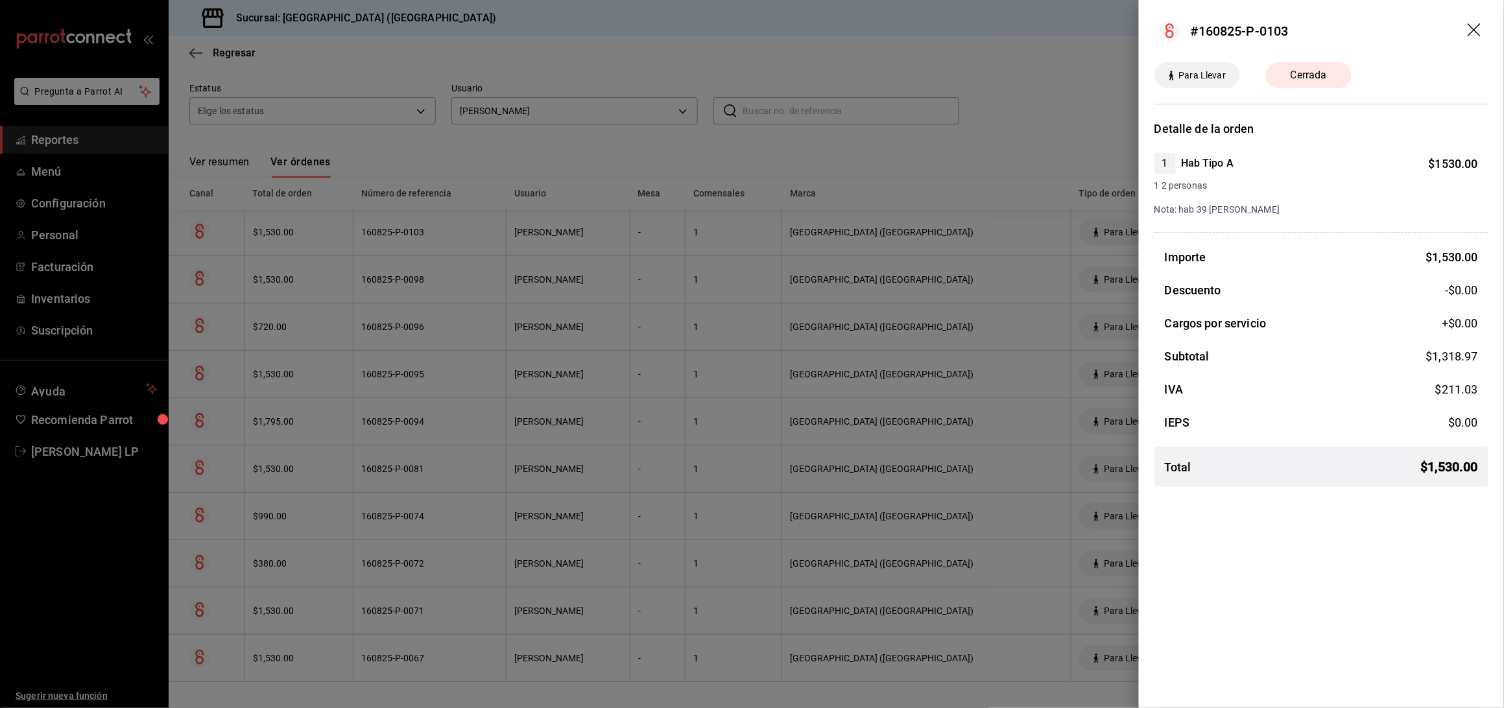
click at [457, 244] on div at bounding box center [752, 354] width 1504 height 708
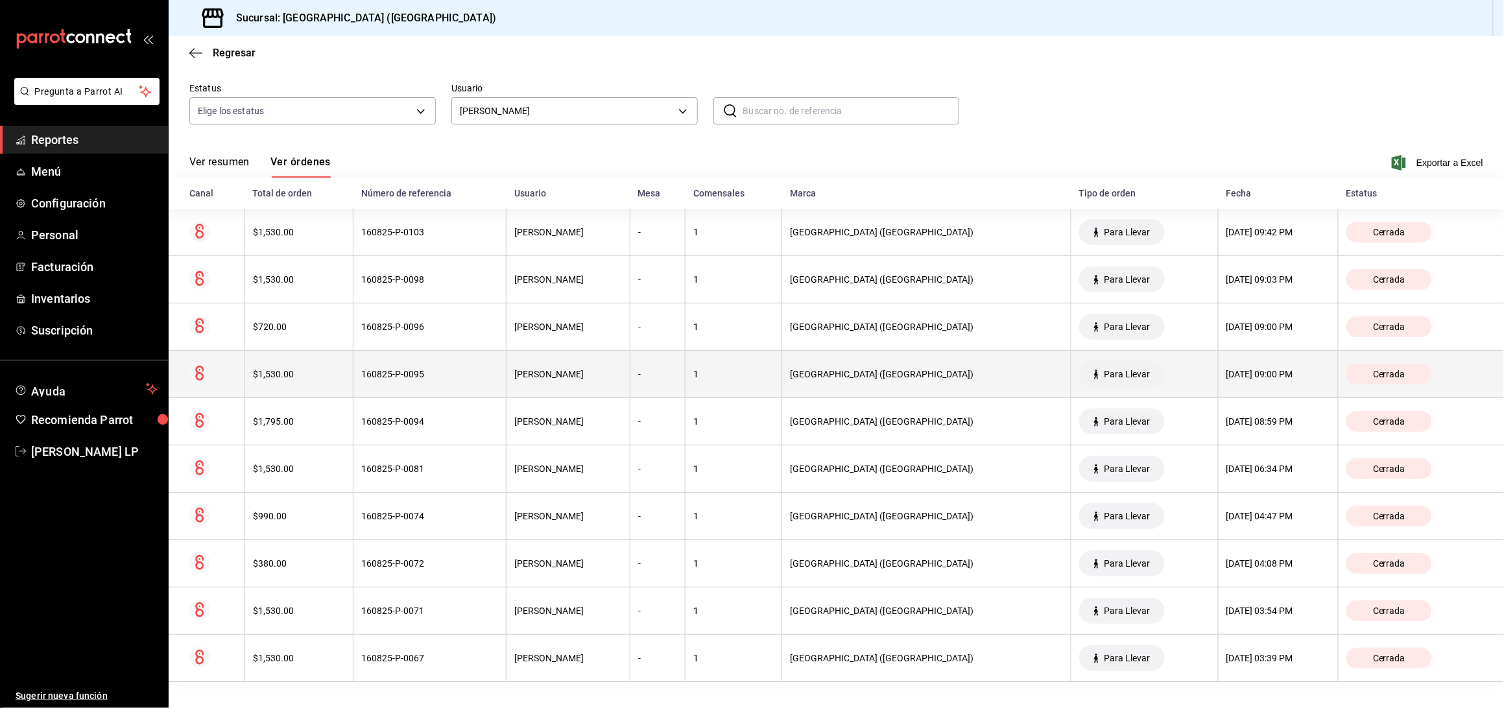
click at [333, 376] on div "$1,530.00" at bounding box center [299, 374] width 93 height 10
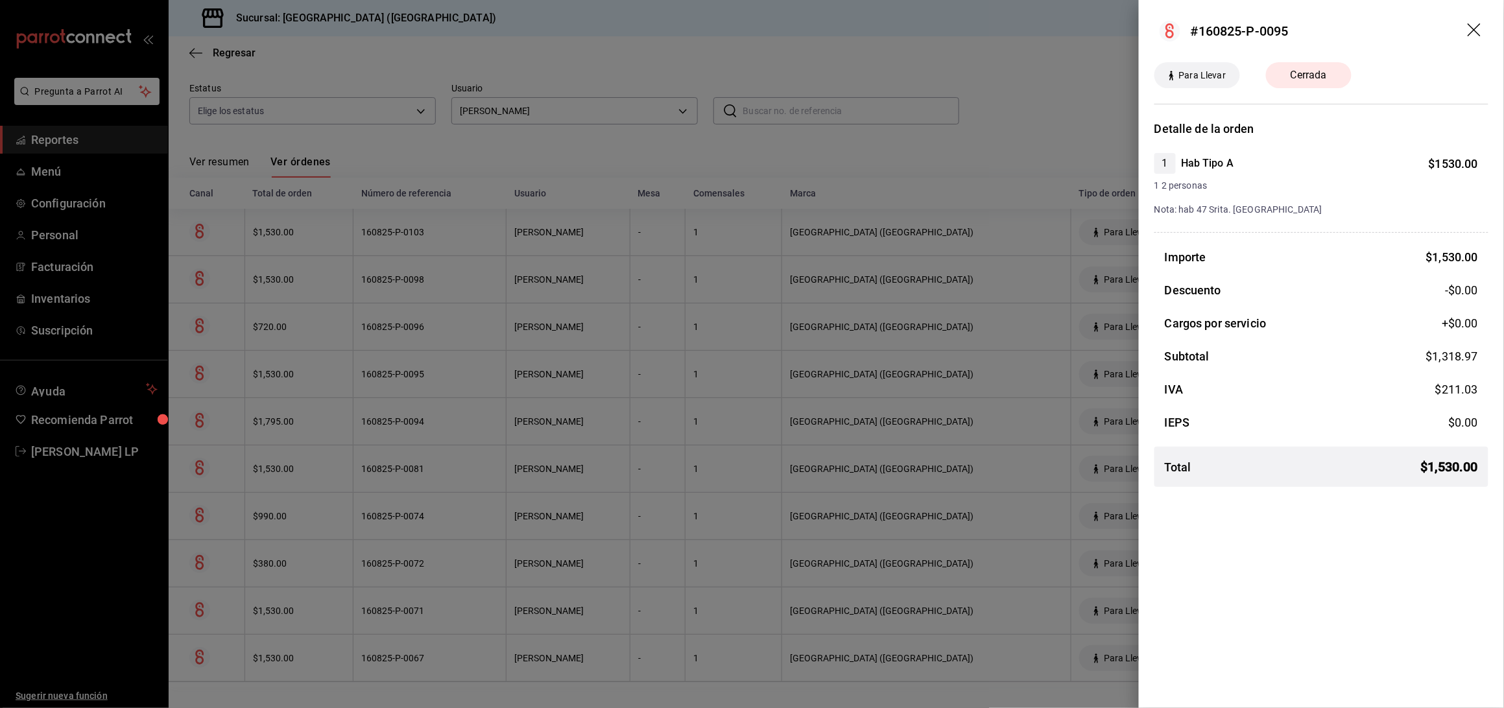
click at [332, 381] on div at bounding box center [752, 354] width 1504 height 708
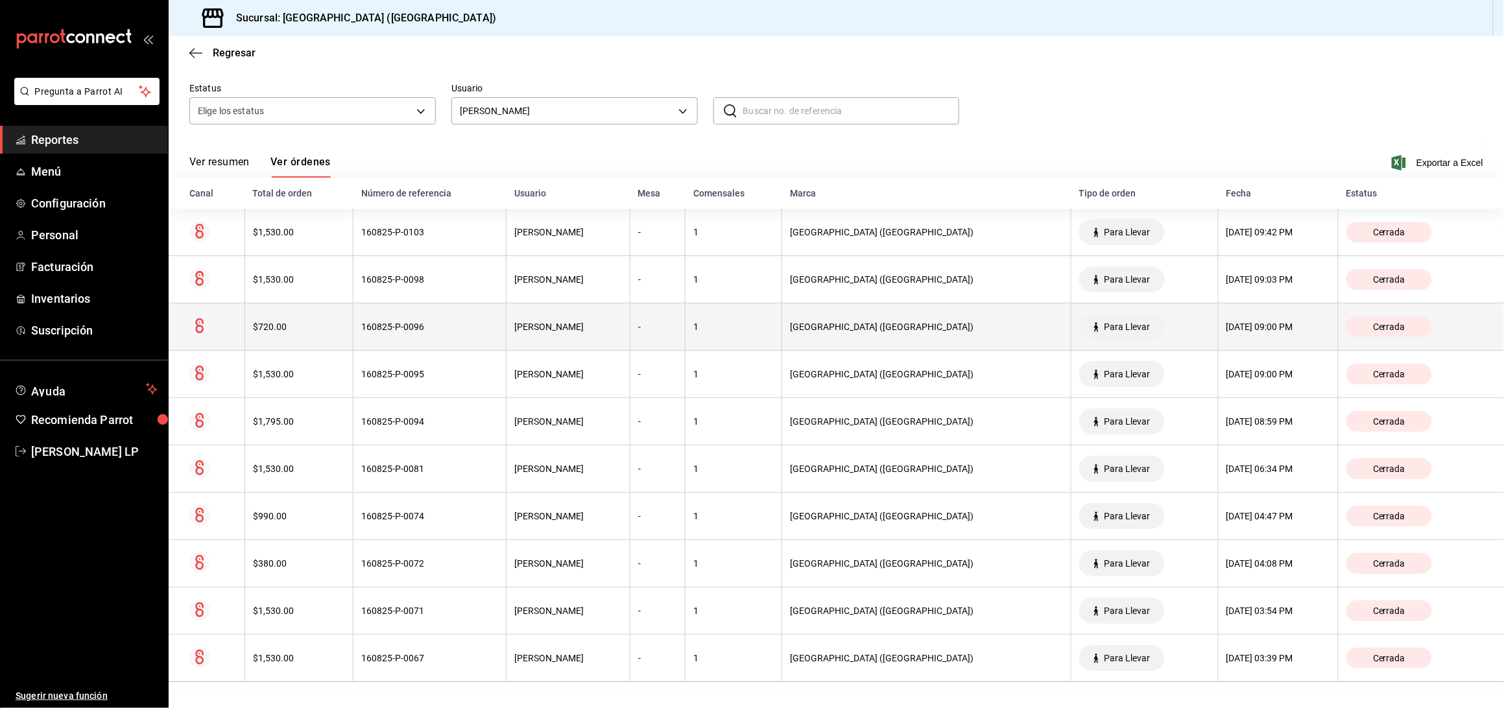
click at [348, 333] on th "$720.00" at bounding box center [299, 327] width 109 height 47
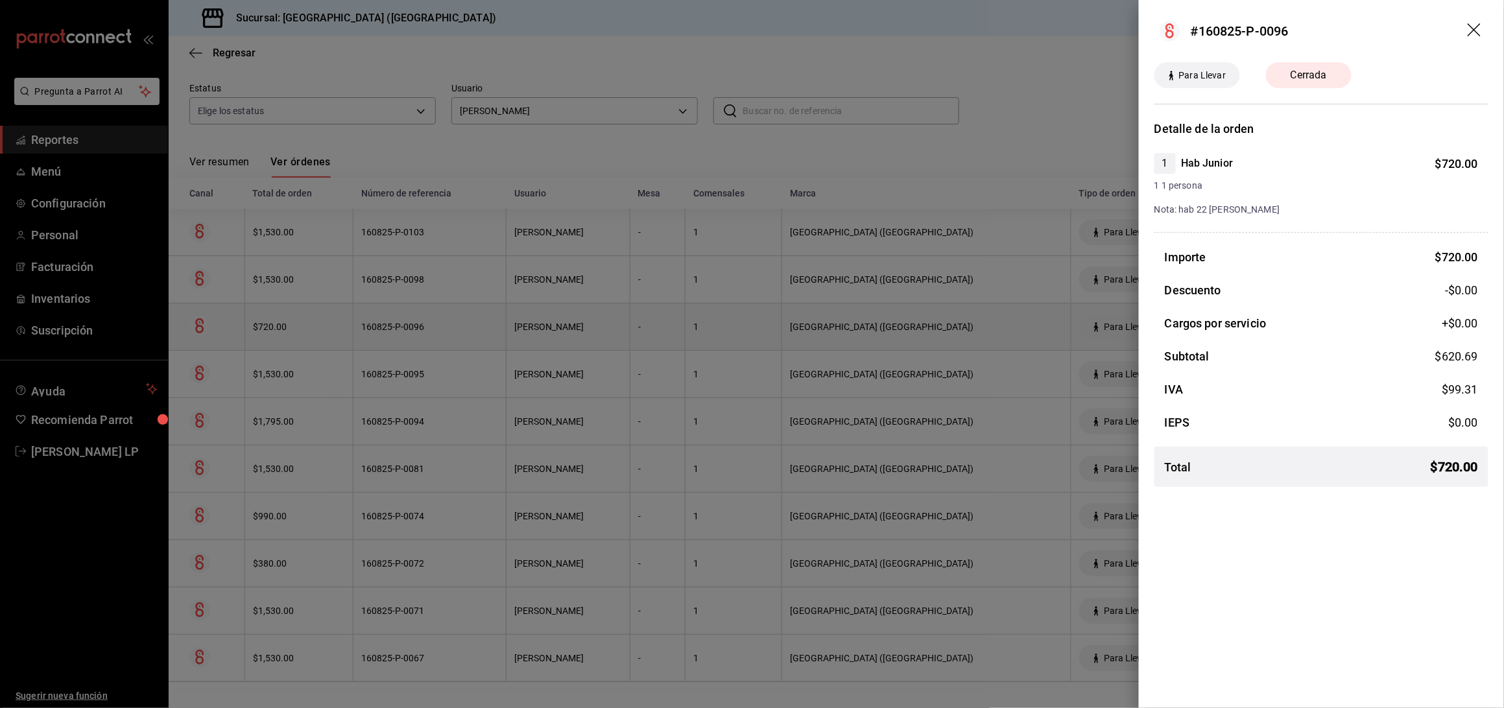
click at [348, 333] on div at bounding box center [752, 354] width 1504 height 708
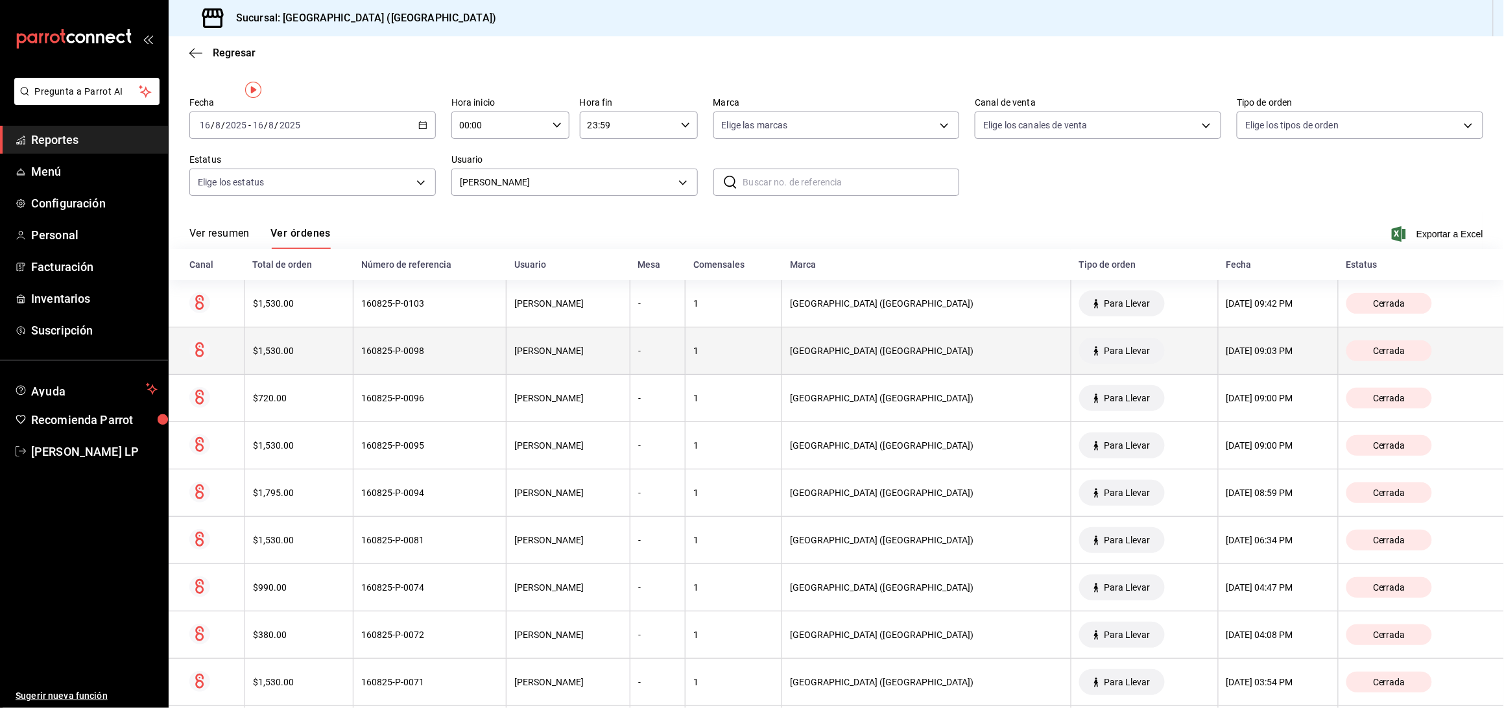
scroll to position [0, 0]
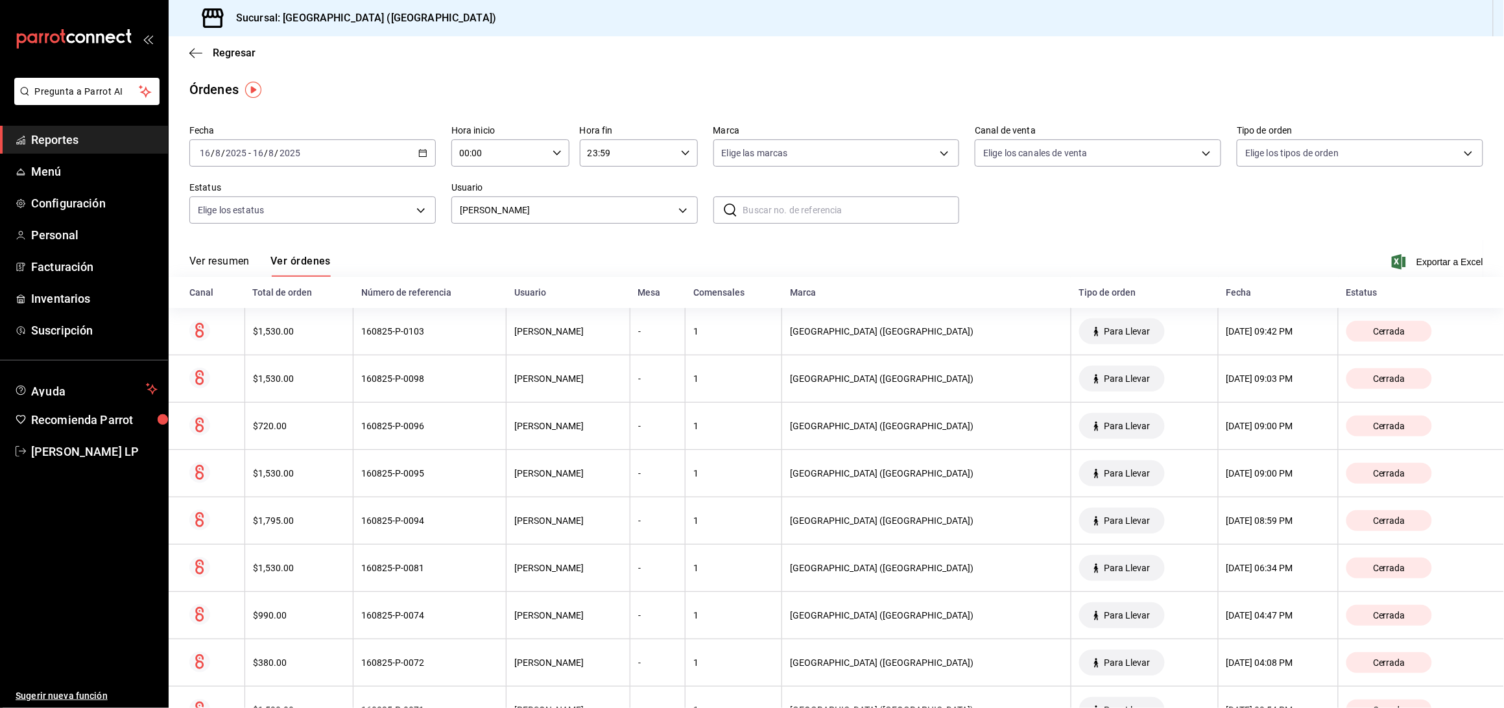
click at [416, 147] on div "[DATE] [DATE] - [DATE] [DATE]" at bounding box center [312, 152] width 246 height 27
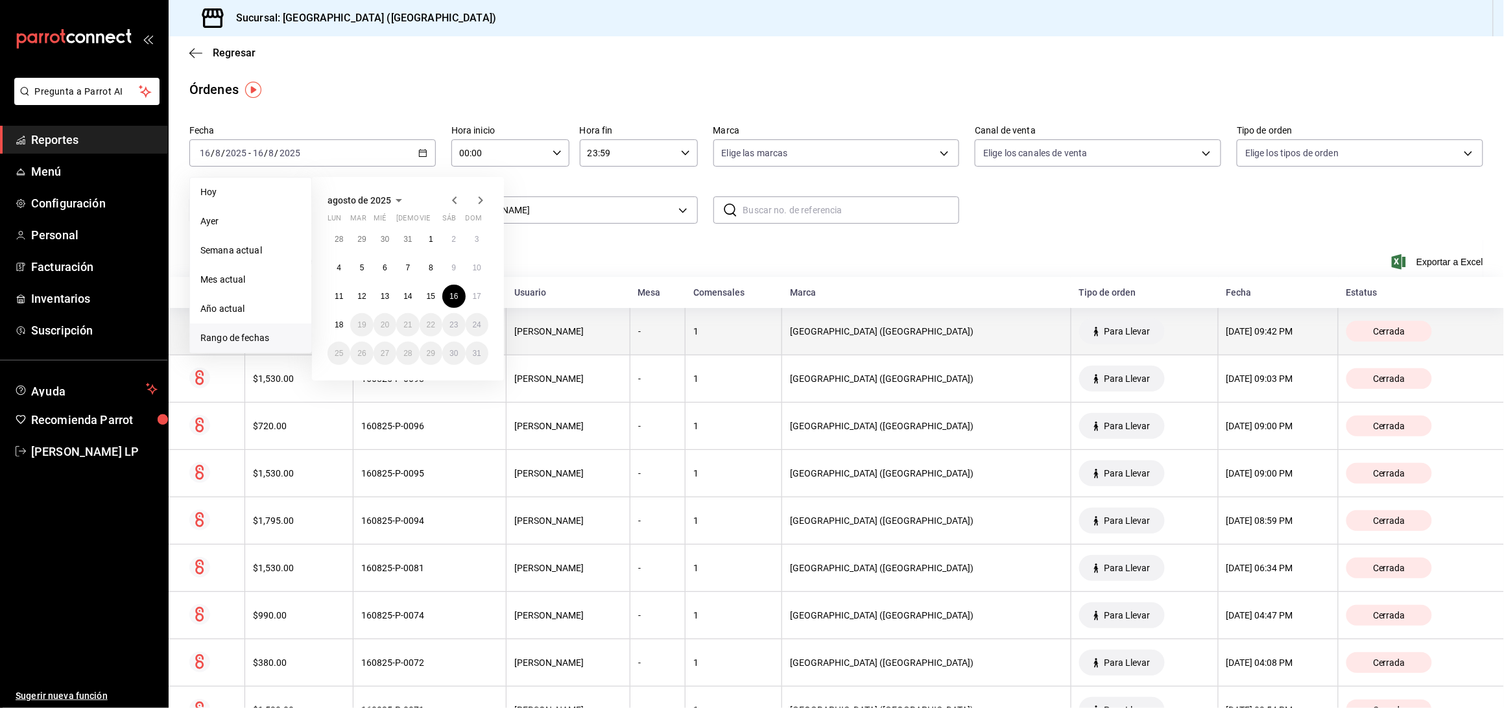
click at [614, 318] on th "[PERSON_NAME]" at bounding box center [569, 331] width 124 height 47
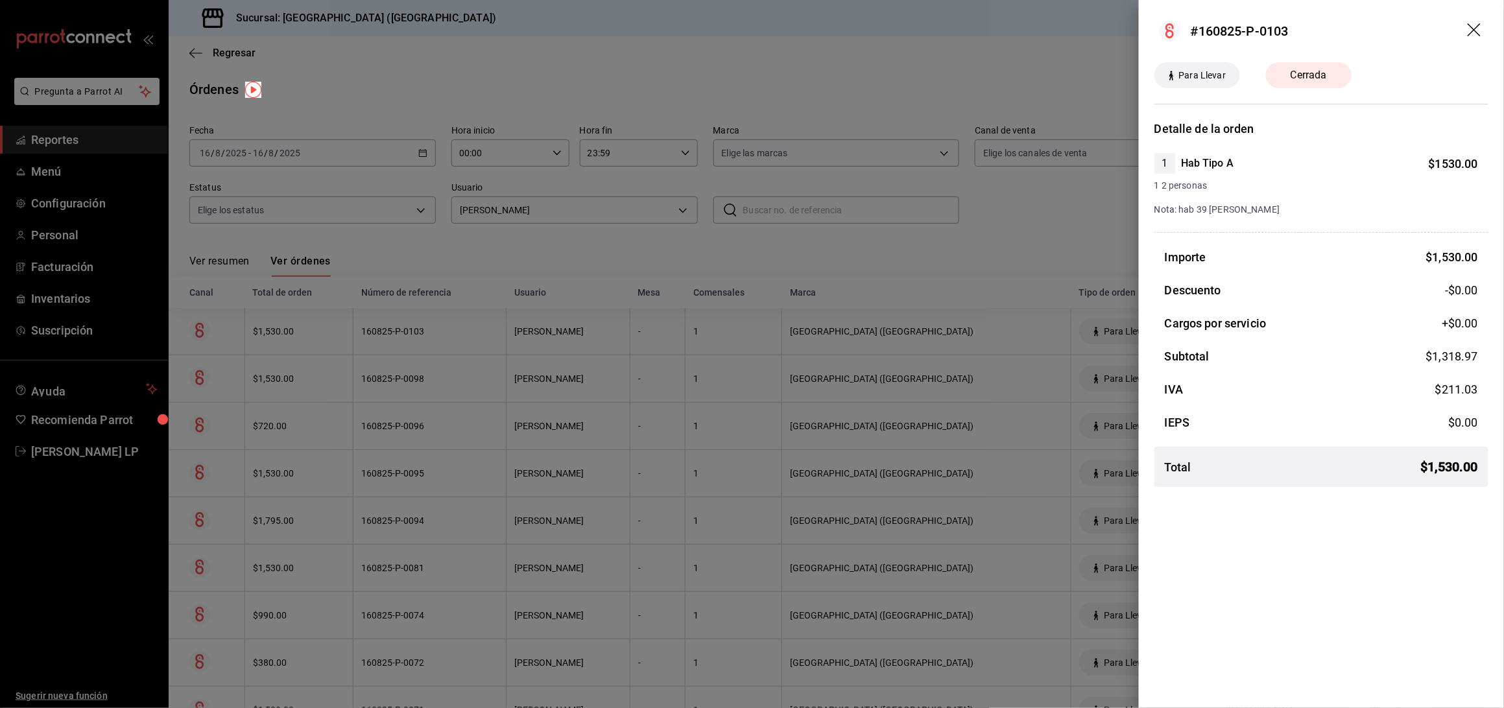
click at [590, 263] on div at bounding box center [752, 354] width 1504 height 708
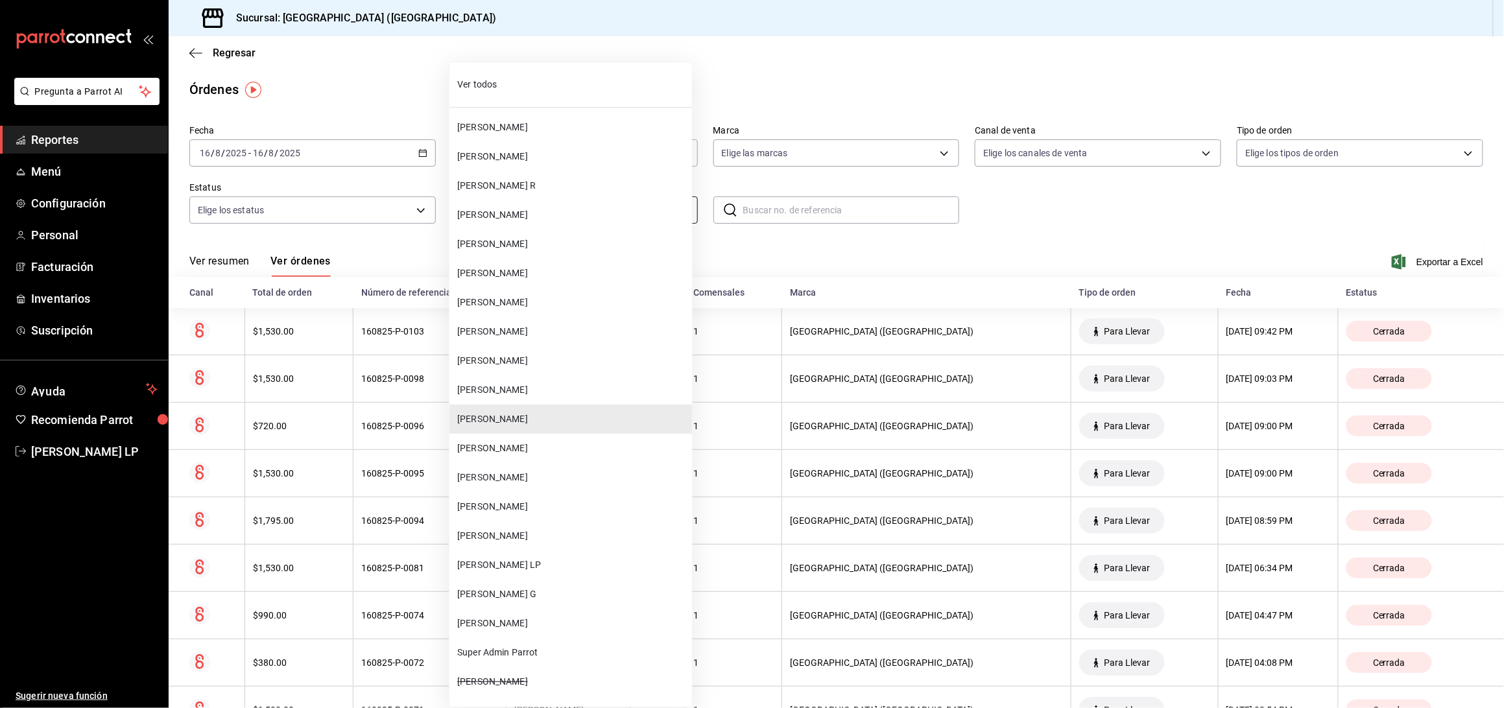
click at [588, 219] on body "Pregunta a Parrot AI Reportes Menú Configuración Personal Facturación Inventari…" at bounding box center [752, 354] width 1504 height 708
click at [582, 535] on span "[PERSON_NAME]" at bounding box center [572, 536] width 230 height 14
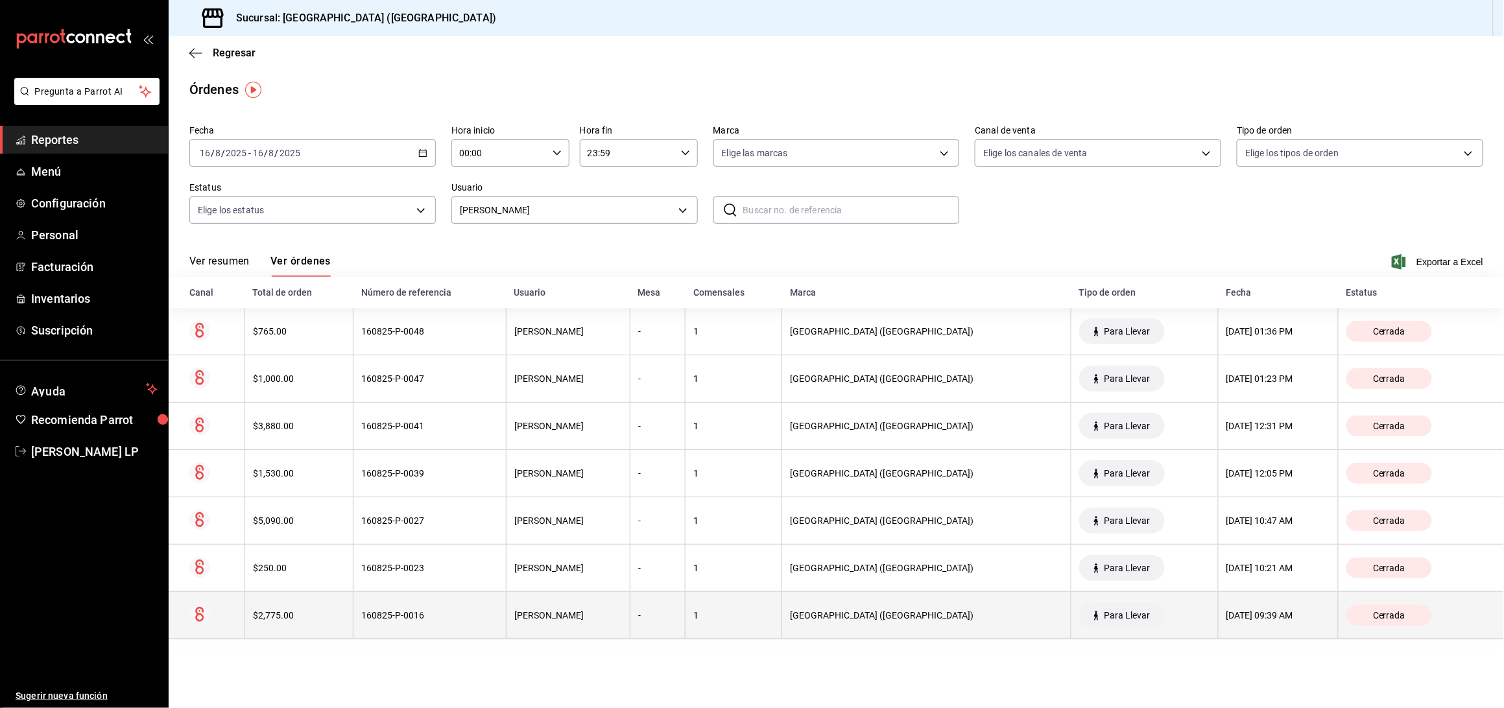
click at [507, 610] on th "160825-P-0016" at bounding box center [430, 615] width 153 height 47
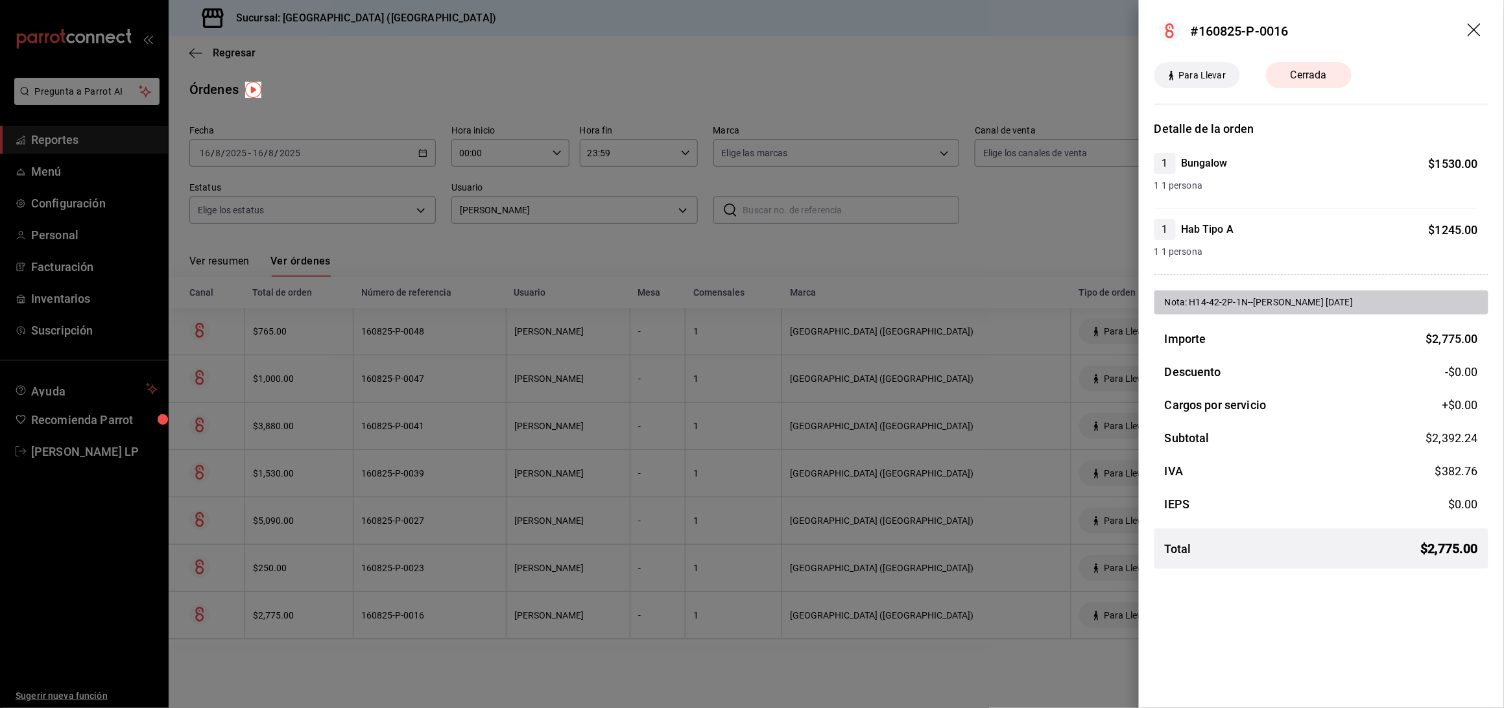
click at [497, 624] on div at bounding box center [752, 354] width 1504 height 708
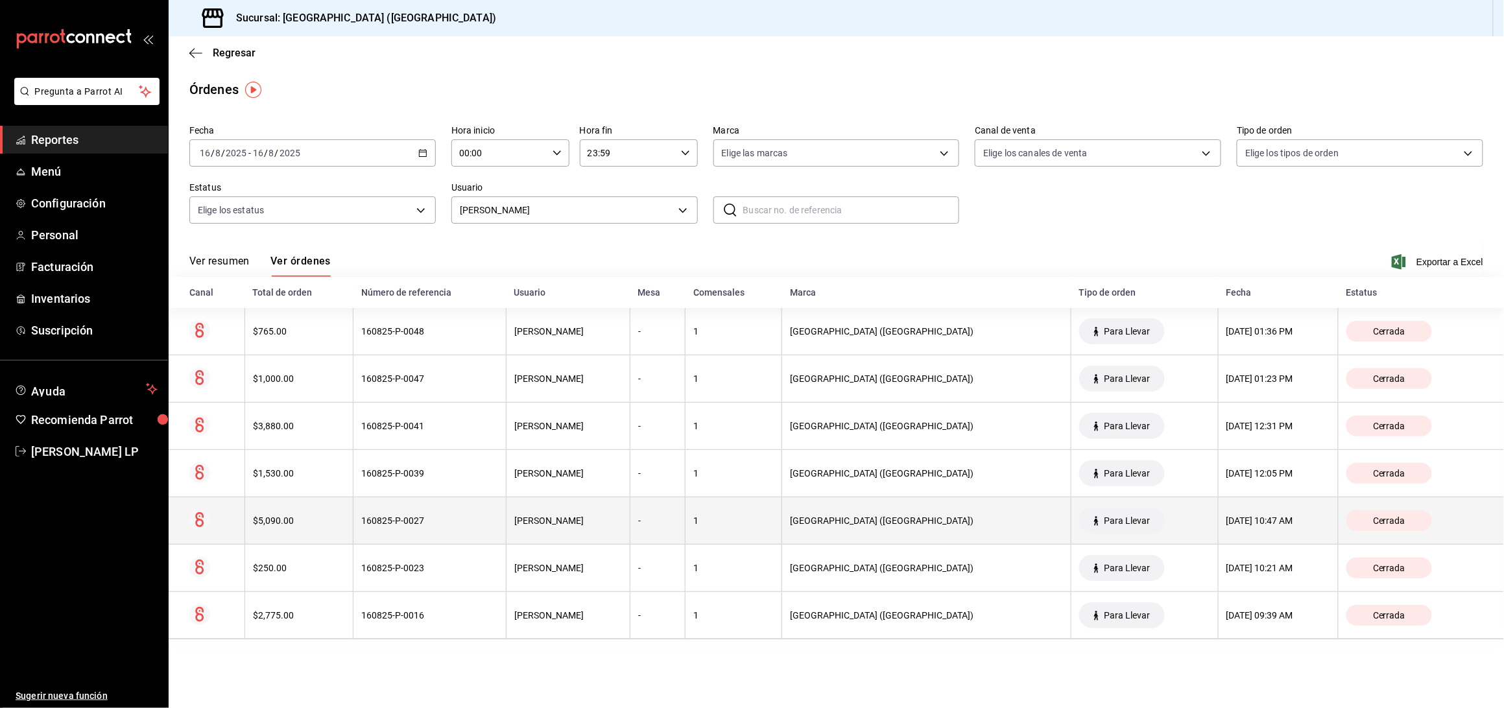
click at [492, 530] on th "160825-P-0027" at bounding box center [430, 521] width 153 height 47
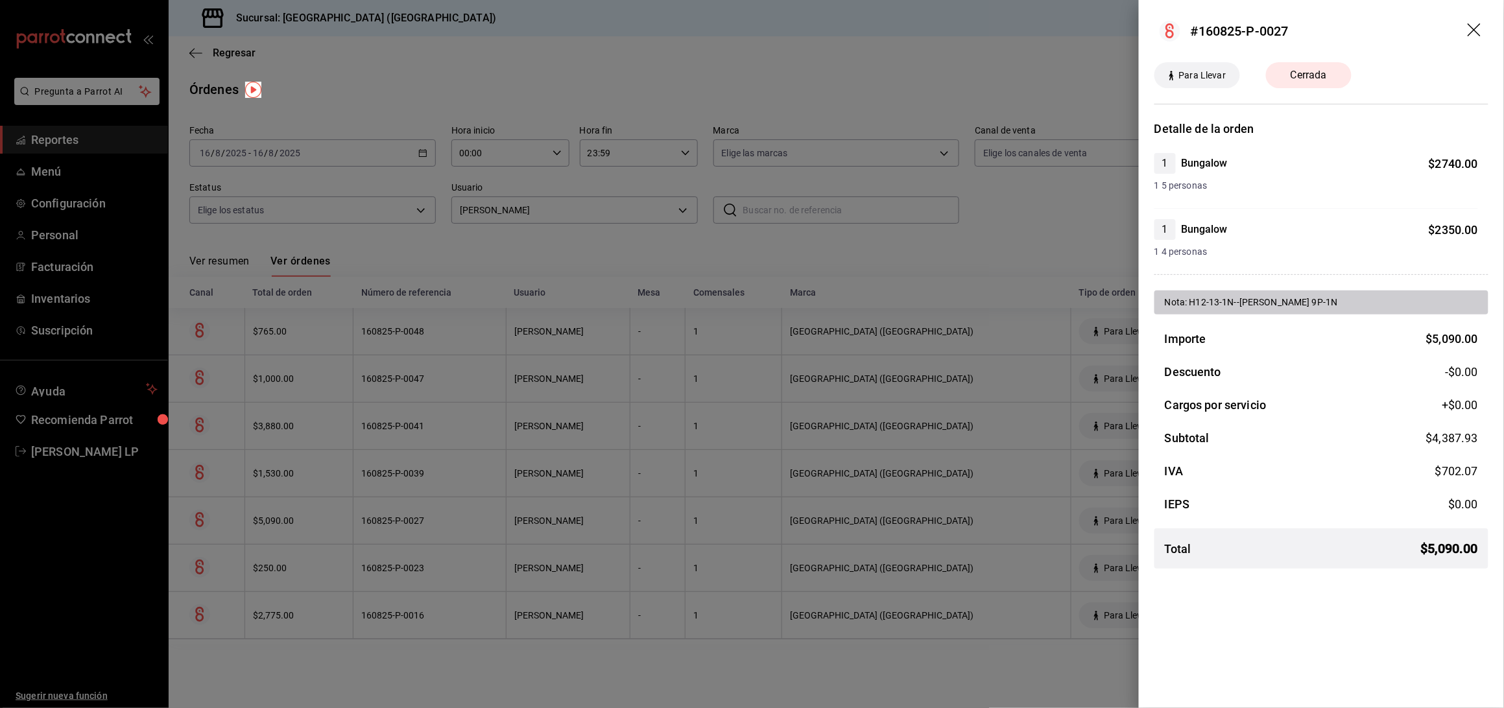
click at [491, 529] on div at bounding box center [752, 354] width 1504 height 708
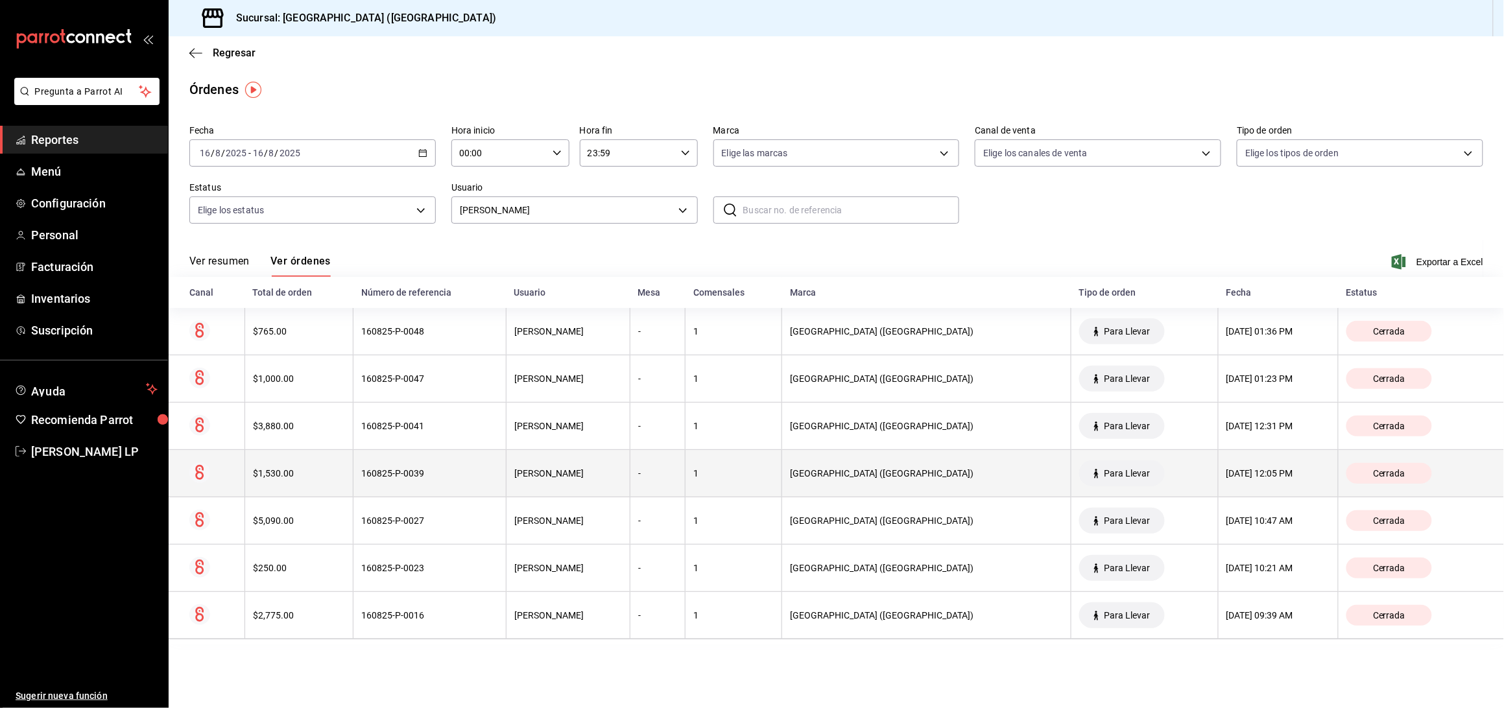
click at [488, 486] on th "160825-P-0039" at bounding box center [430, 473] width 153 height 47
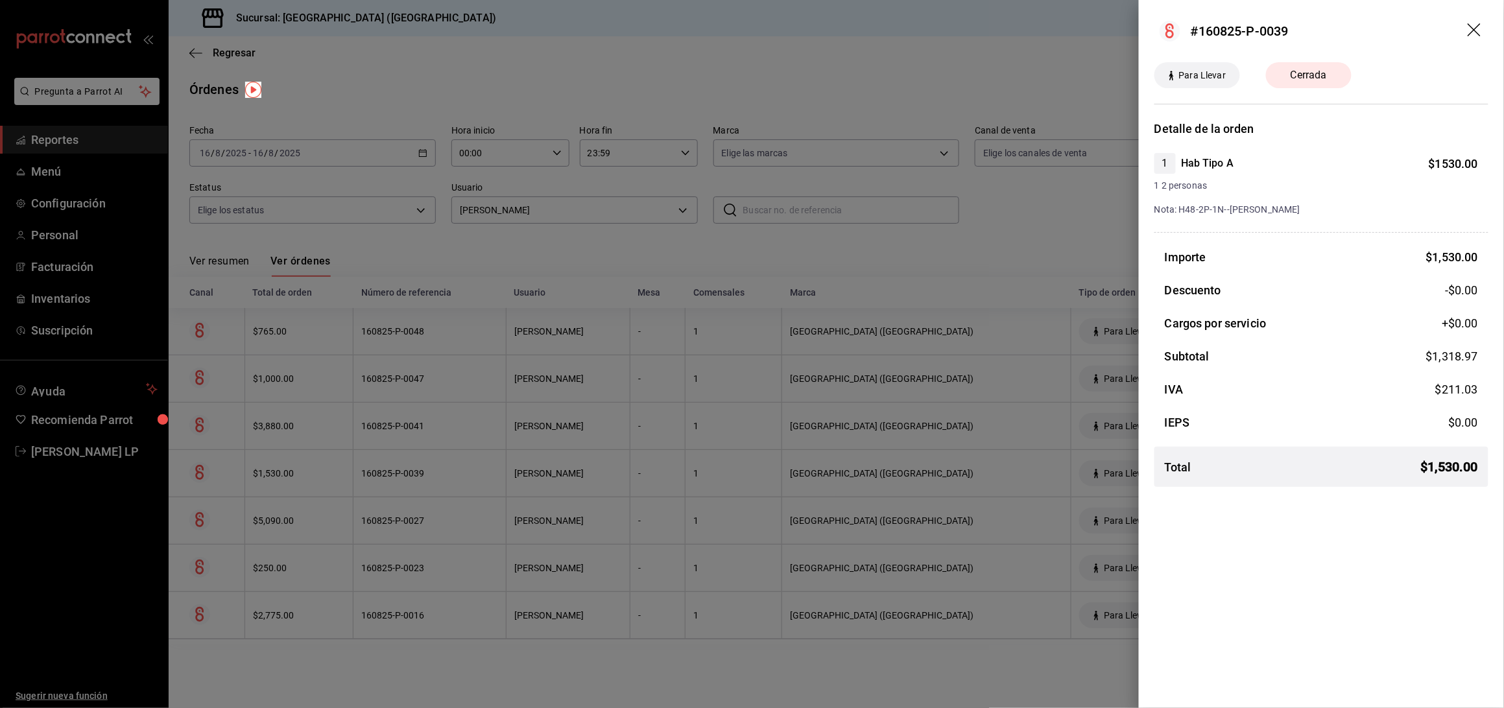
click at [488, 486] on div at bounding box center [752, 354] width 1504 height 708
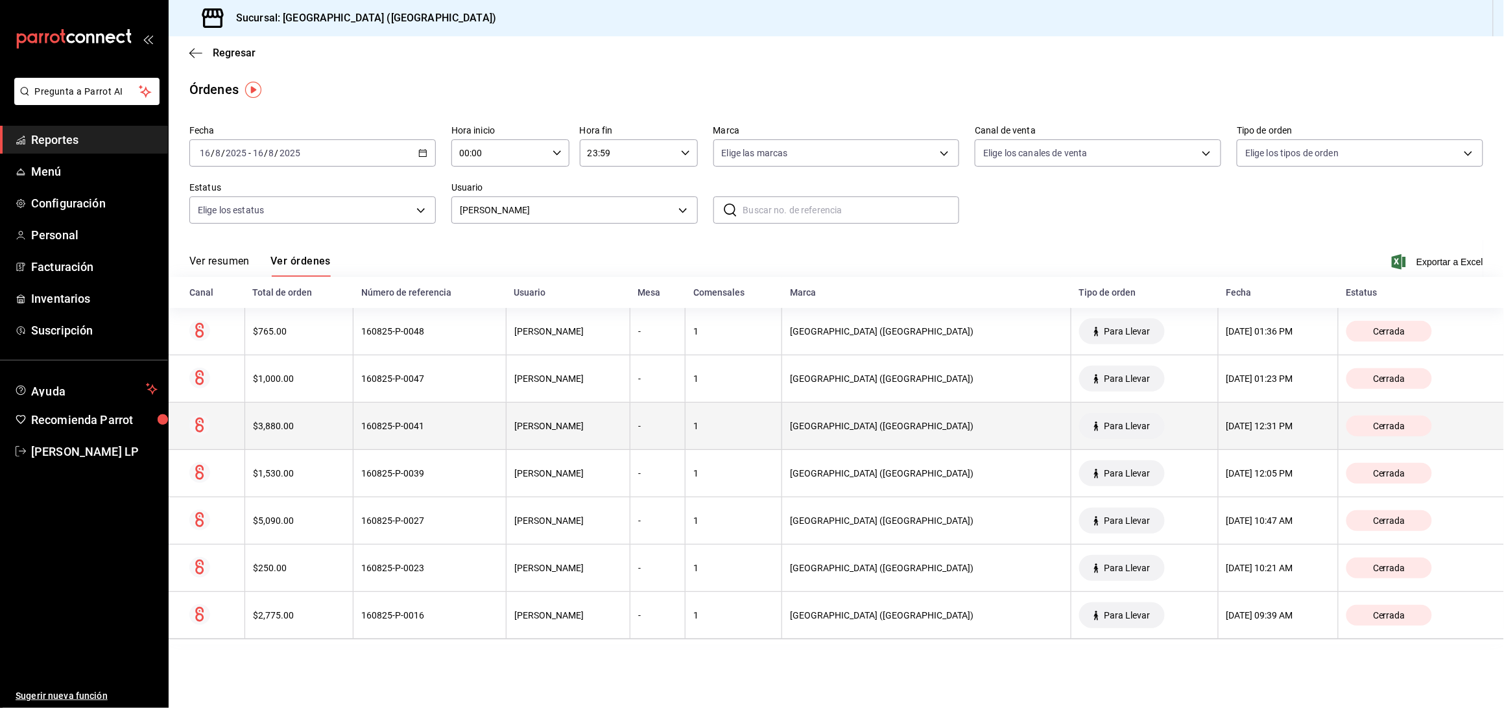
click at [474, 437] on th "160825-P-0041" at bounding box center [430, 426] width 153 height 47
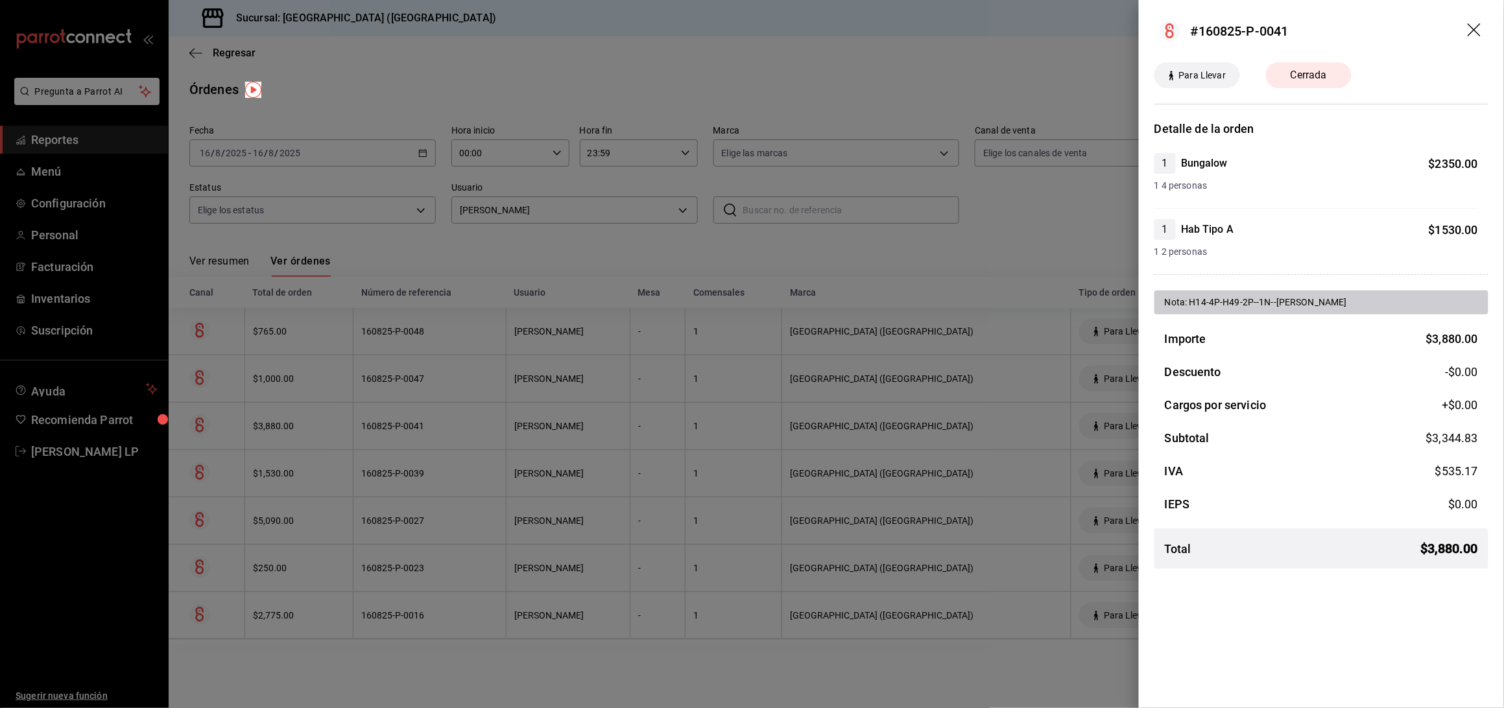
drag, startPoint x: 579, startPoint y: 239, endPoint x: 571, endPoint y: 231, distance: 11.0
click at [579, 239] on div at bounding box center [752, 354] width 1504 height 708
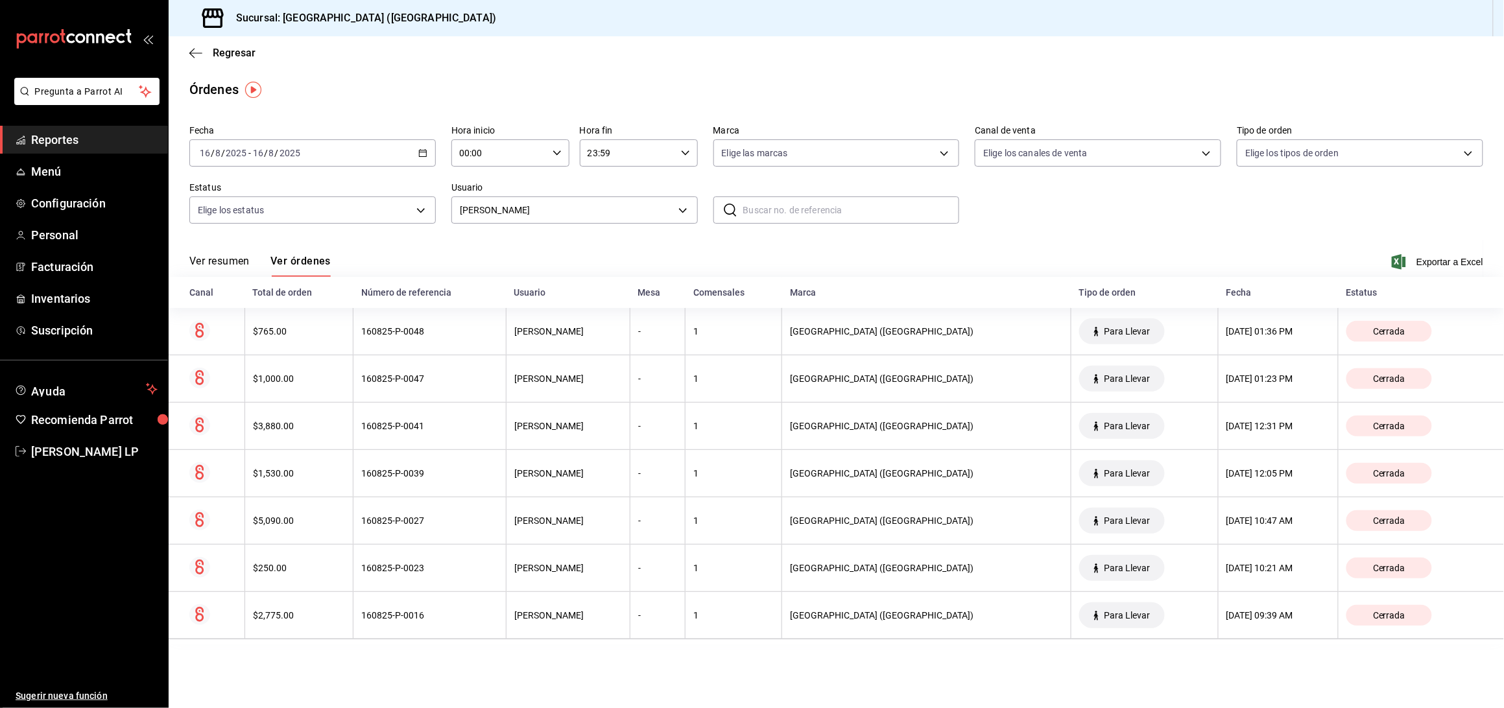
click at [427, 149] on div "[DATE] [DATE] - [DATE] [DATE]" at bounding box center [312, 152] width 246 height 27
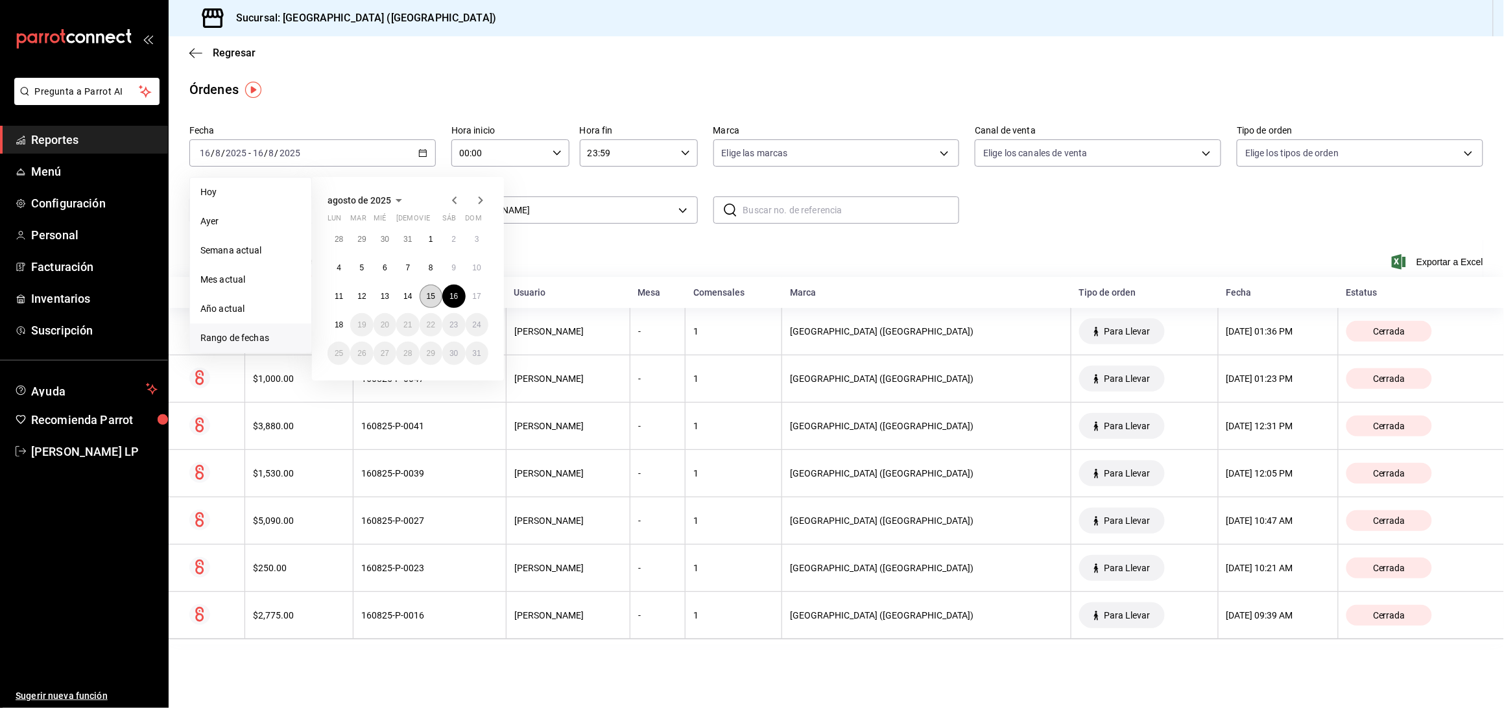
click at [431, 287] on button "15" at bounding box center [431, 296] width 23 height 23
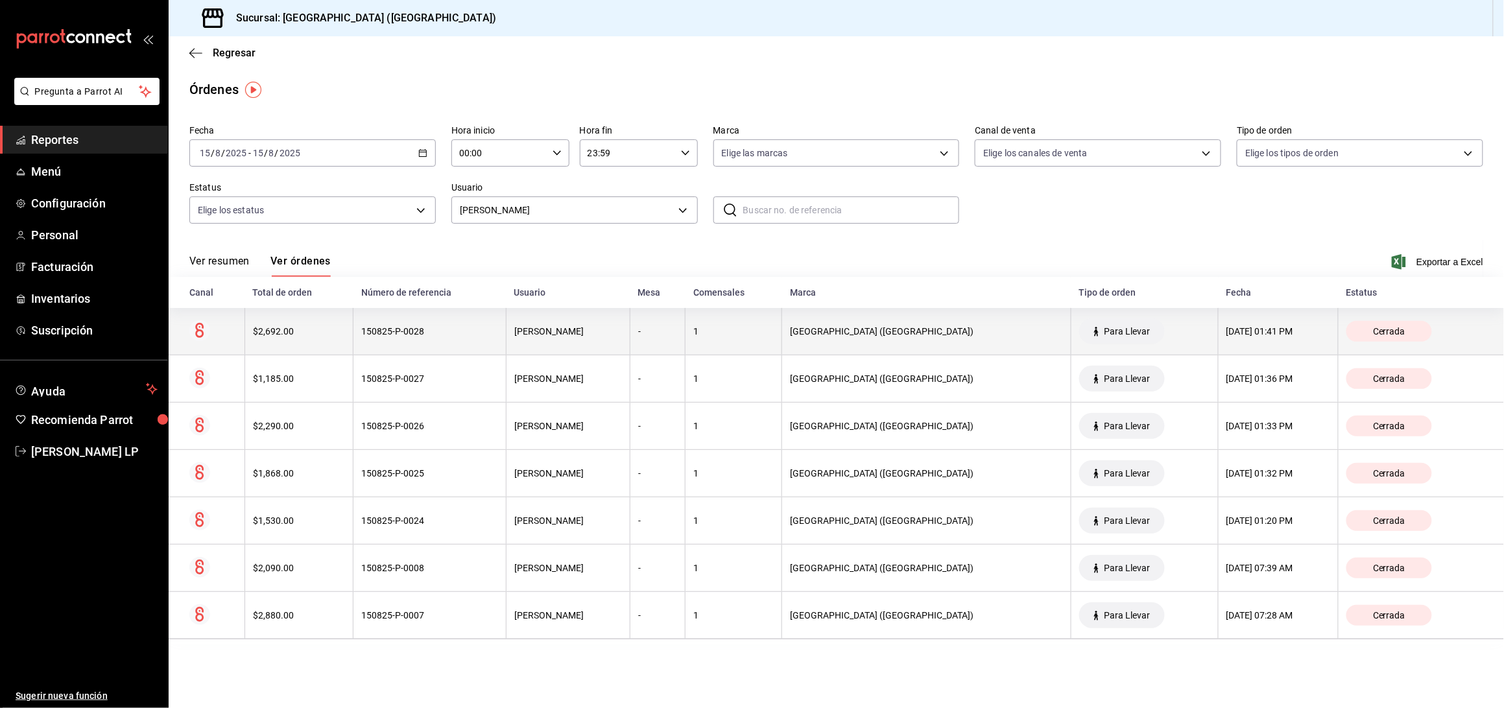
click at [440, 331] on div "150825-P-0028" at bounding box center [429, 331] width 137 height 10
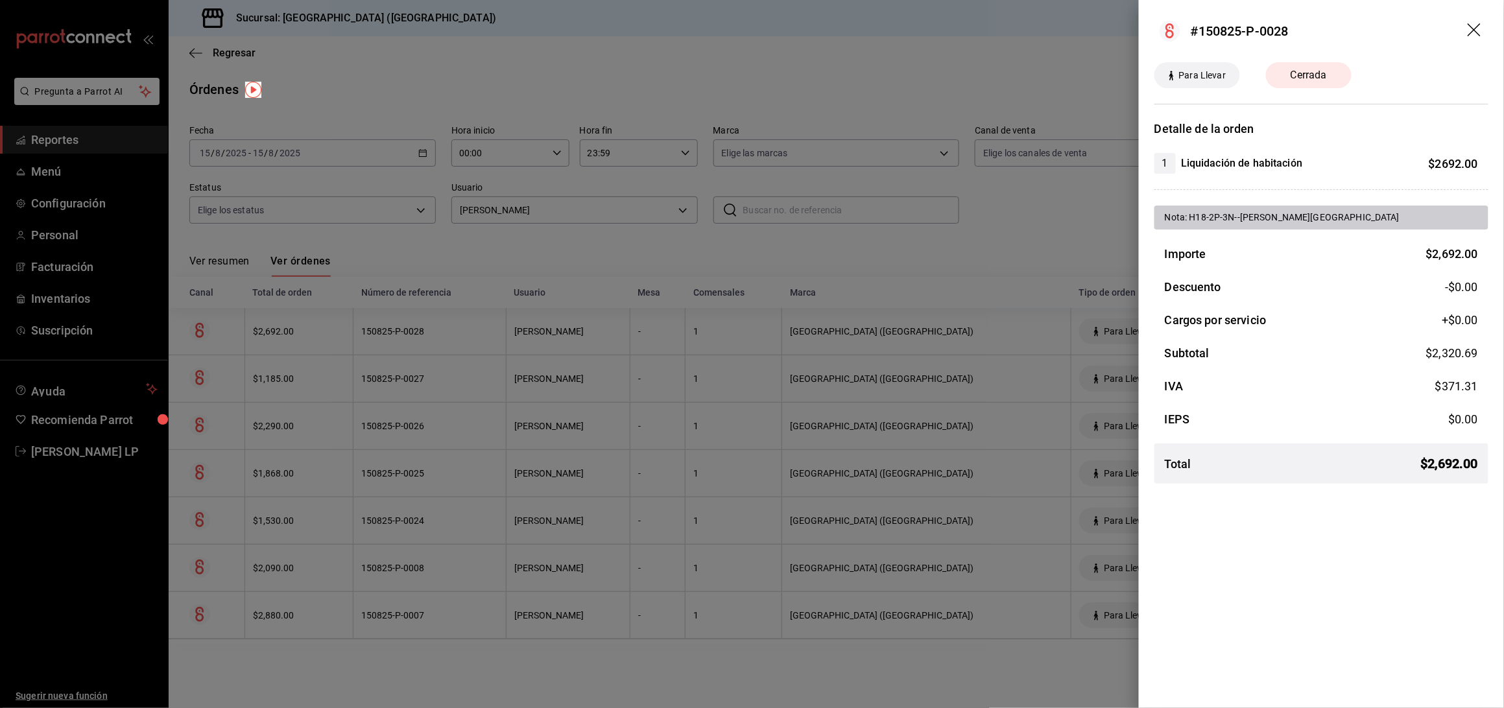
click at [431, 333] on div at bounding box center [752, 354] width 1504 height 708
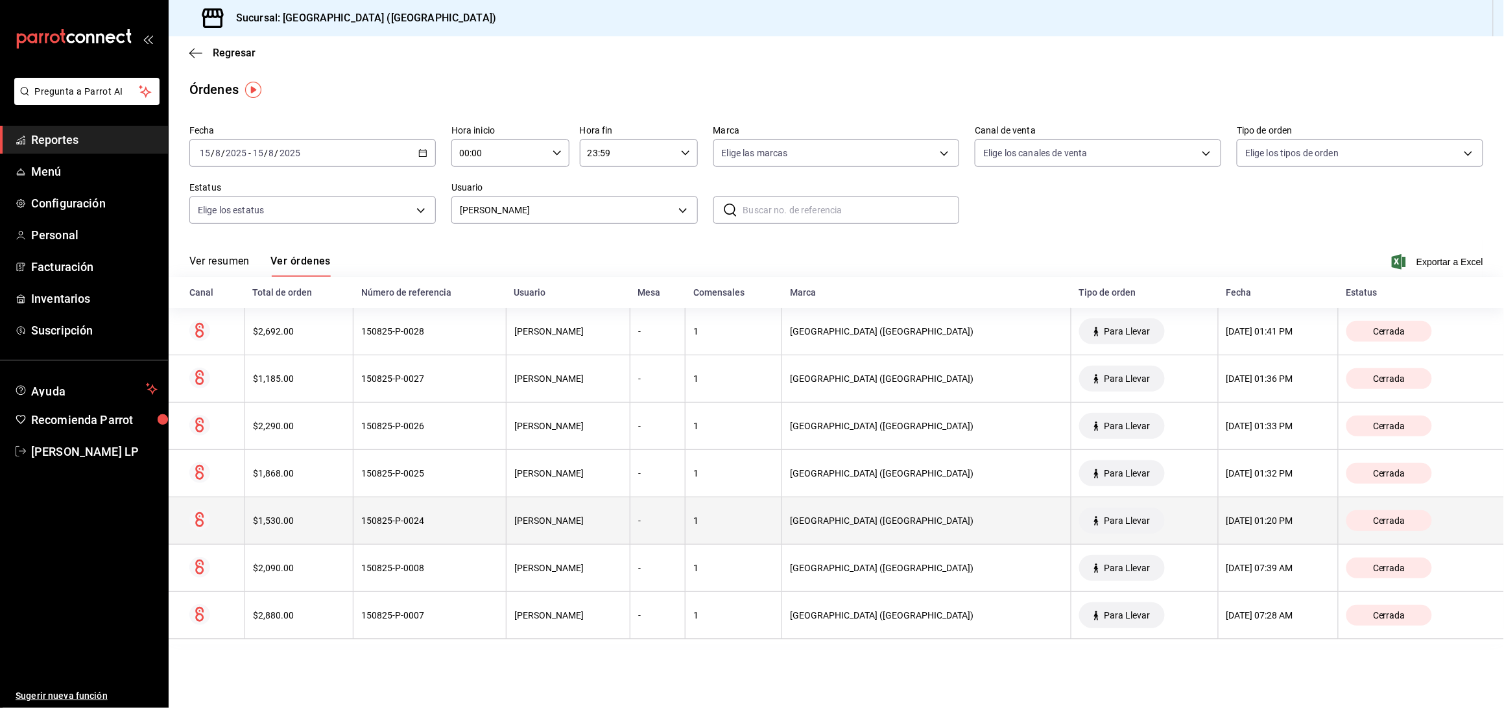
click at [458, 513] on th "150825-P-0024" at bounding box center [430, 521] width 153 height 47
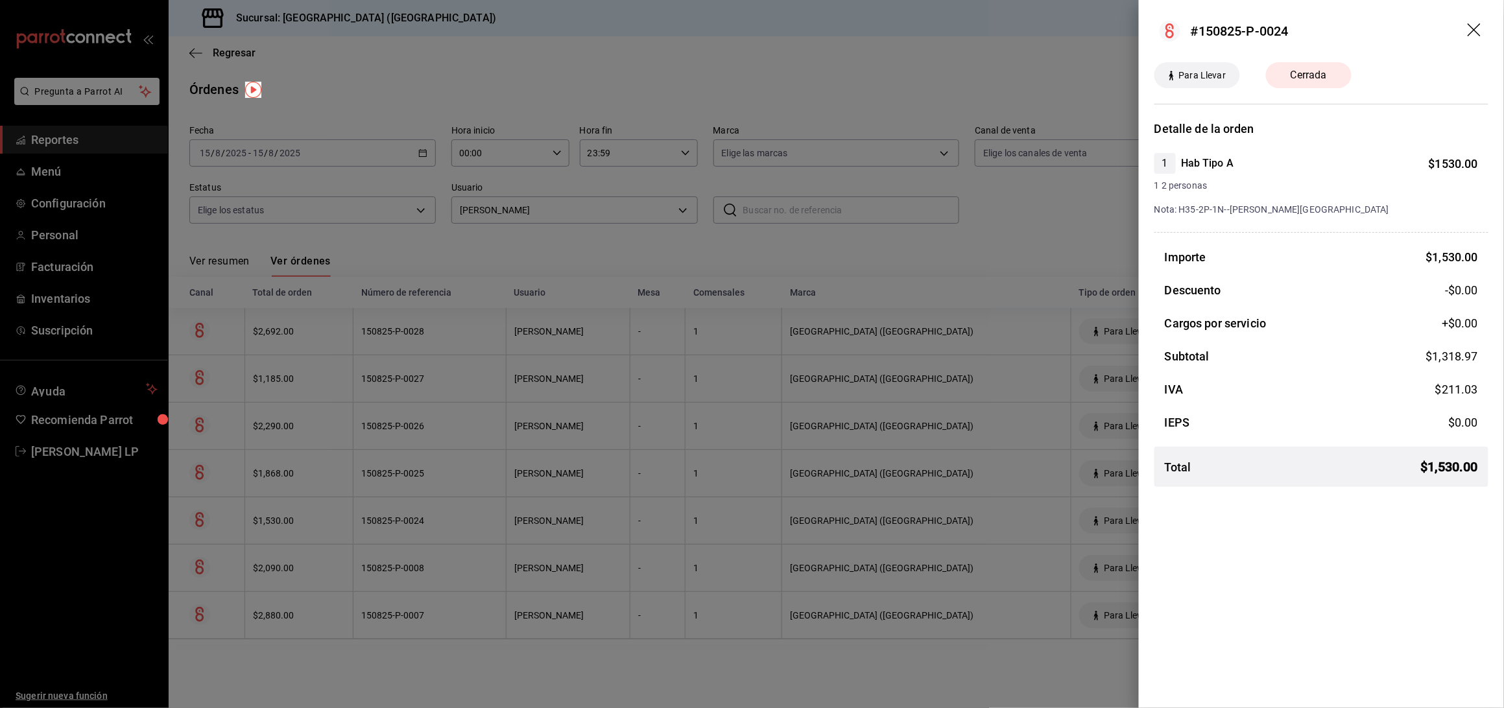
click at [467, 527] on div at bounding box center [752, 354] width 1504 height 708
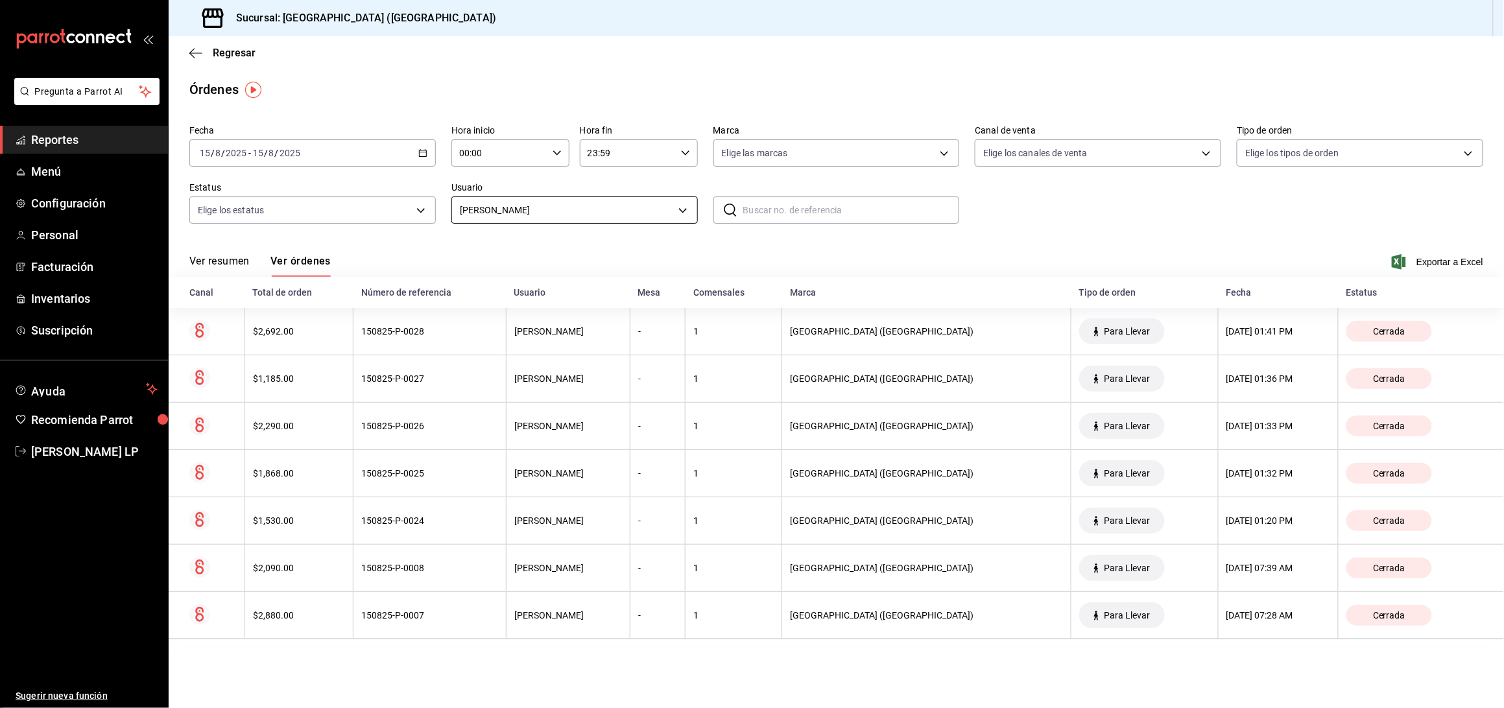
click at [555, 217] on body "Pregunta a Parrot AI Reportes Menú Configuración Personal Facturación Inventari…" at bounding box center [752, 354] width 1504 height 708
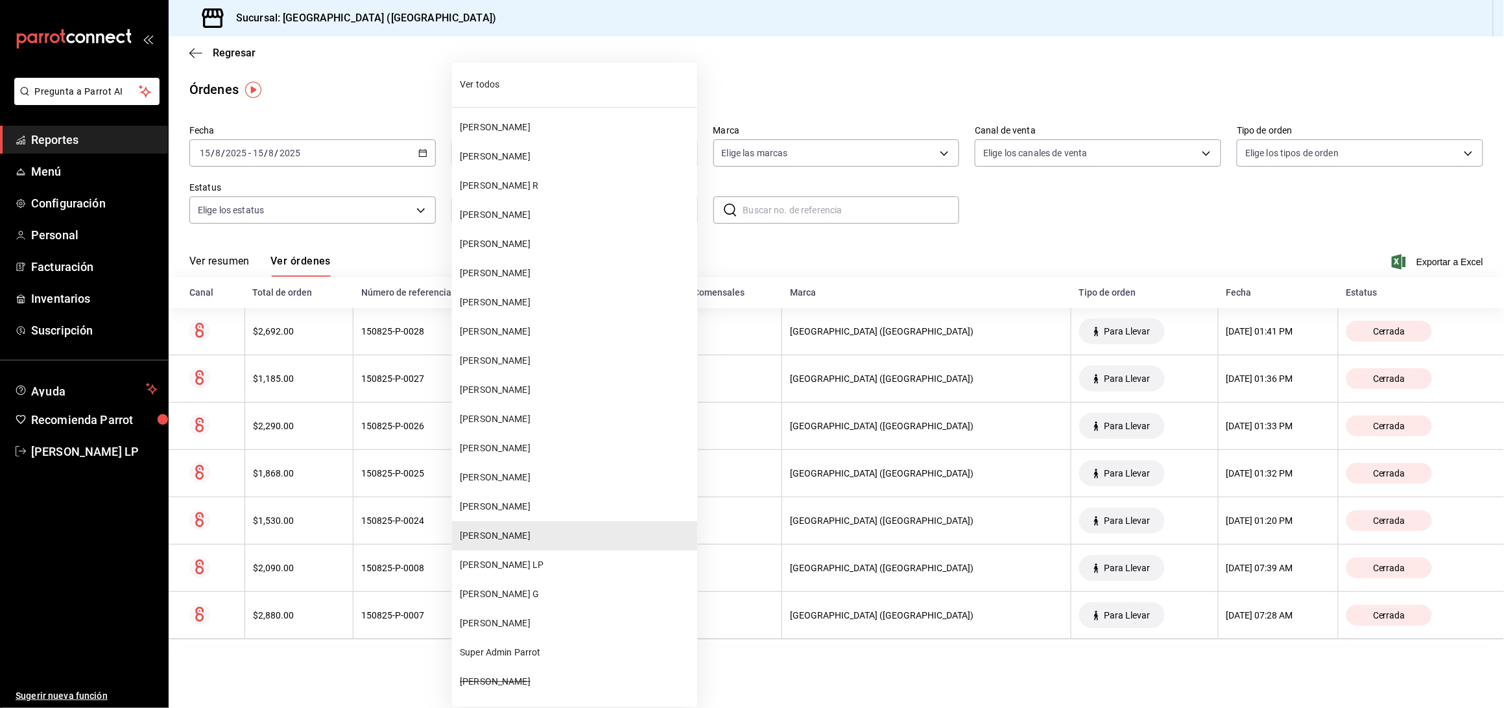
click at [534, 426] on span "[PERSON_NAME]" at bounding box center [576, 420] width 232 height 14
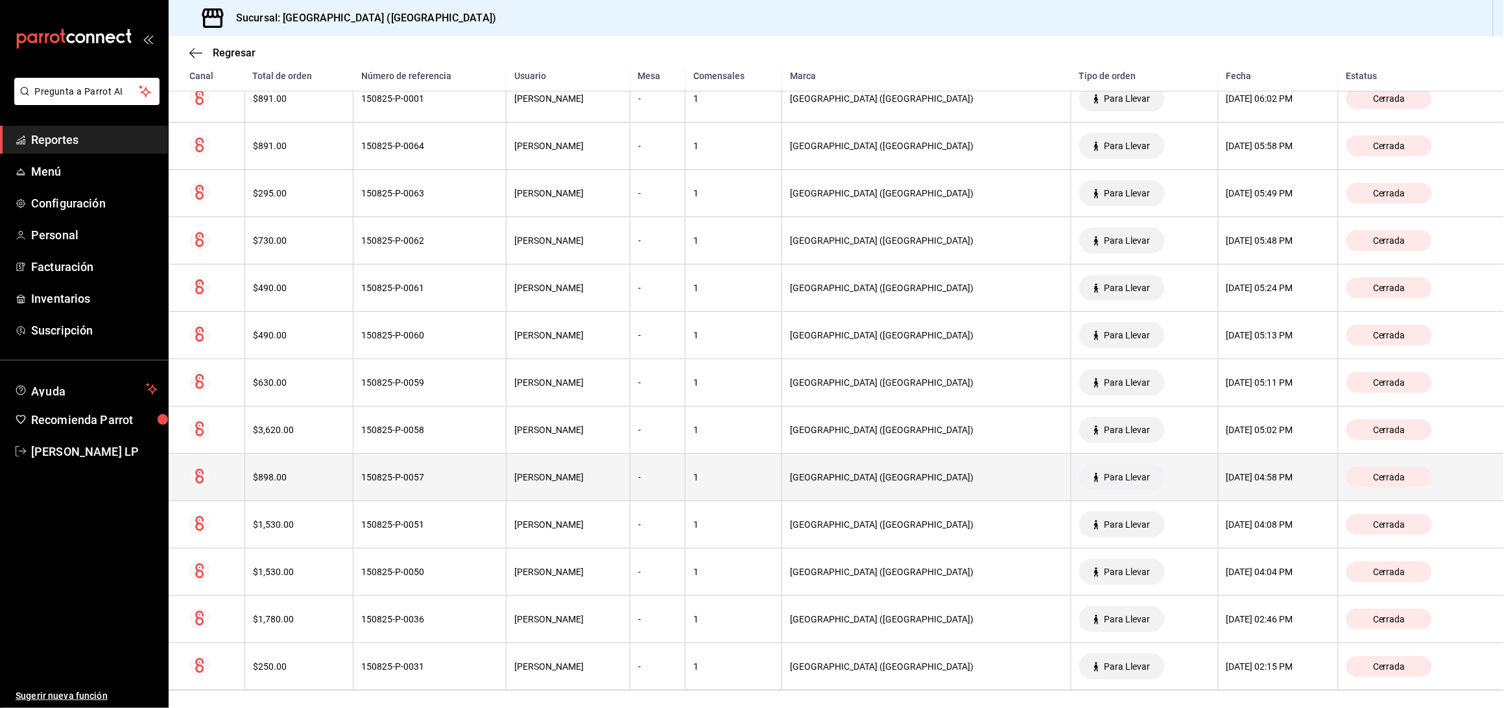
scroll to position [409, 0]
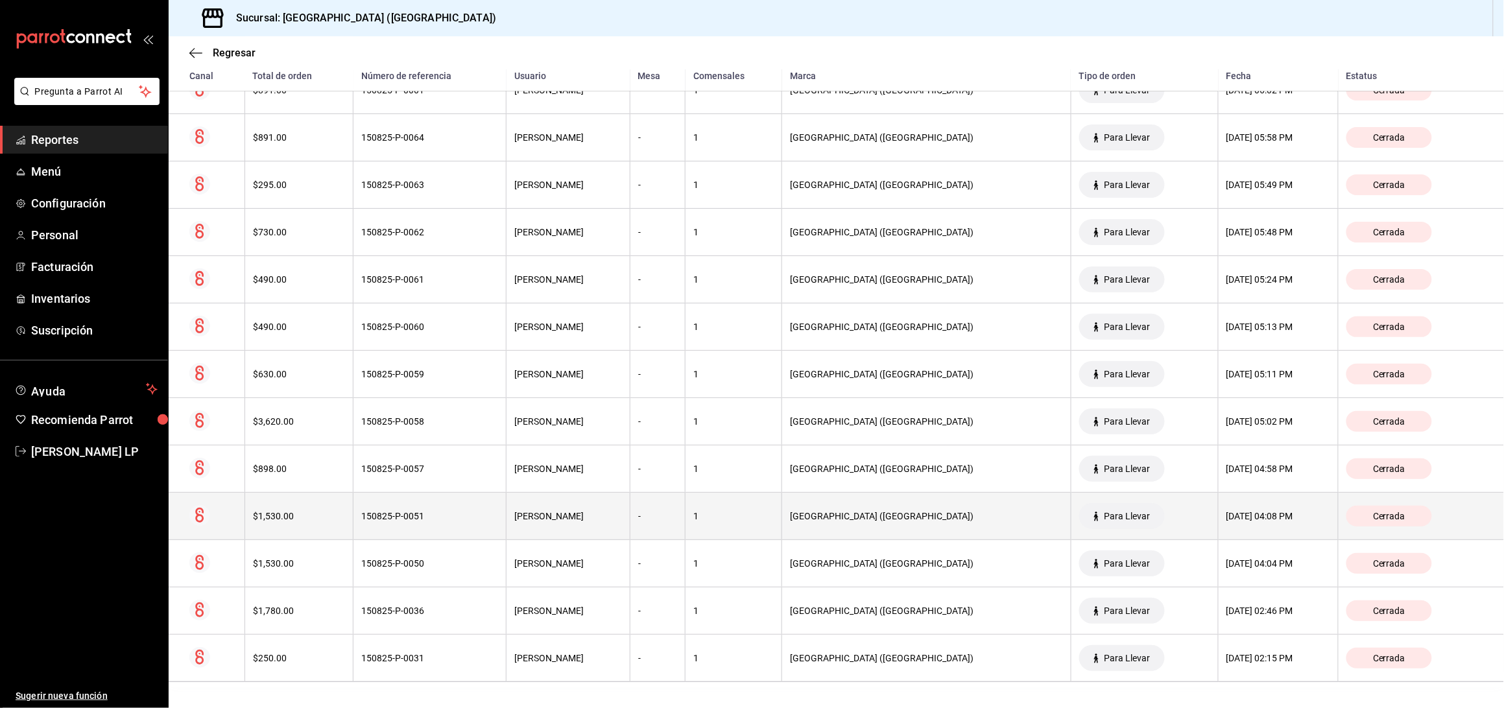
click at [405, 526] on th "150825-P-0051" at bounding box center [430, 516] width 153 height 47
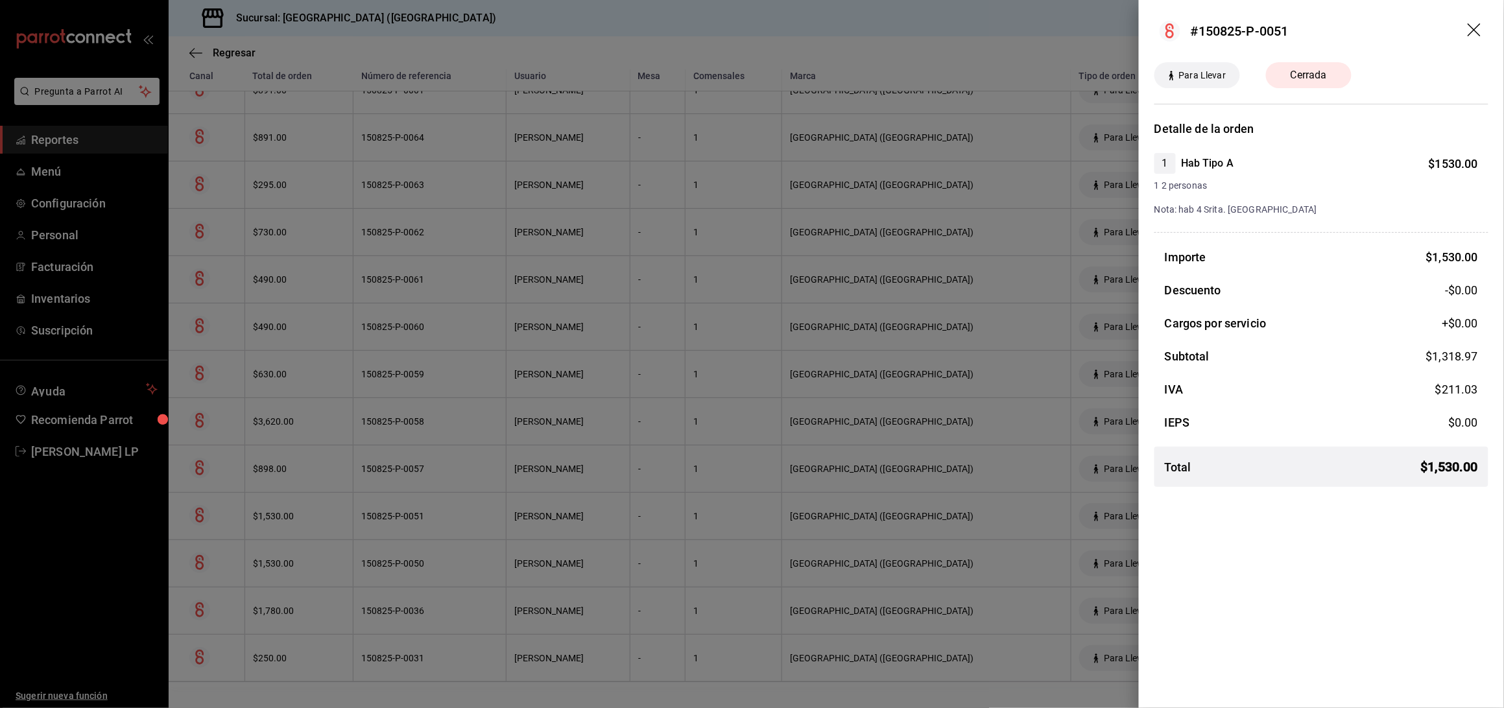
click at [391, 571] on div at bounding box center [752, 354] width 1504 height 708
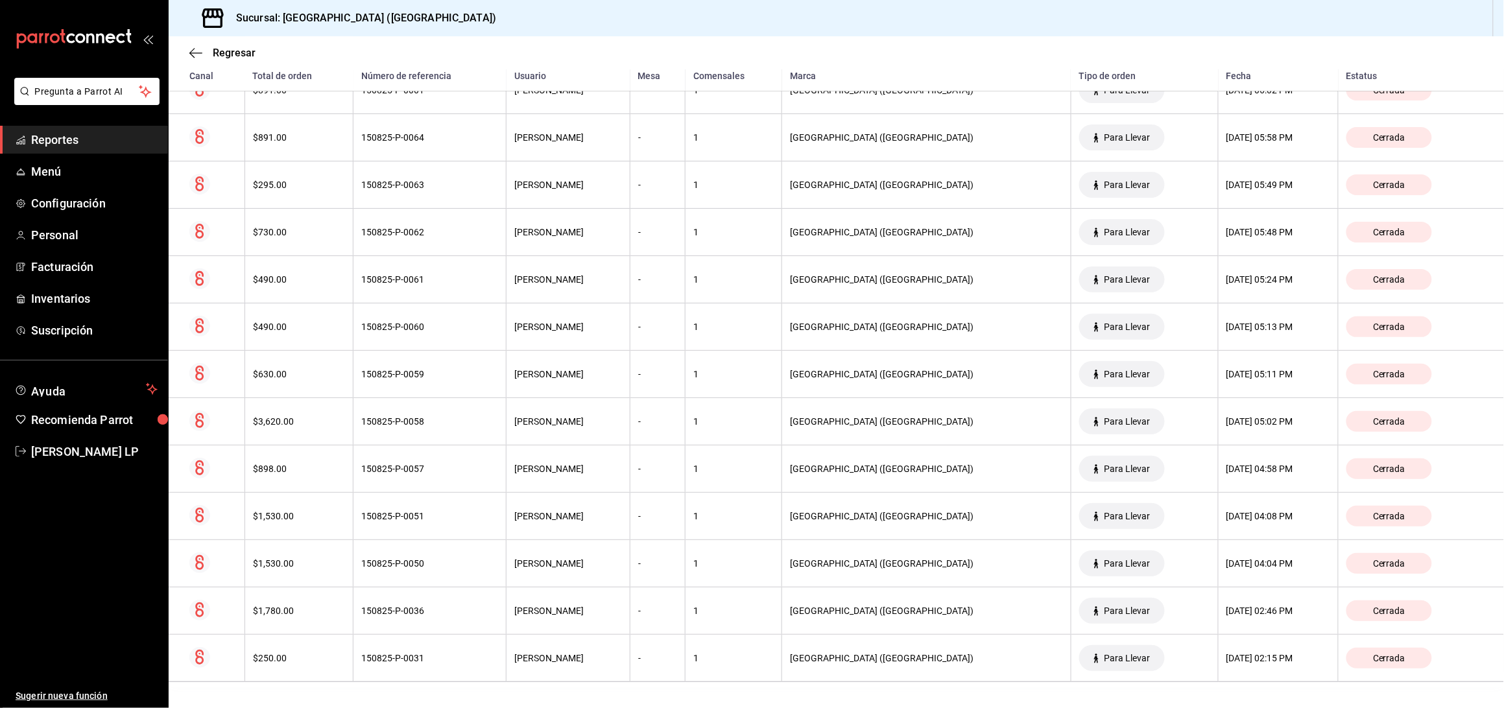
click at [391, 571] on th "150825-P-0050" at bounding box center [430, 563] width 153 height 47
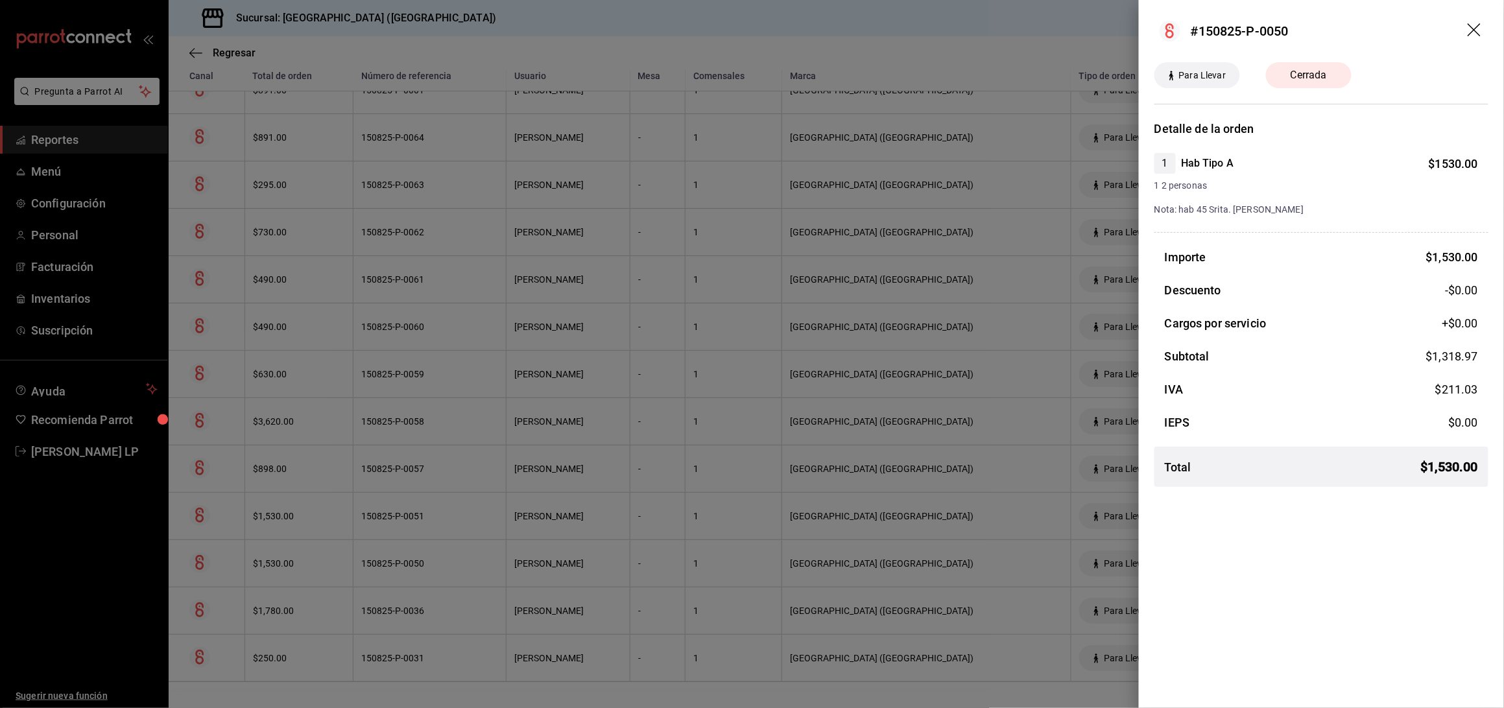
click at [342, 555] on div at bounding box center [752, 354] width 1504 height 708
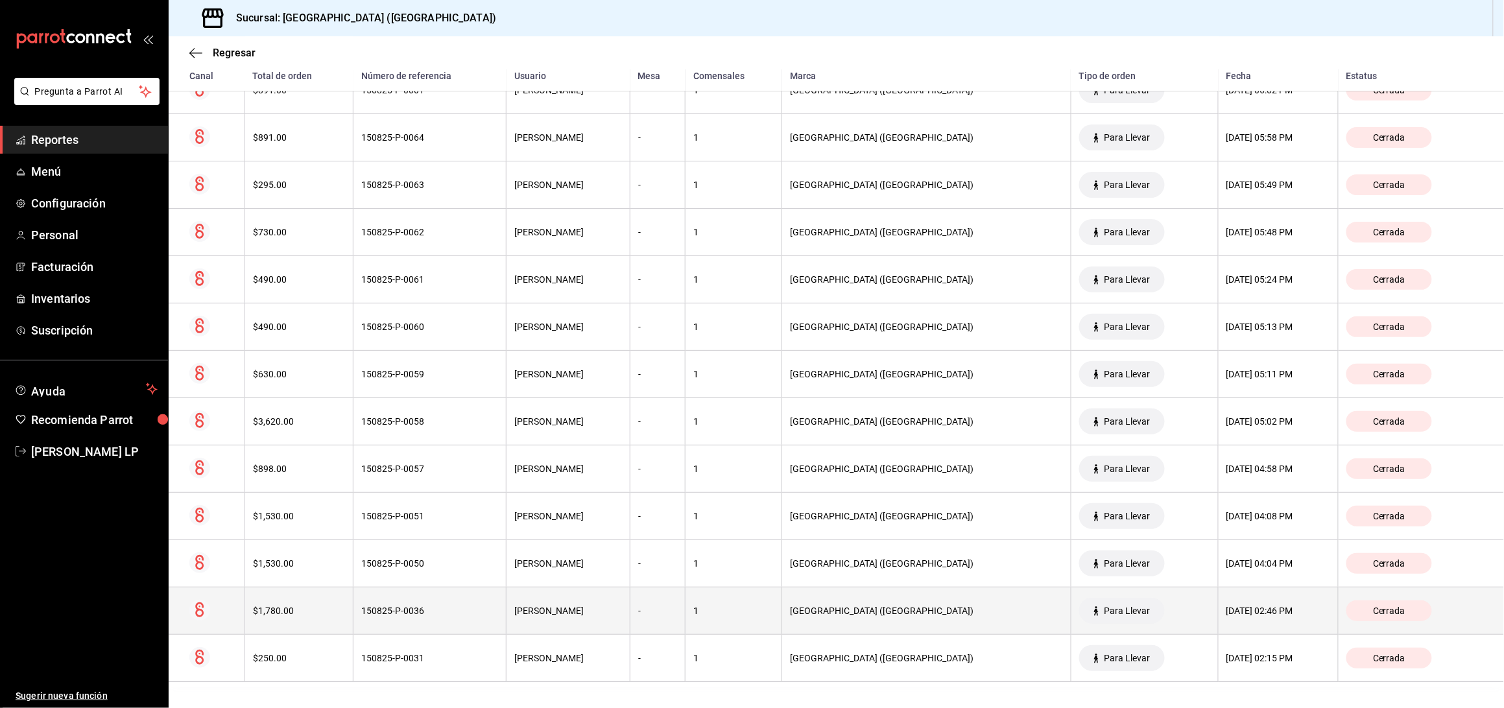
click at [345, 595] on th "$1,780.00" at bounding box center [299, 611] width 109 height 47
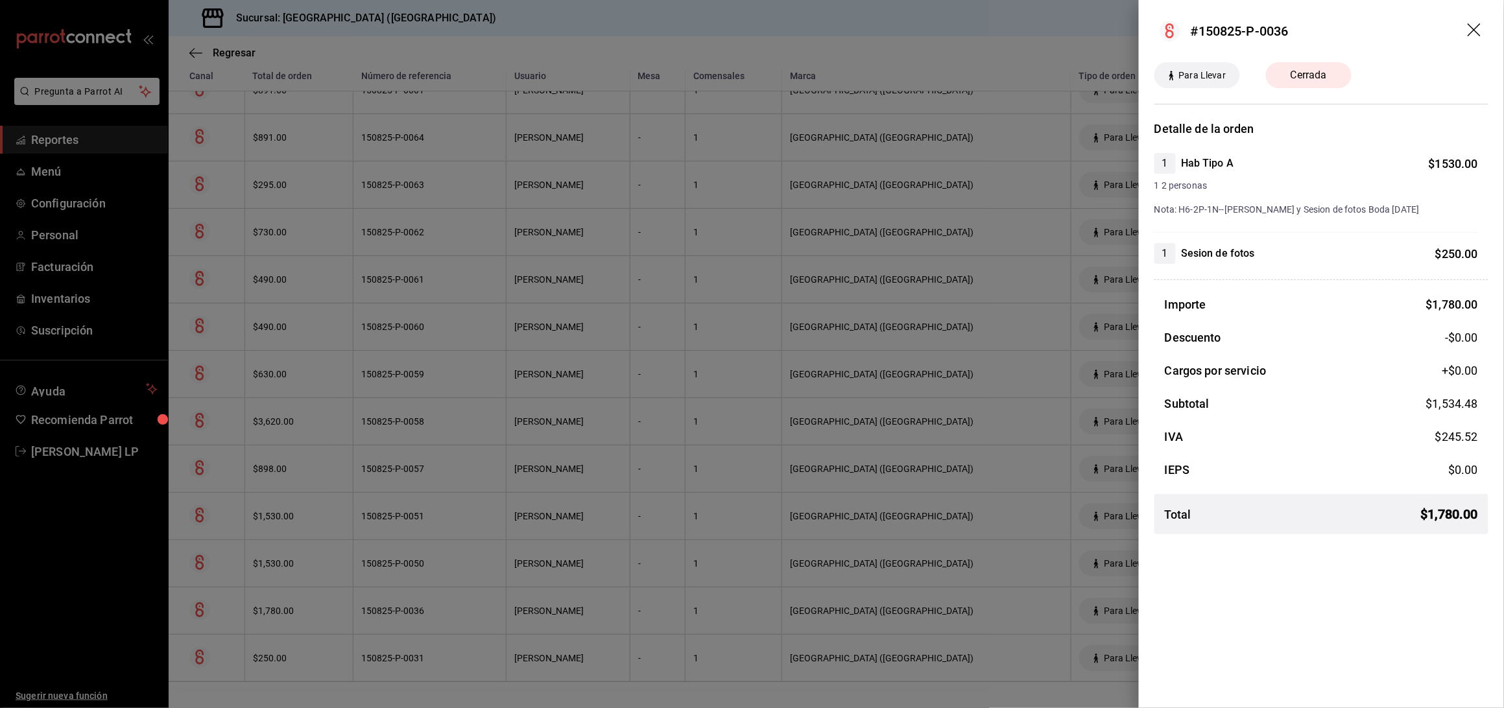
click at [365, 544] on div at bounding box center [752, 354] width 1504 height 708
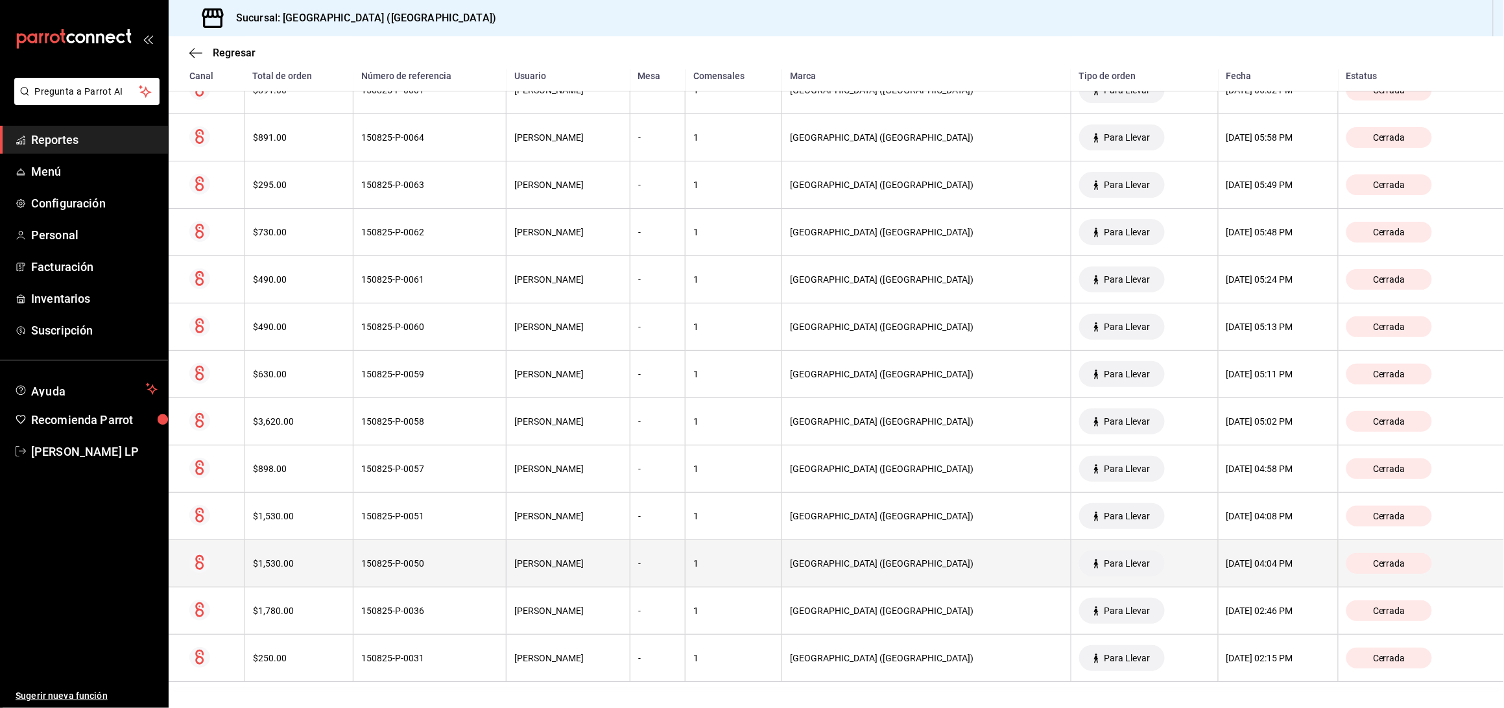
click at [365, 551] on th "150825-P-0050" at bounding box center [430, 563] width 153 height 47
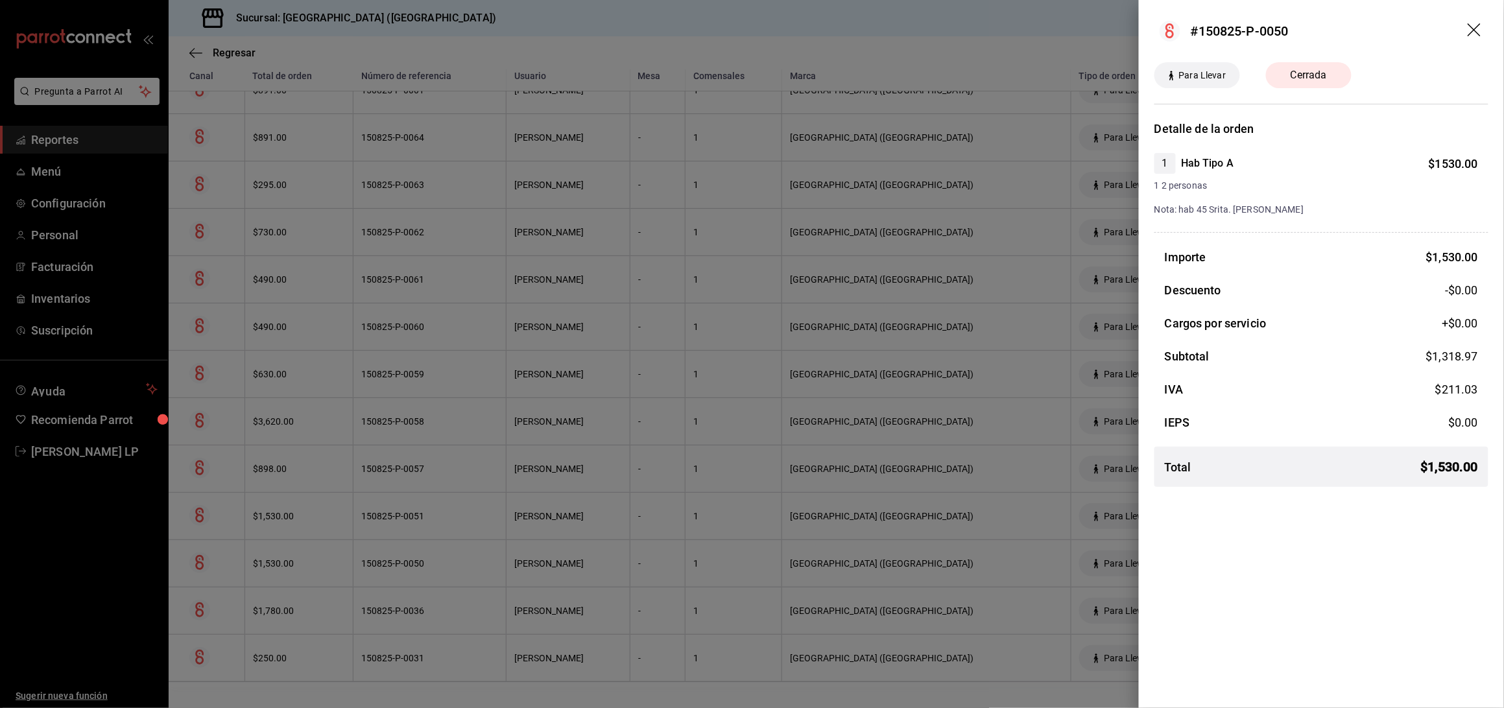
click at [395, 560] on div at bounding box center [752, 354] width 1504 height 708
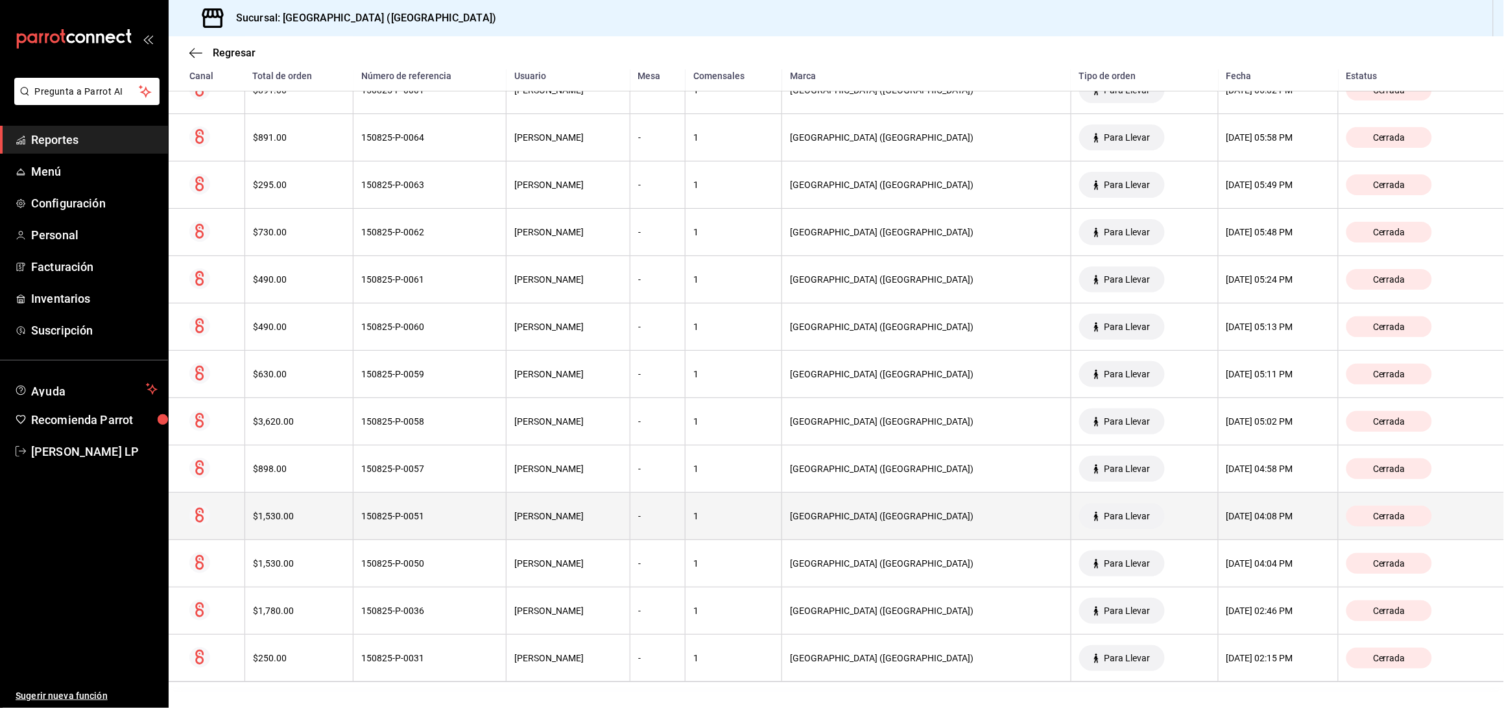
click at [401, 518] on div "150825-P-0051" at bounding box center [429, 516] width 137 height 10
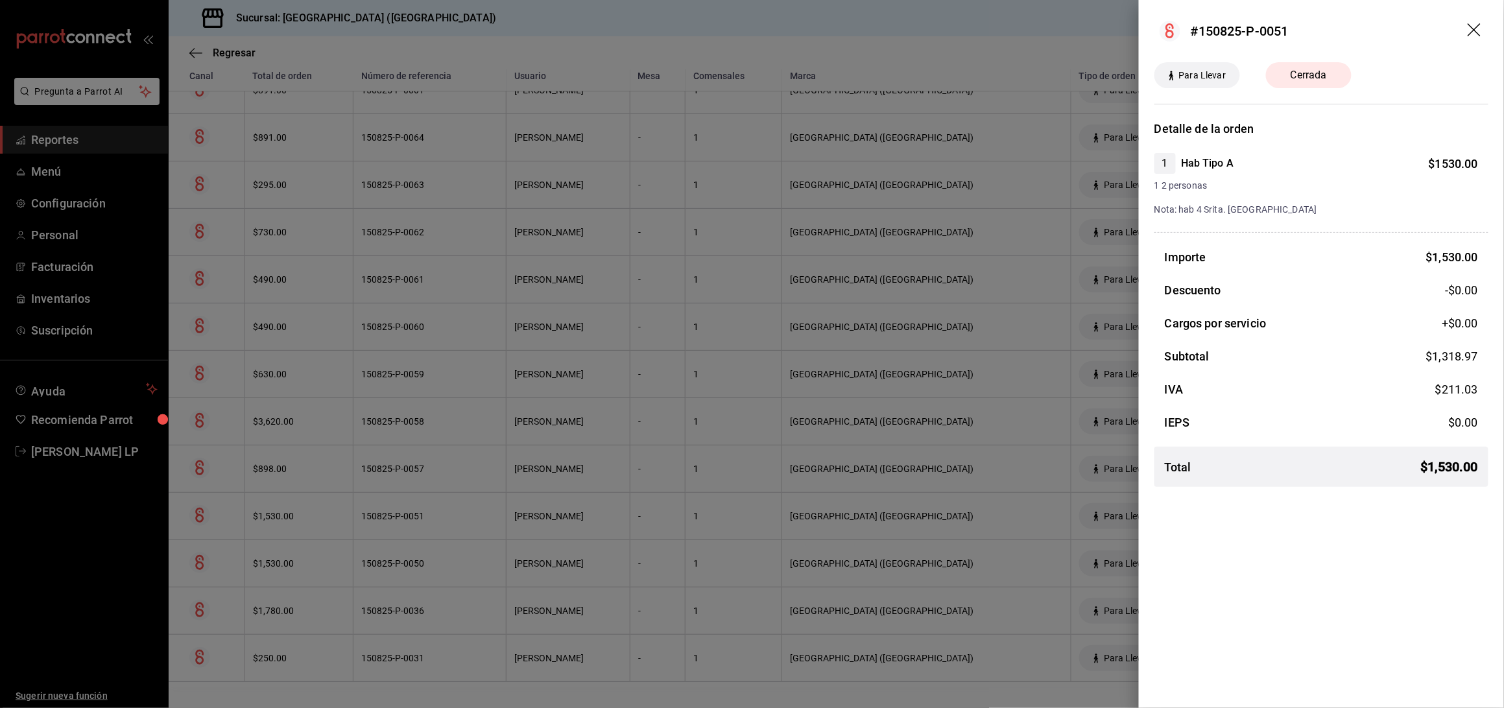
click at [432, 568] on div at bounding box center [752, 354] width 1504 height 708
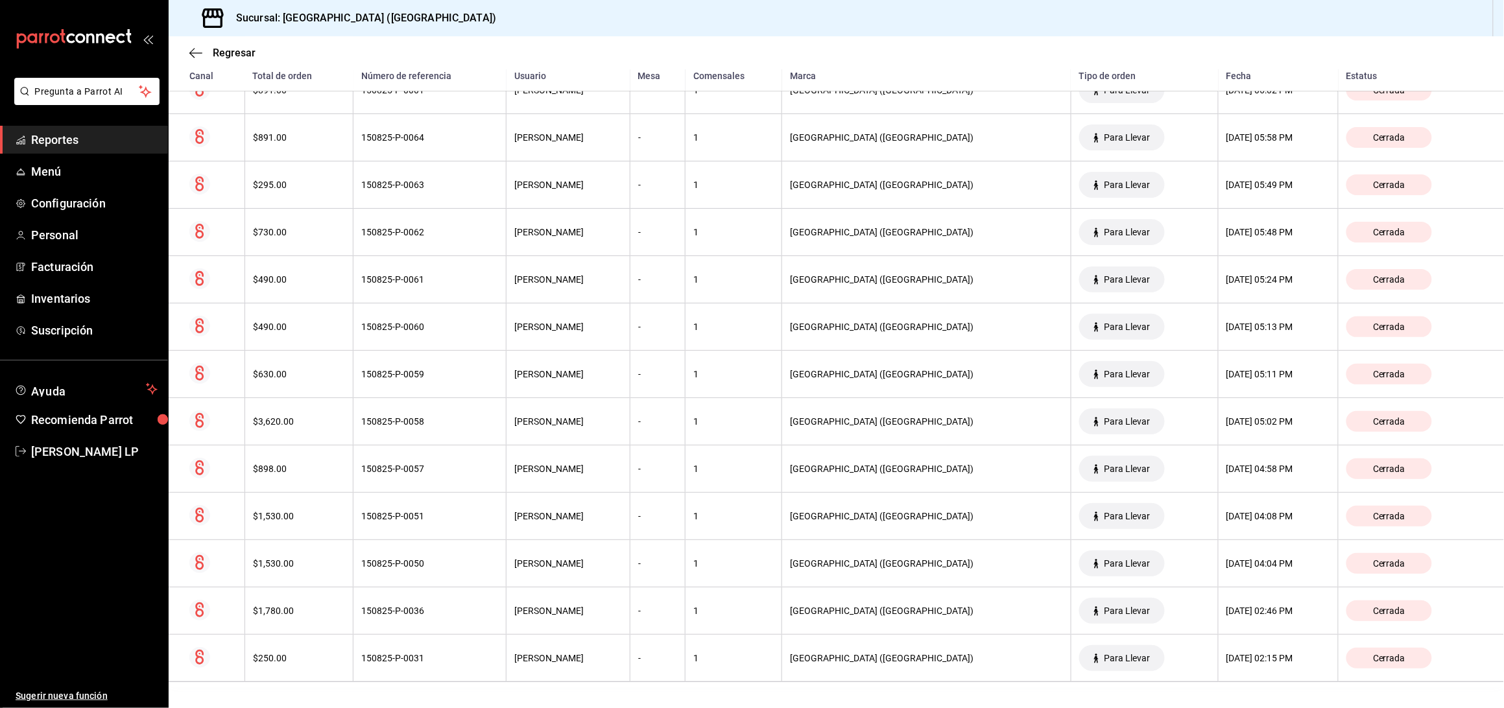
click at [433, 564] on div "150825-P-0050" at bounding box center [429, 563] width 137 height 10
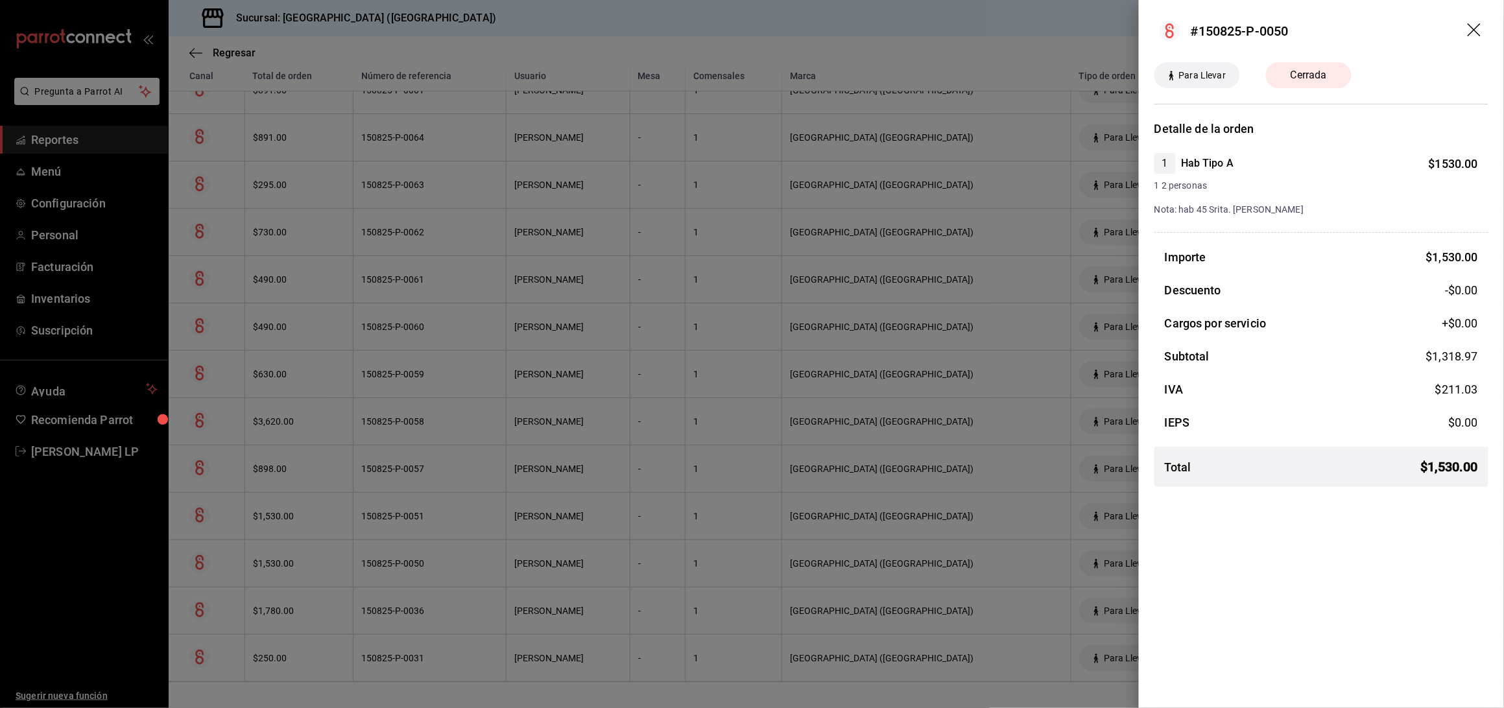
click at [496, 563] on div at bounding box center [752, 354] width 1504 height 708
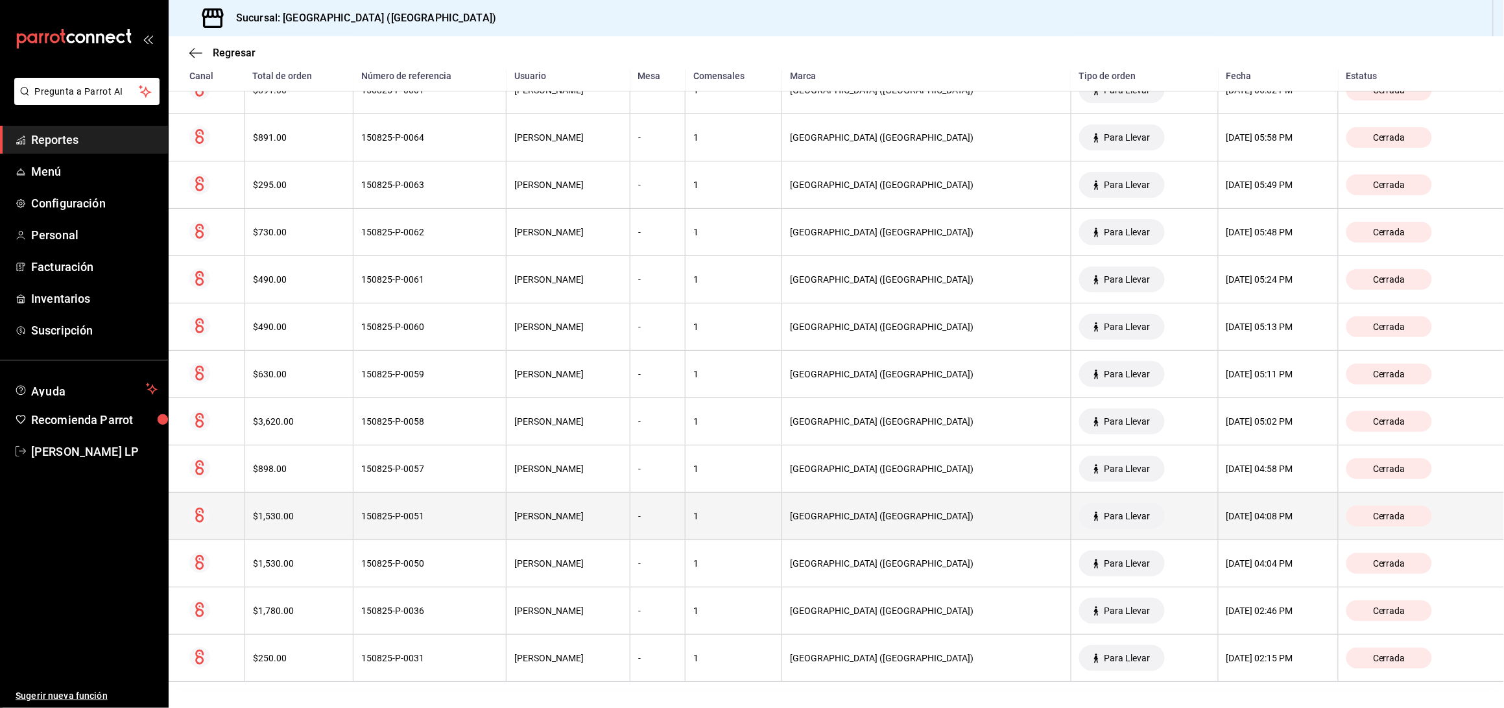
click at [483, 514] on div "150825-P-0051" at bounding box center [429, 516] width 137 height 10
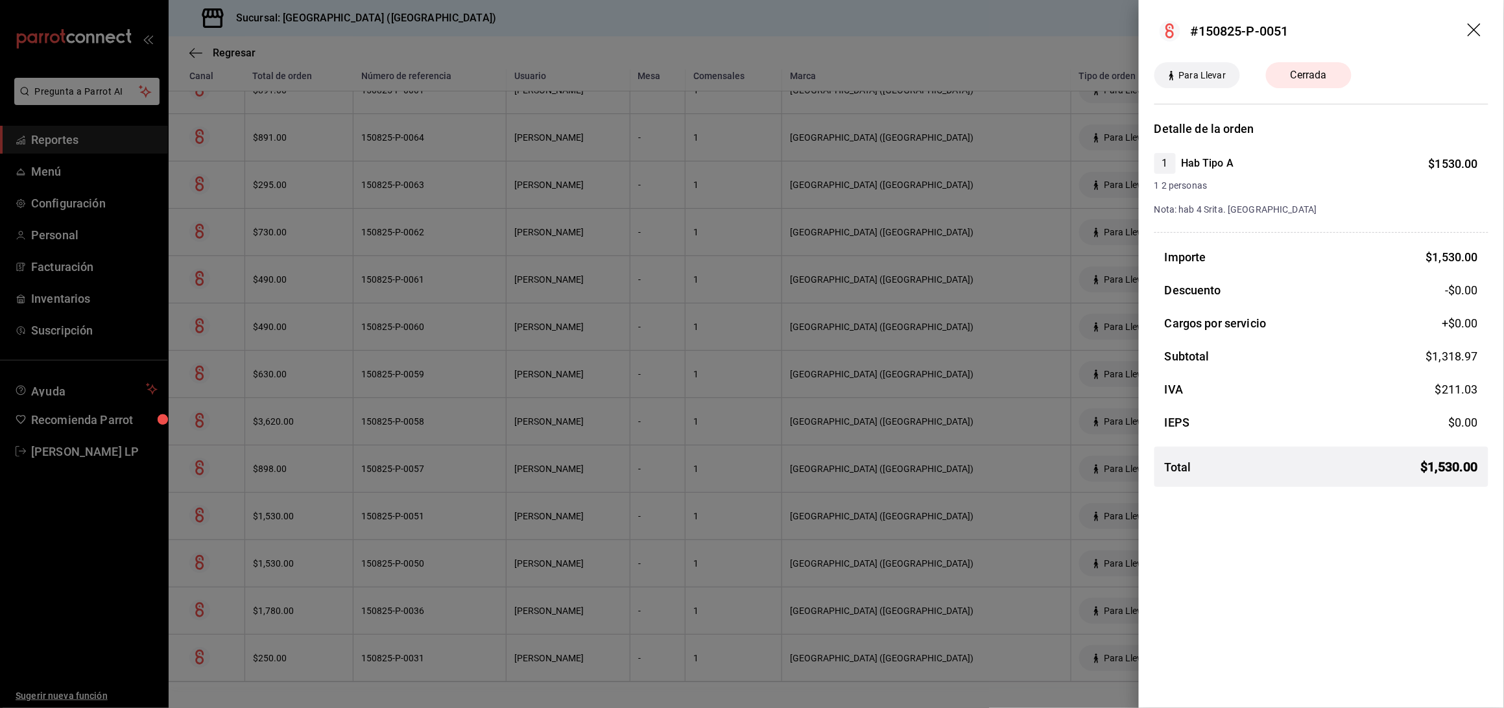
click at [485, 512] on div at bounding box center [752, 354] width 1504 height 708
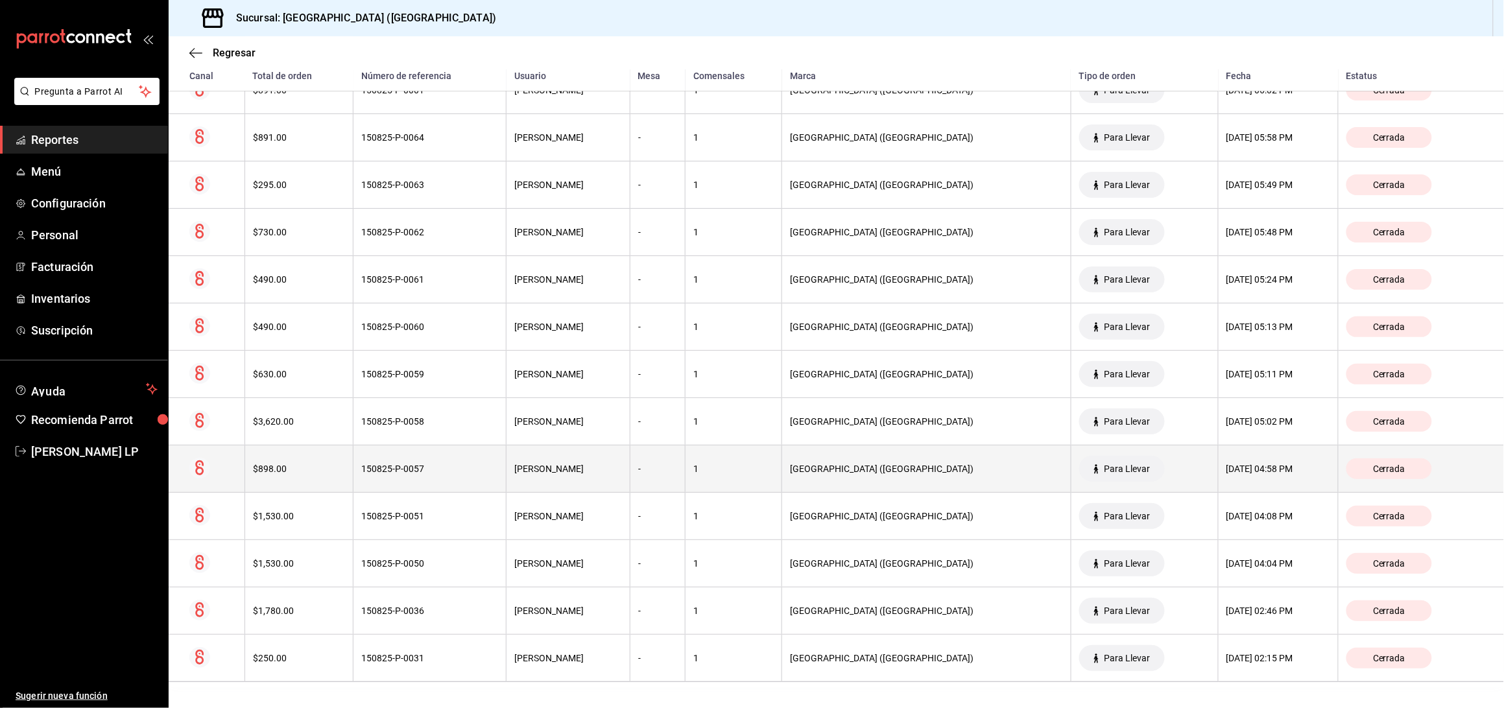
click at [484, 466] on div "150825-P-0057" at bounding box center [429, 469] width 137 height 10
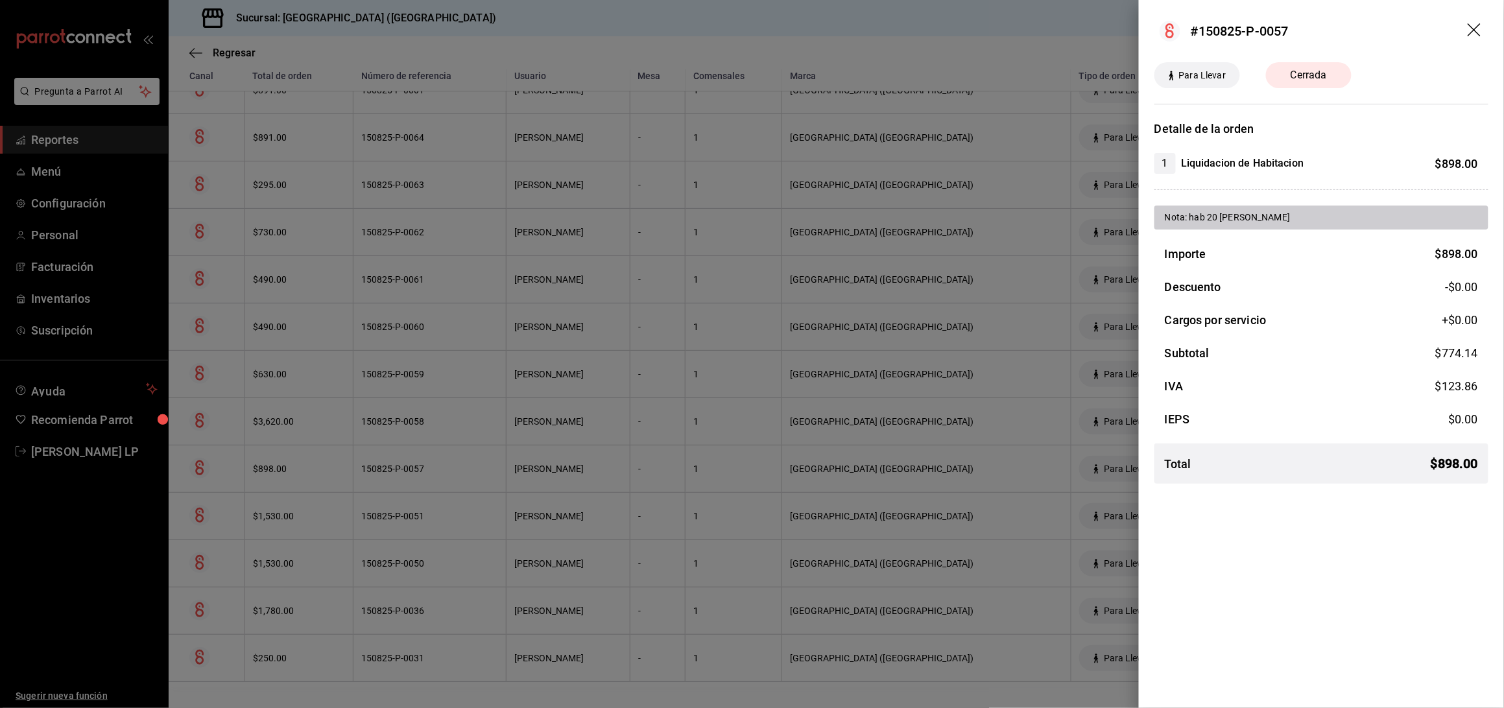
click at [427, 457] on div at bounding box center [752, 354] width 1504 height 708
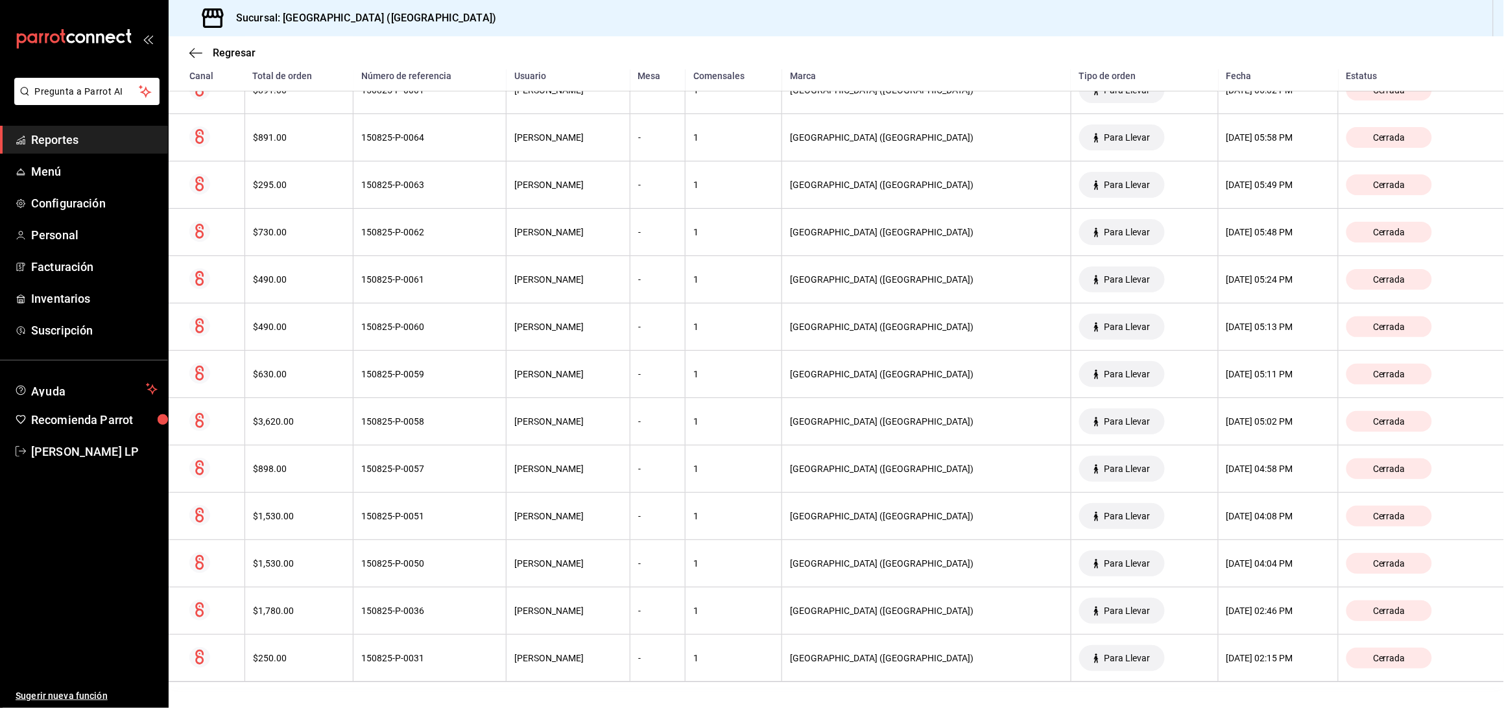
click at [429, 431] on th "150825-P-0058" at bounding box center [430, 421] width 153 height 47
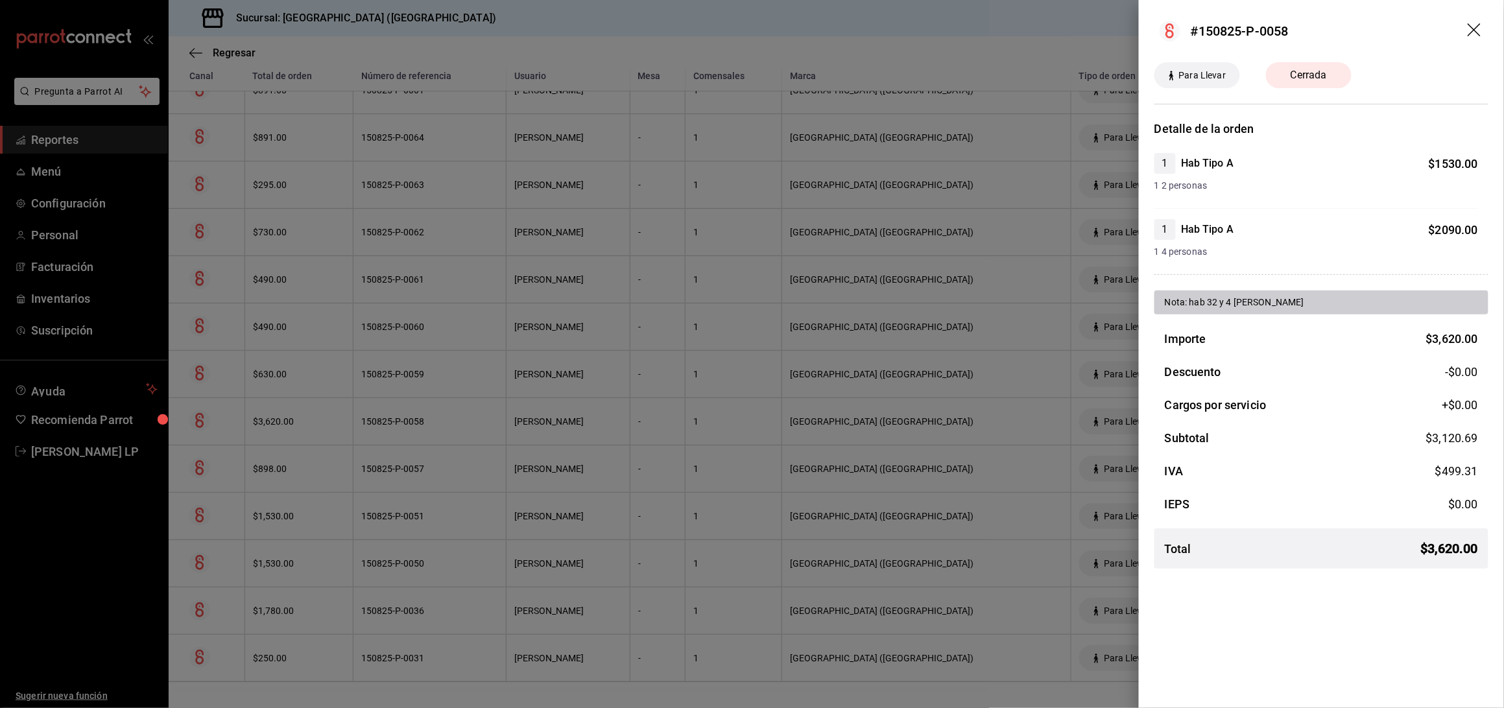
click at [401, 419] on div at bounding box center [752, 354] width 1504 height 708
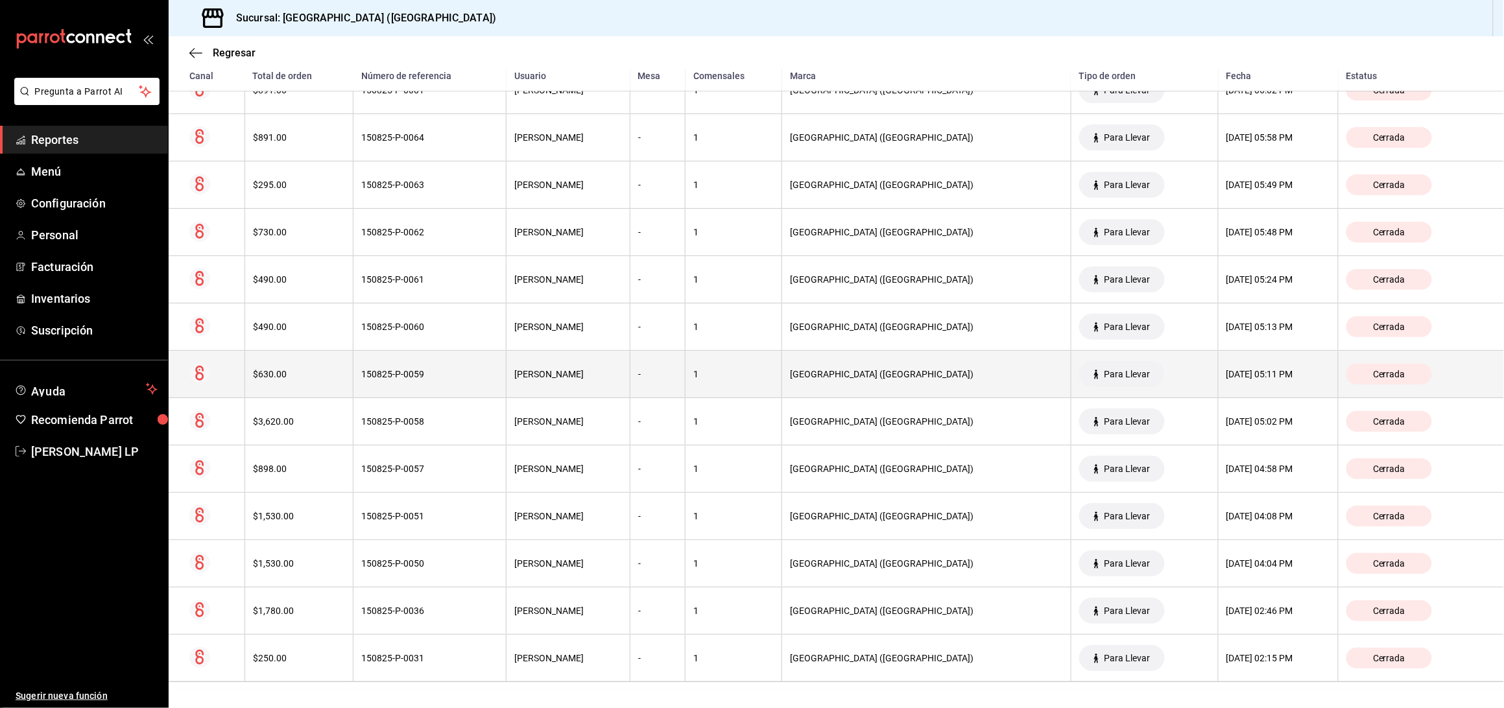
click at [422, 379] on div "150825-P-0059" at bounding box center [429, 374] width 137 height 10
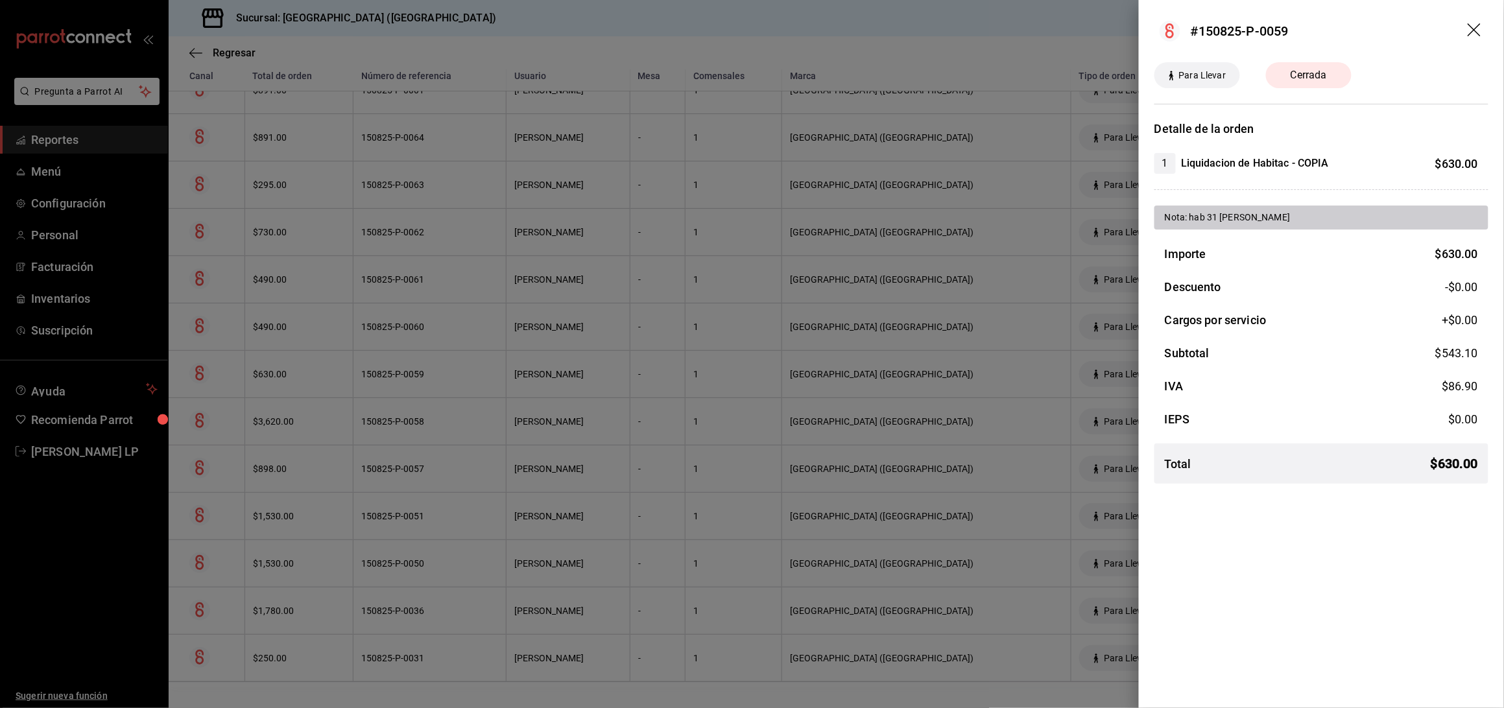
click at [463, 371] on div at bounding box center [752, 354] width 1504 height 708
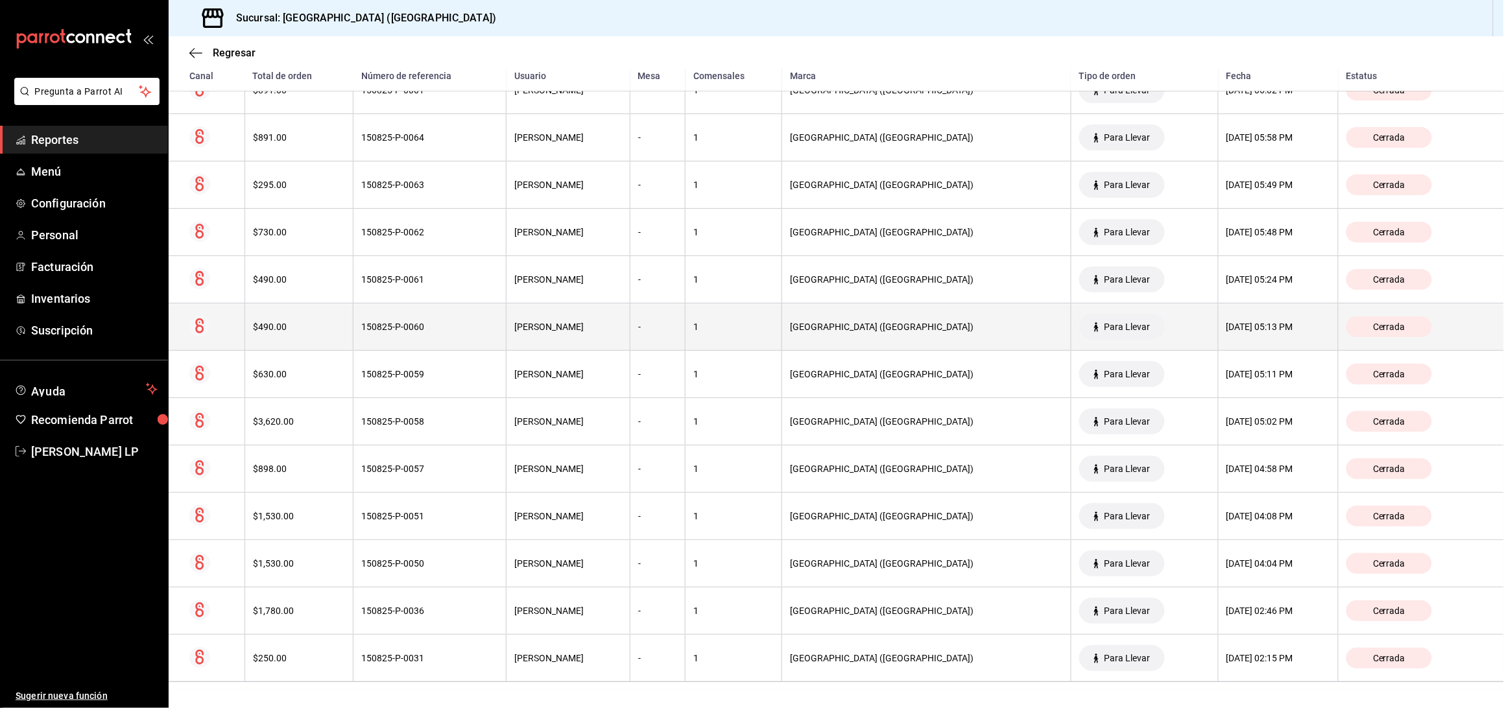
click at [470, 332] on th "150825-P-0060" at bounding box center [430, 327] width 153 height 47
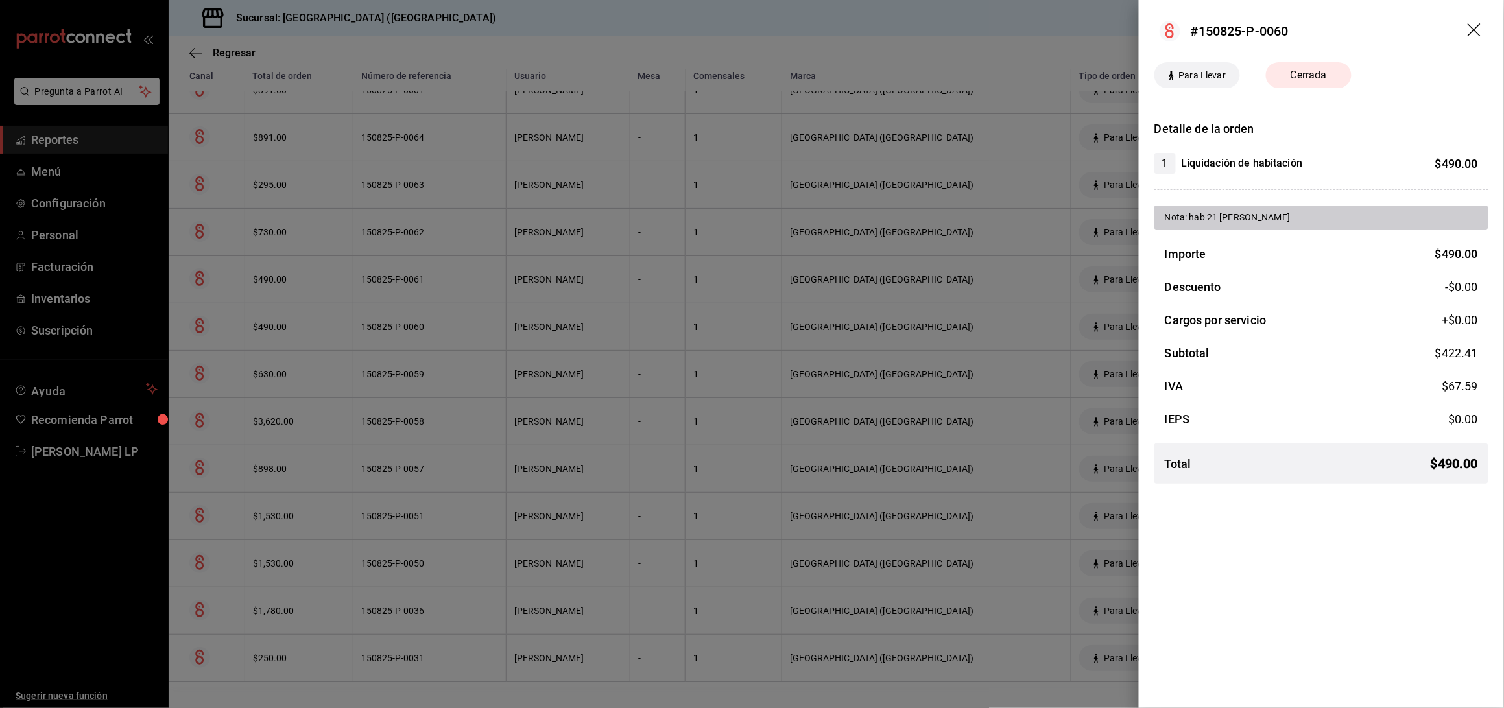
click at [424, 324] on div at bounding box center [752, 354] width 1504 height 708
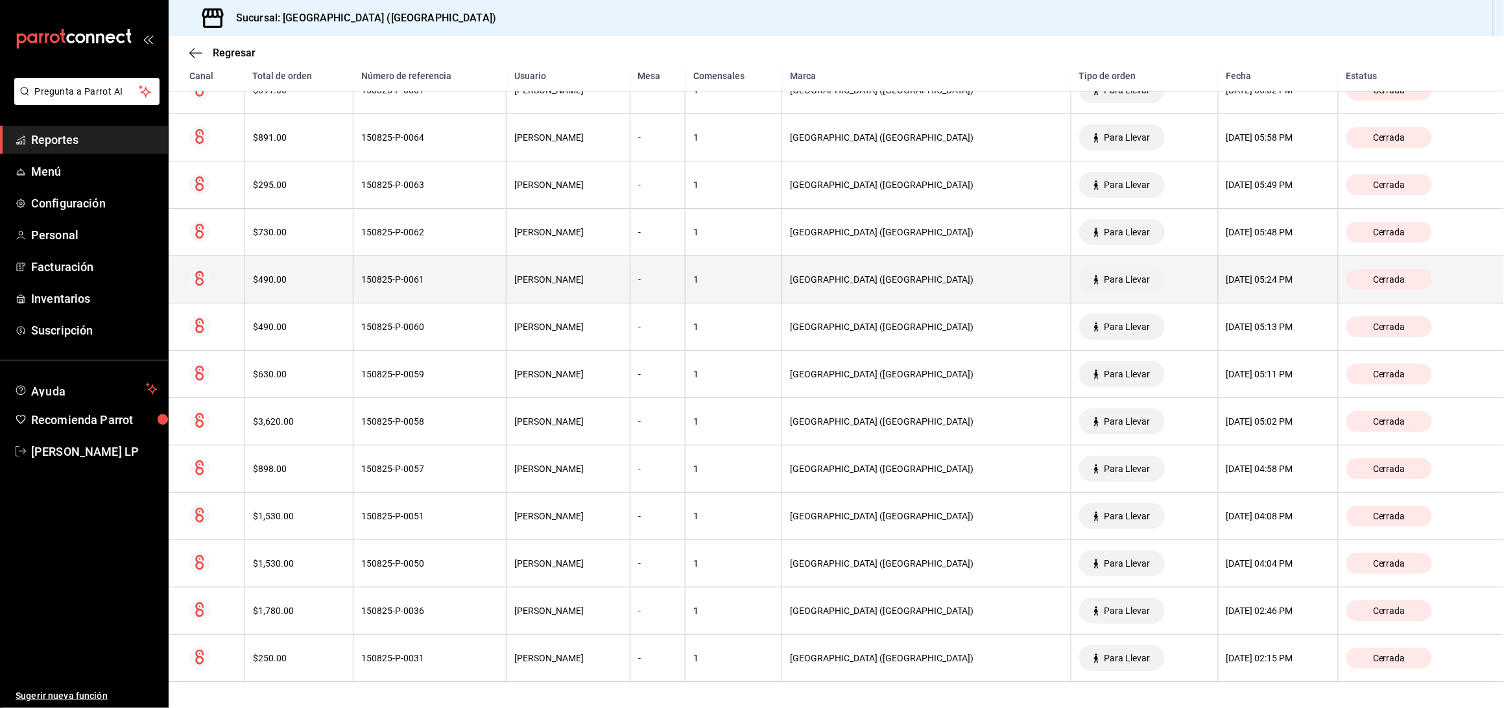
click at [438, 290] on th "150825-P-0061" at bounding box center [430, 279] width 153 height 47
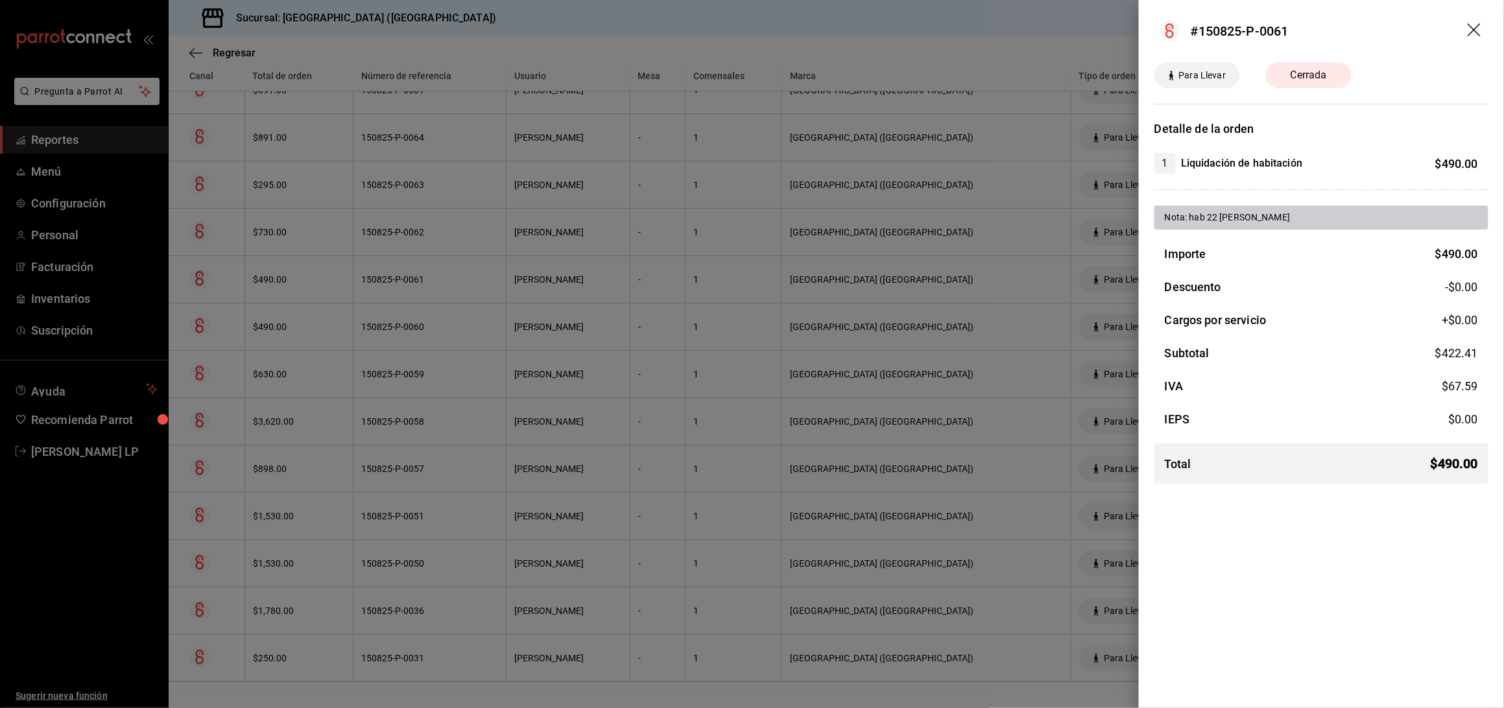
click at [477, 282] on div at bounding box center [752, 354] width 1504 height 708
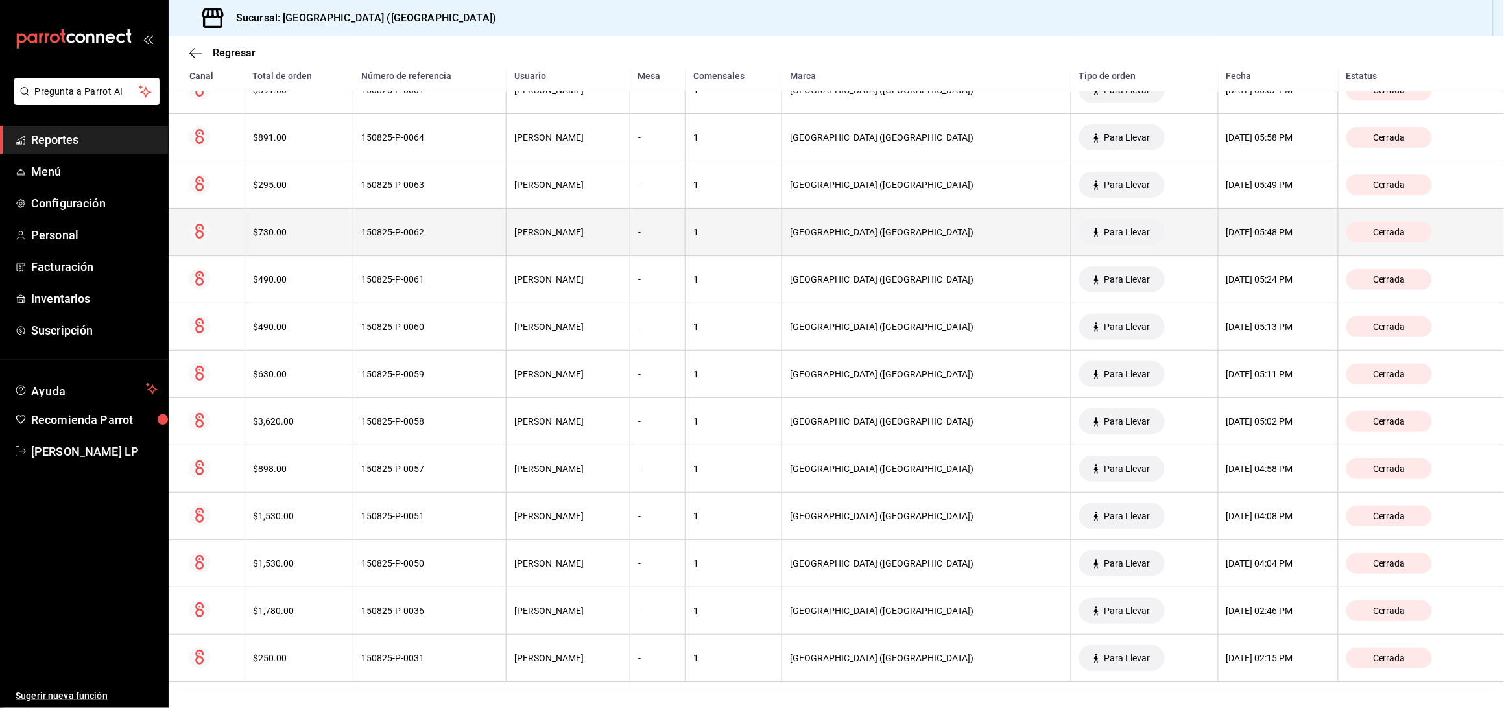
click at [461, 241] on th "150825-P-0062" at bounding box center [430, 232] width 153 height 47
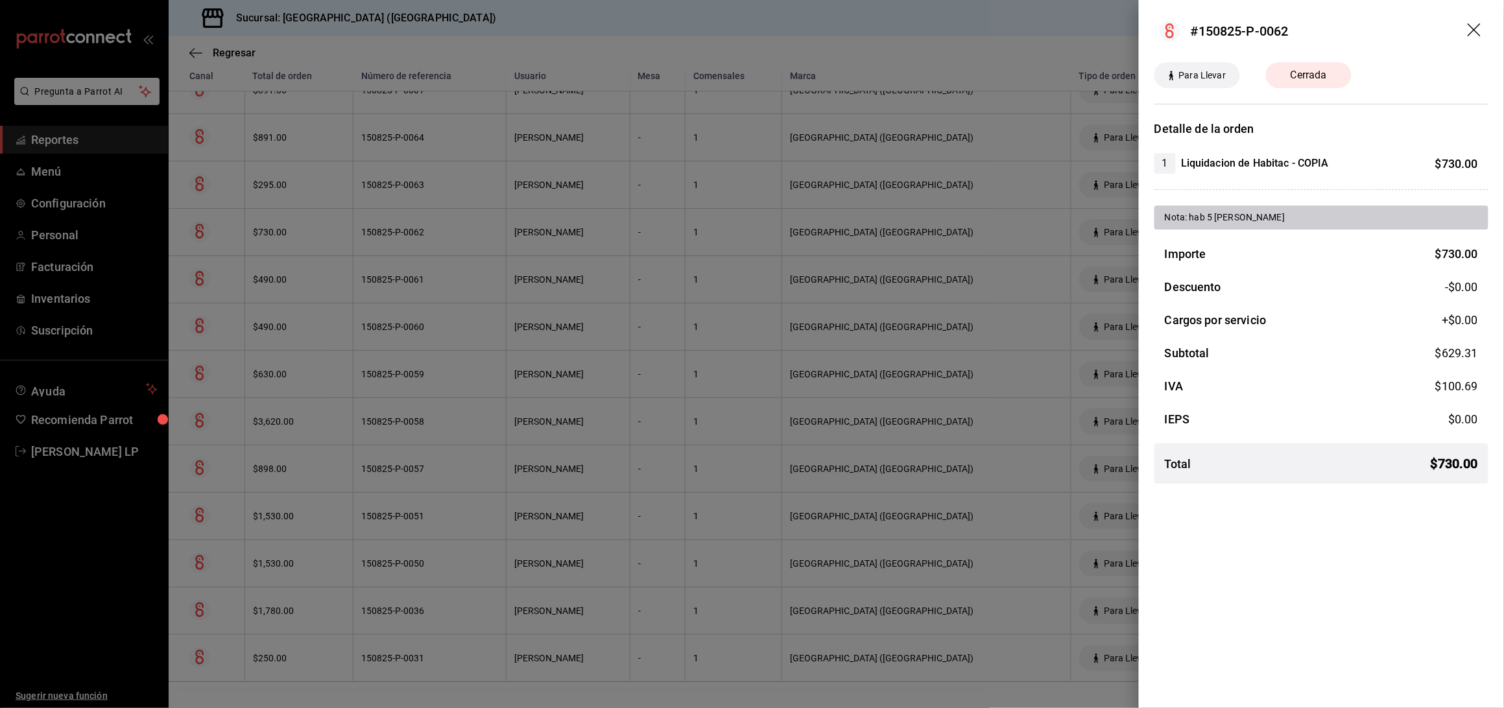
click at [459, 239] on div at bounding box center [752, 354] width 1504 height 708
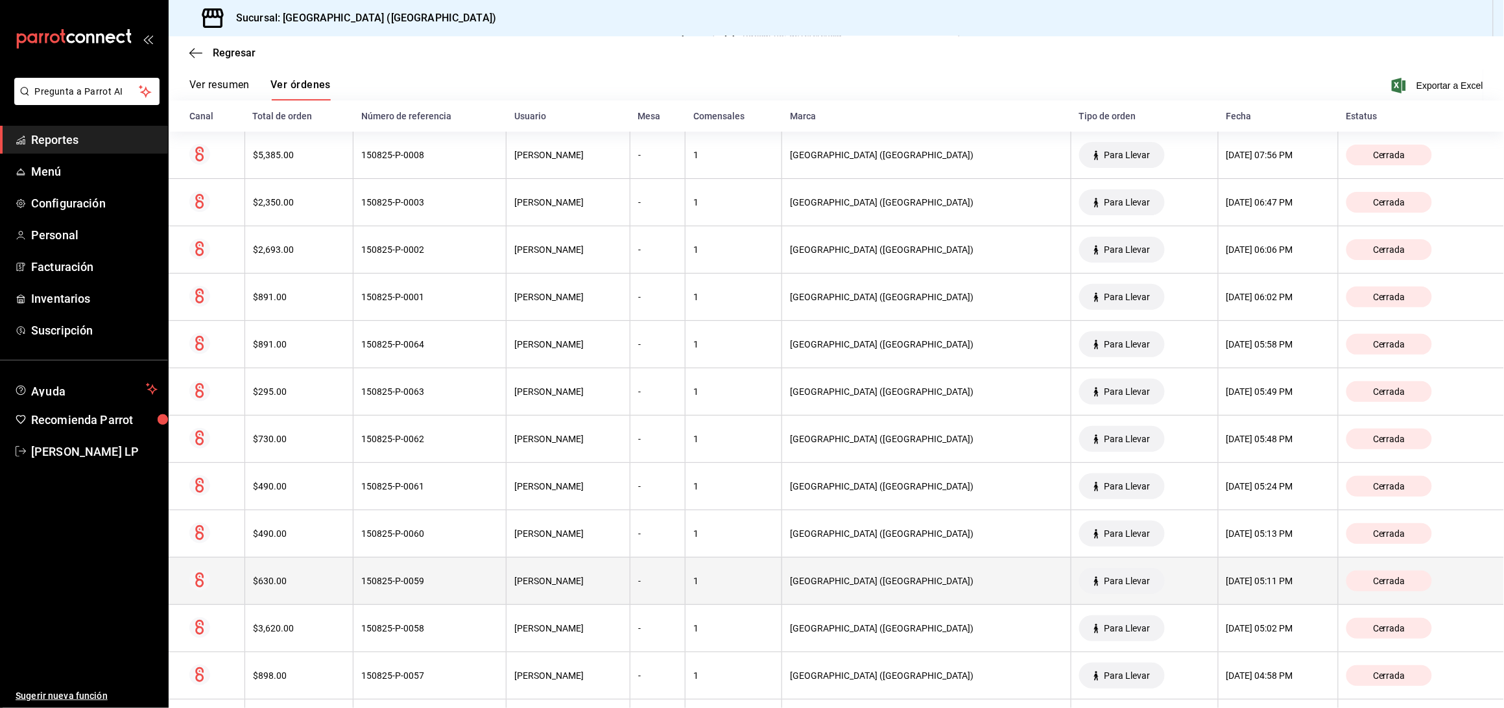
scroll to position [150, 0]
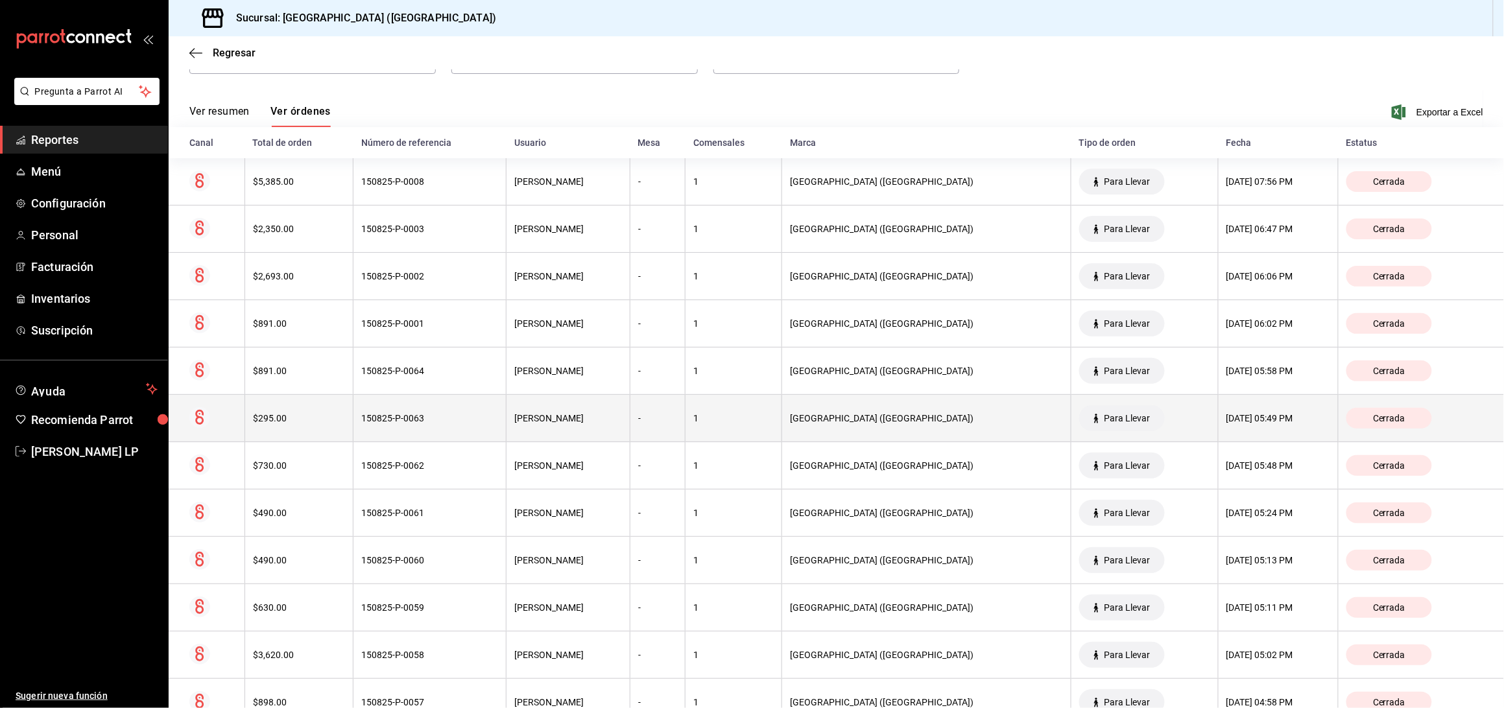
click at [507, 420] on th "150825-P-0063" at bounding box center [430, 418] width 153 height 47
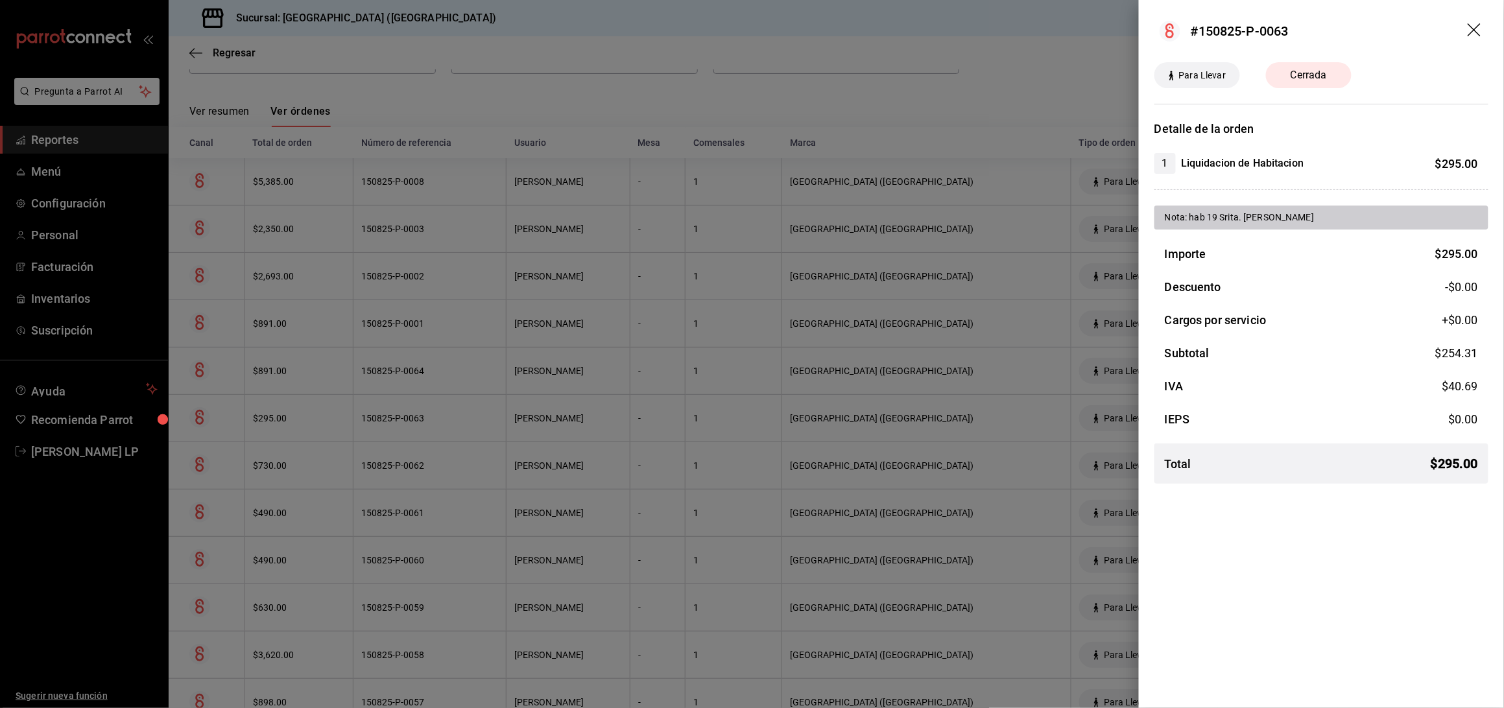
click at [409, 413] on div at bounding box center [752, 354] width 1504 height 708
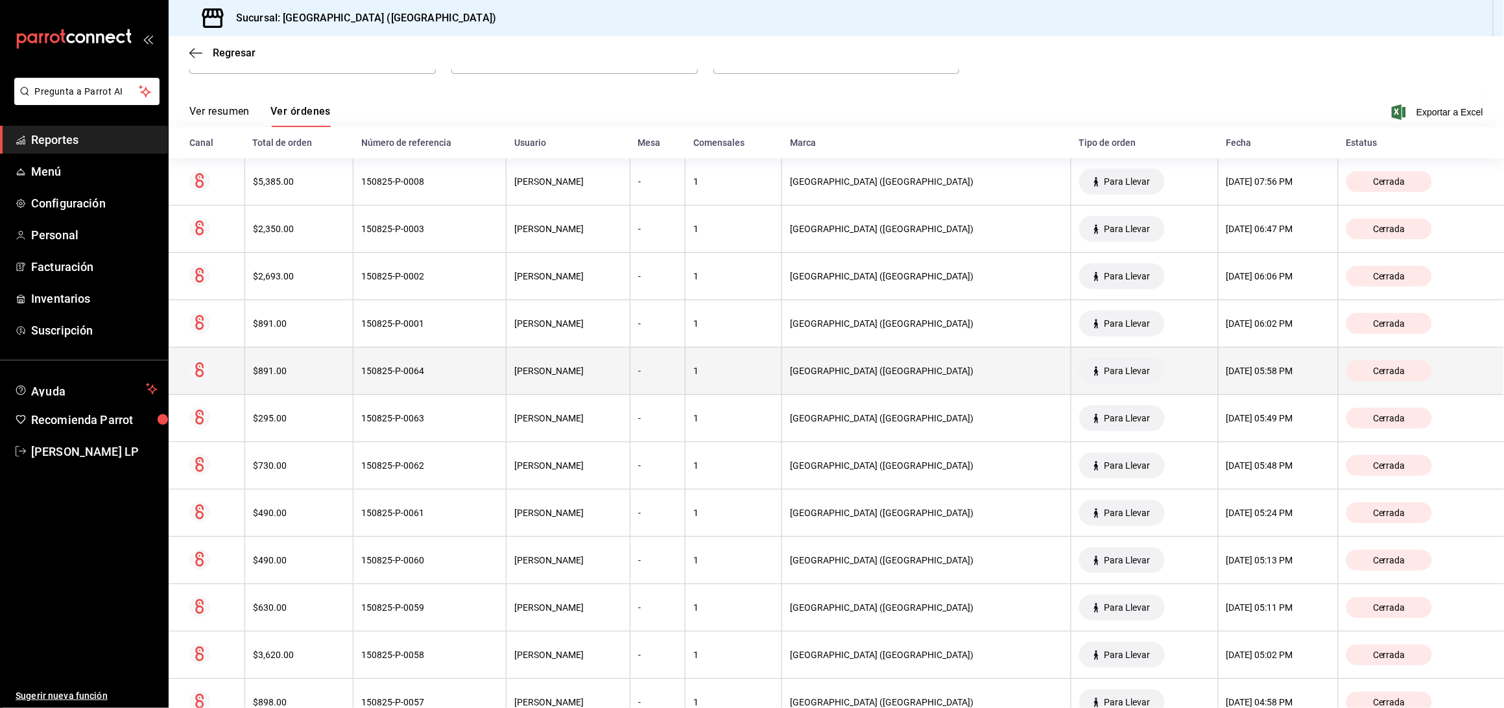
click at [414, 374] on div "150825-P-0064" at bounding box center [429, 371] width 137 height 10
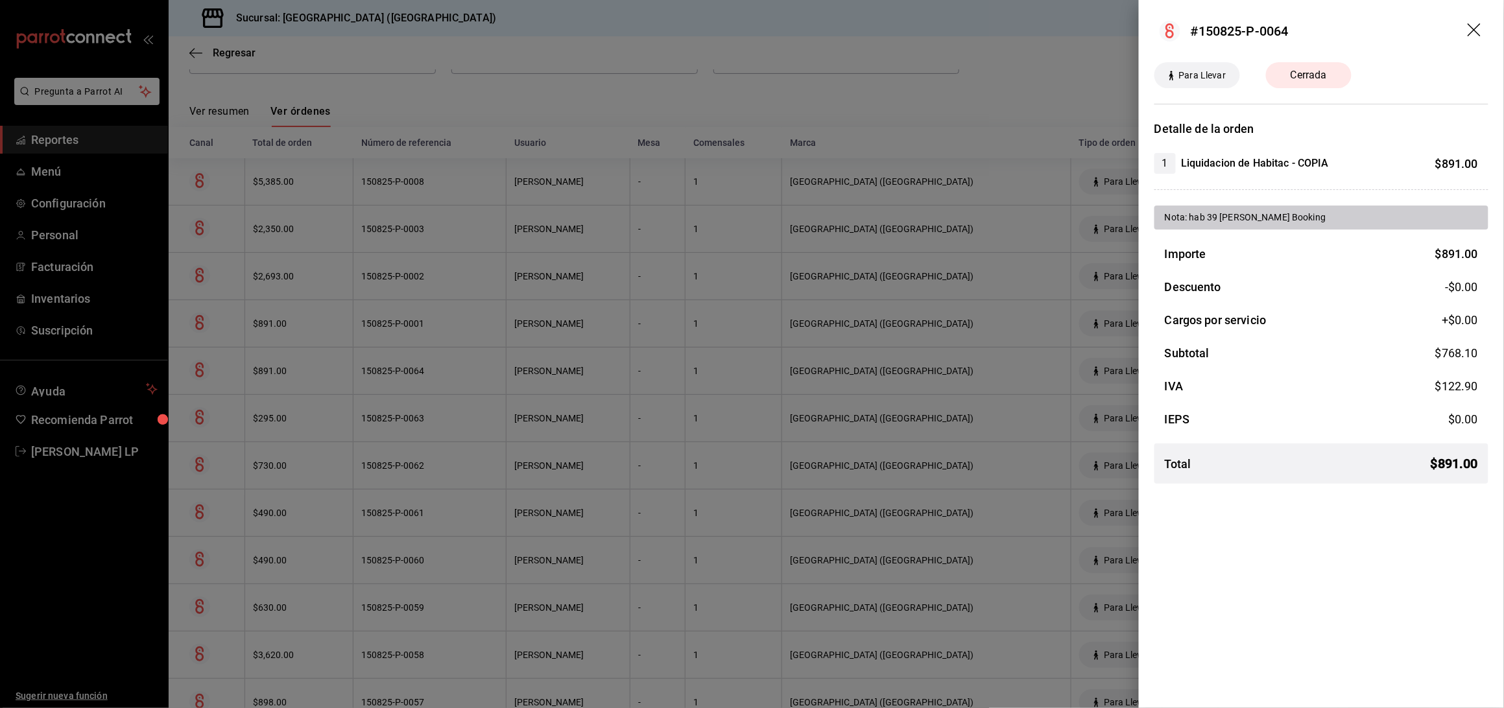
click at [467, 367] on div at bounding box center [752, 354] width 1504 height 708
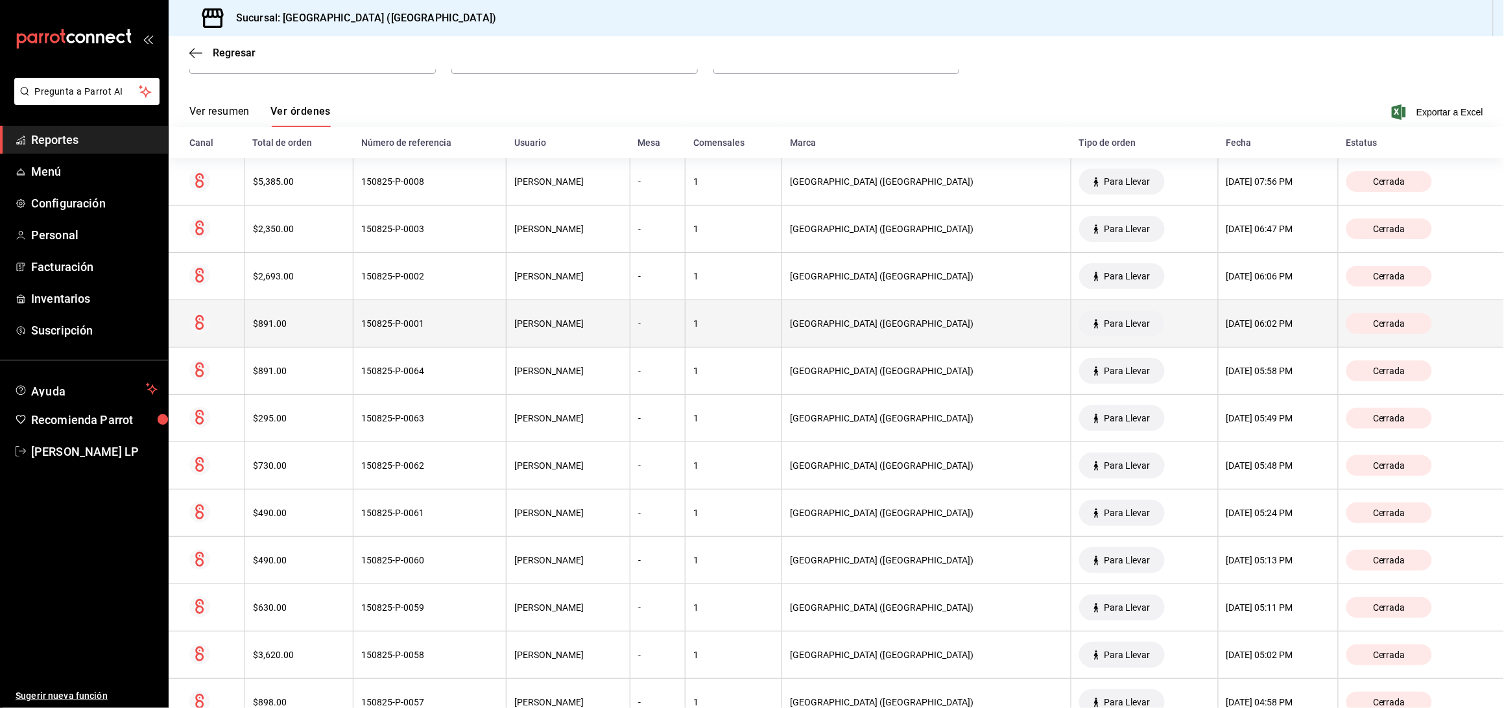
click at [465, 332] on th "150825-P-0001" at bounding box center [430, 323] width 153 height 47
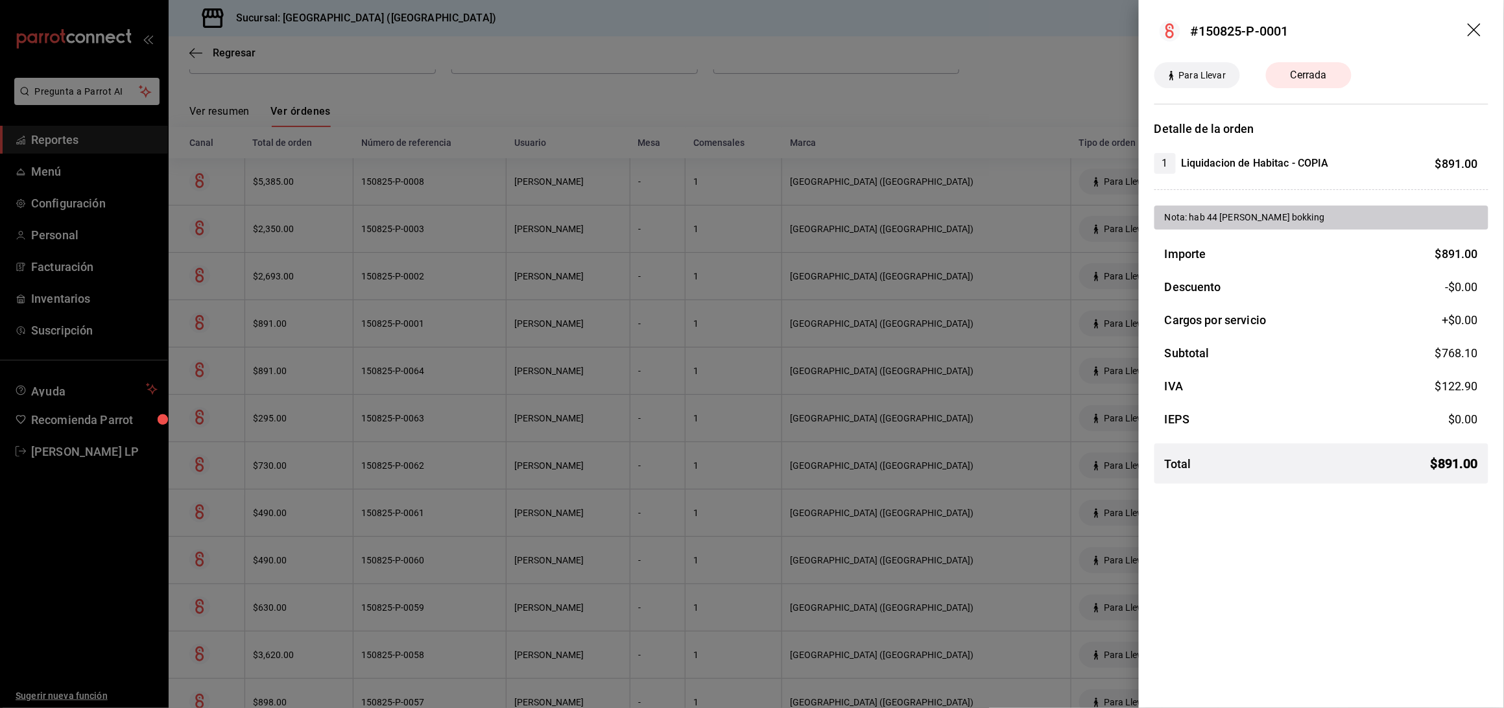
click at [493, 324] on div at bounding box center [752, 354] width 1504 height 708
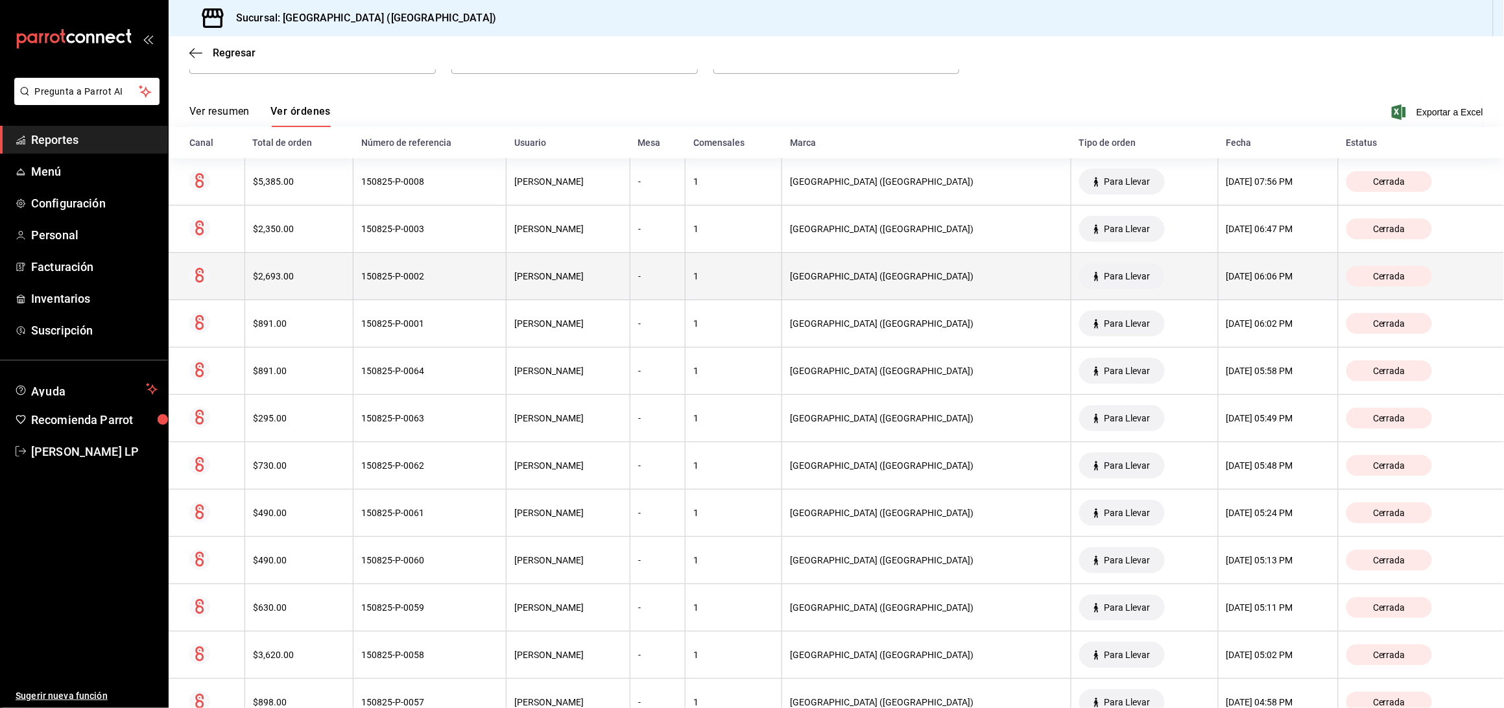
click at [471, 265] on th "150825-P-0002" at bounding box center [430, 276] width 153 height 47
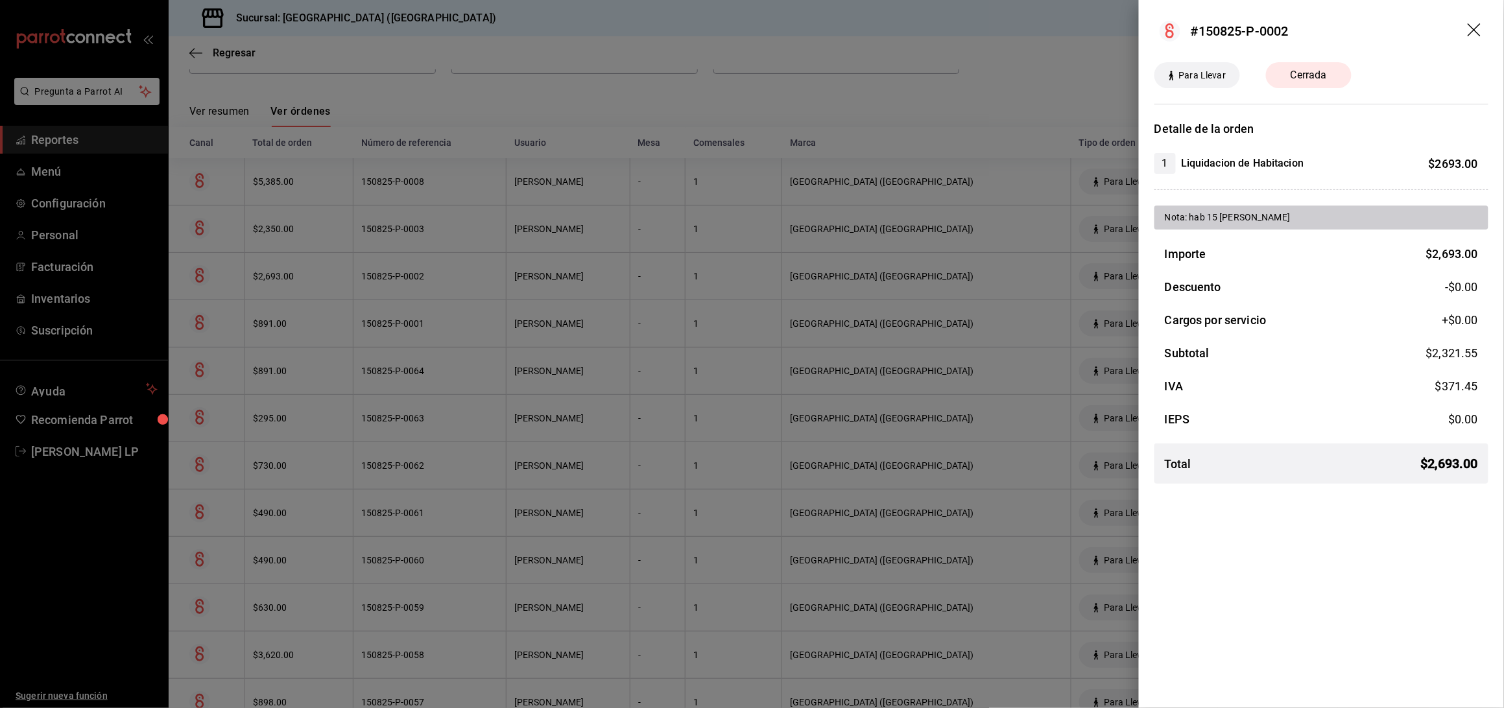
click at [315, 291] on div at bounding box center [752, 354] width 1504 height 708
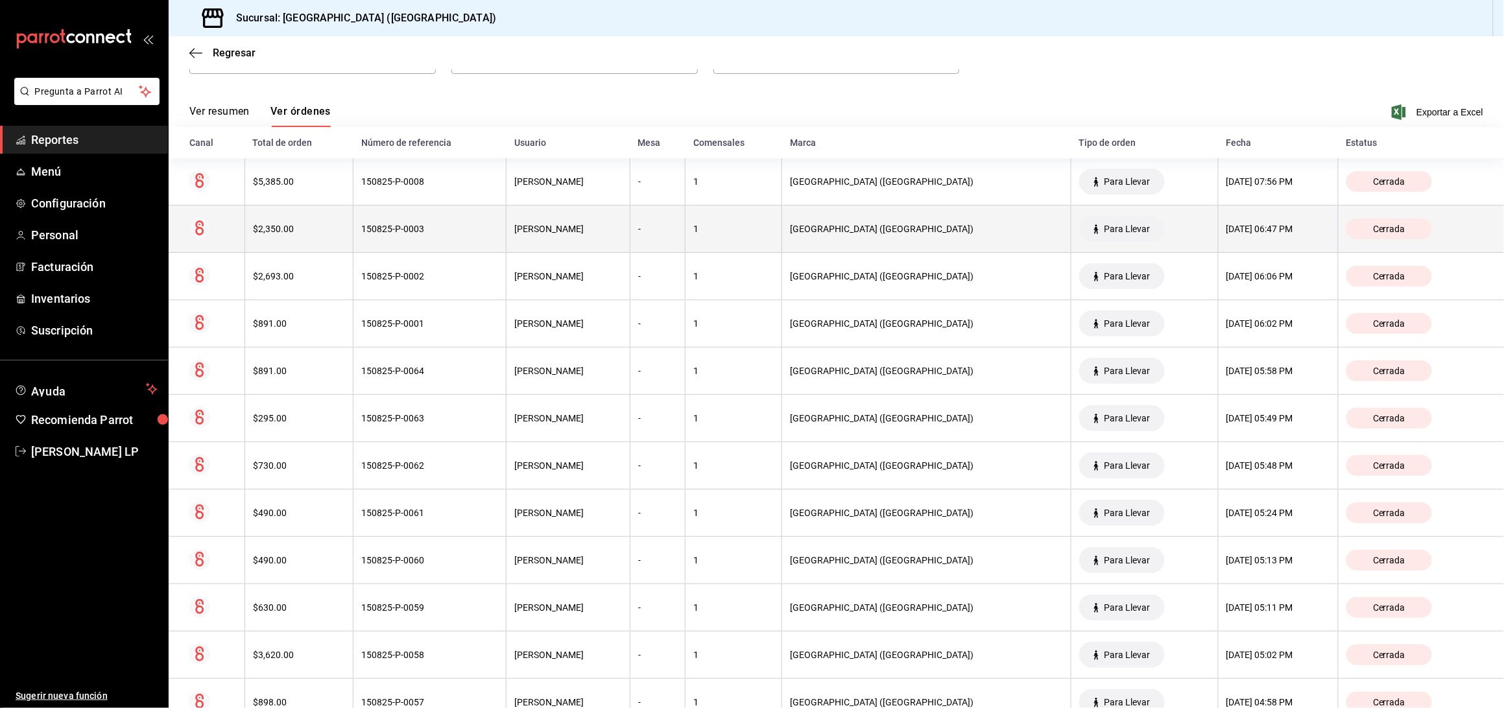
click at [303, 217] on th "$2,350.00" at bounding box center [299, 229] width 109 height 47
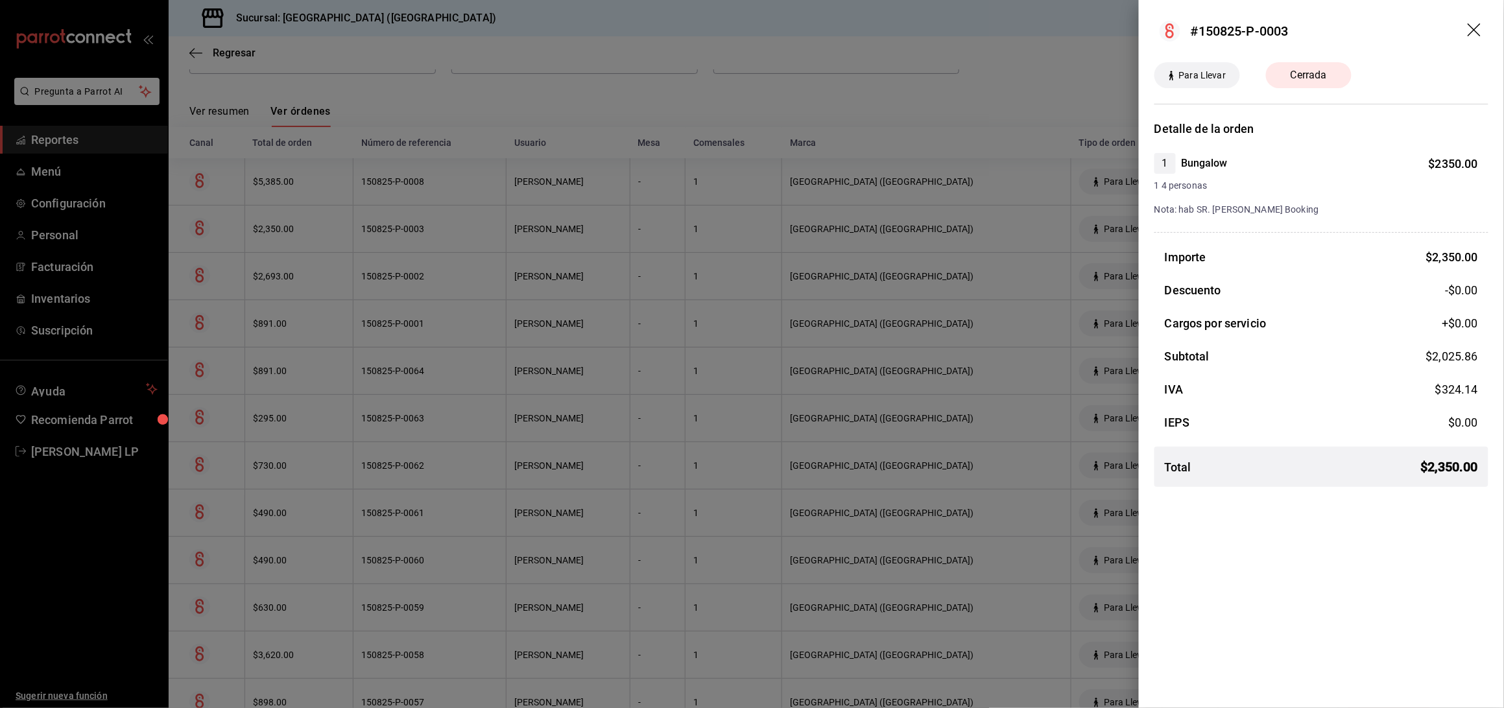
click at [459, 226] on div at bounding box center [752, 354] width 1504 height 708
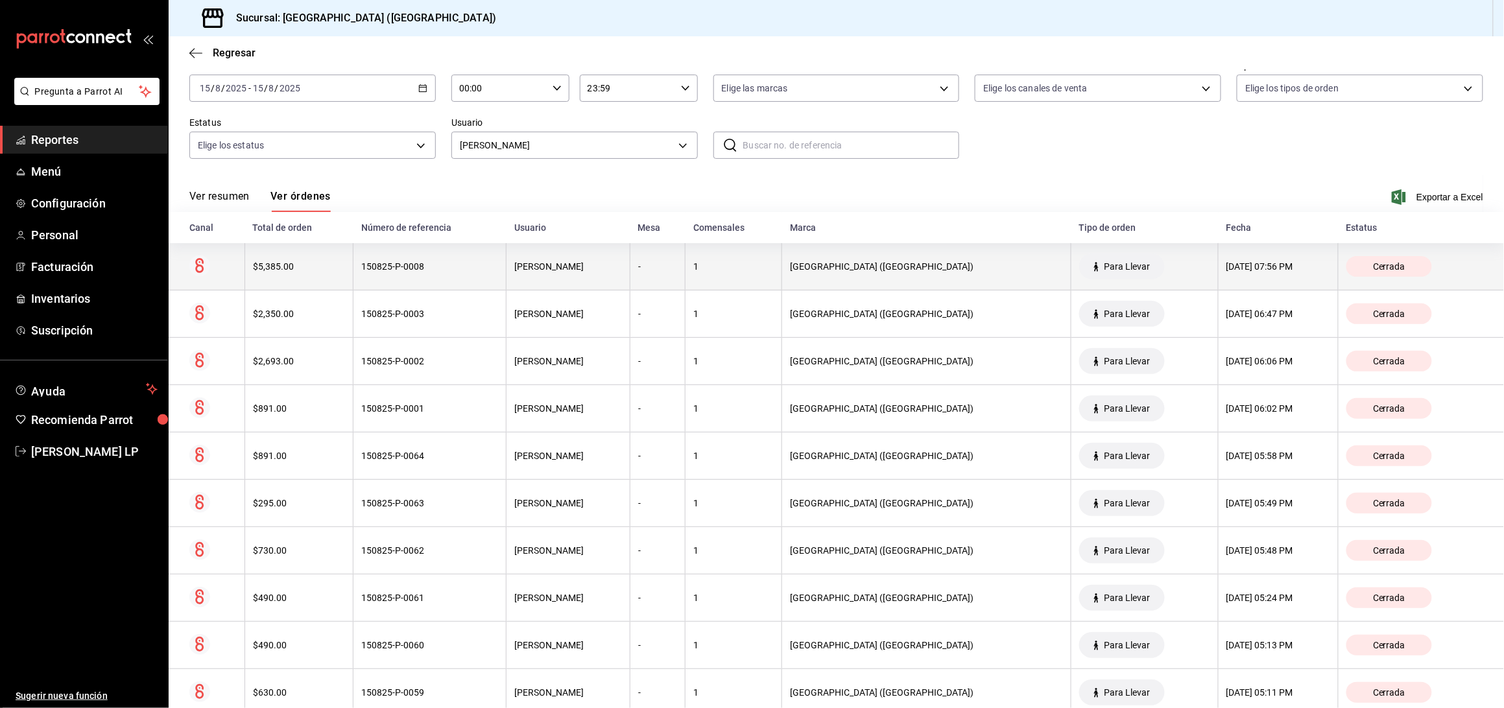
scroll to position [63, 0]
click at [451, 279] on th "150825-P-0008" at bounding box center [430, 268] width 153 height 47
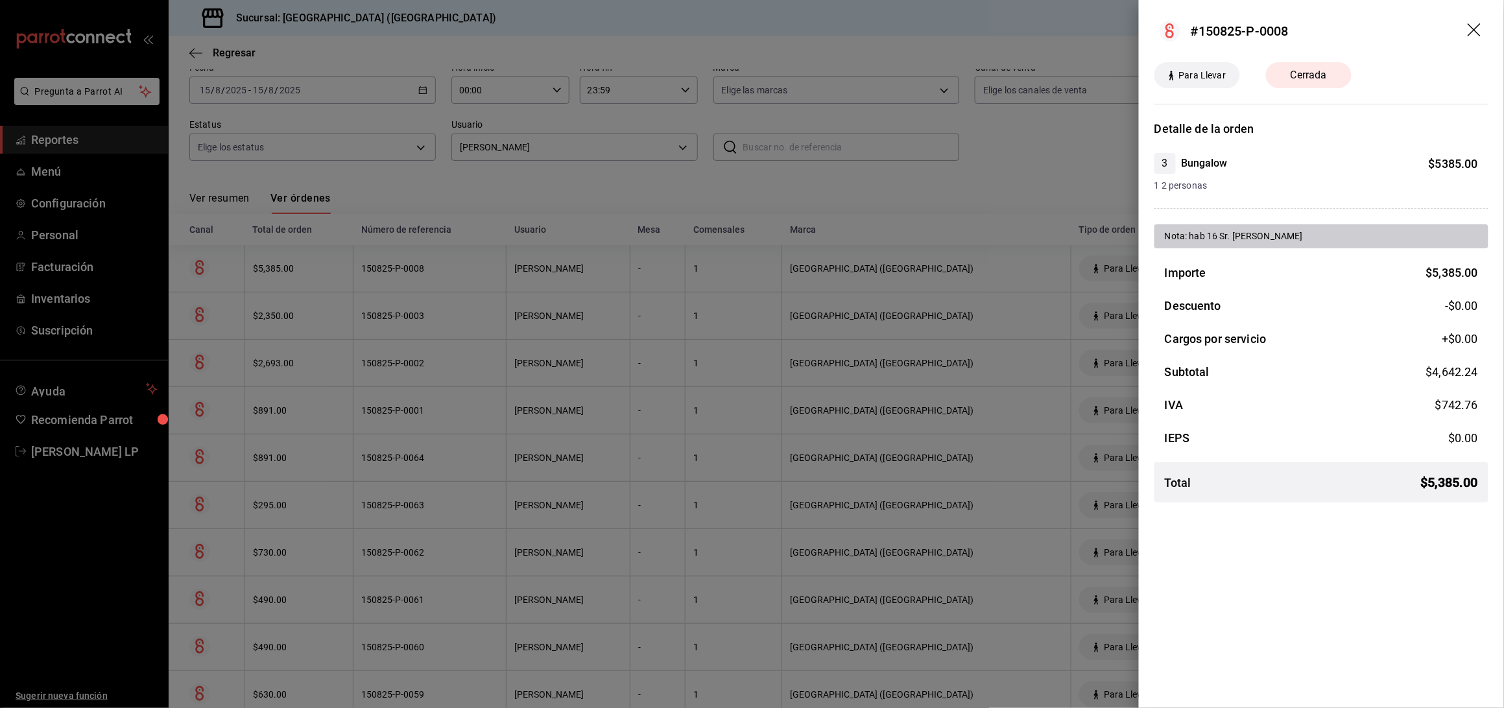
click at [462, 623] on div at bounding box center [752, 354] width 1504 height 708
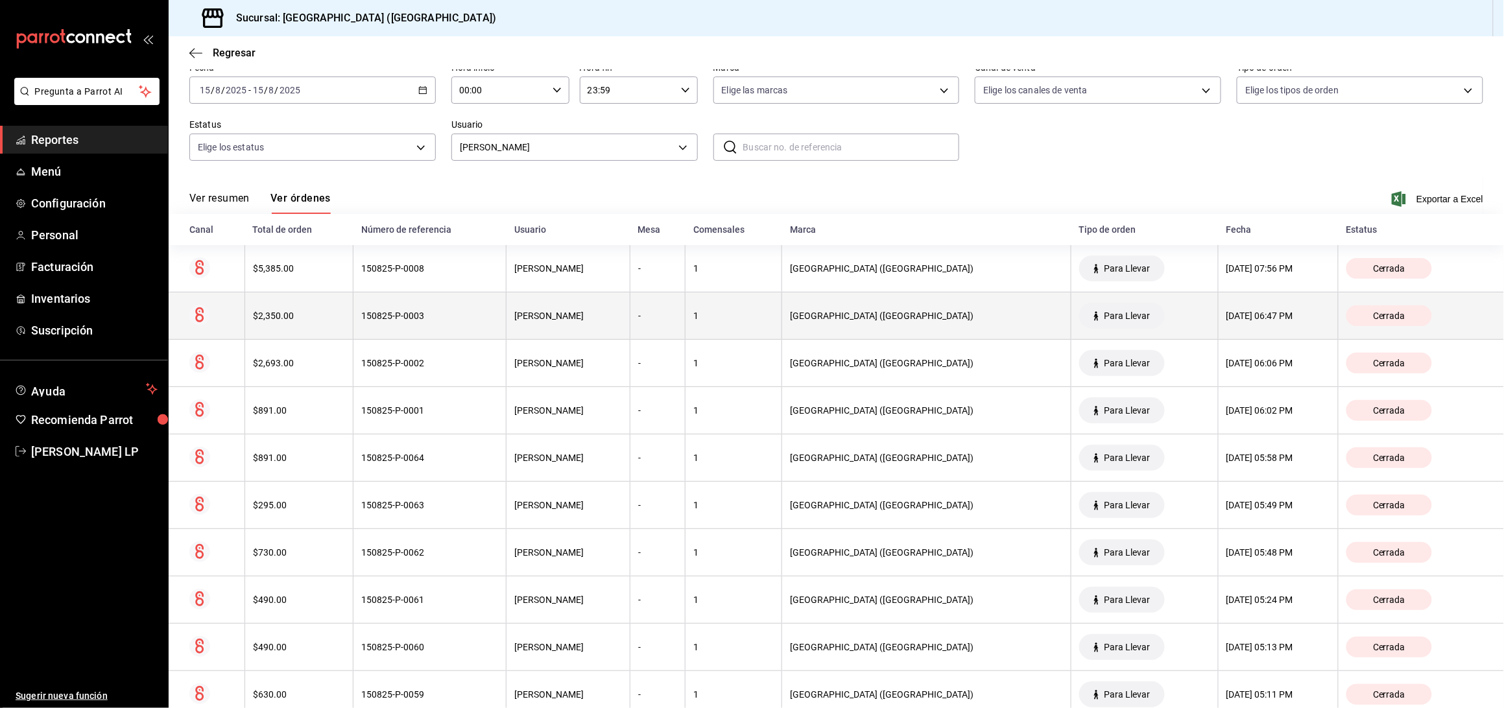
click at [485, 317] on div "150825-P-0003" at bounding box center [429, 316] width 137 height 10
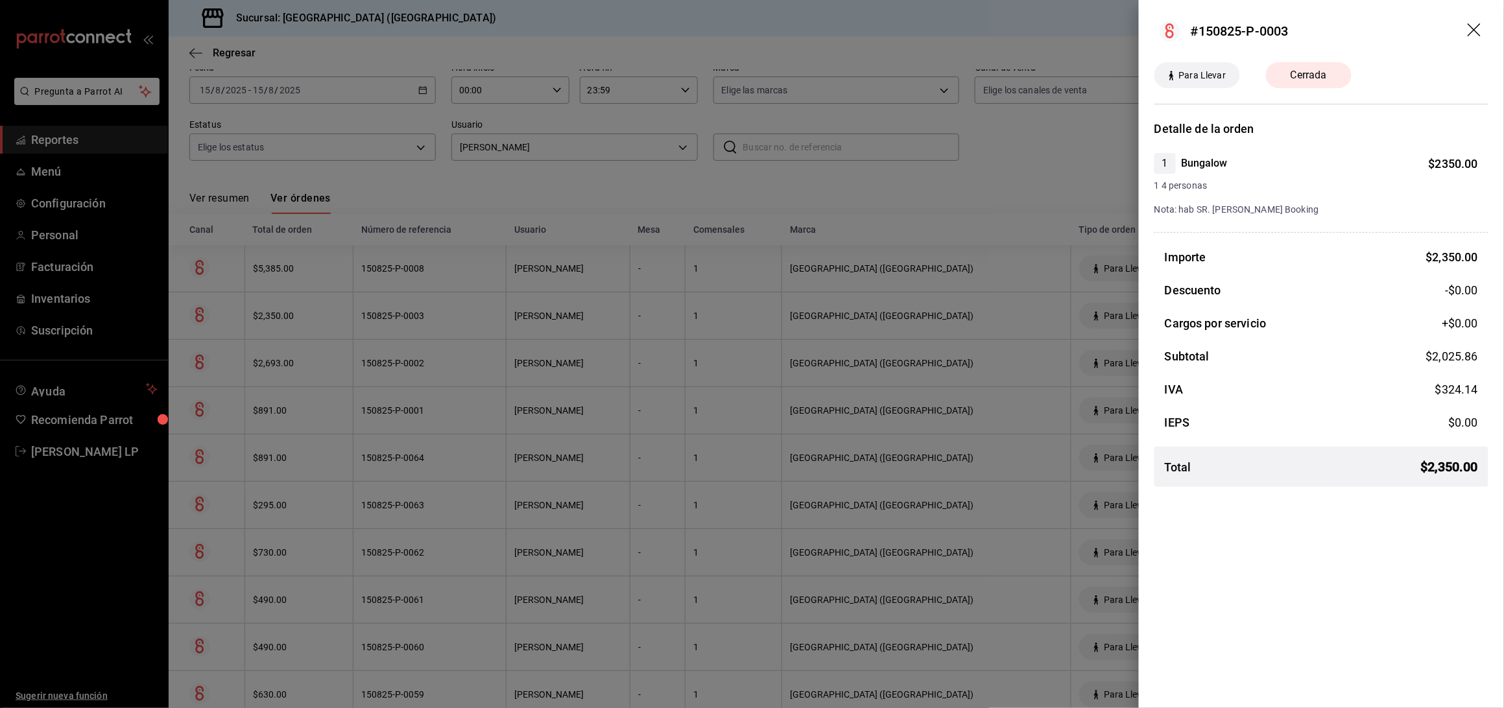
drag, startPoint x: 442, startPoint y: 542, endPoint x: 450, endPoint y: 551, distance: 11.5
click at [442, 543] on div at bounding box center [752, 354] width 1504 height 708
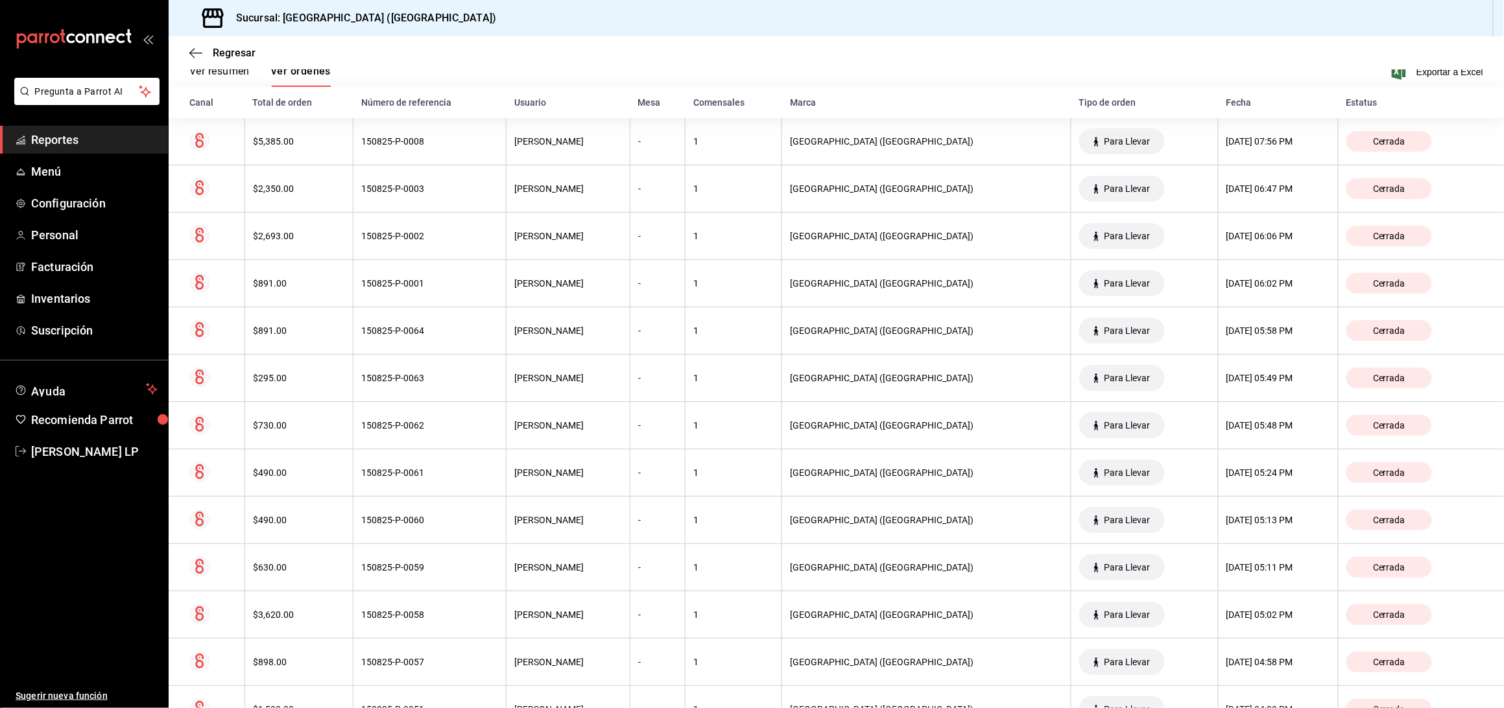
scroll to position [62, 0]
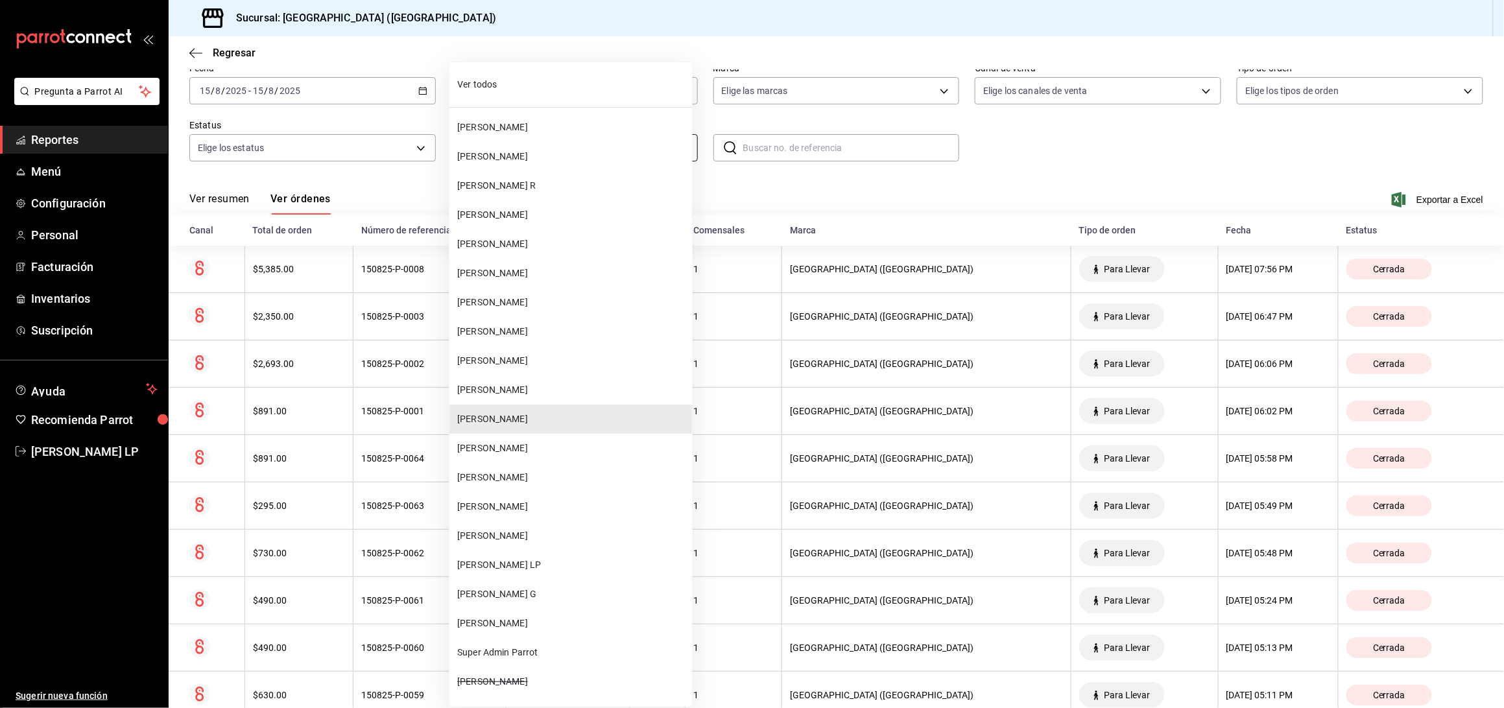
click at [625, 149] on body "Pregunta a Parrot AI Reportes Menú Configuración Personal Facturación Inventari…" at bounding box center [752, 354] width 1504 height 708
click at [544, 531] on span "[PERSON_NAME]" at bounding box center [572, 536] width 230 height 14
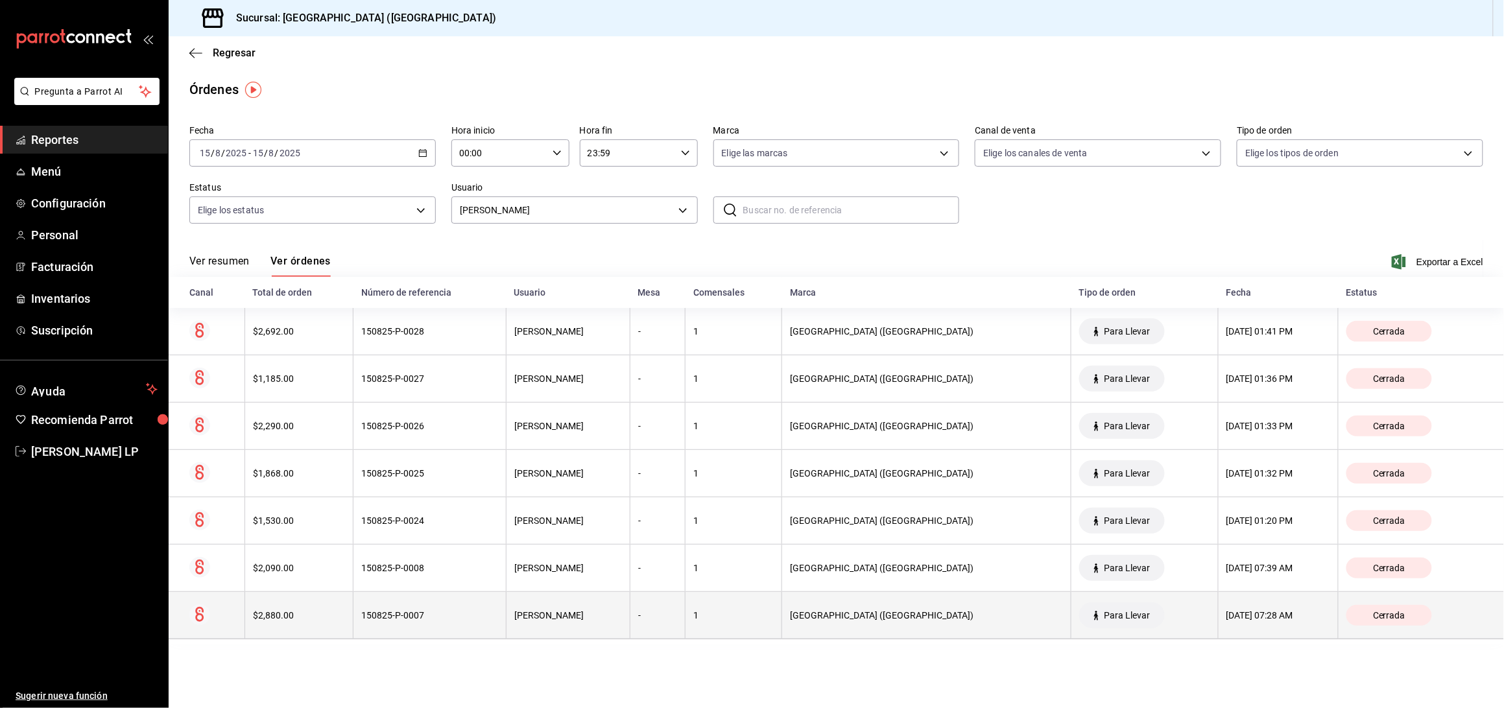
click at [435, 610] on th "150825-P-0007" at bounding box center [430, 615] width 153 height 47
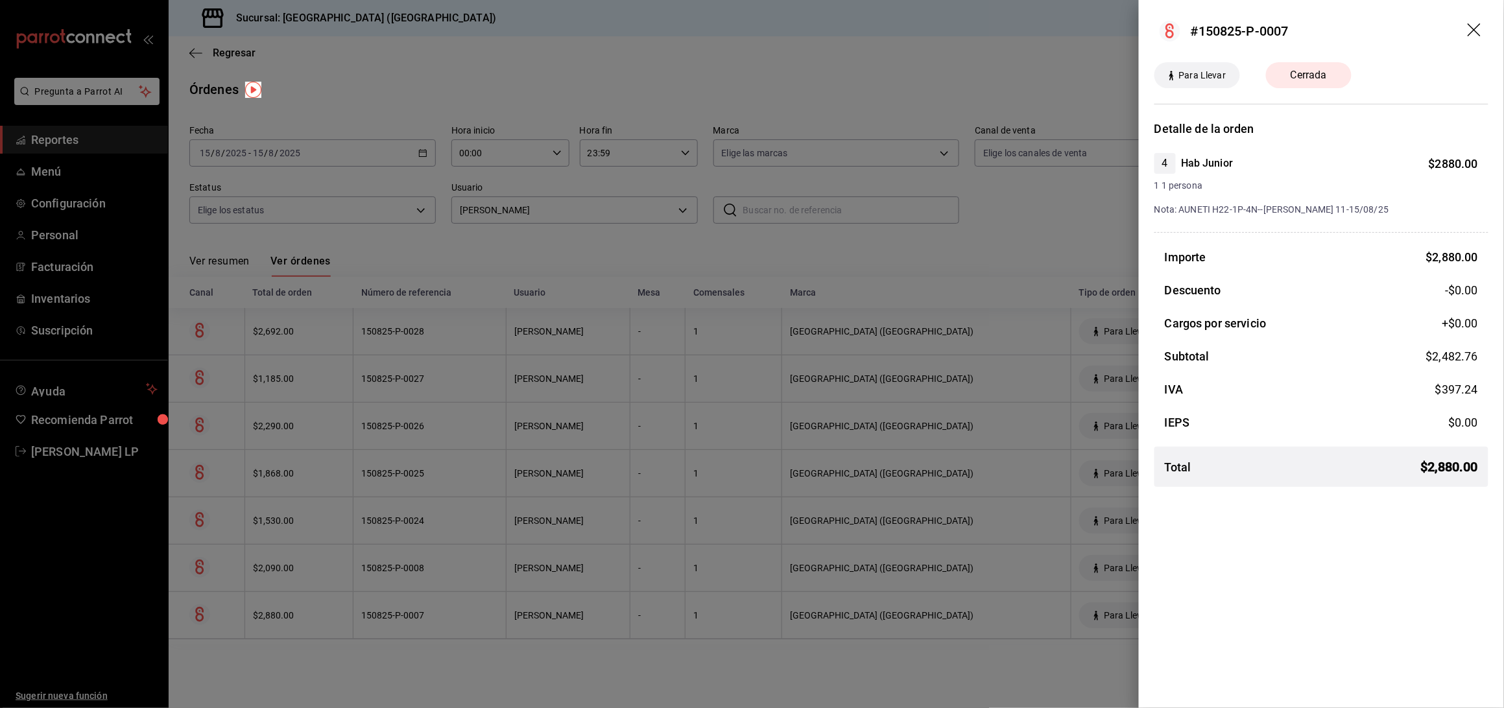
click at [436, 626] on div at bounding box center [752, 354] width 1504 height 708
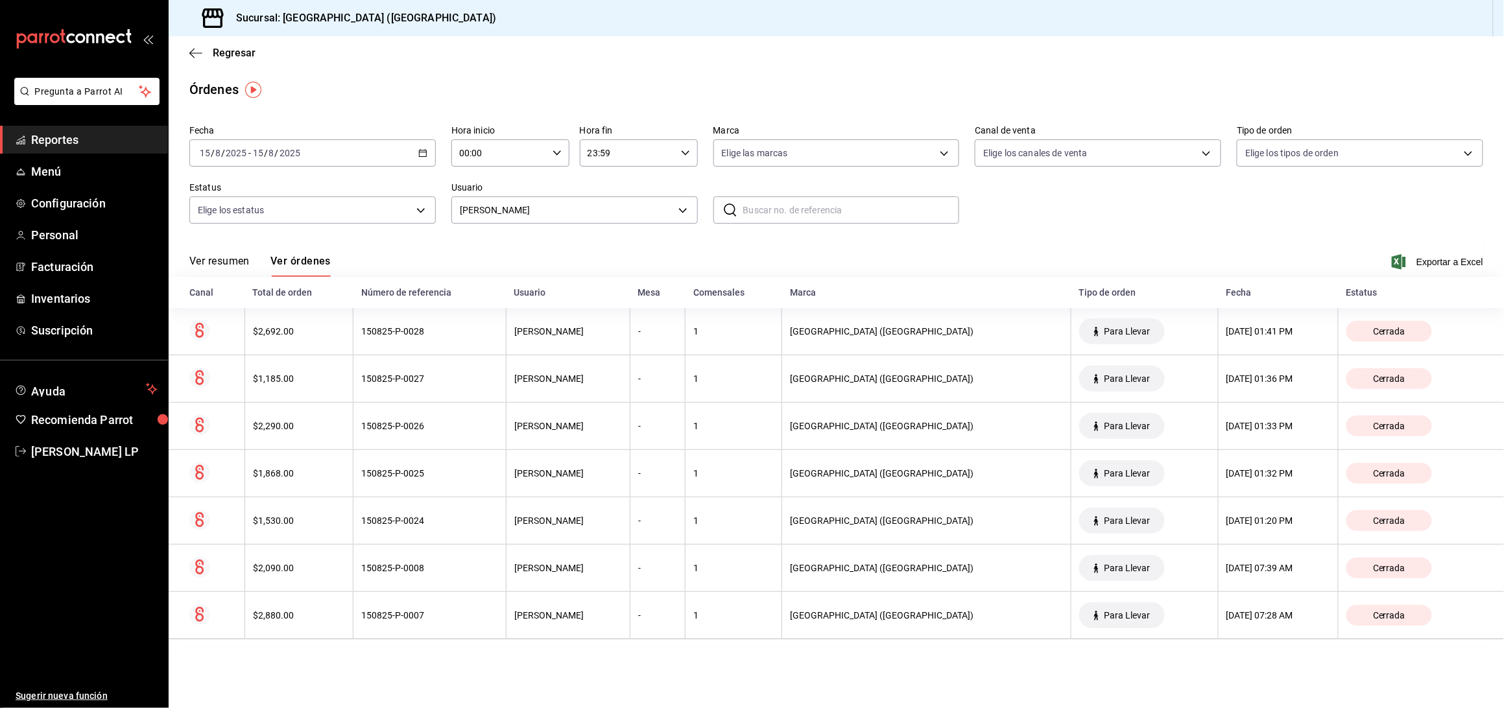
click at [442, 577] on th "150825-P-0008" at bounding box center [430, 568] width 153 height 47
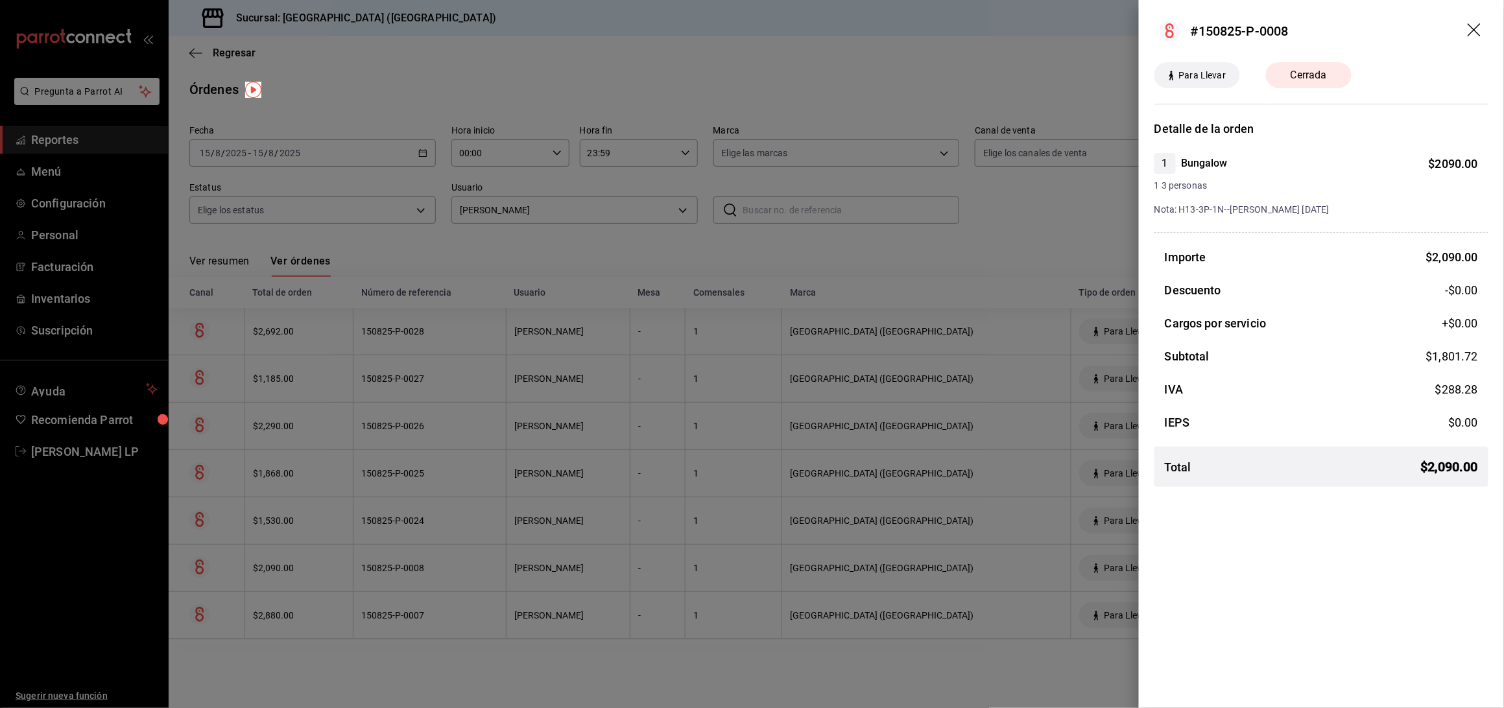
click at [435, 567] on div at bounding box center [752, 354] width 1504 height 708
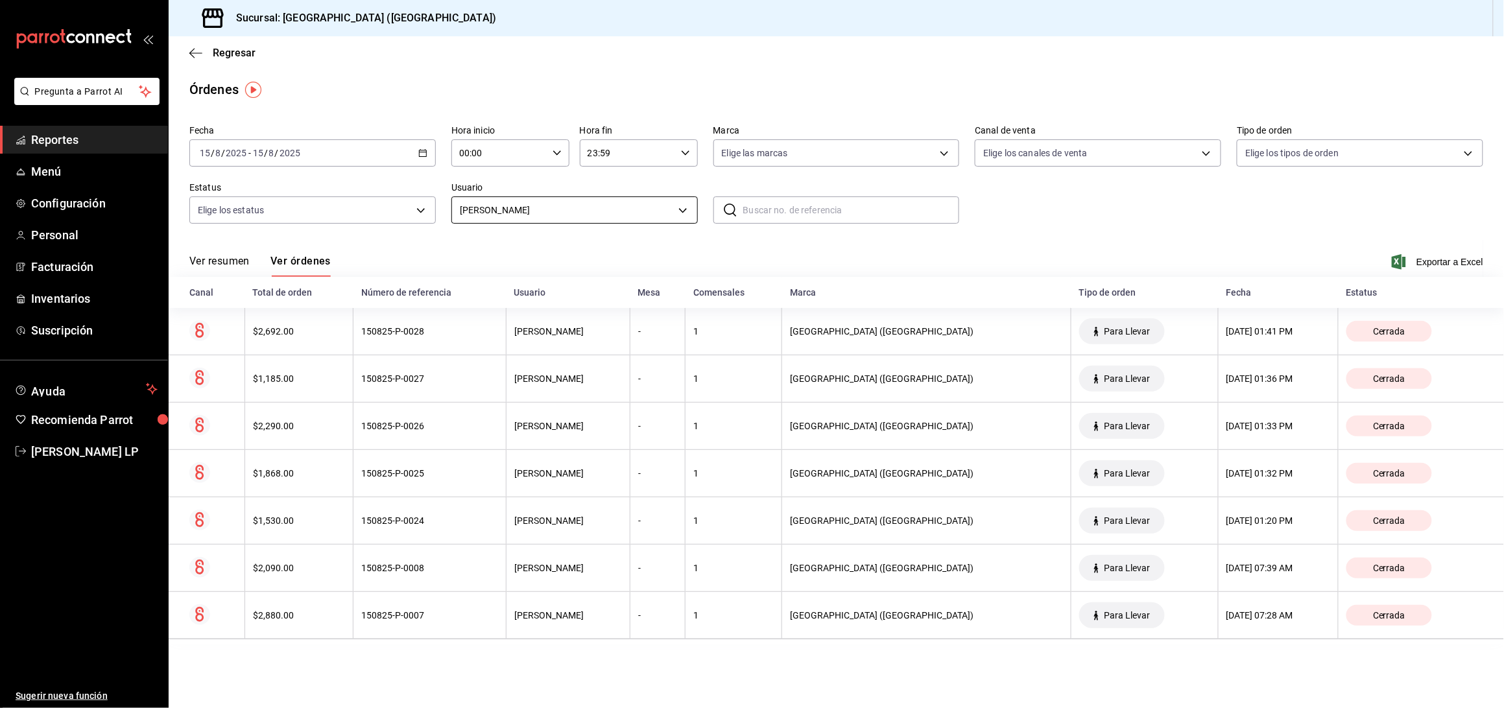
click at [560, 204] on body "Pregunta a Parrot AI Reportes Menú Configuración Personal Facturación Inventari…" at bounding box center [752, 354] width 1504 height 708
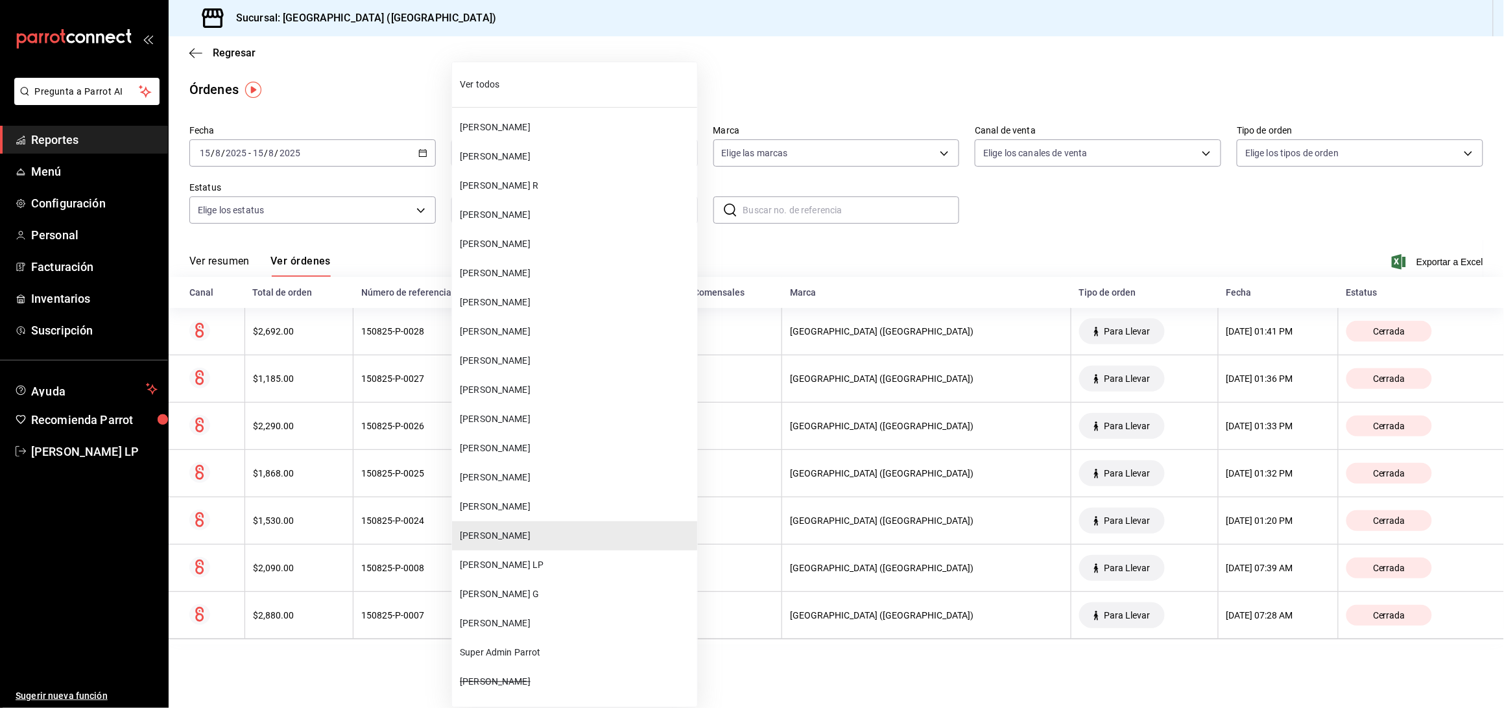
click at [534, 414] on span "[PERSON_NAME]" at bounding box center [576, 420] width 232 height 14
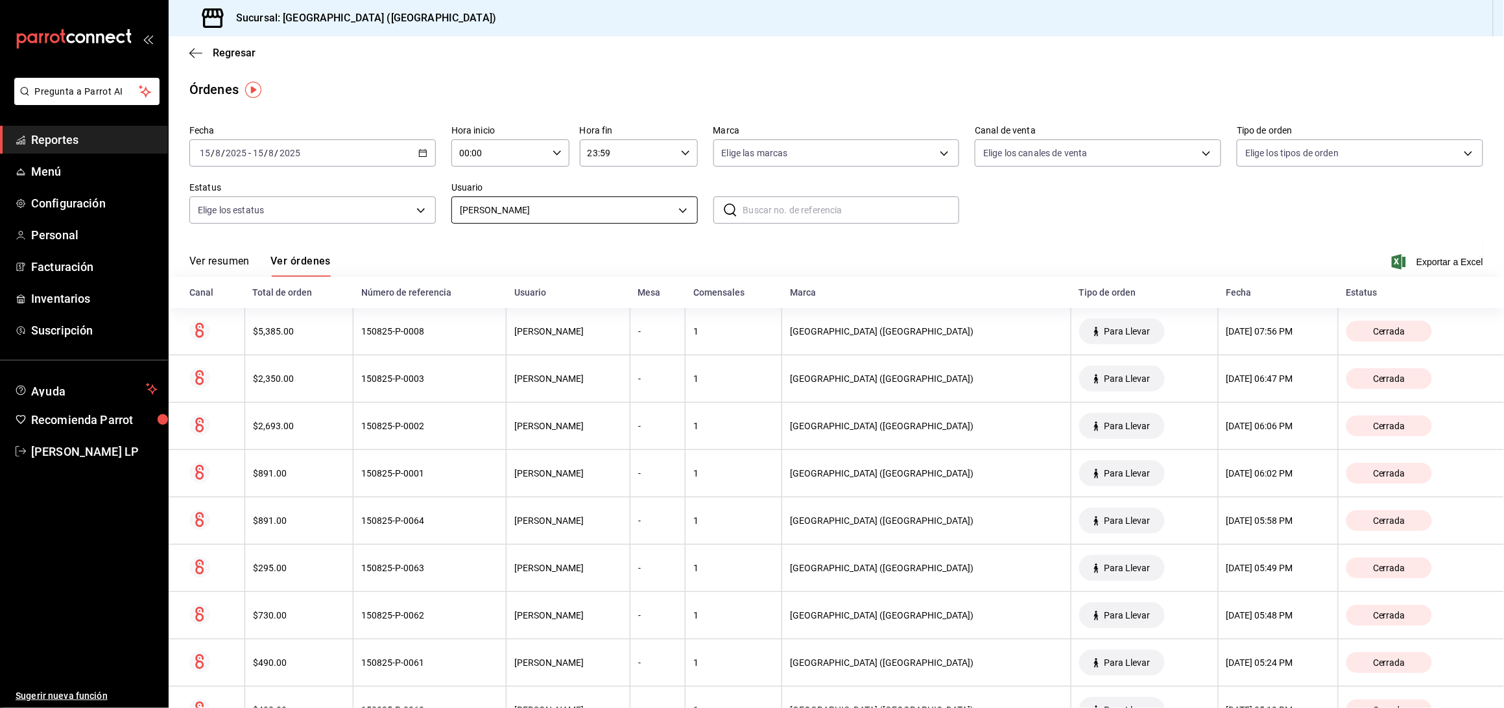
click at [515, 215] on body "Pregunta a Parrot AI Reportes Menú Configuración Personal Facturación Inventari…" at bounding box center [752, 354] width 1504 height 708
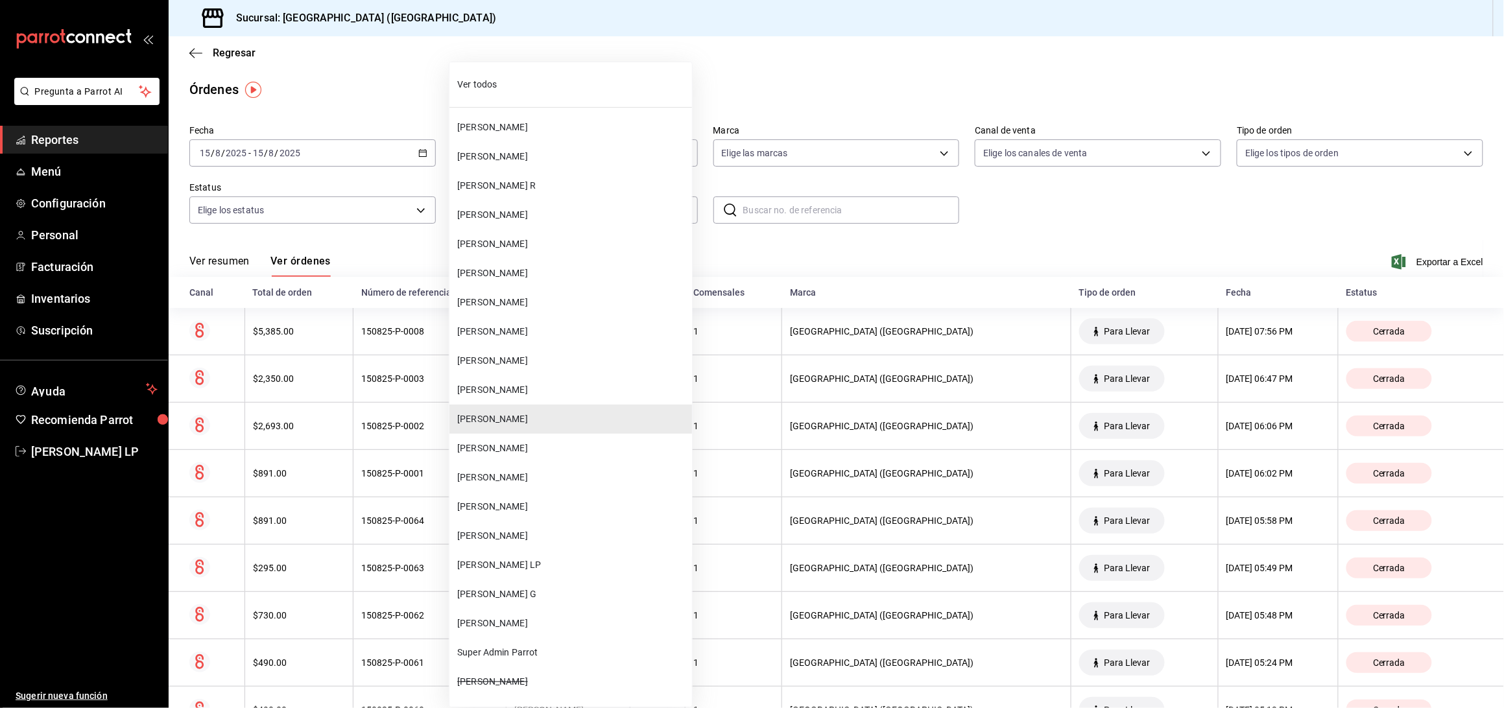
click at [542, 621] on span "[PERSON_NAME]" at bounding box center [572, 624] width 230 height 14
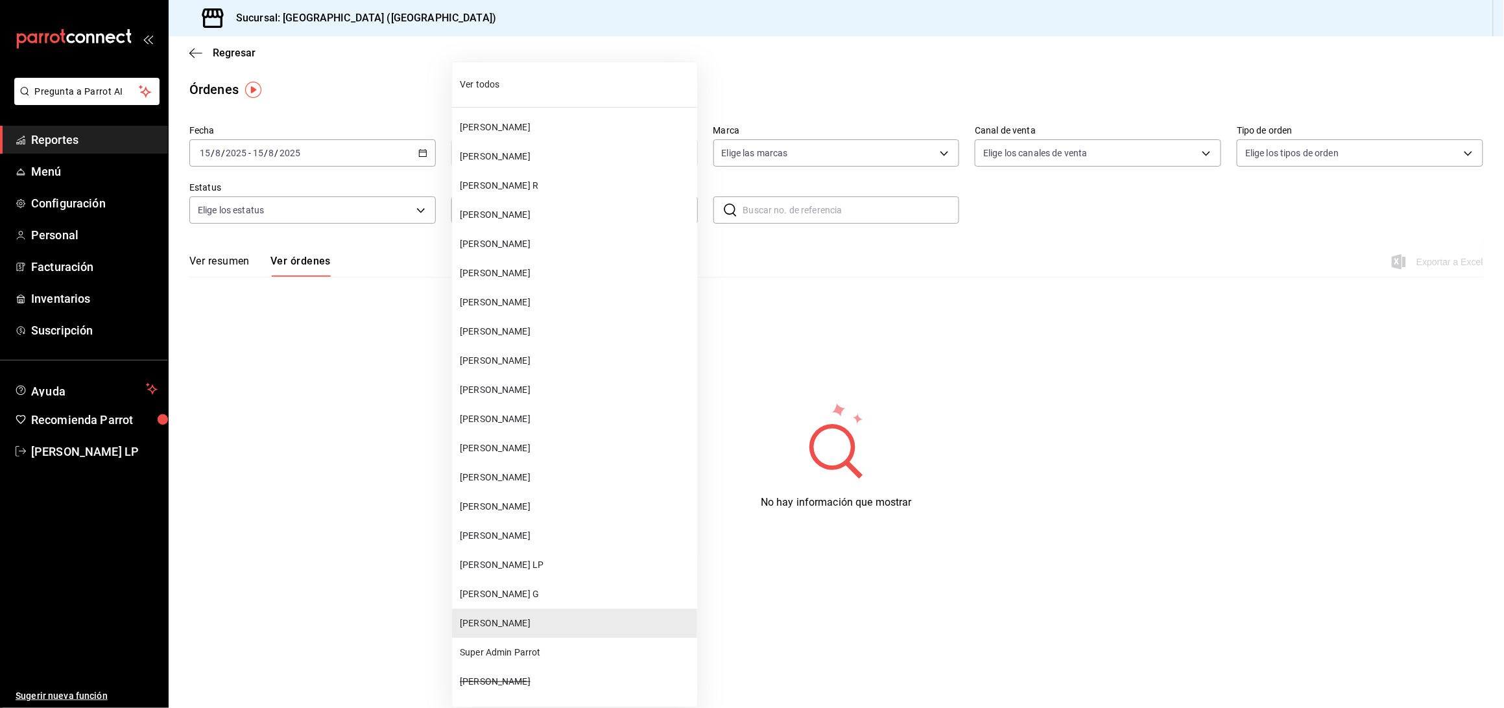
click at [604, 212] on body "Pregunta a Parrot AI Reportes Menú Configuración Personal Facturación Inventari…" at bounding box center [752, 354] width 1504 height 708
click at [550, 592] on span "[PERSON_NAME] G" at bounding box center [576, 595] width 232 height 14
click at [583, 215] on body "Pregunta a Parrot AI Reportes Menú Configuración Personal Facturación Inventari…" at bounding box center [752, 354] width 1504 height 708
click at [522, 626] on span "[PERSON_NAME]" at bounding box center [576, 624] width 232 height 14
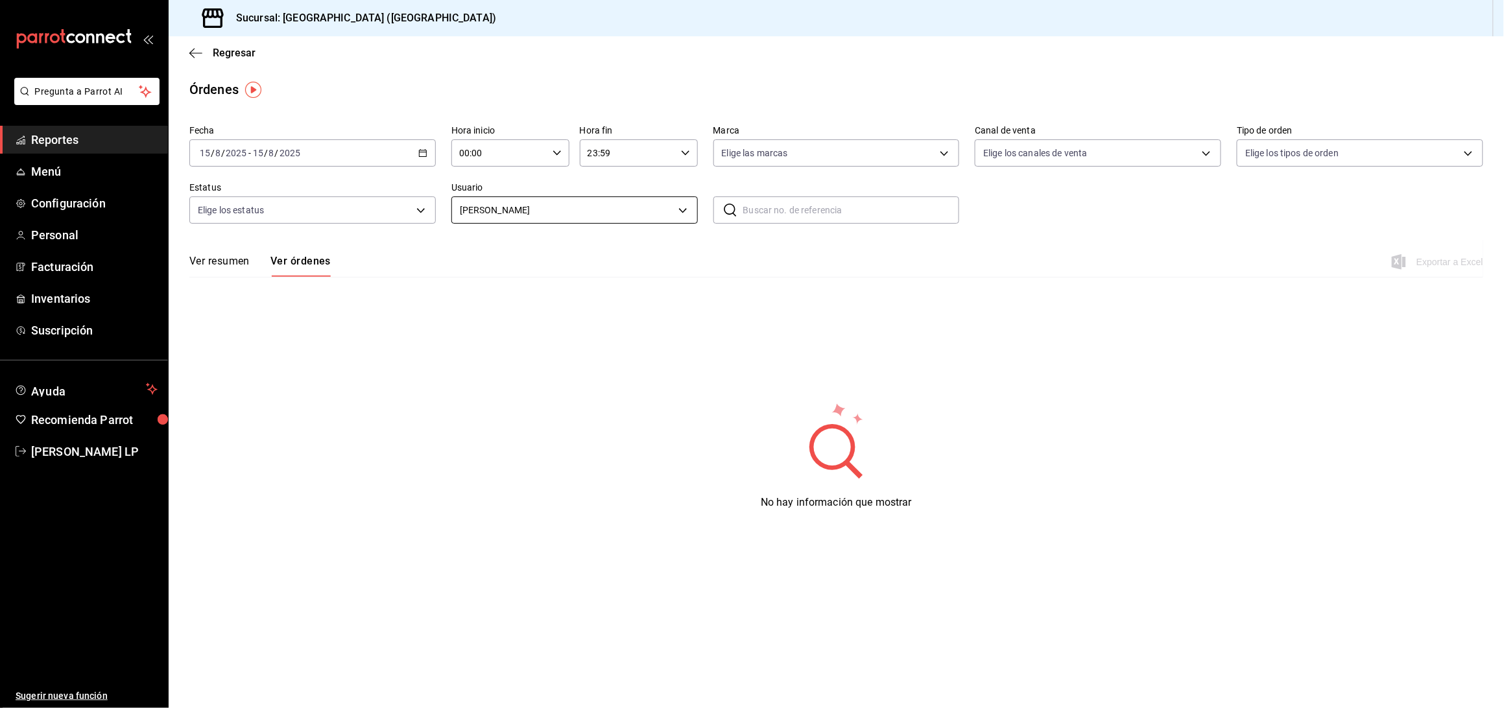
click at [547, 204] on body "Pregunta a Parrot AI Reportes Menú Configuración Personal Facturación Inventari…" at bounding box center [752, 354] width 1504 height 708
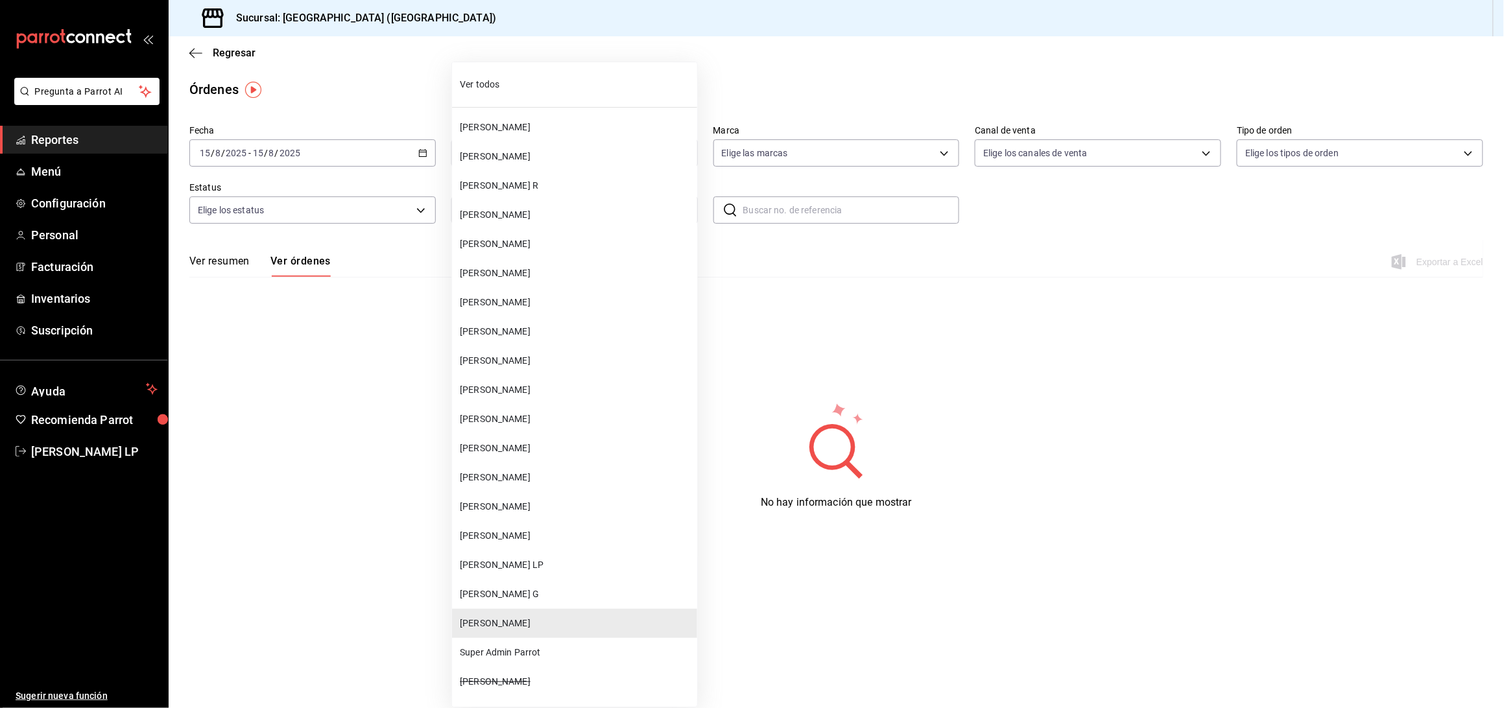
click at [529, 599] on span "[PERSON_NAME] G" at bounding box center [576, 595] width 232 height 14
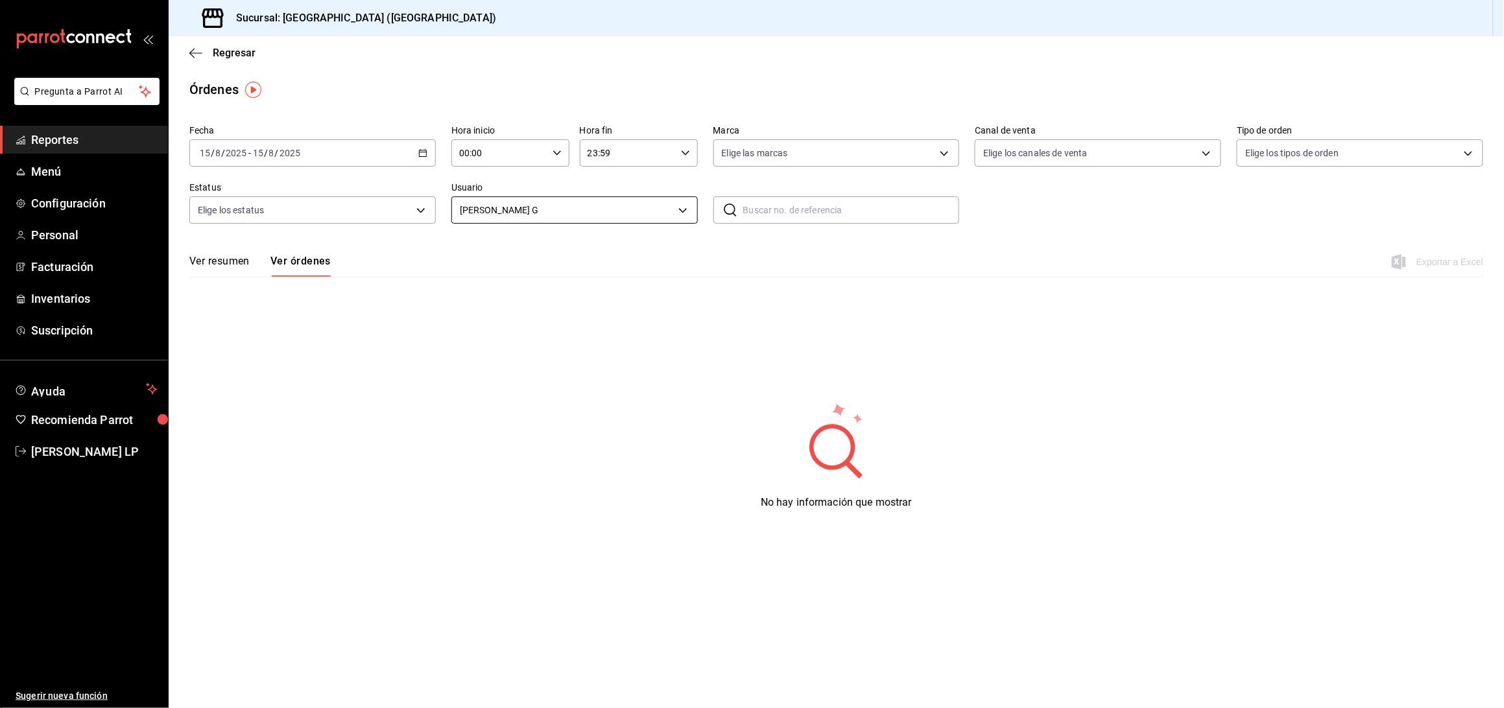
click at [602, 208] on body "Pregunta a Parrot AI Reportes Menú Configuración Personal Facturación Inventari…" at bounding box center [752, 354] width 1504 height 708
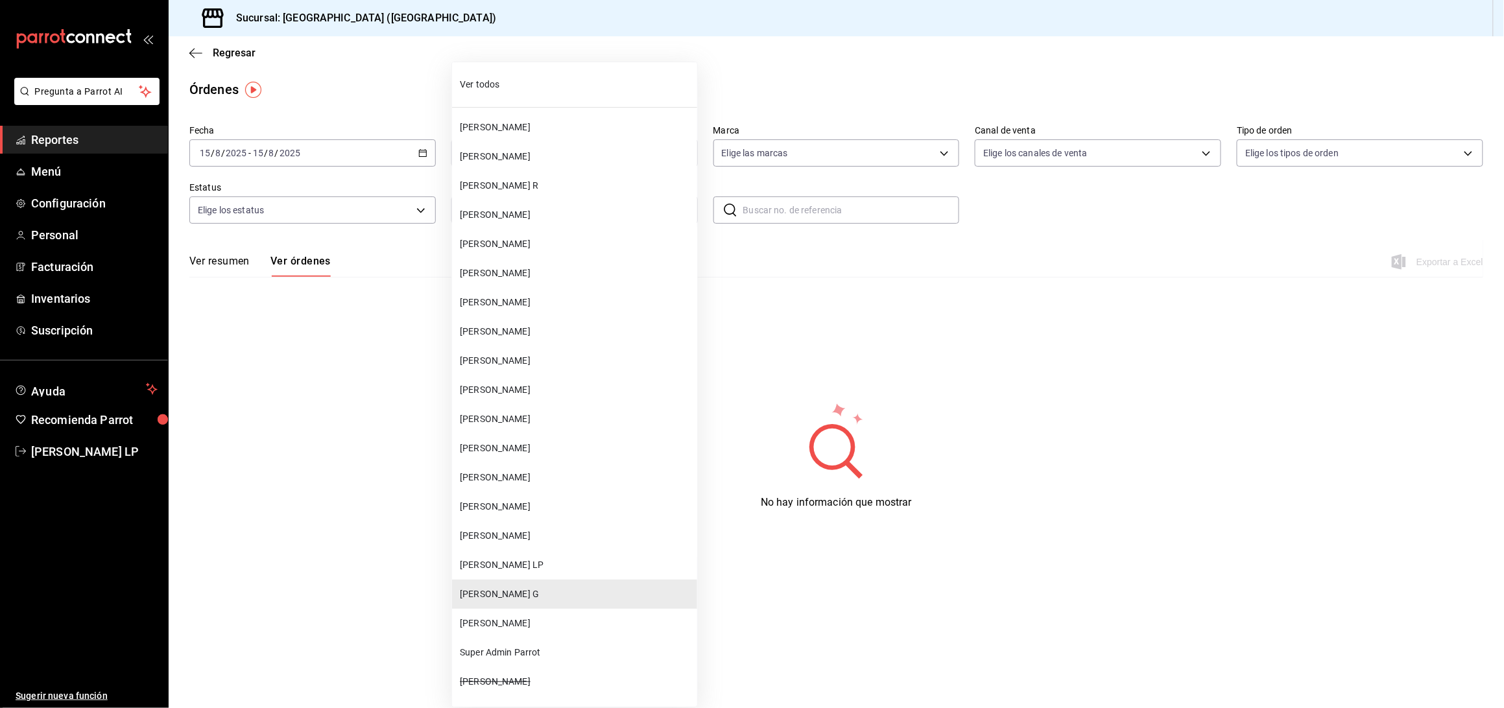
click at [547, 420] on span "[PERSON_NAME]" at bounding box center [576, 420] width 232 height 14
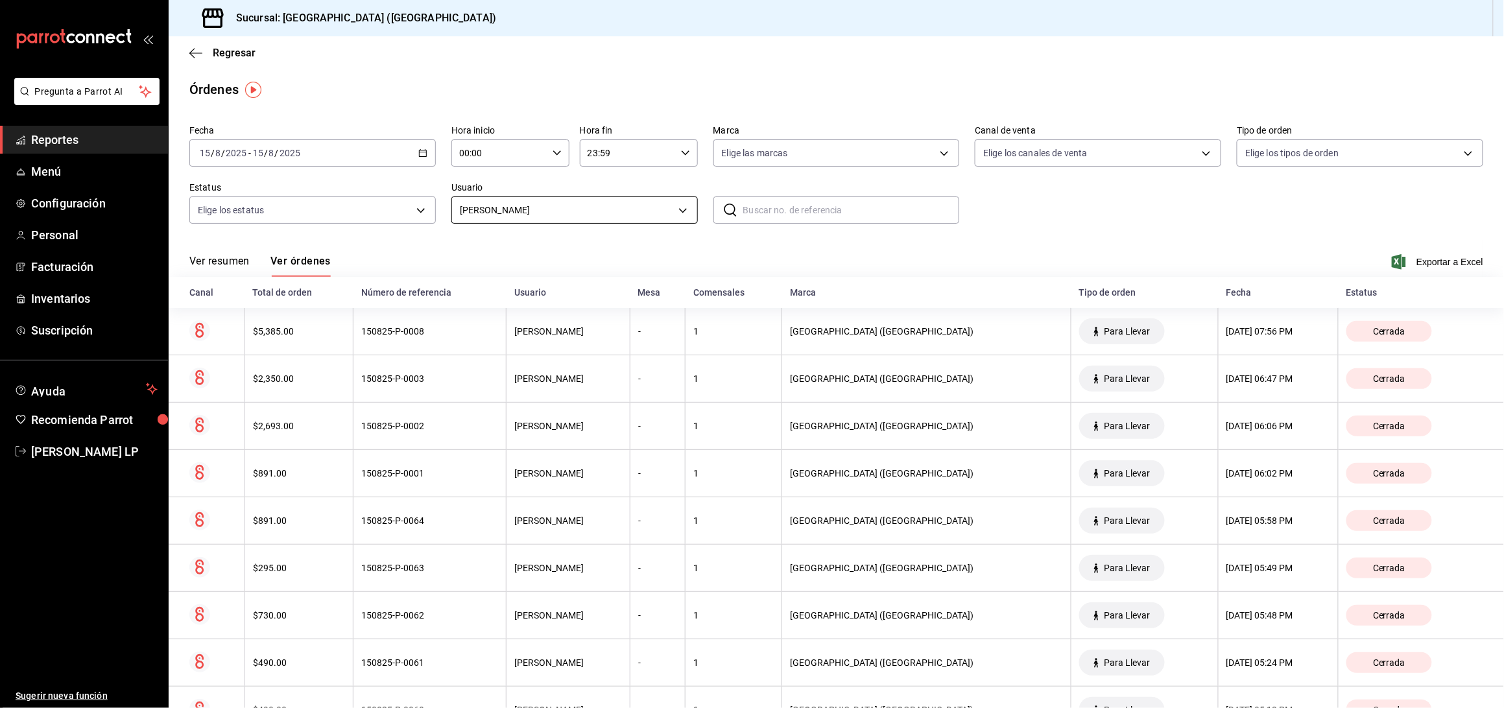
click at [621, 207] on body "Pregunta a Parrot AI Reportes Menú Configuración Personal Facturación Inventari…" at bounding box center [752, 354] width 1504 height 708
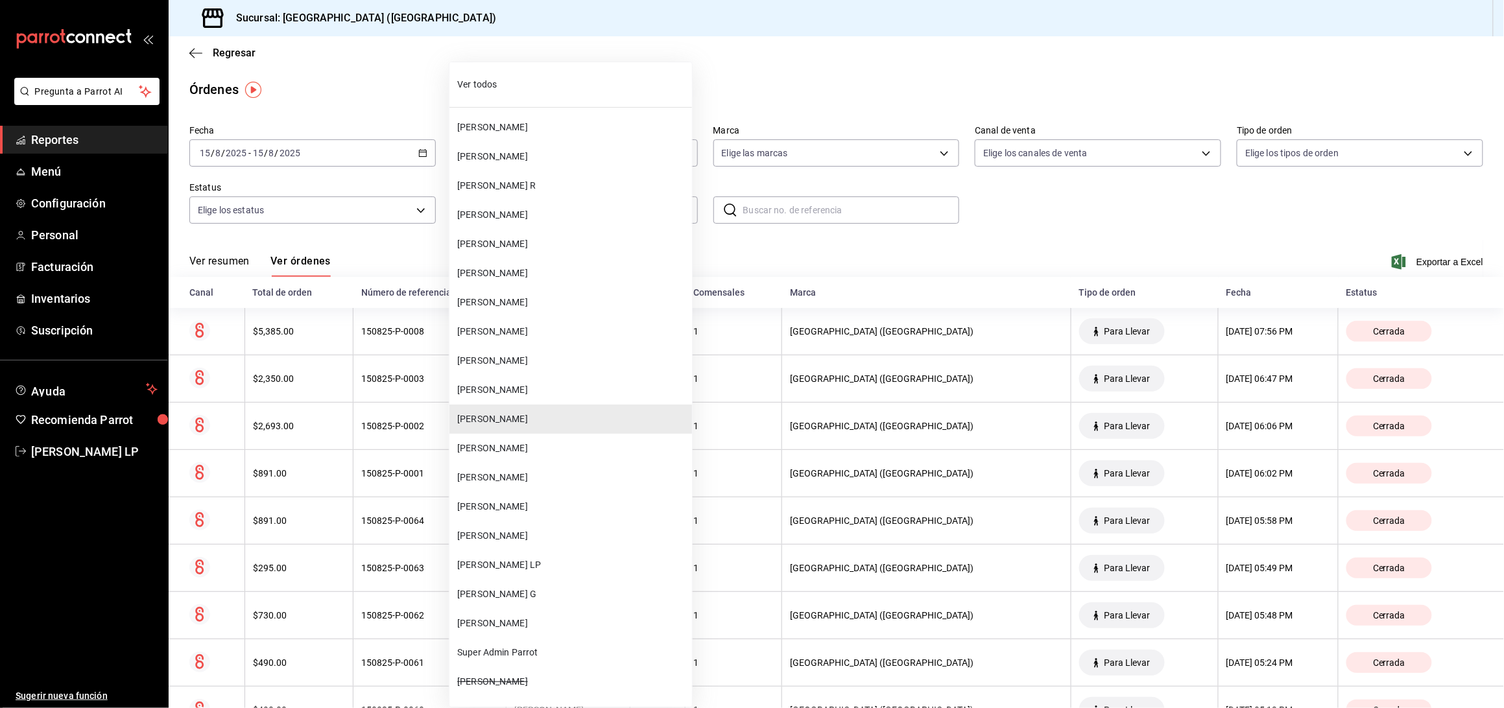
click at [526, 538] on span "[PERSON_NAME]" at bounding box center [572, 536] width 230 height 14
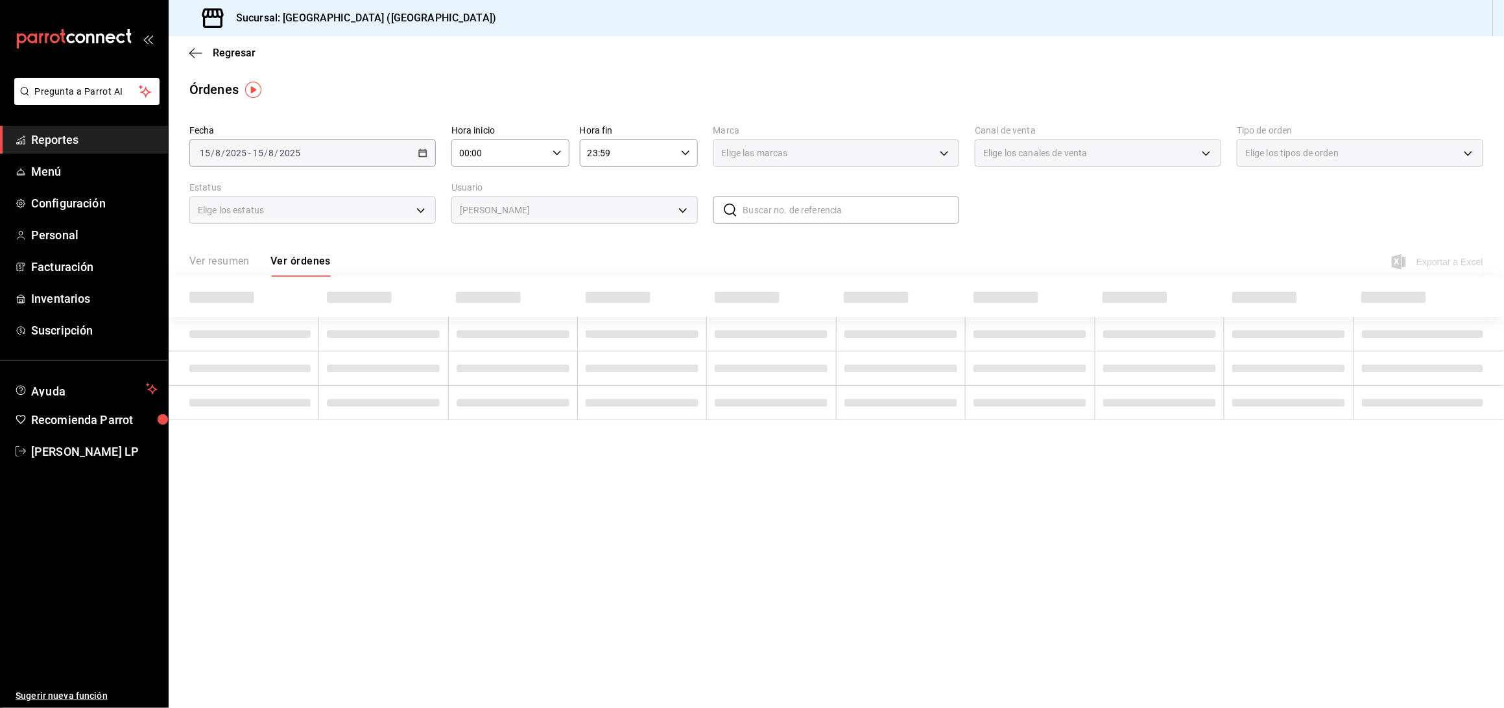
type input "bc254338-869c-4872-b86d-e4be134174fe"
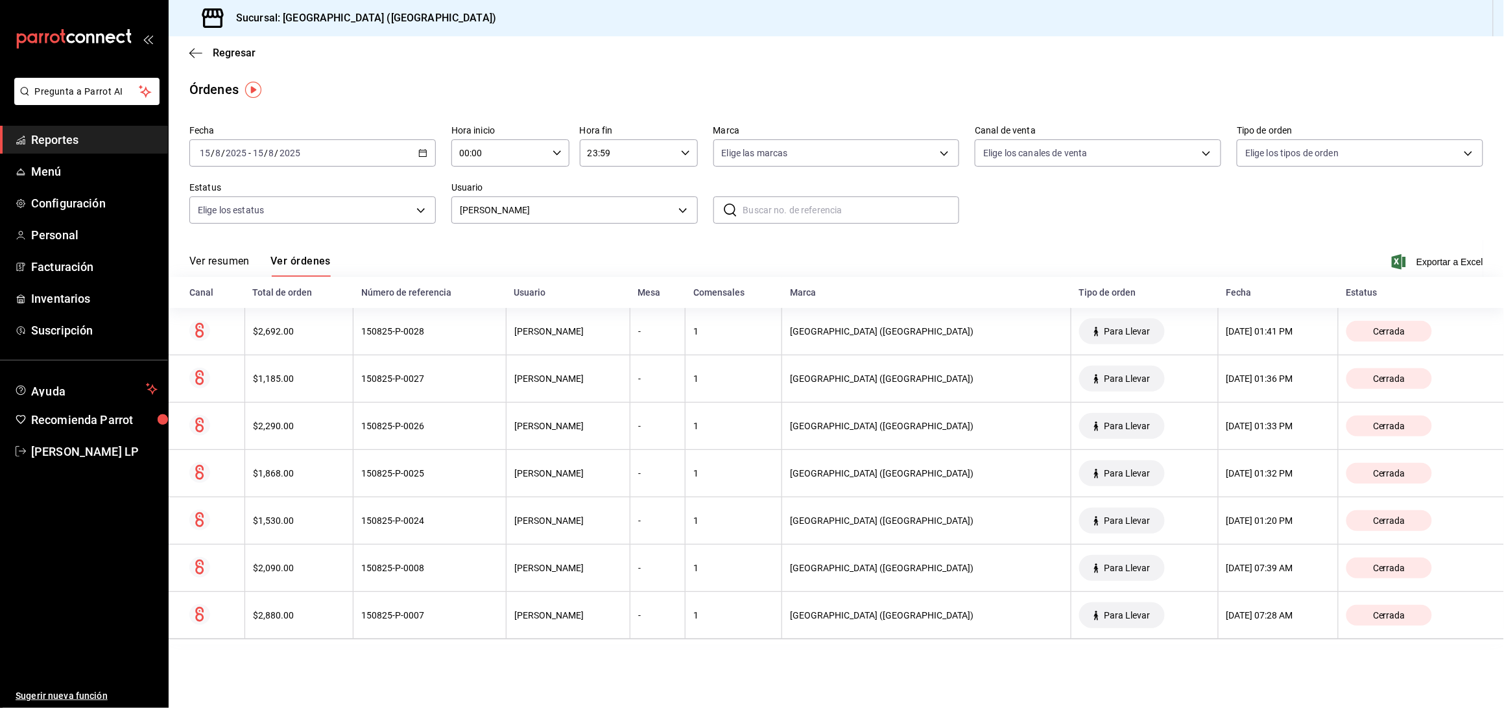
click at [426, 150] on icon "button" at bounding box center [422, 153] width 9 height 9
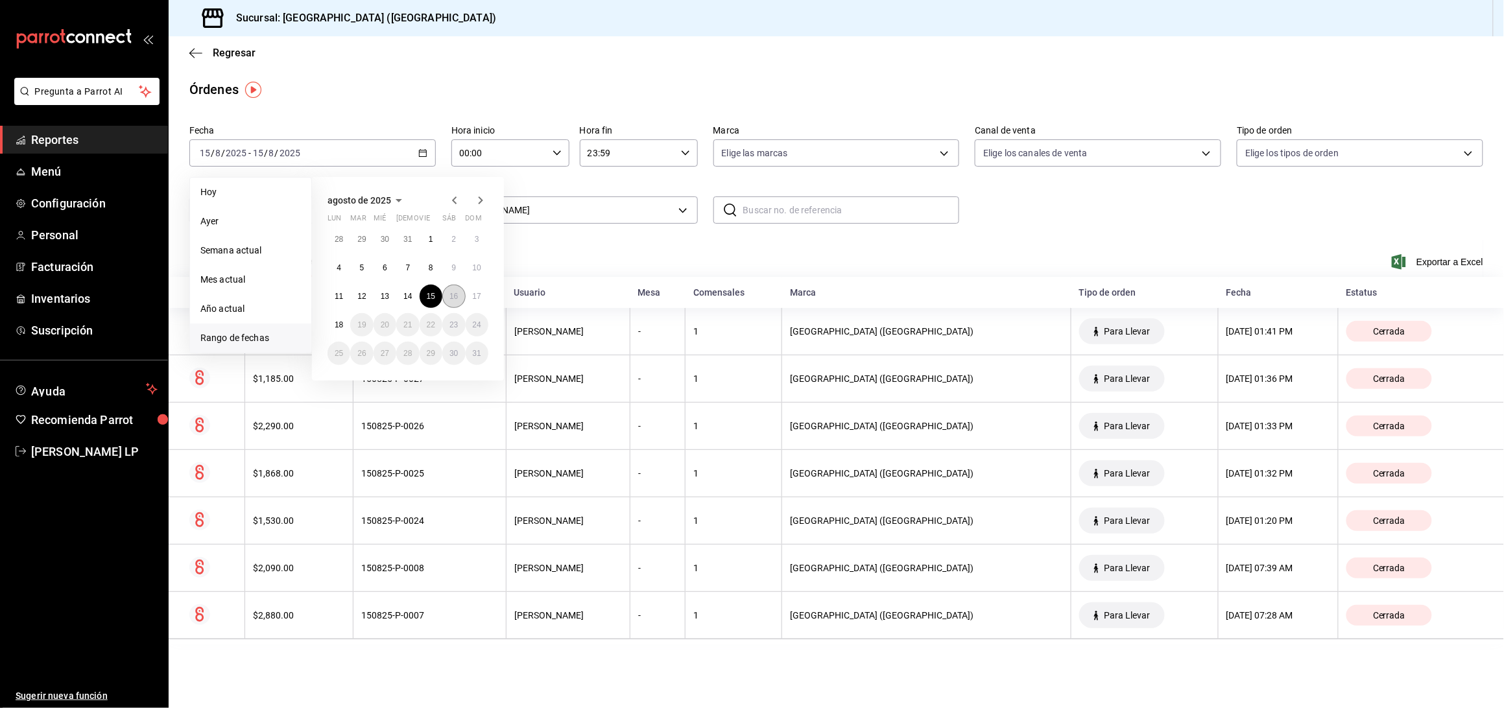
click at [453, 294] on abbr "16" at bounding box center [454, 296] width 8 height 9
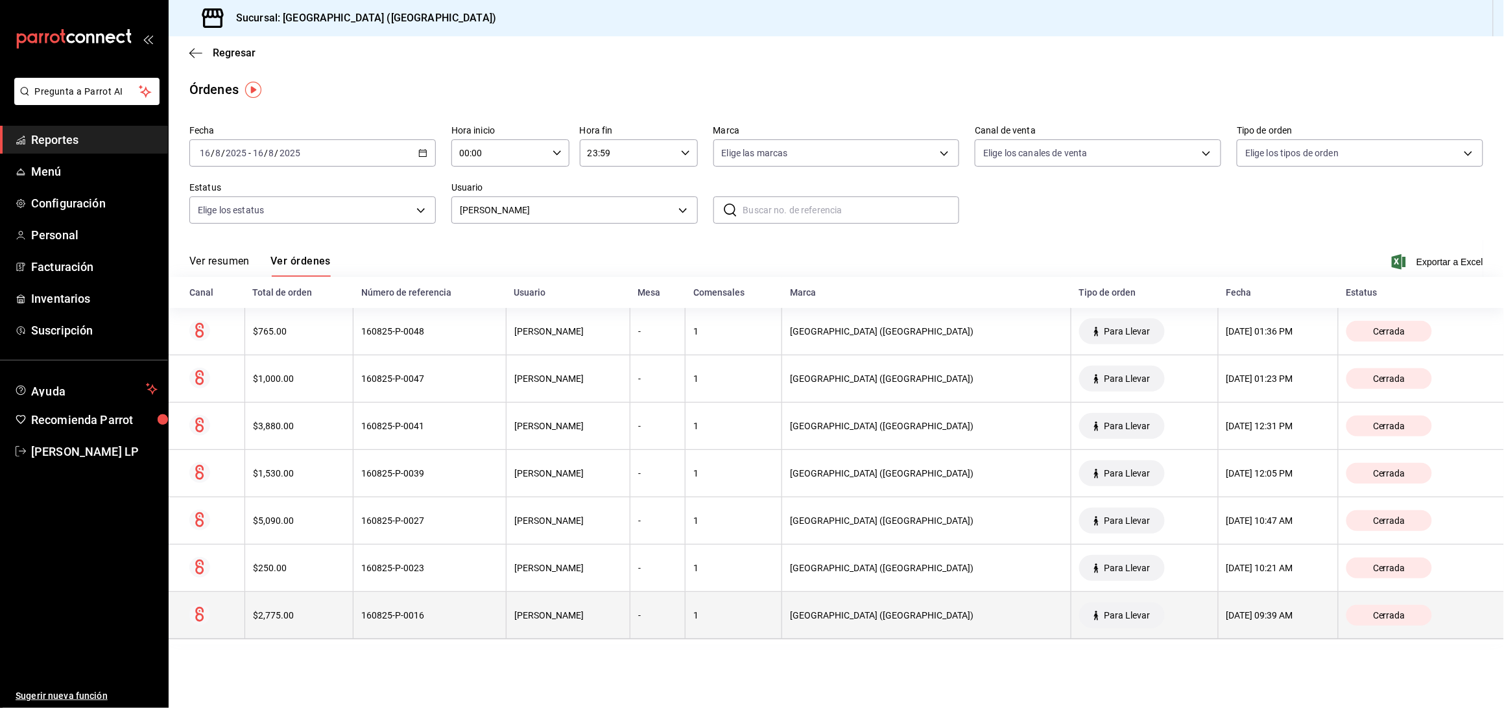
click at [420, 612] on div "160825-P-0016" at bounding box center [429, 615] width 137 height 10
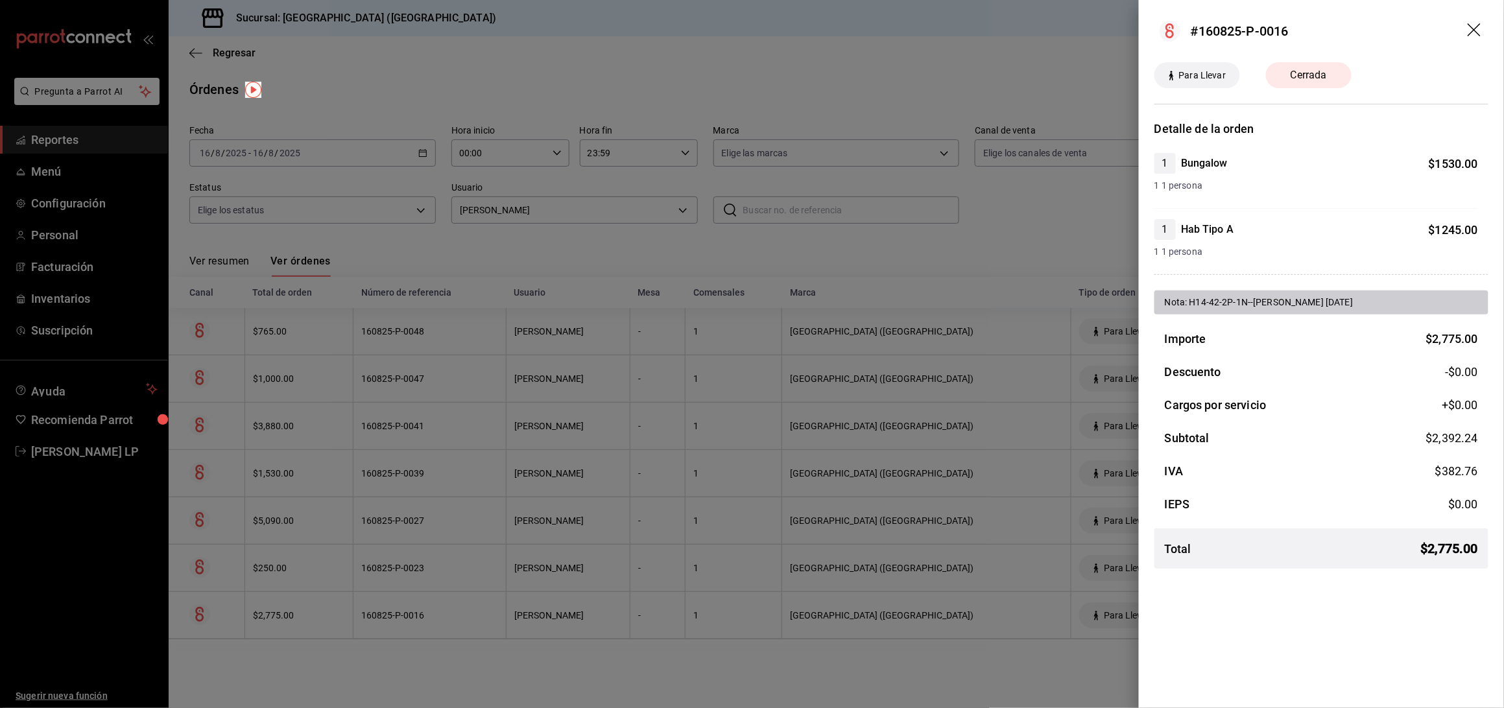
click at [506, 608] on div at bounding box center [752, 354] width 1504 height 708
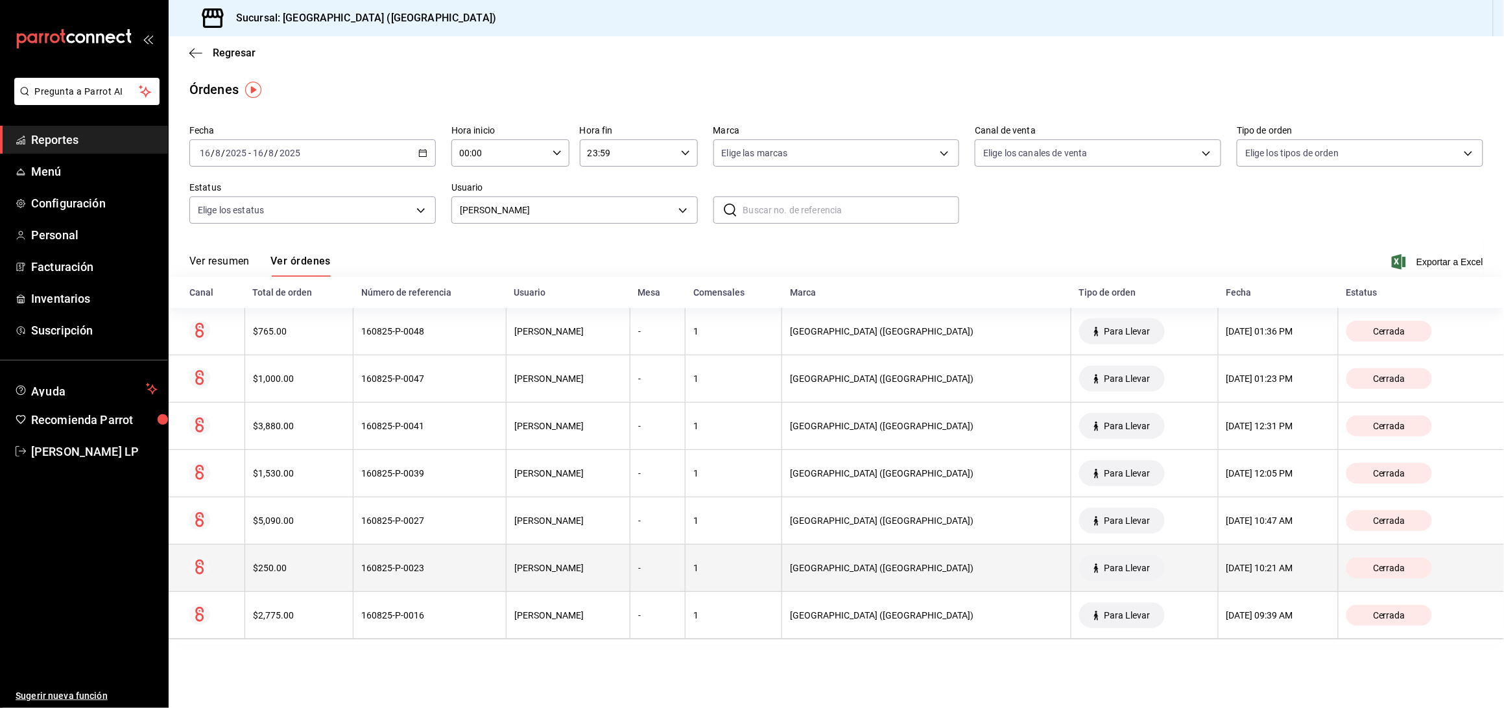
click at [492, 581] on th "160825-P-0023" at bounding box center [430, 568] width 153 height 47
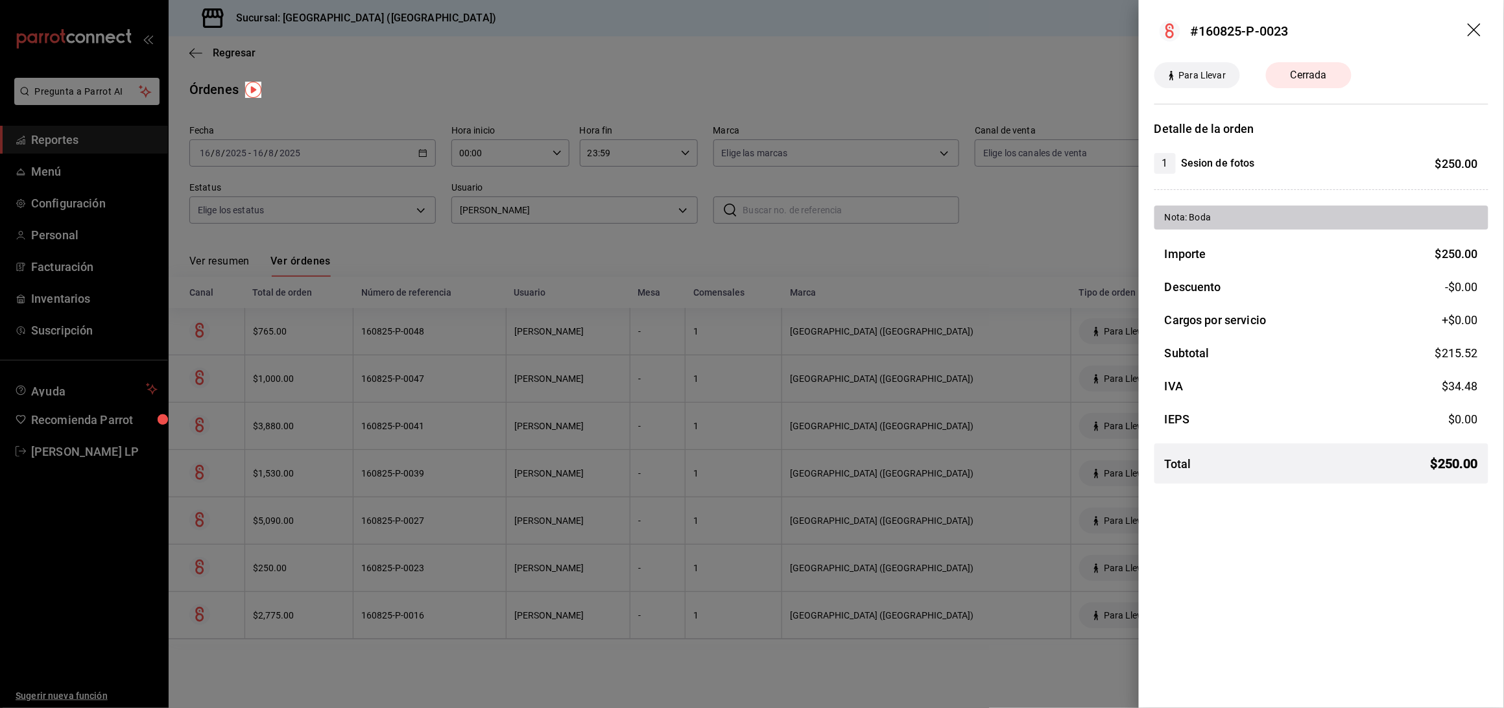
click at [488, 575] on div at bounding box center [752, 354] width 1504 height 708
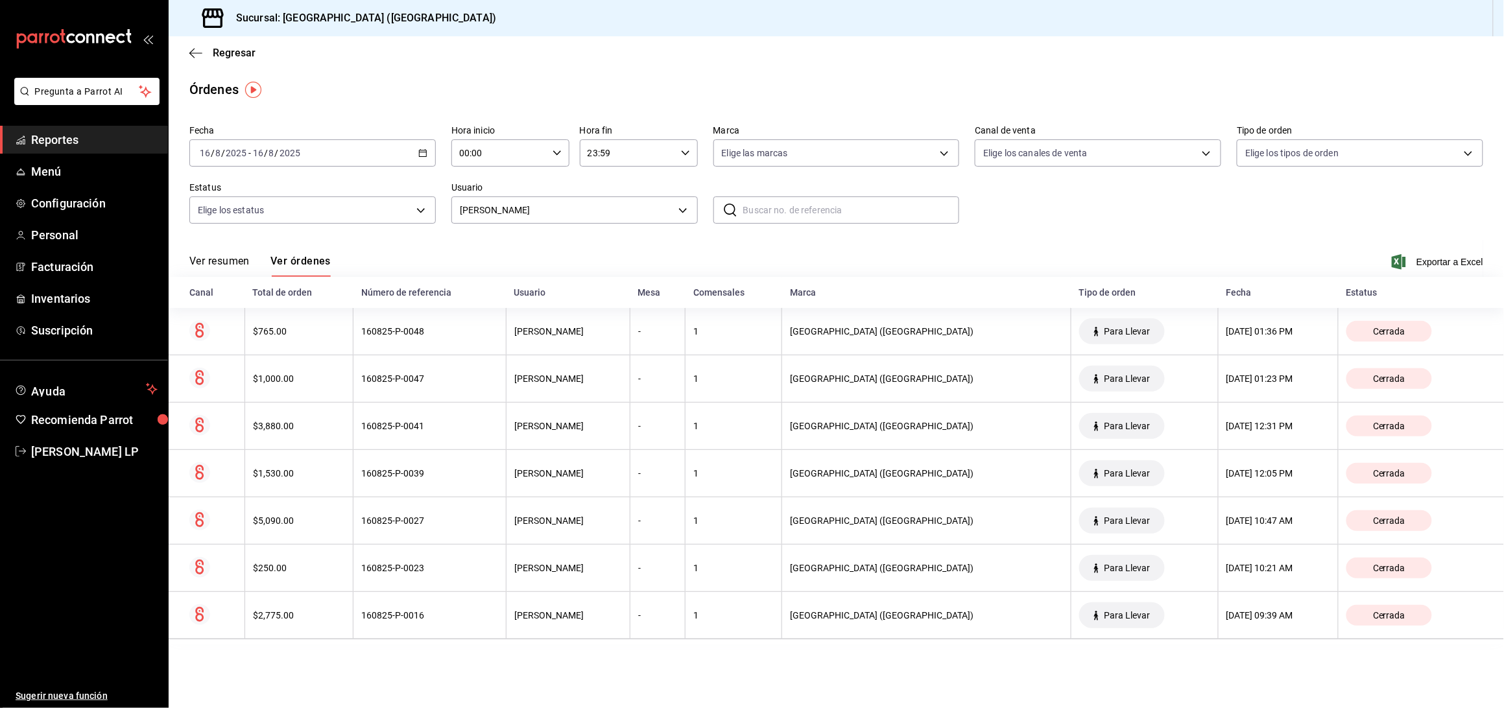
click at [457, 520] on div "160825-P-0027" at bounding box center [429, 521] width 137 height 10
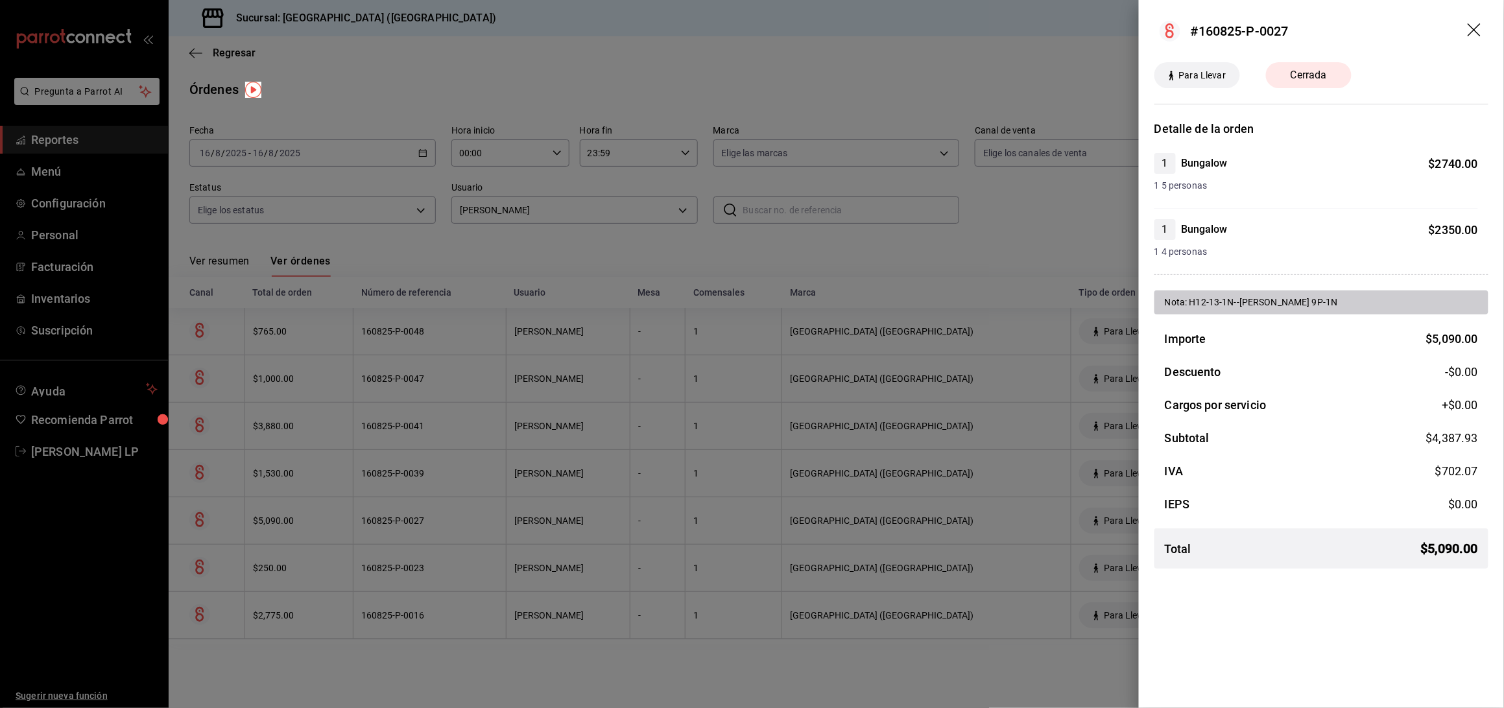
click at [549, 616] on div at bounding box center [752, 354] width 1504 height 708
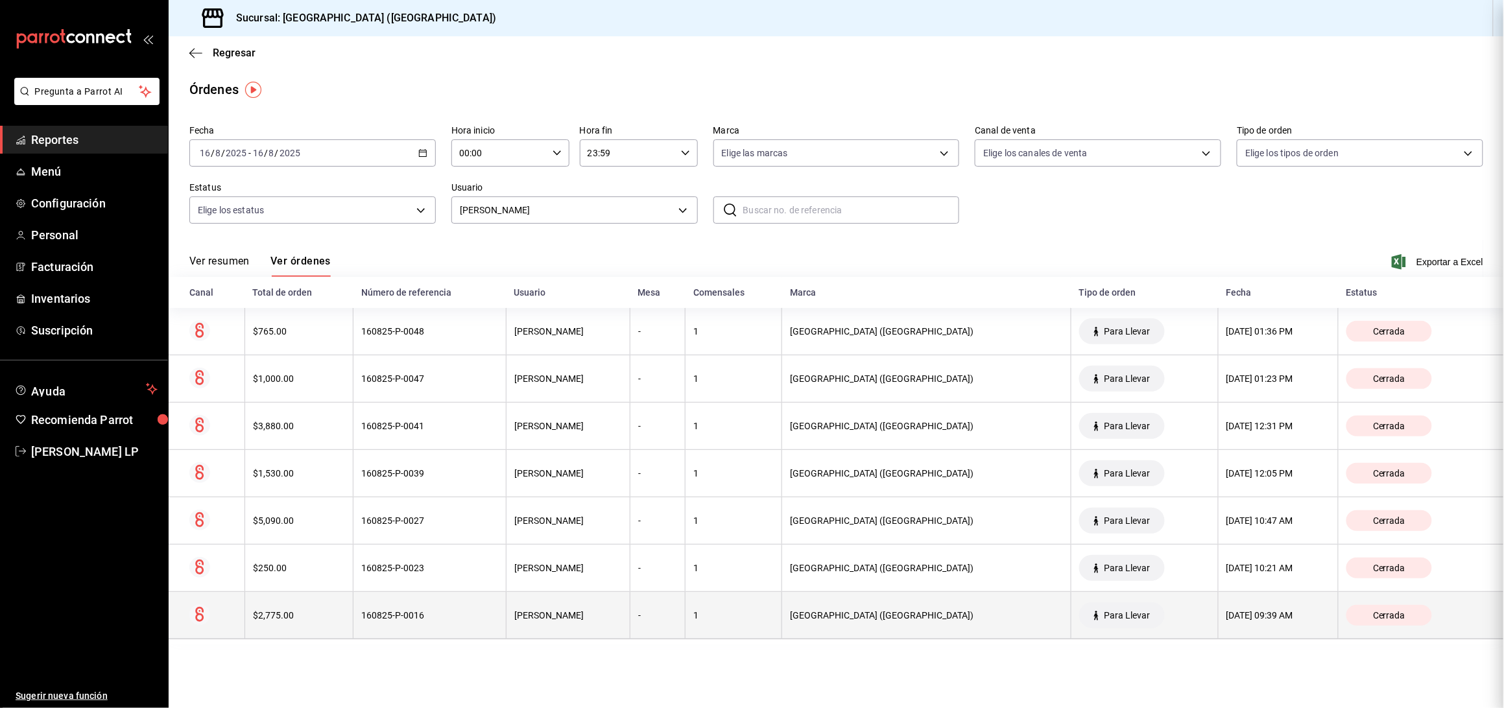
click at [485, 620] on div "160825-P-0016" at bounding box center [429, 615] width 137 height 10
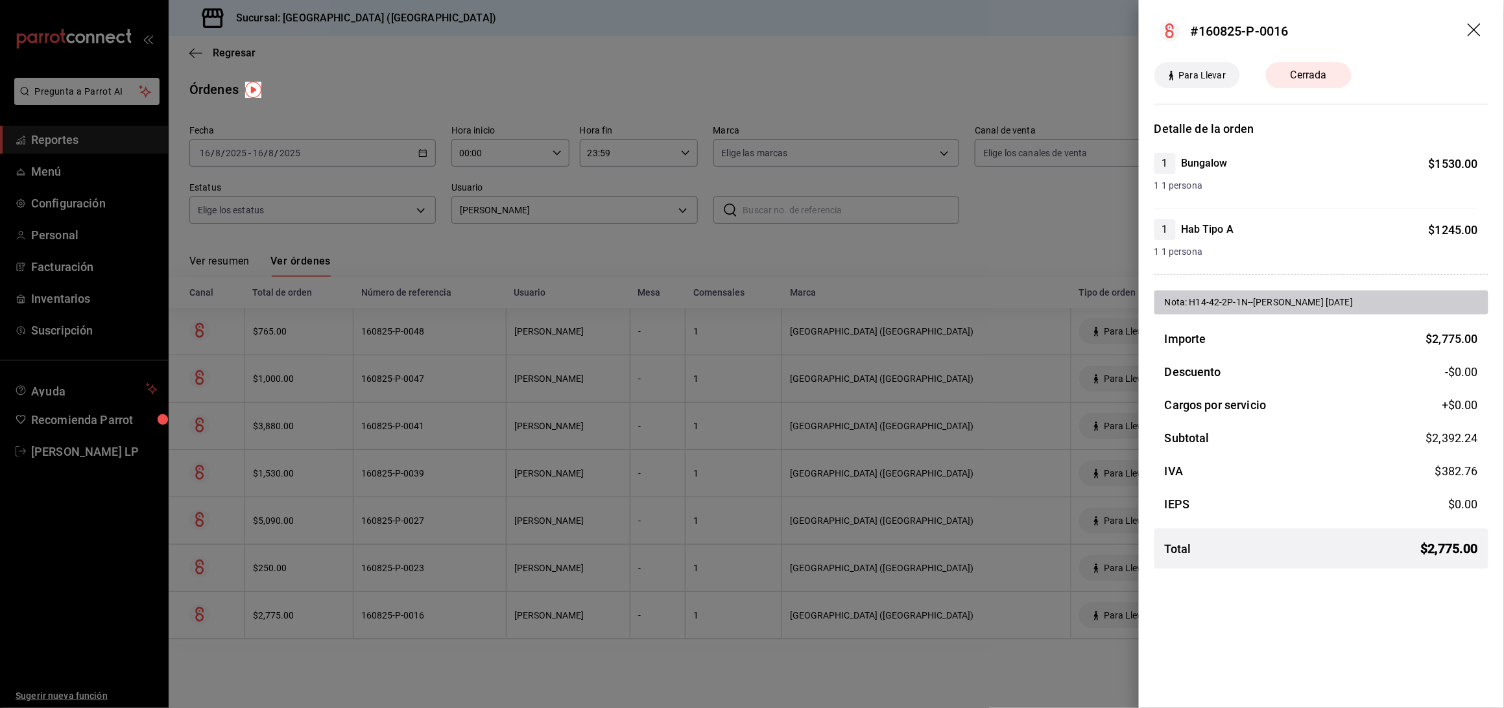
click at [371, 609] on div at bounding box center [752, 354] width 1504 height 708
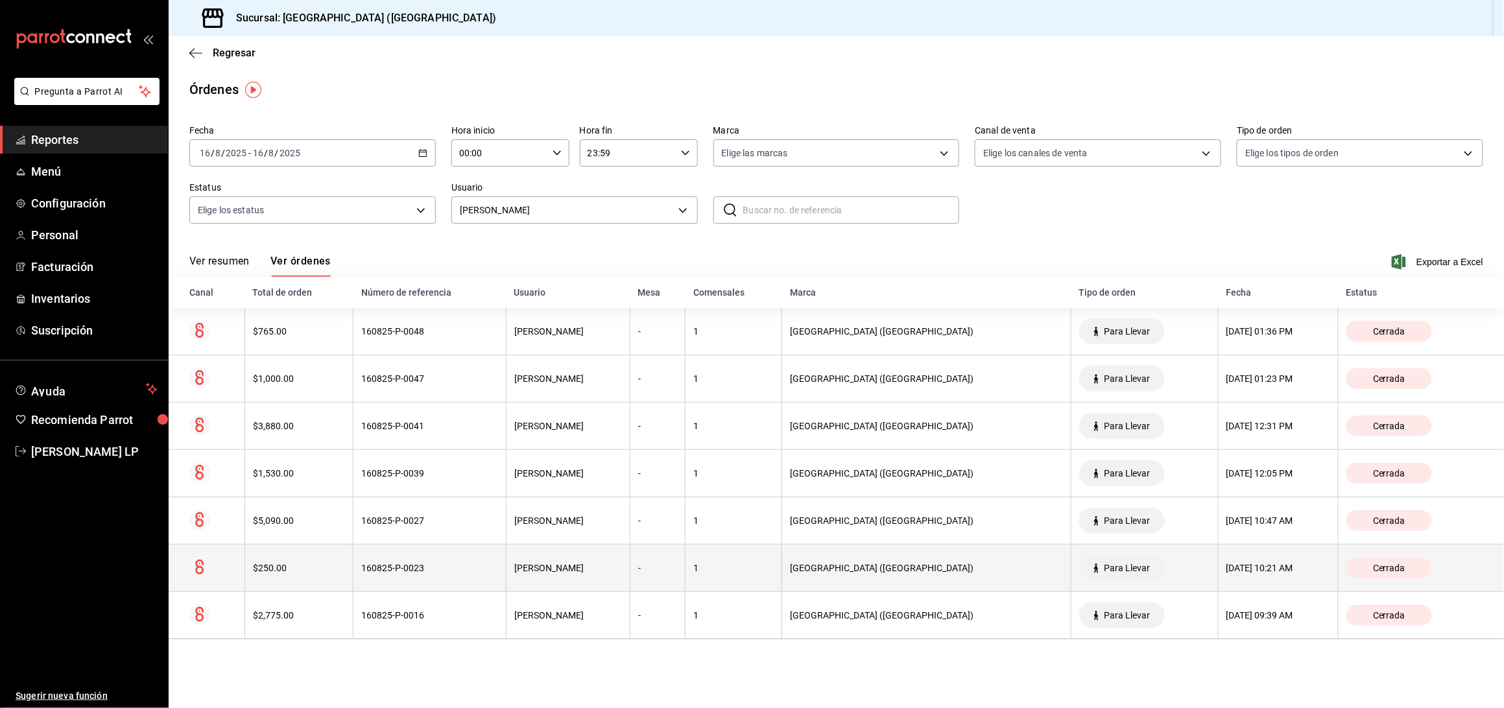
click at [363, 576] on th "160825-P-0023" at bounding box center [430, 568] width 153 height 47
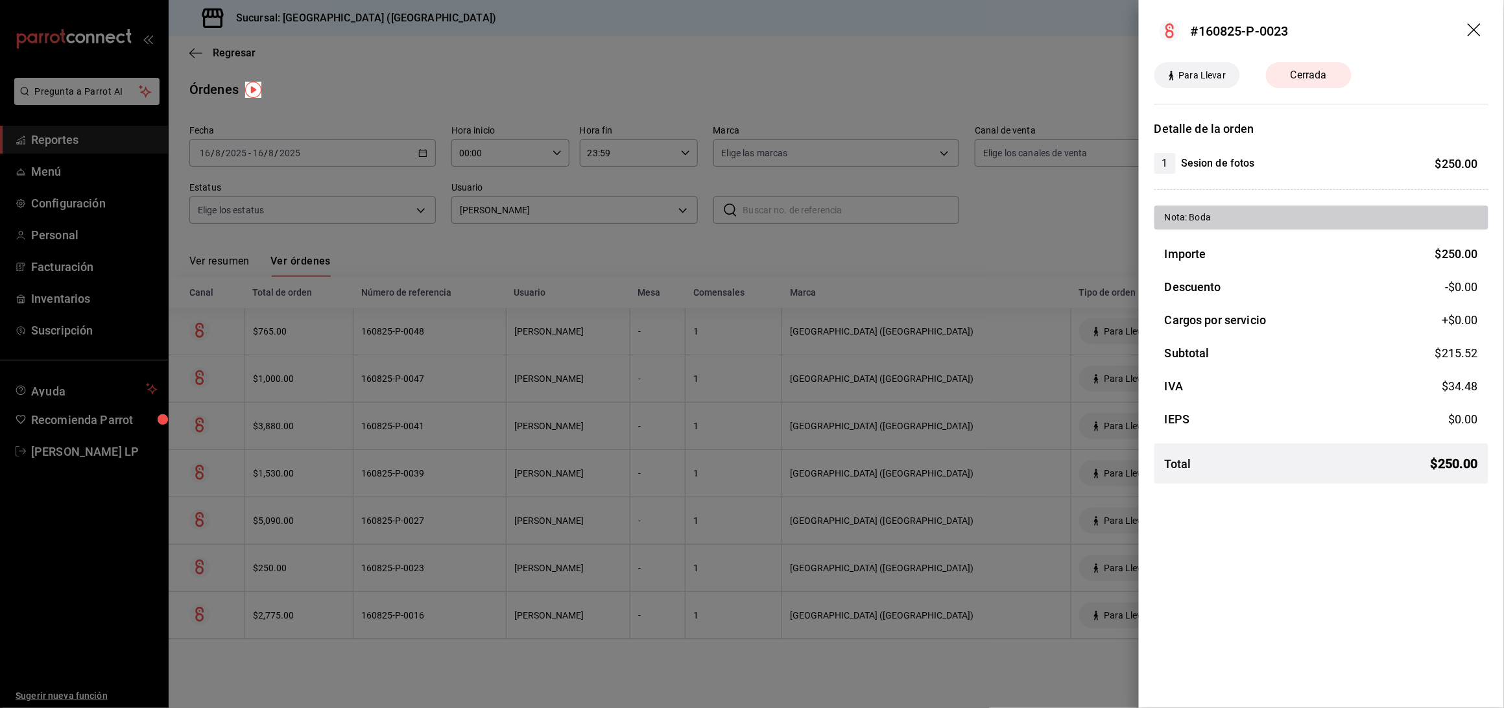
click at [363, 576] on div at bounding box center [752, 354] width 1504 height 708
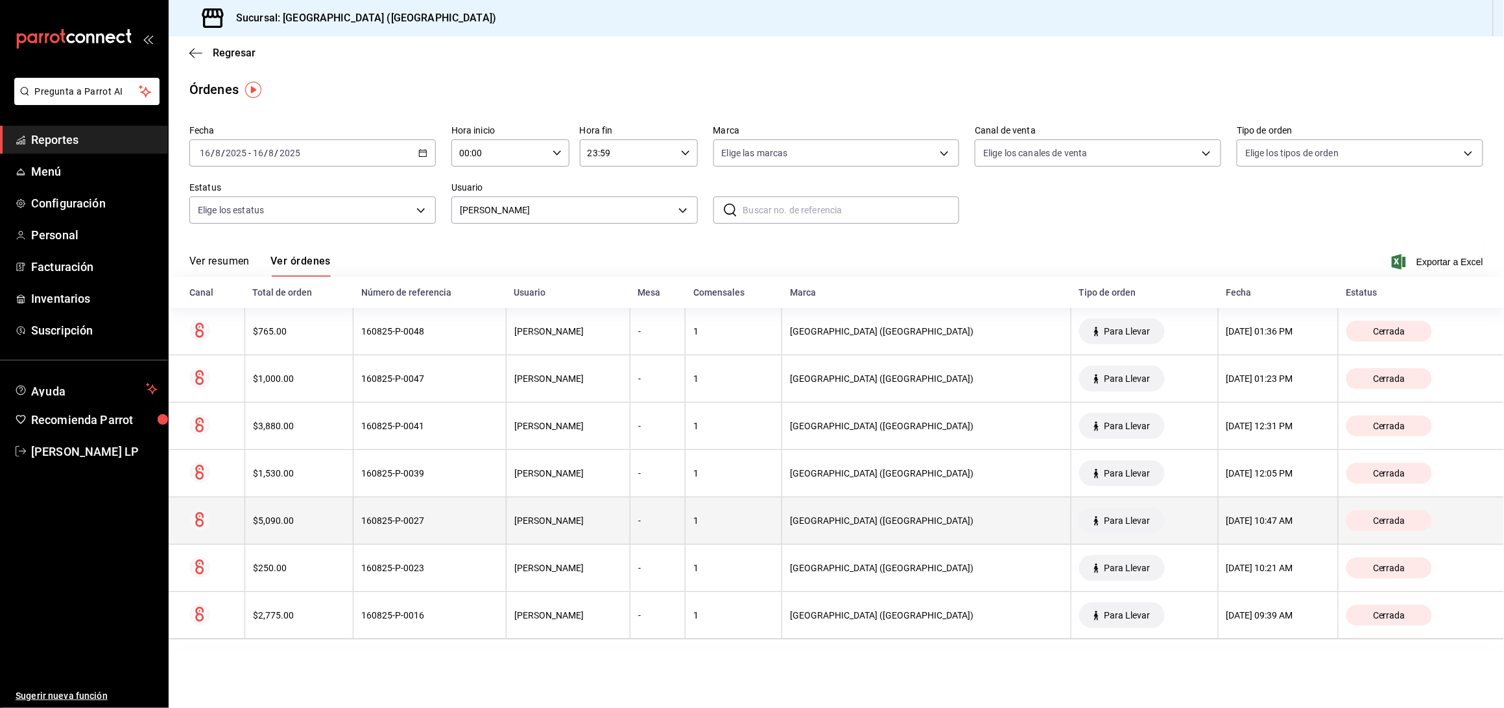
click at [360, 540] on th "160825-P-0027" at bounding box center [430, 521] width 153 height 47
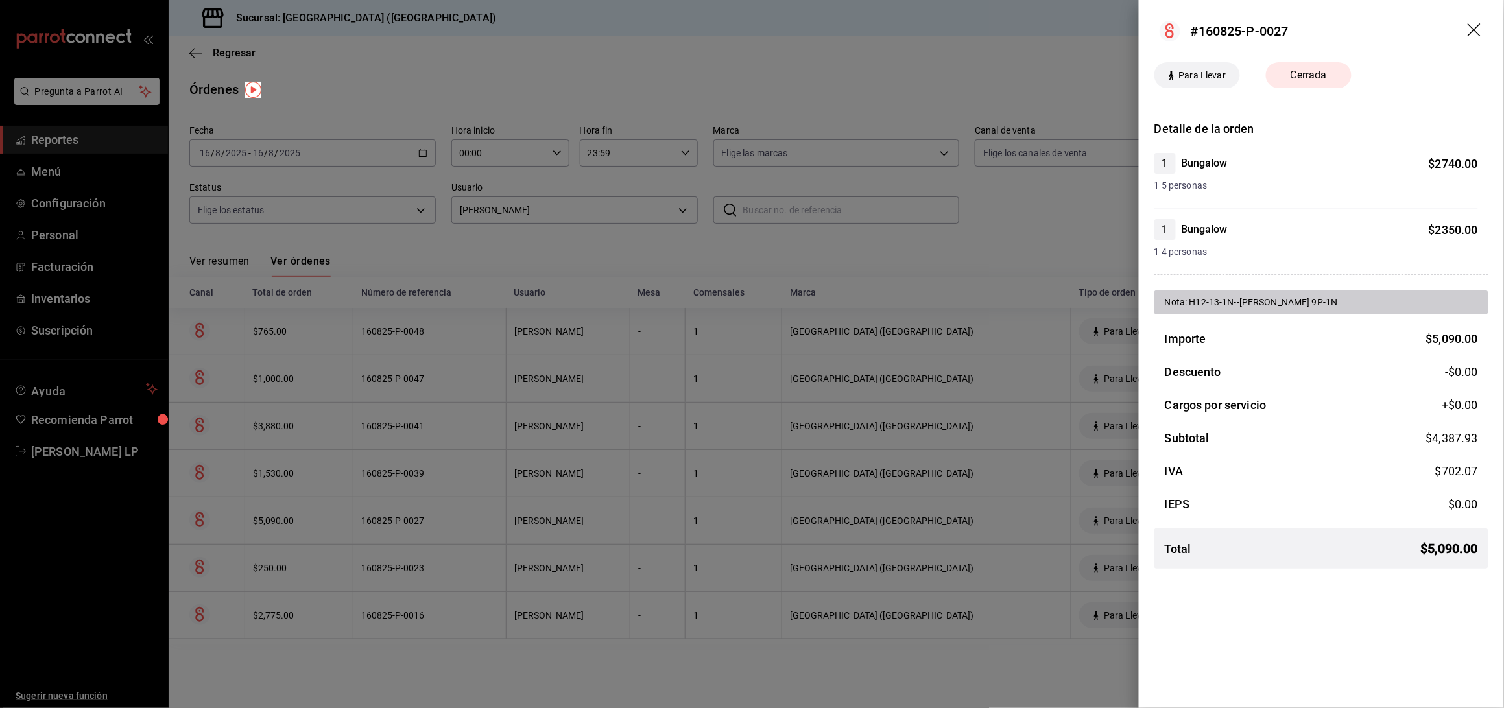
click at [359, 526] on div at bounding box center [752, 354] width 1504 height 708
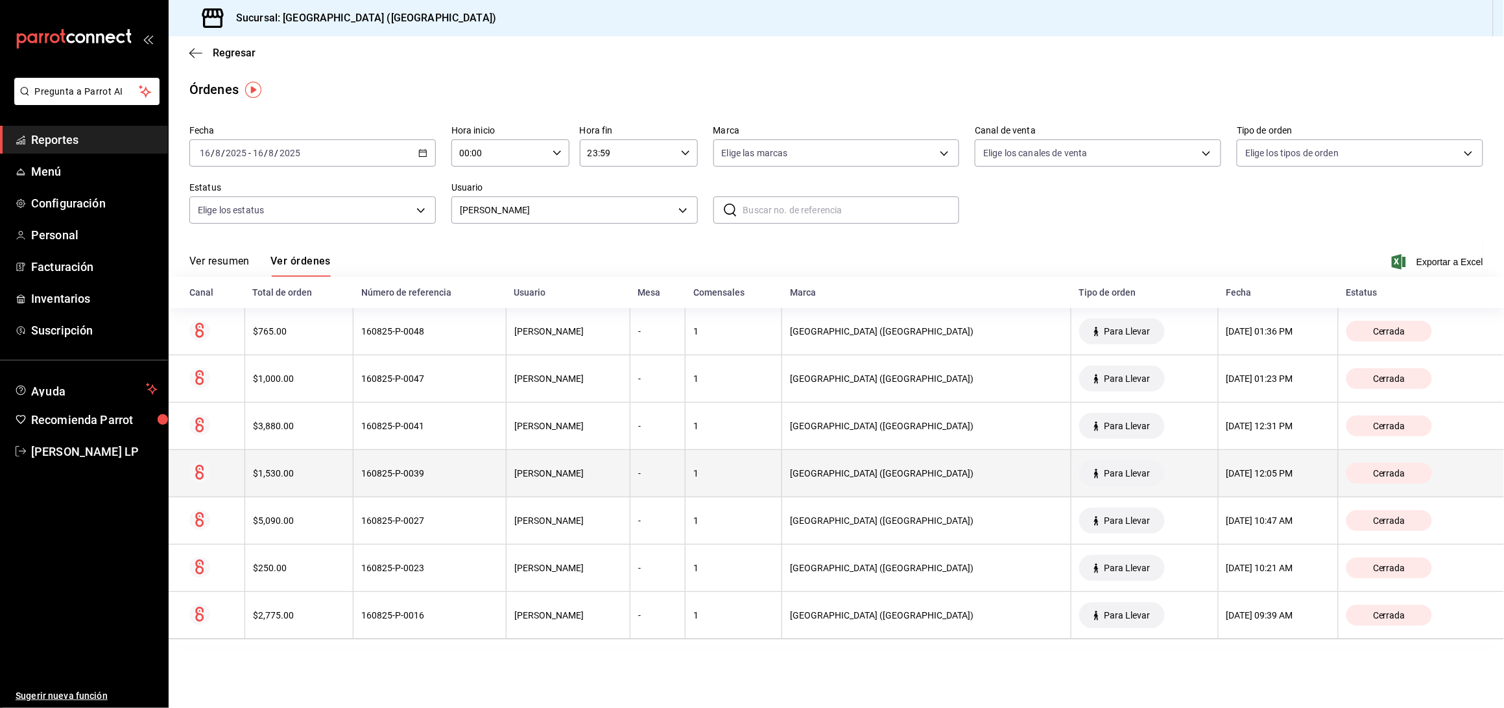
click at [354, 476] on th "$1,530.00" at bounding box center [299, 473] width 109 height 47
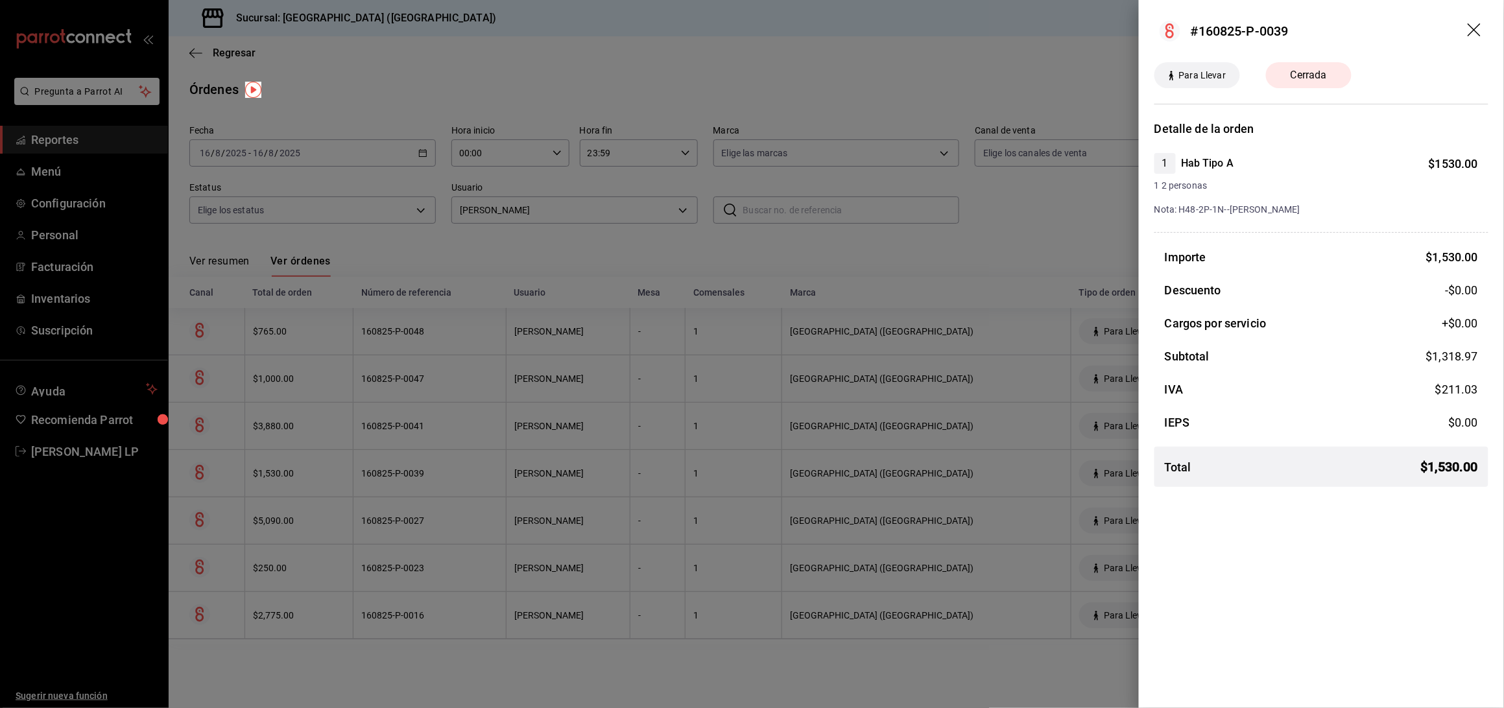
click at [424, 479] on div at bounding box center [752, 354] width 1504 height 708
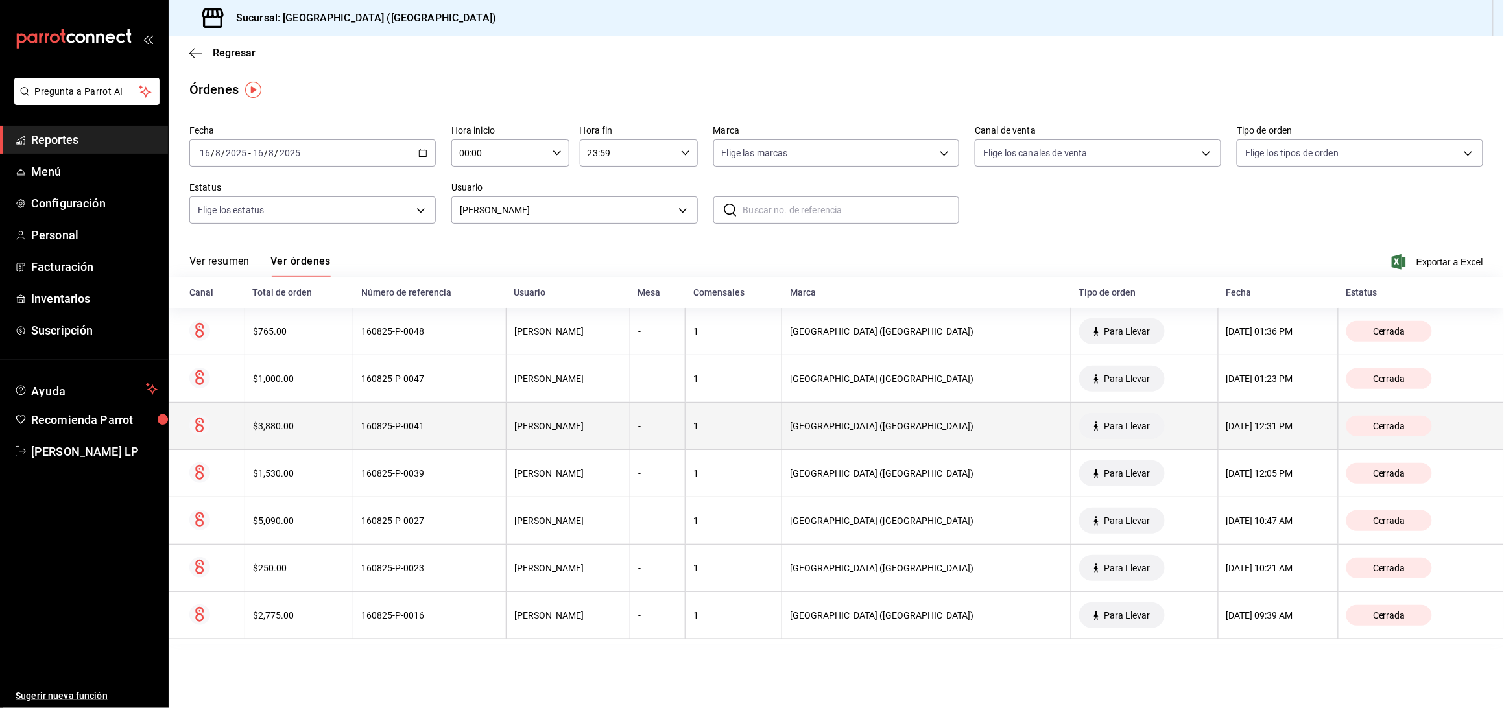
click at [436, 437] on th "160825-P-0041" at bounding box center [430, 426] width 153 height 47
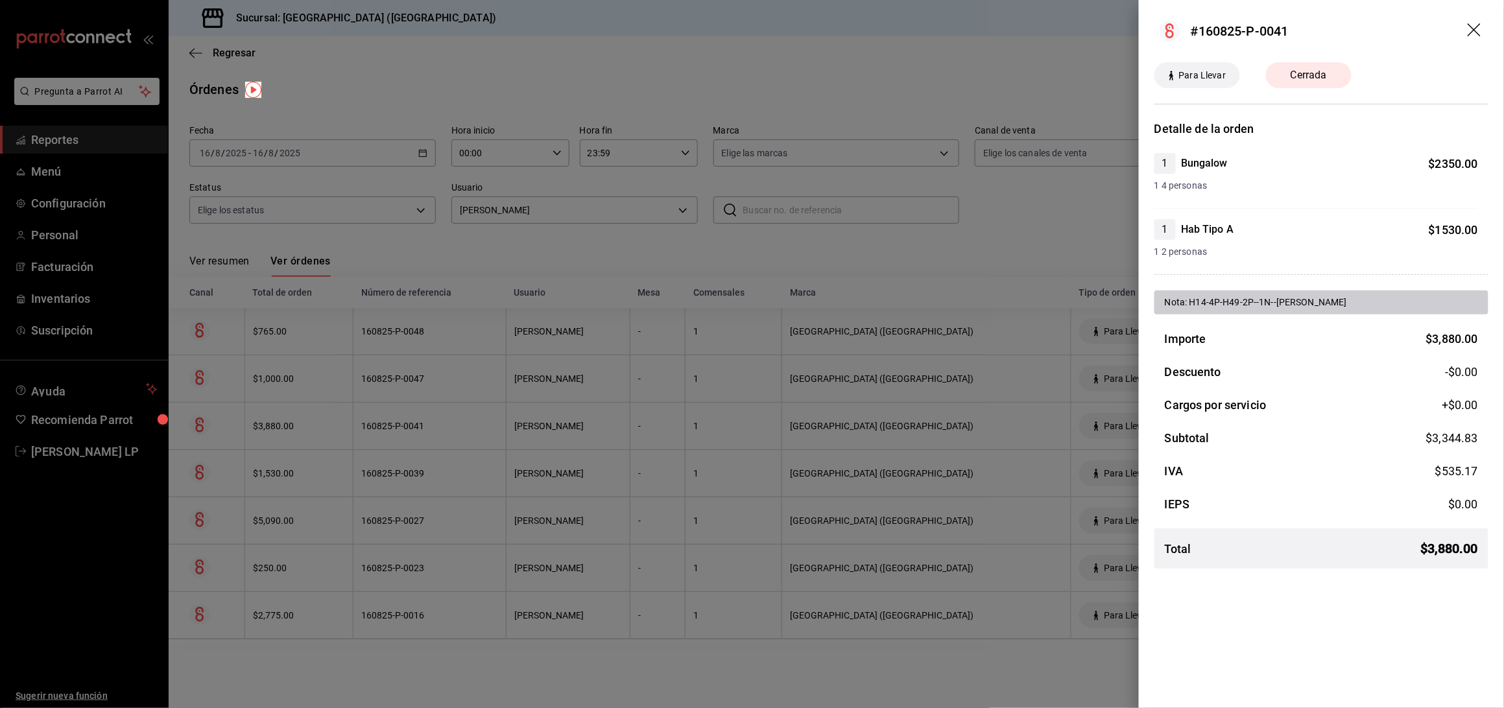
click at [475, 424] on div at bounding box center [752, 354] width 1504 height 708
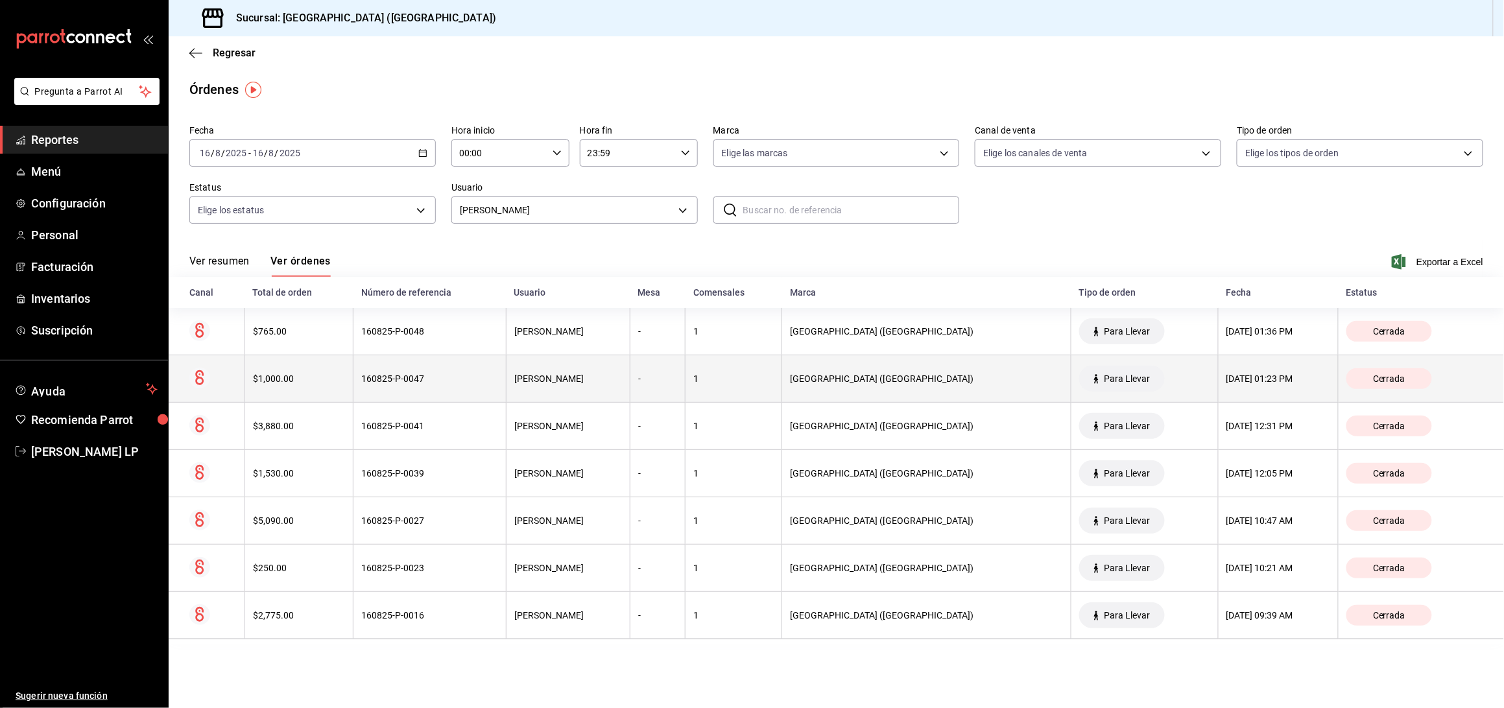
click at [472, 396] on th "160825-P-0047" at bounding box center [430, 378] width 153 height 47
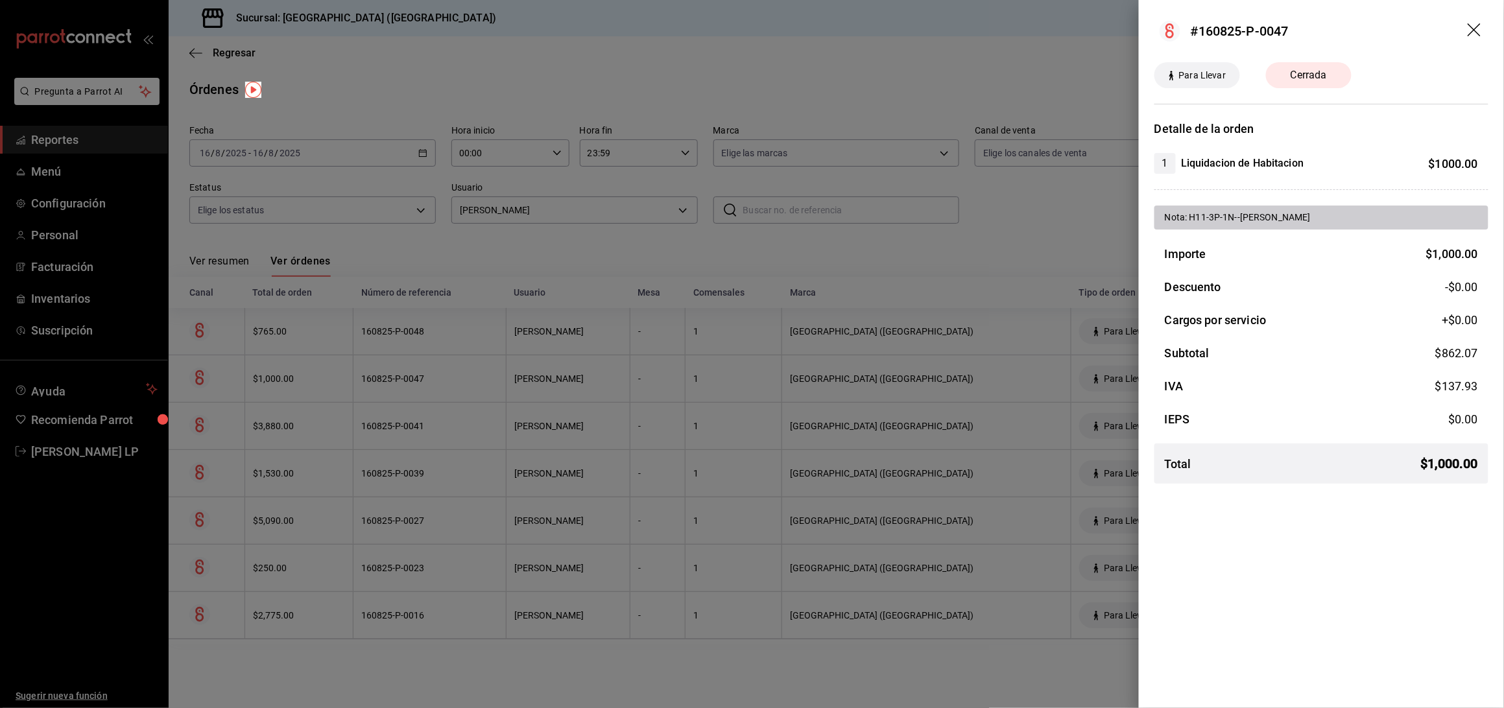
click at [564, 601] on div at bounding box center [752, 354] width 1504 height 708
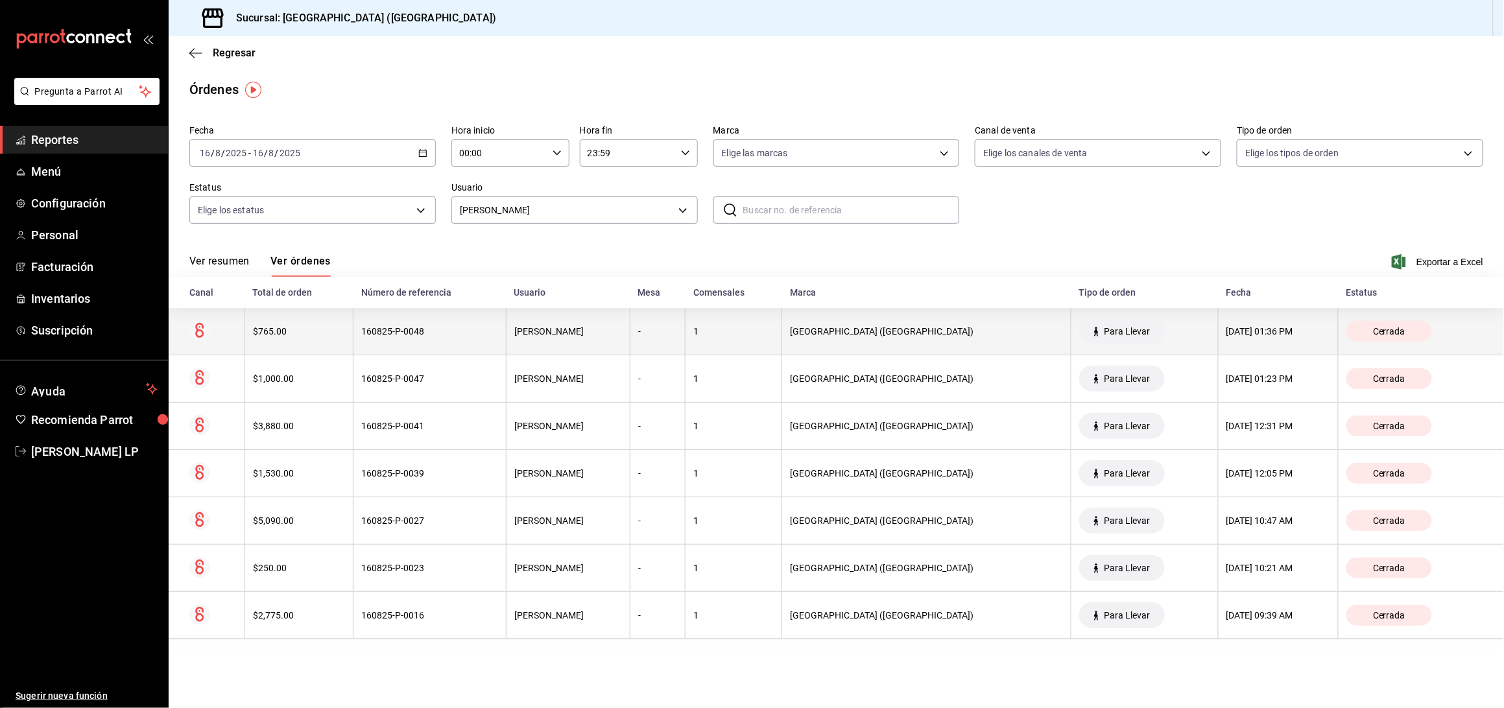
click at [522, 330] on div "[PERSON_NAME]" at bounding box center [568, 331] width 108 height 10
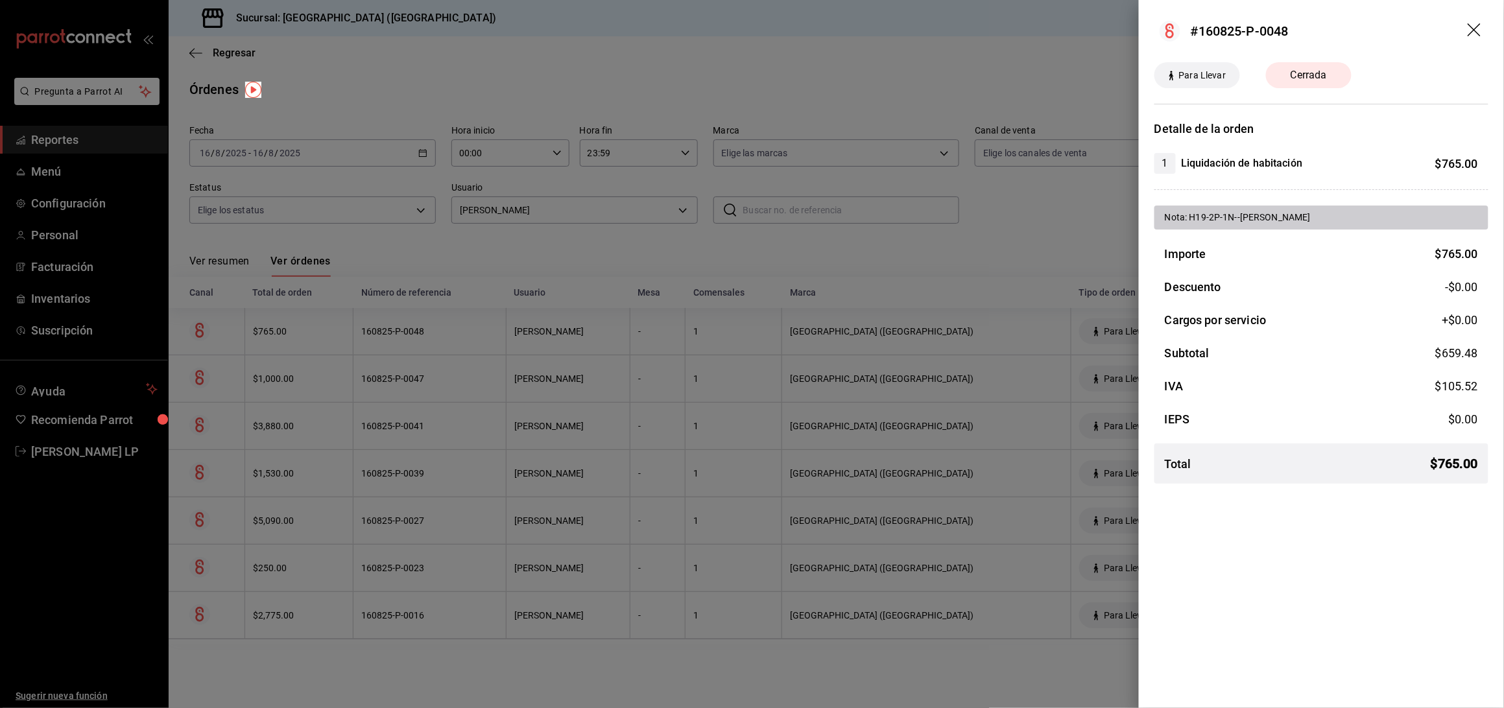
click at [487, 321] on div at bounding box center [752, 354] width 1504 height 708
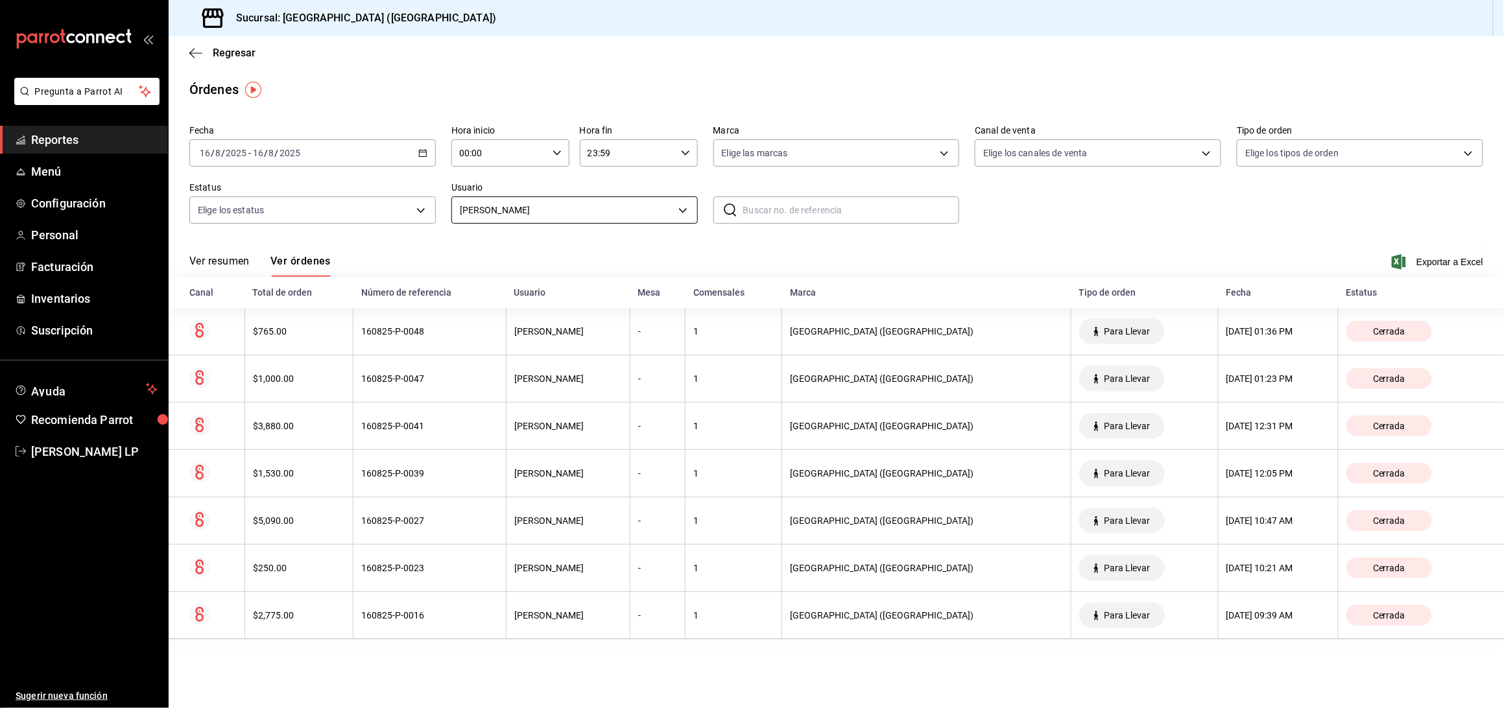
click at [603, 209] on body "Pregunta a Parrot AI Reportes Menú Configuración Personal Facturación Inventari…" at bounding box center [752, 354] width 1504 height 708
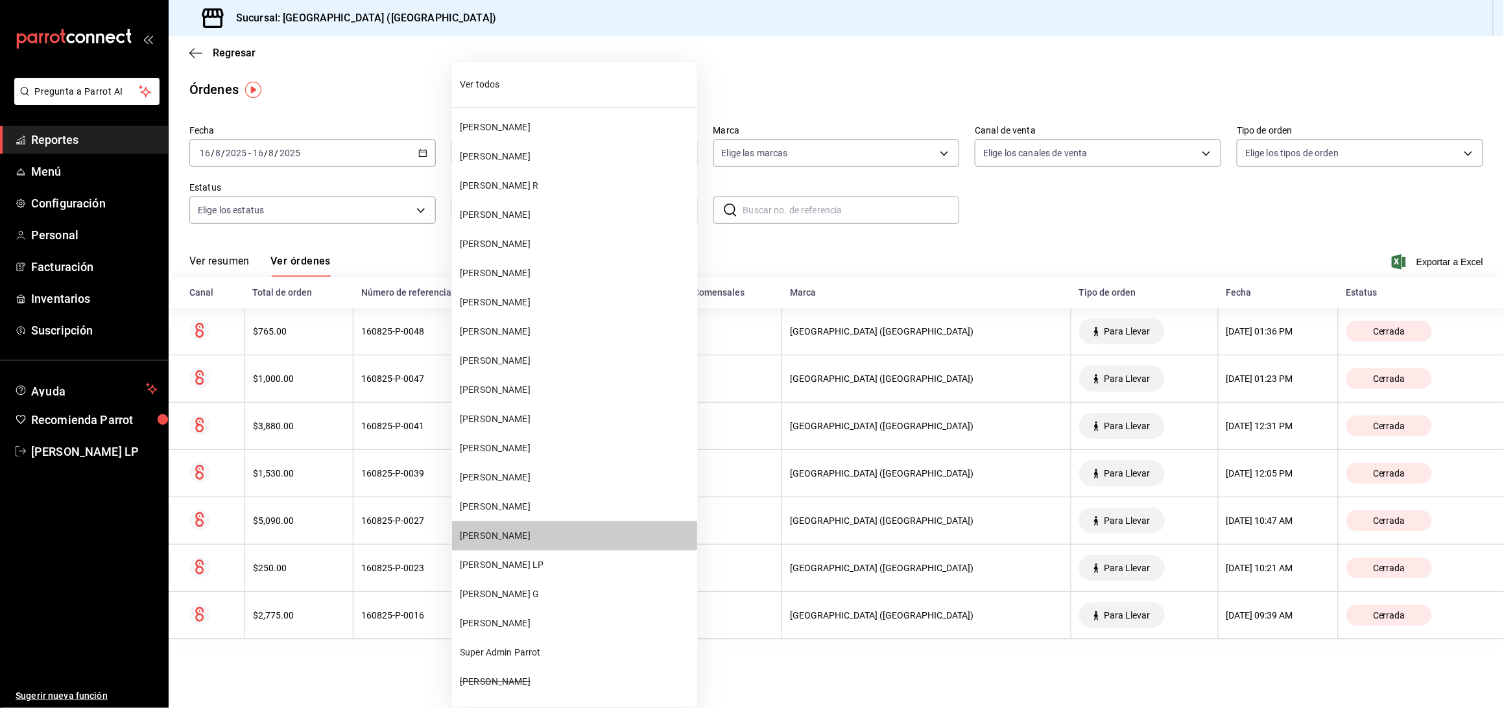
click at [589, 416] on span "[PERSON_NAME]" at bounding box center [576, 420] width 232 height 14
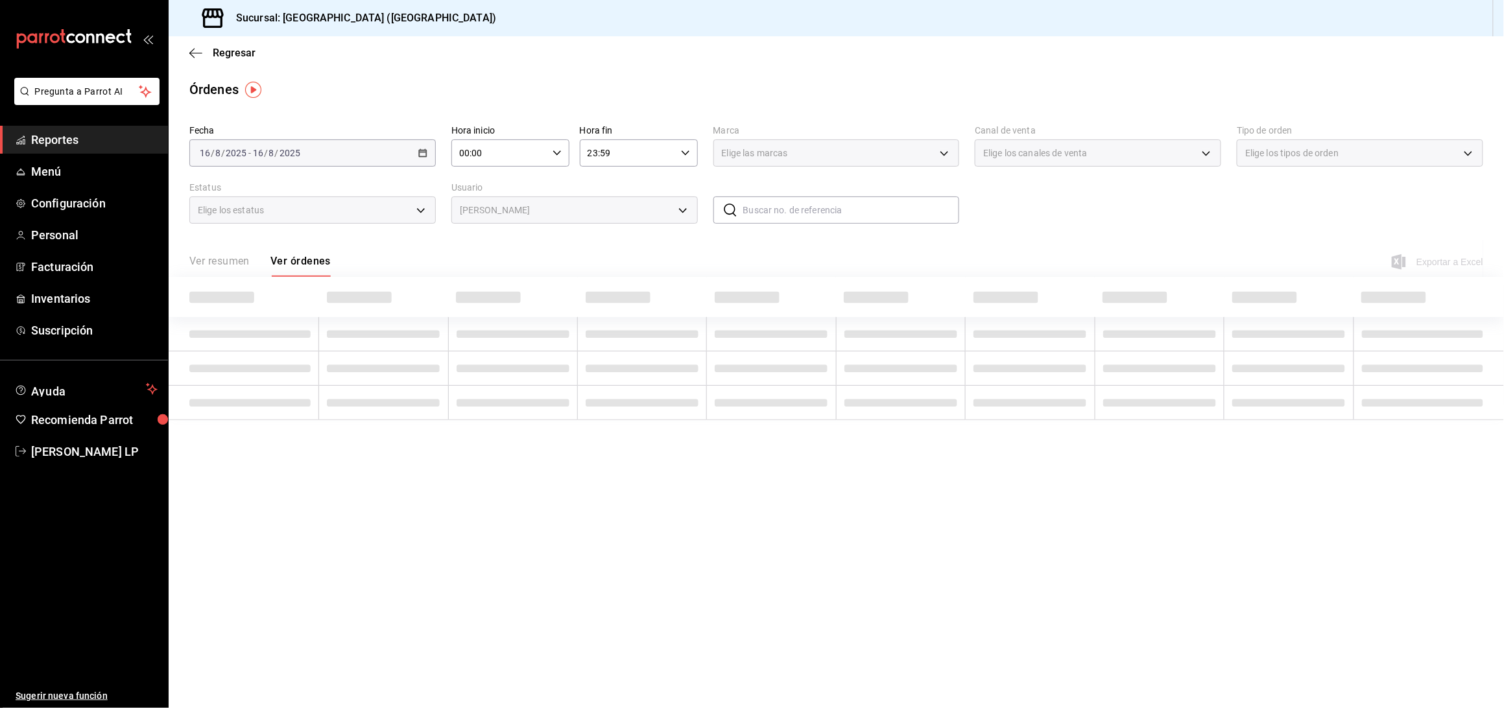
type input "f5f817fd-76e8-4ac2-b5cf-d8dd5632f2c7"
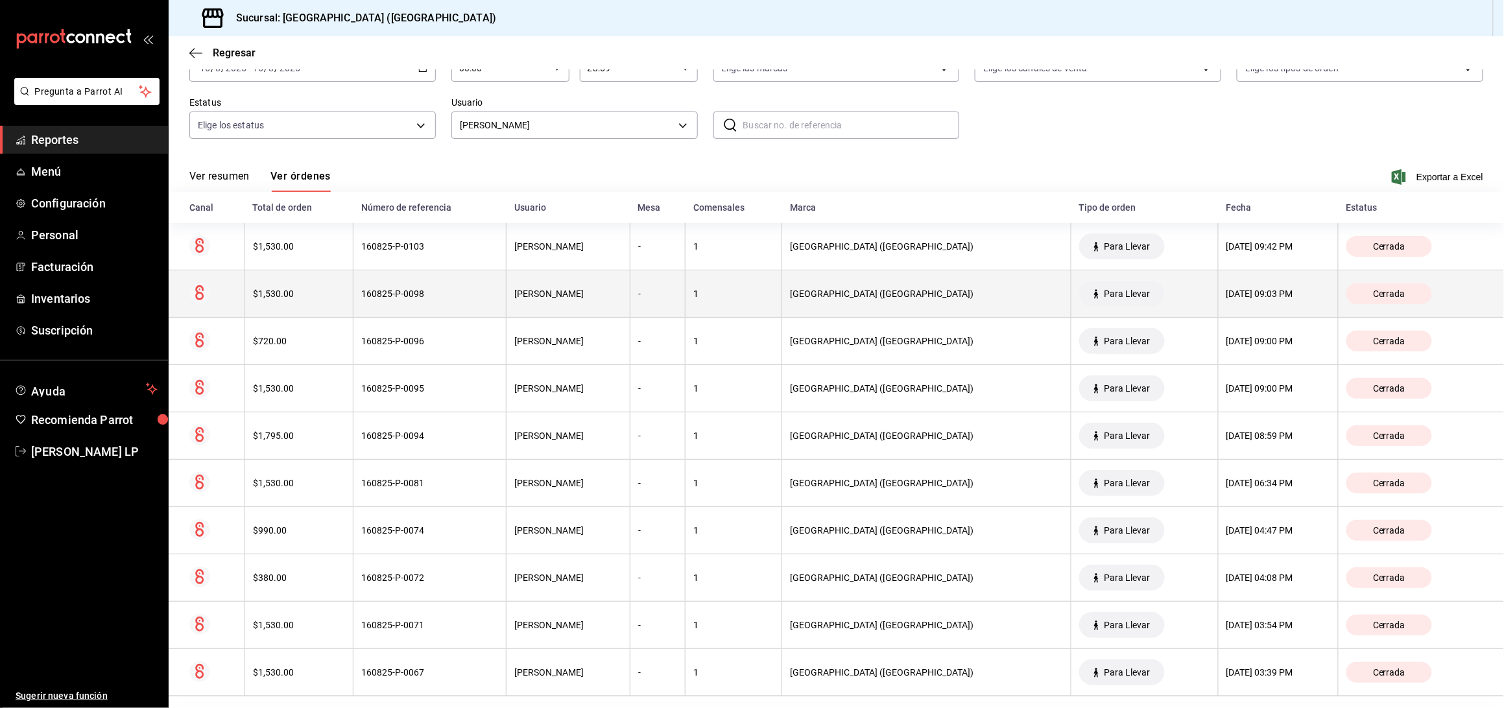
scroll to position [100, 0]
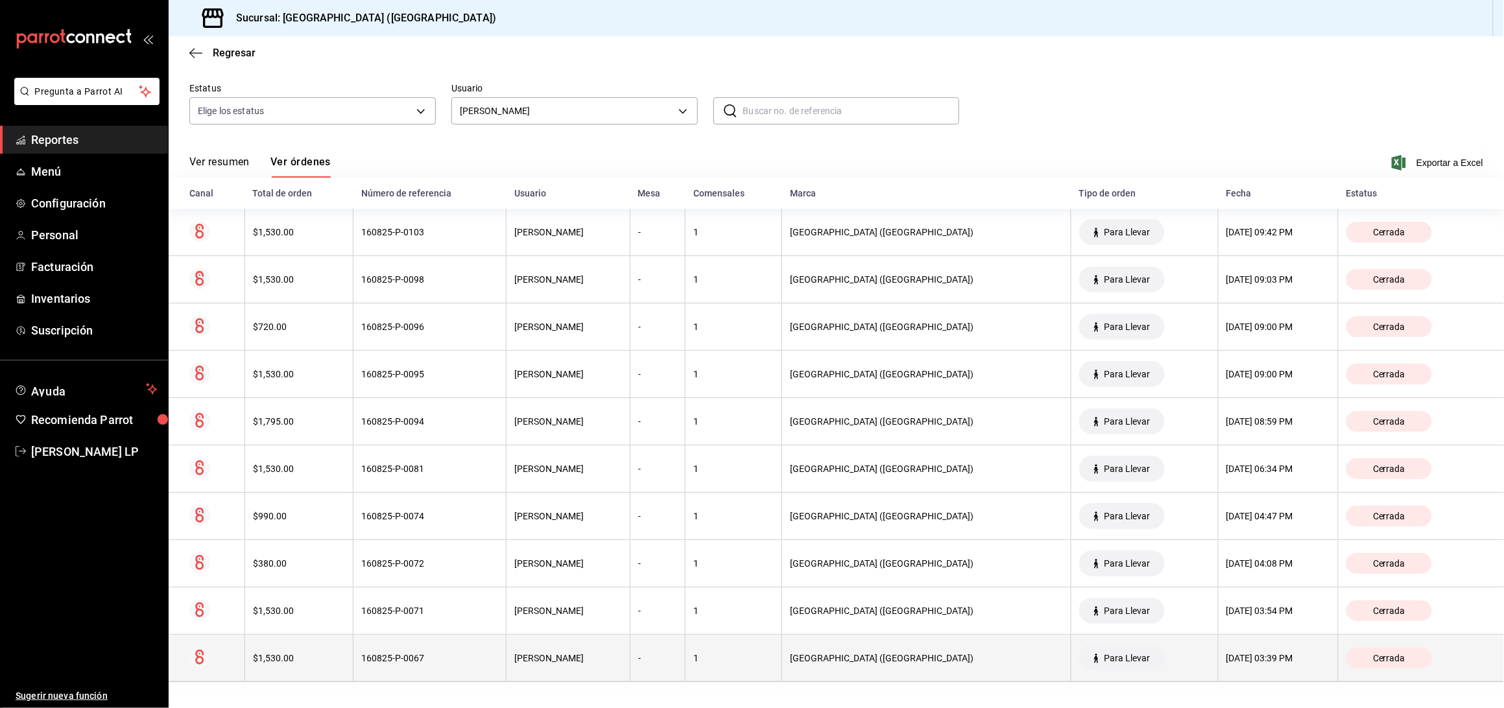
click at [461, 657] on div "160825-P-0067" at bounding box center [429, 658] width 137 height 10
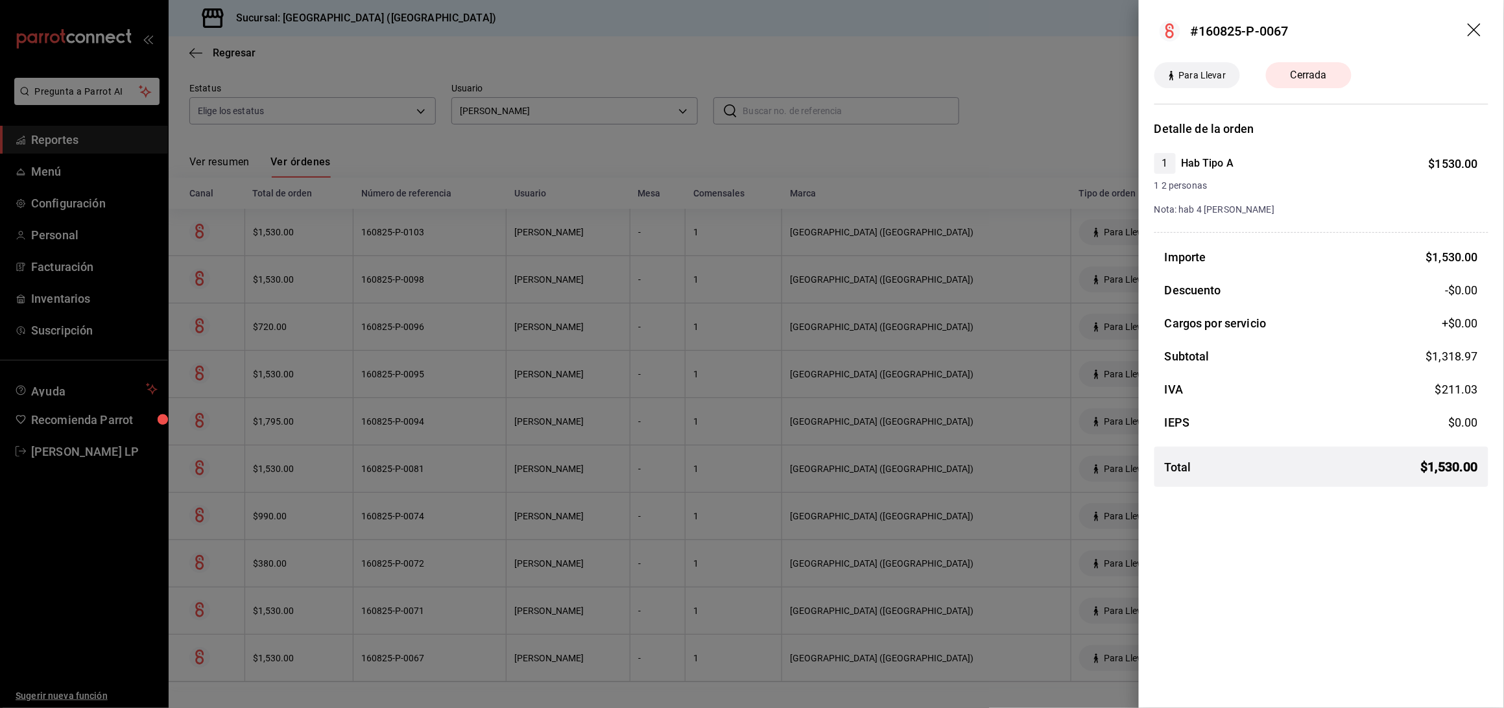
click at [410, 649] on div at bounding box center [752, 354] width 1504 height 708
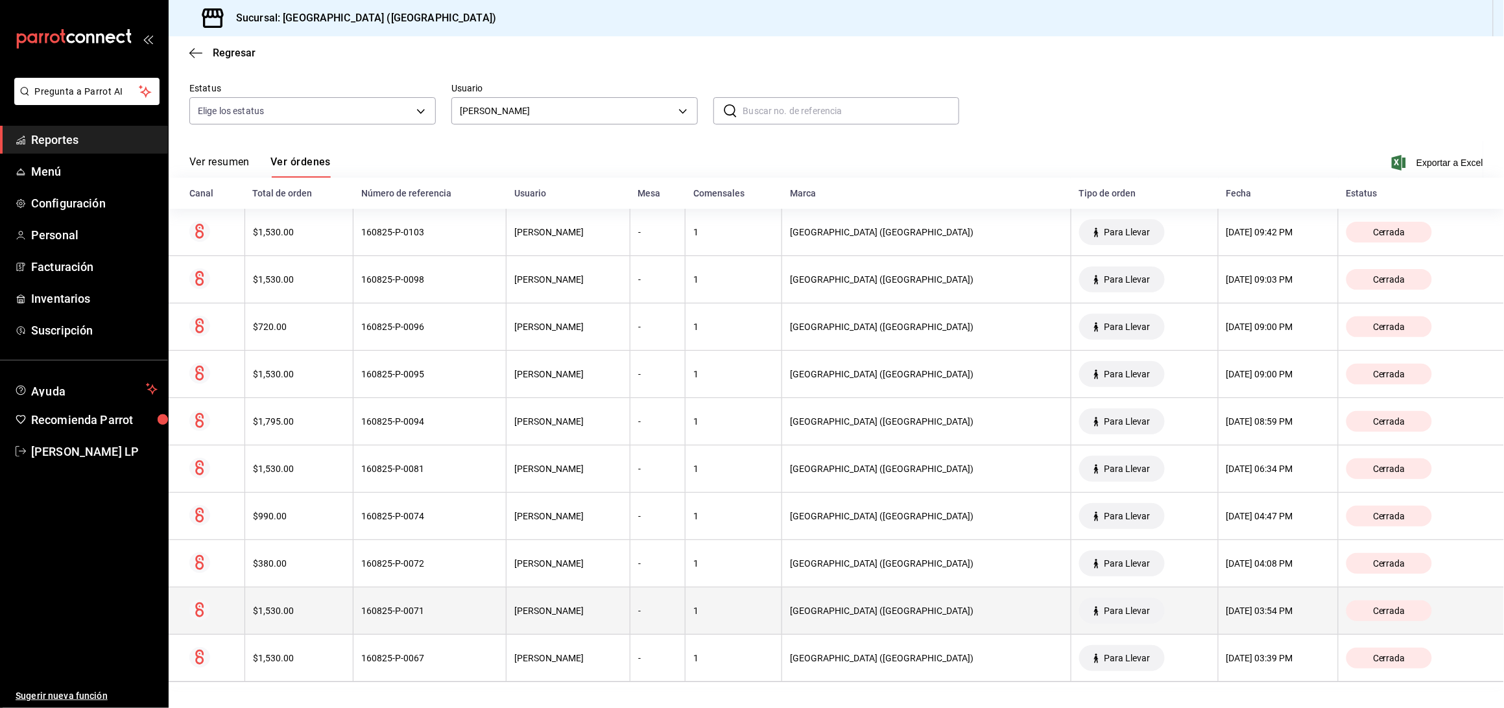
click at [417, 618] on th "160825-P-0071" at bounding box center [430, 611] width 153 height 47
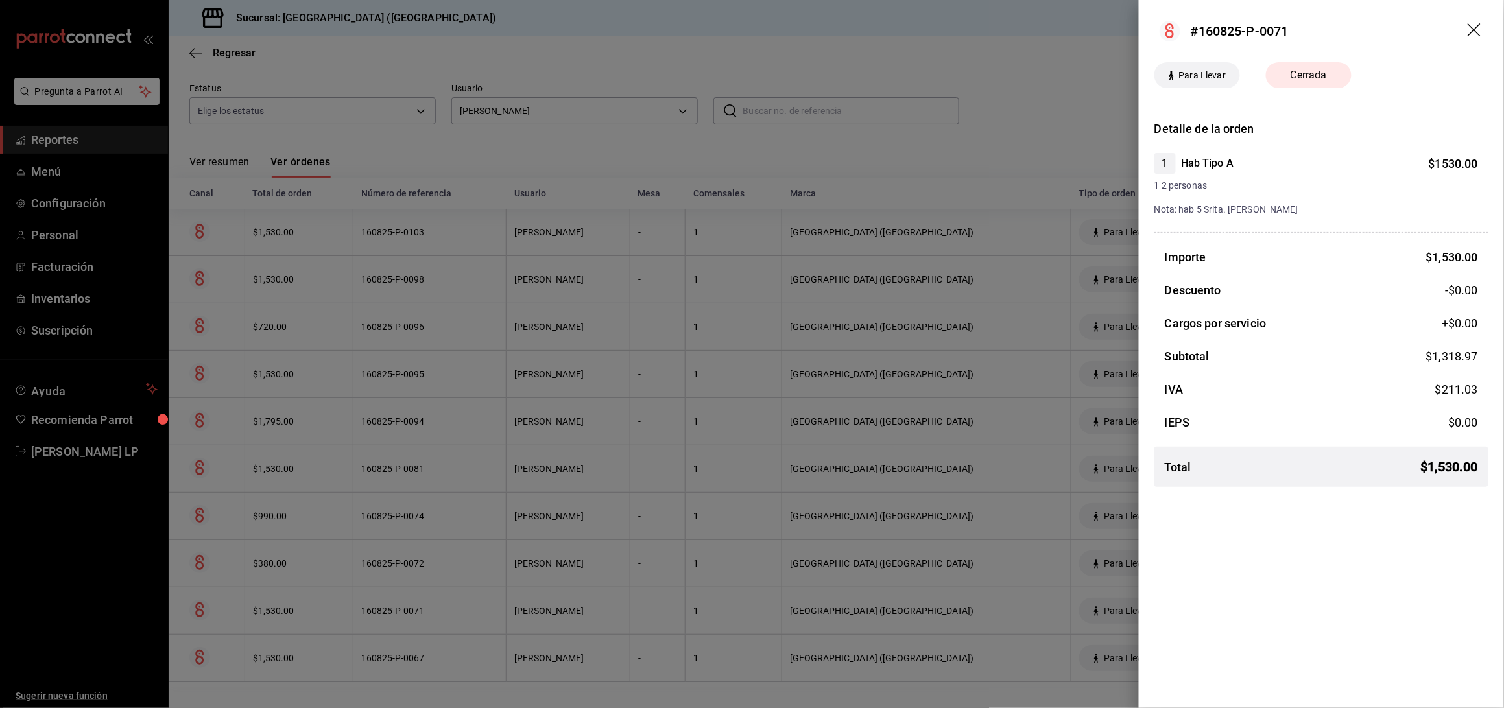
click at [427, 607] on div at bounding box center [752, 354] width 1504 height 708
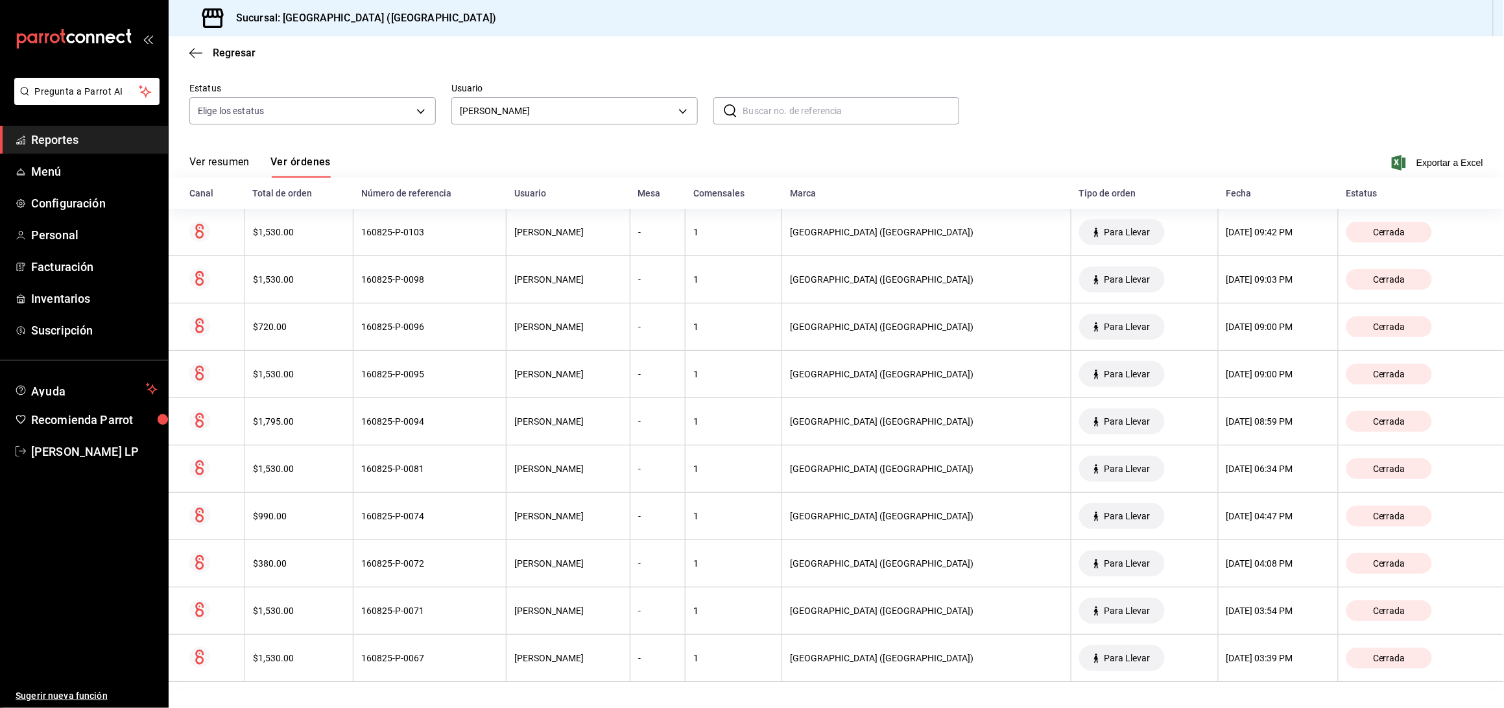
click at [440, 562] on div "160825-P-0072" at bounding box center [429, 563] width 137 height 10
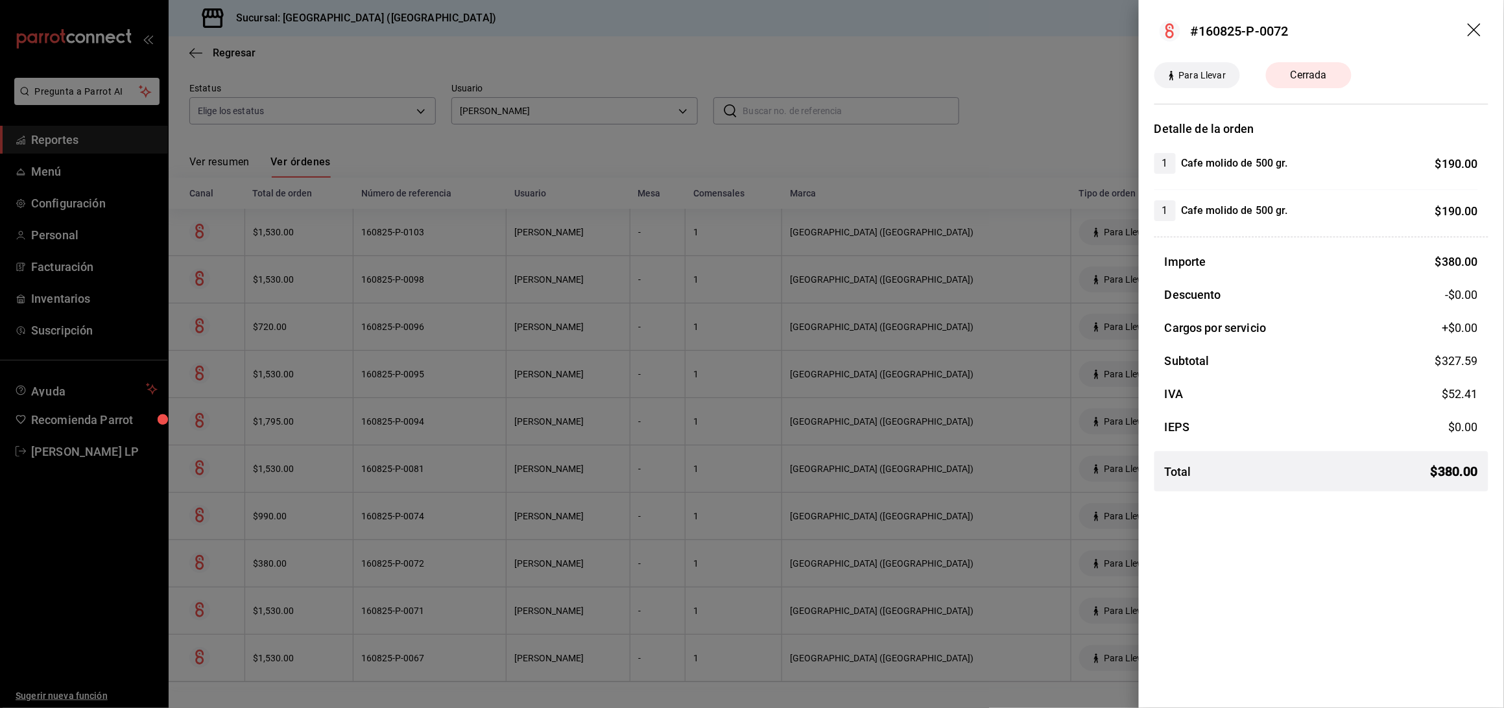
click at [440, 562] on div at bounding box center [752, 354] width 1504 height 708
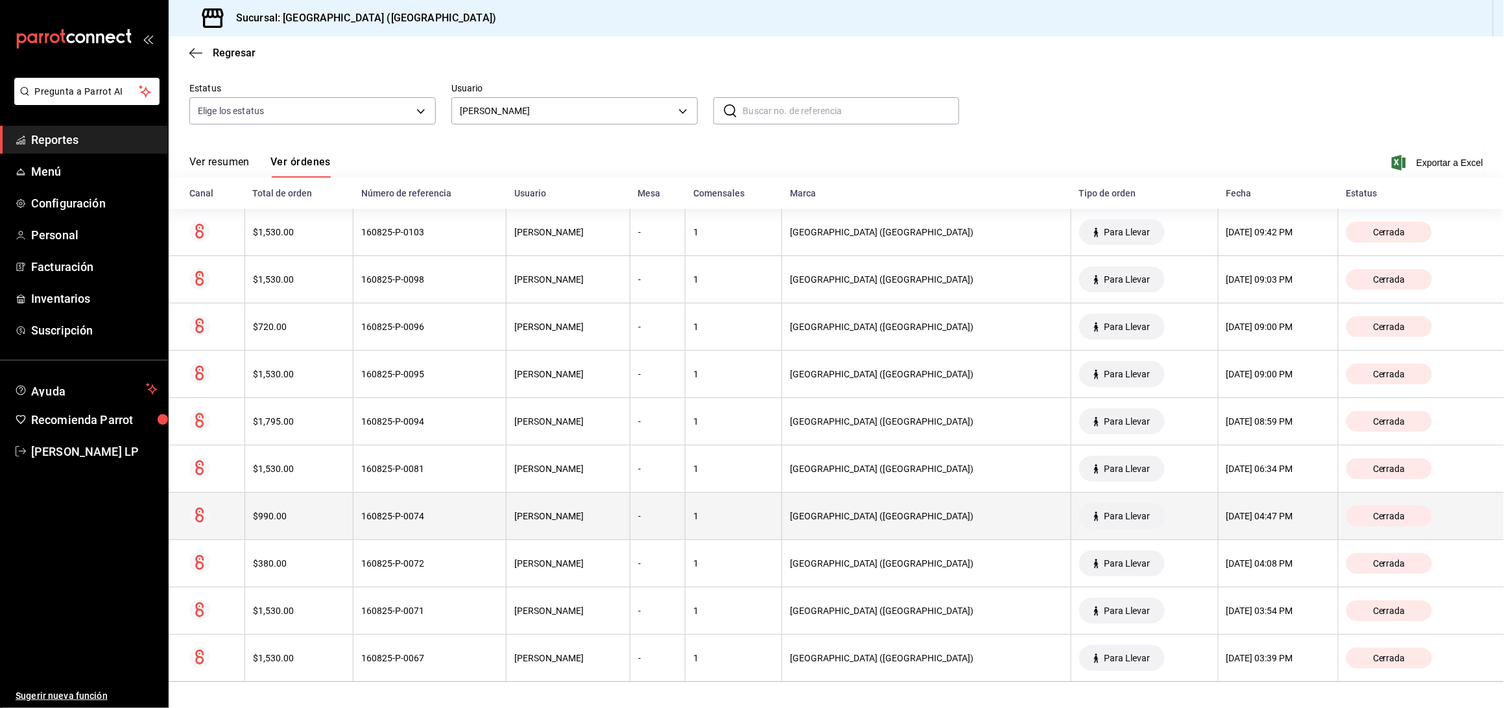
click at [455, 516] on div "160825-P-0074" at bounding box center [429, 516] width 137 height 10
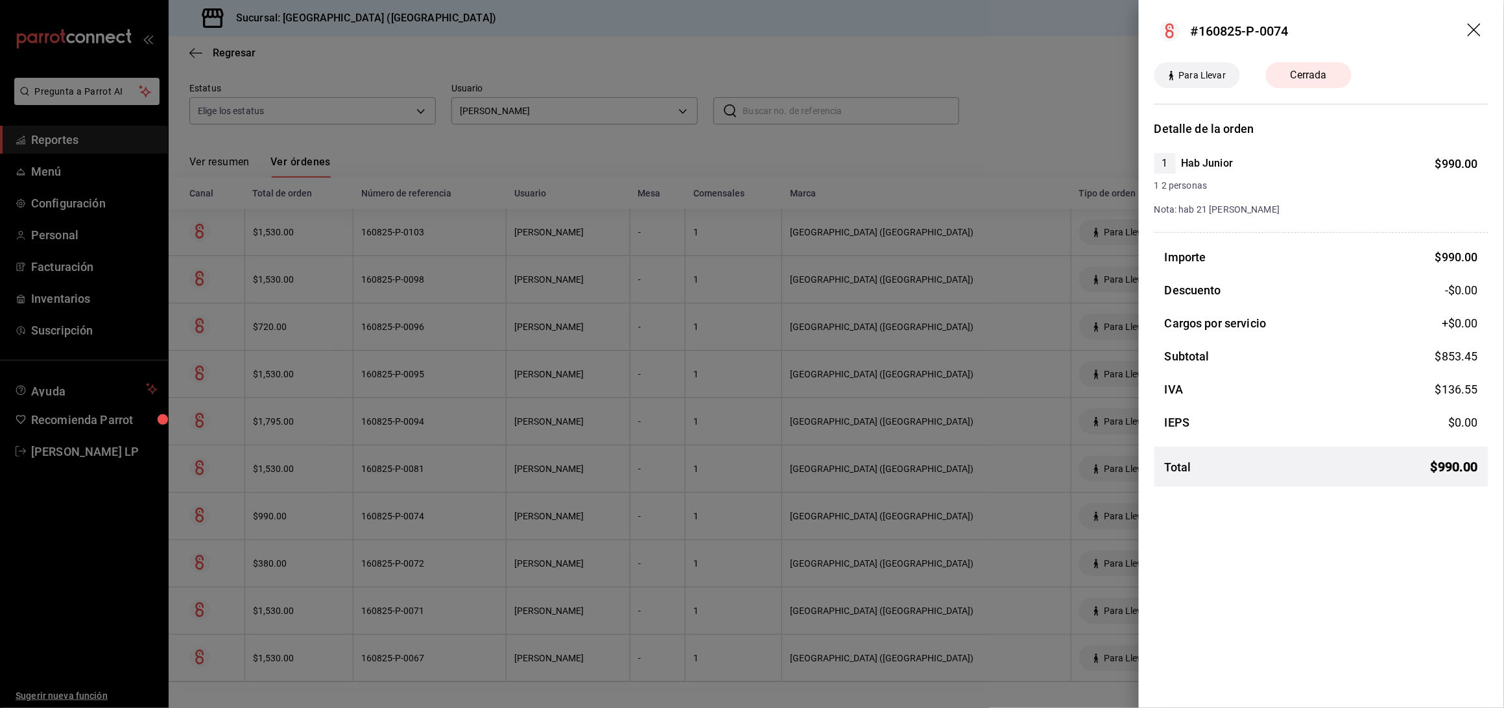
click at [417, 510] on div at bounding box center [752, 354] width 1504 height 708
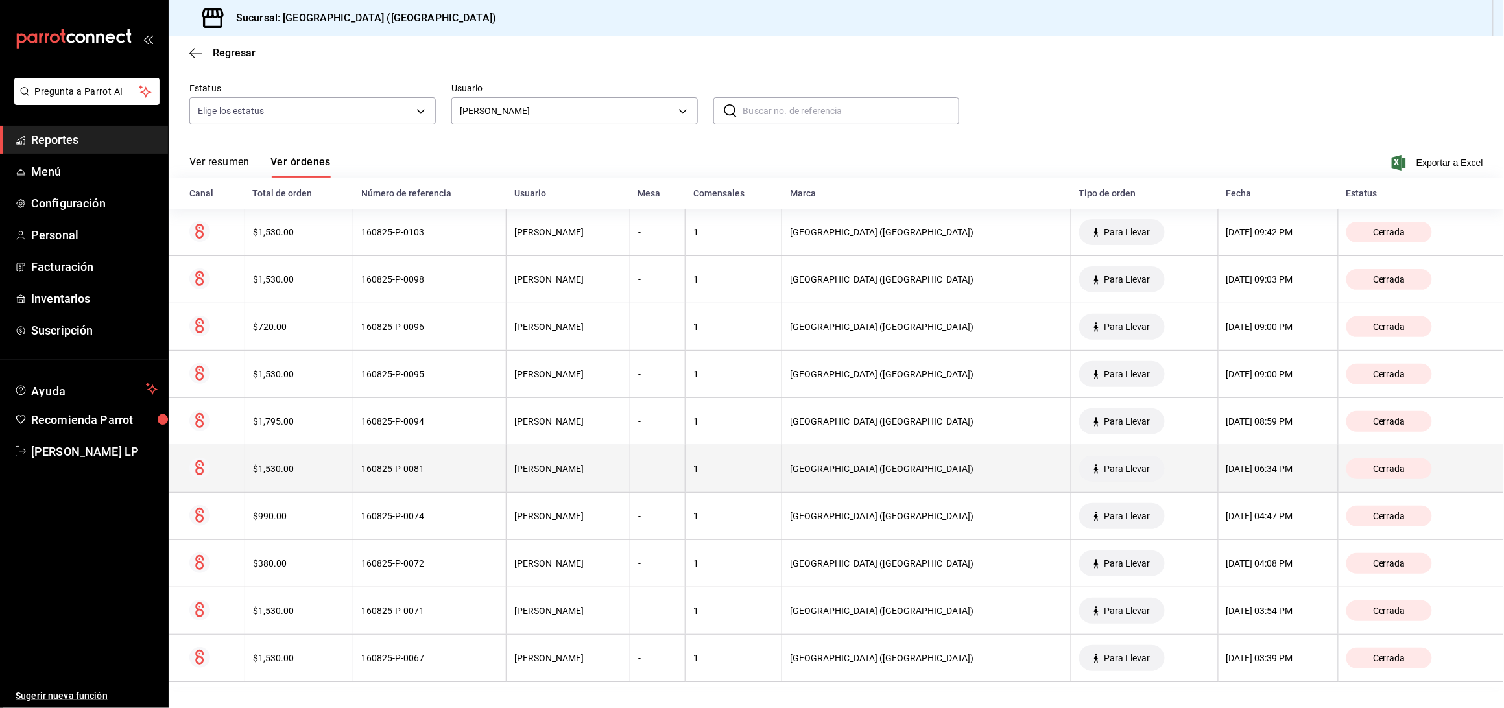
click at [417, 474] on div "160825-P-0081" at bounding box center [429, 469] width 137 height 10
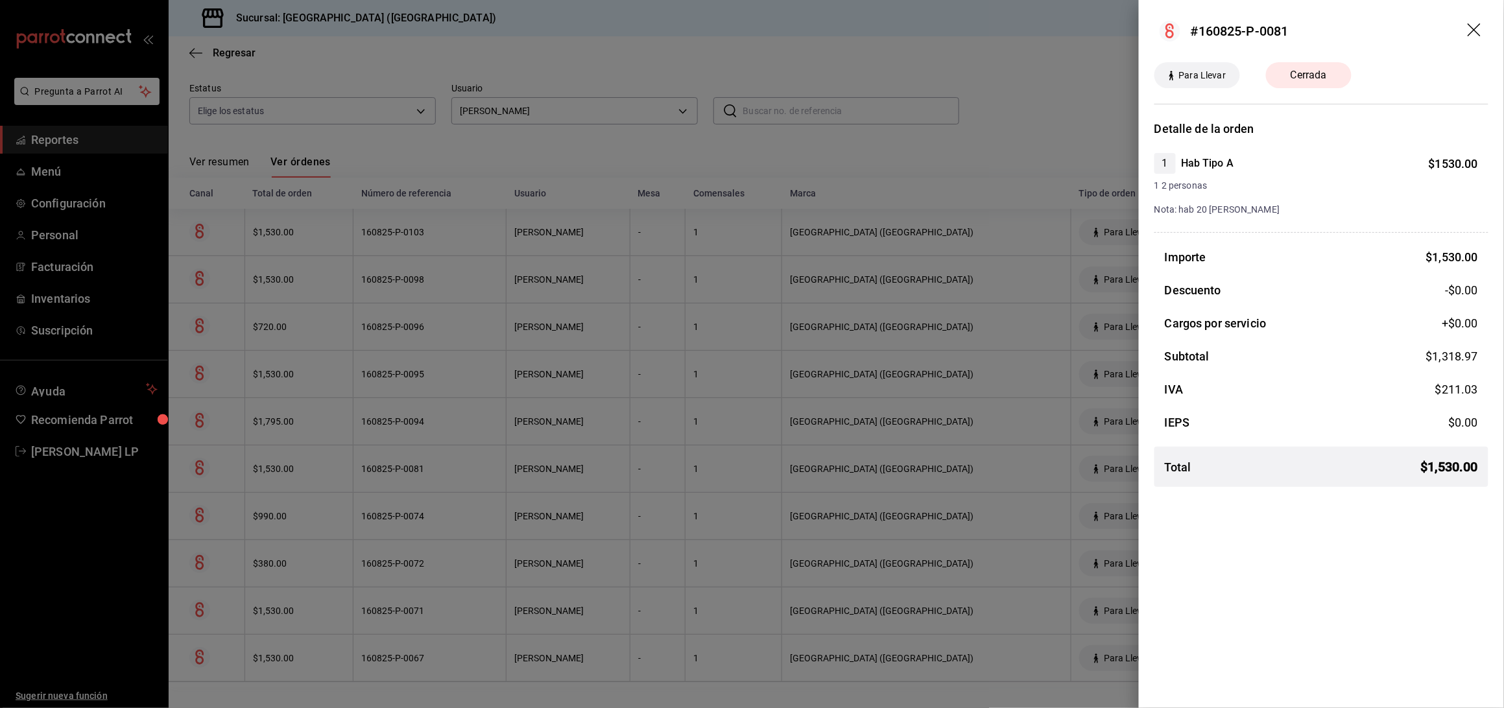
drag, startPoint x: 451, startPoint y: 461, endPoint x: 455, endPoint y: 429, distance: 31.4
click at [451, 461] on div at bounding box center [752, 354] width 1504 height 708
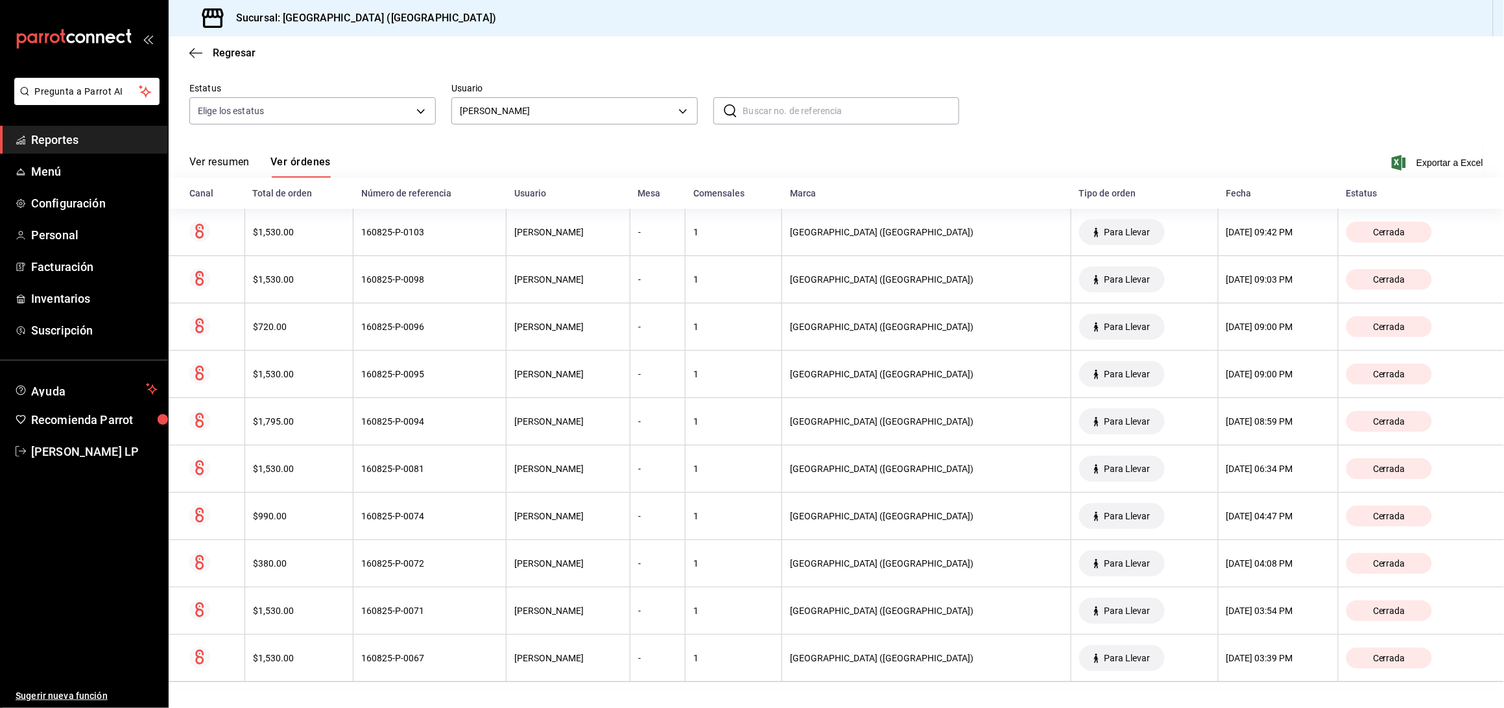
click at [455, 427] on div "160825-P-0094" at bounding box center [429, 421] width 137 height 10
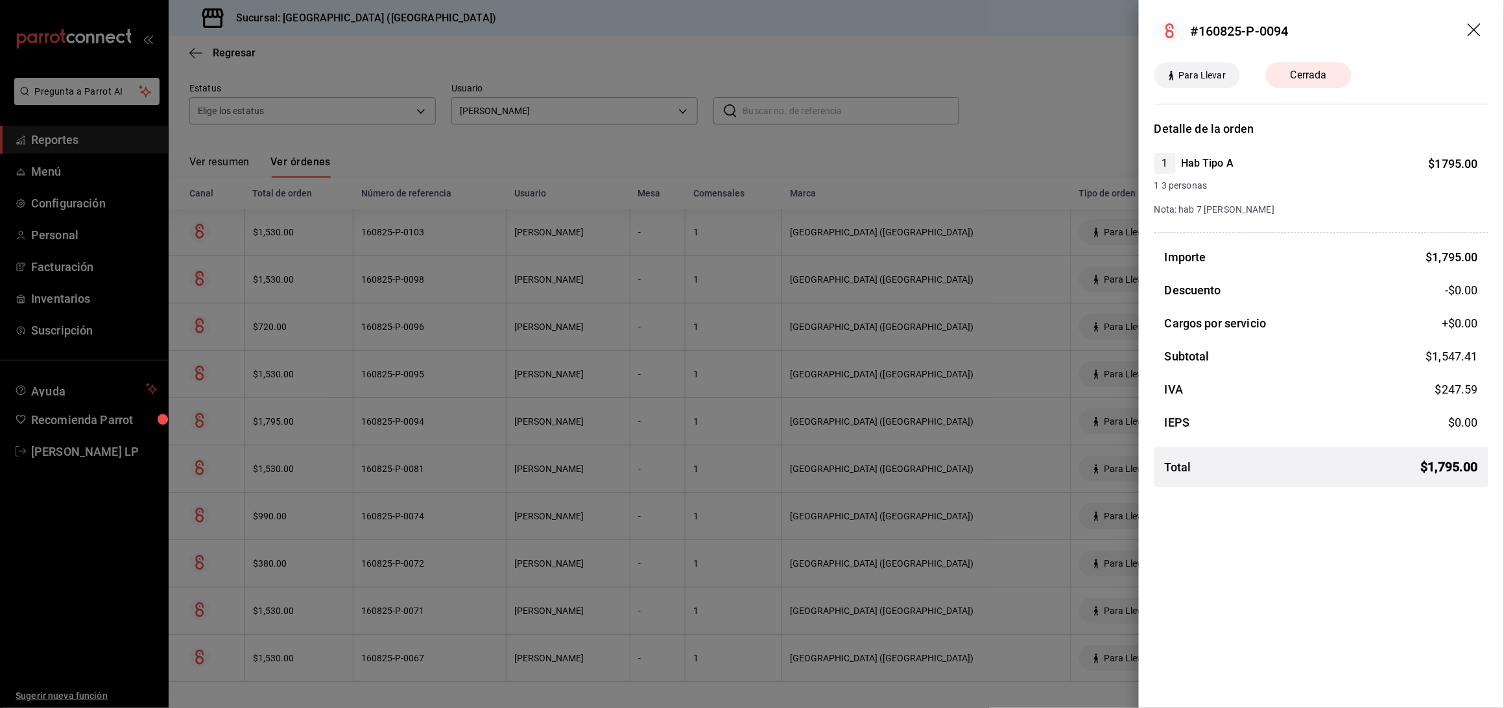
click at [493, 424] on div at bounding box center [752, 354] width 1504 height 708
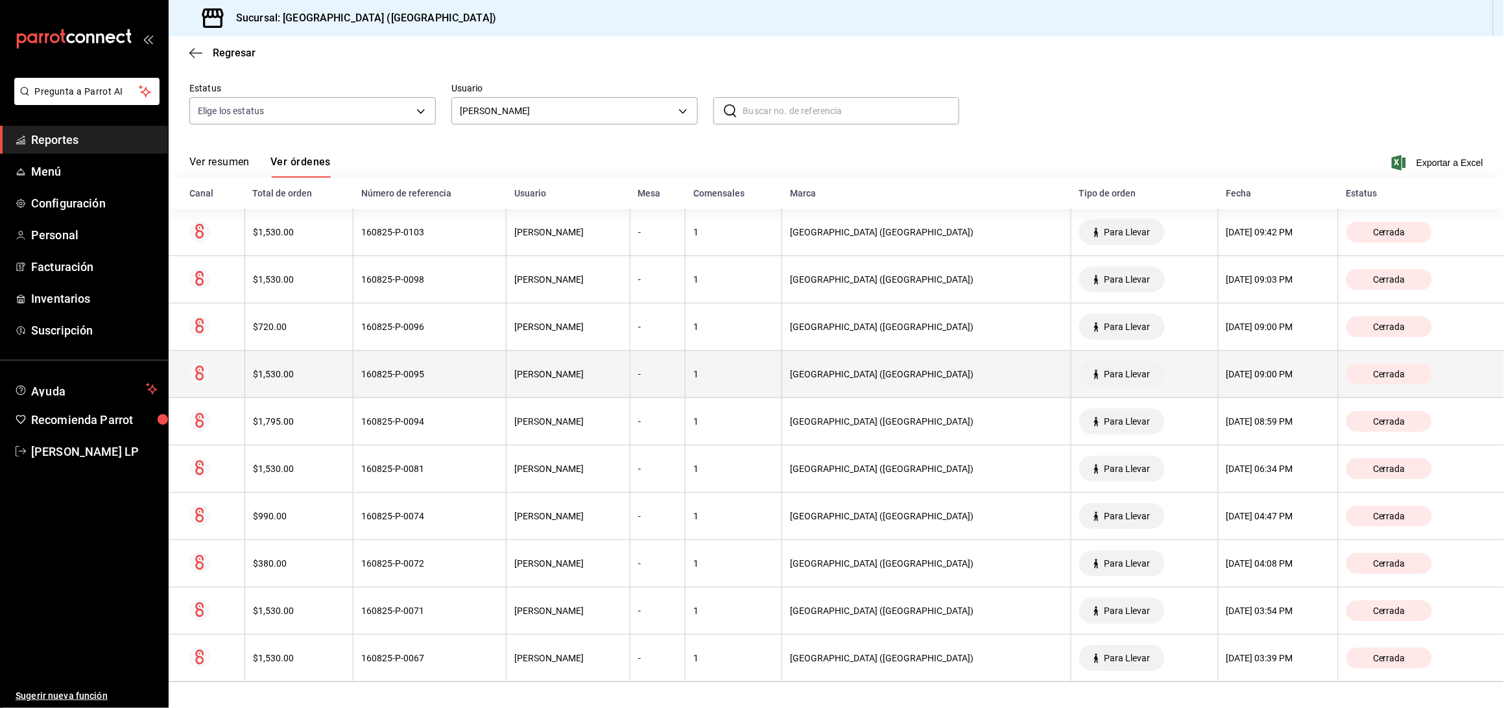
click at [488, 372] on div "160825-P-0095" at bounding box center [429, 374] width 137 height 10
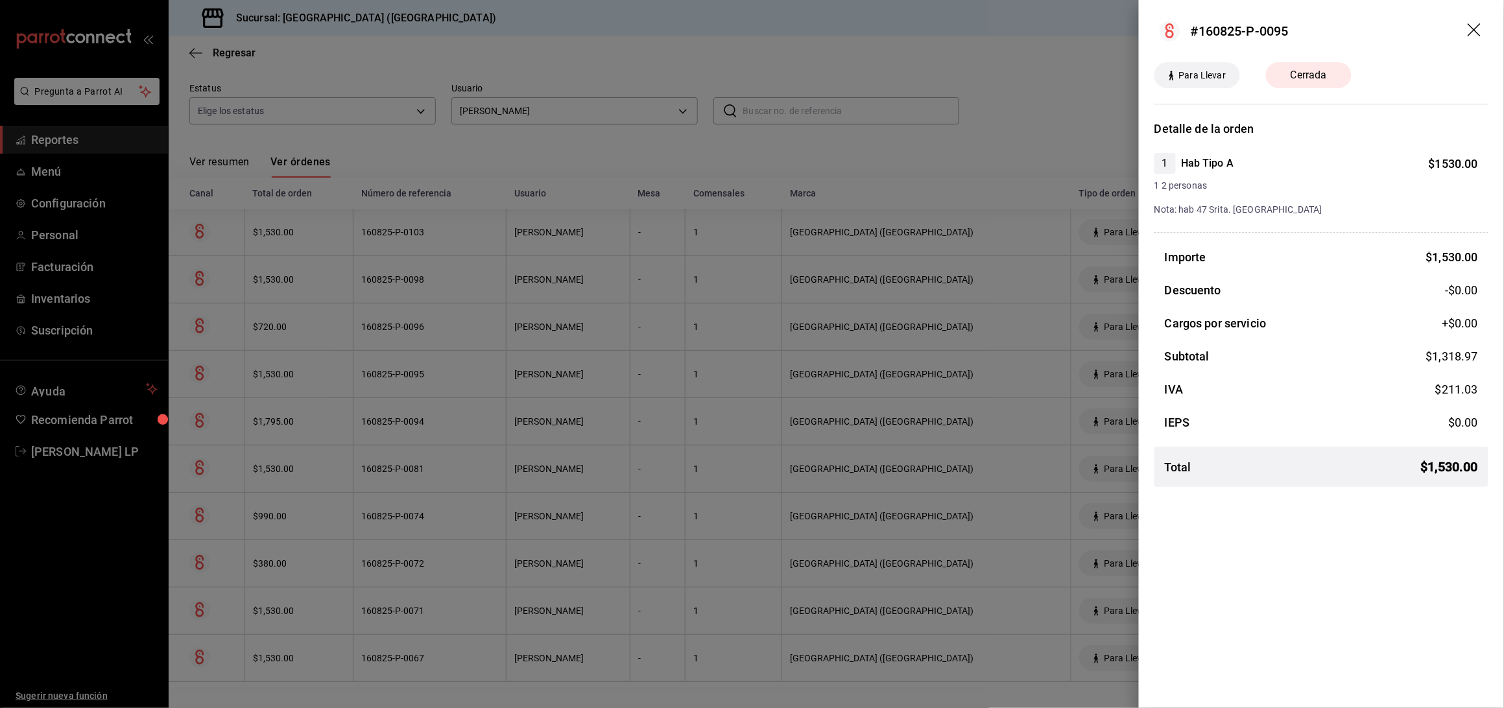
drag, startPoint x: 450, startPoint y: 364, endPoint x: 453, endPoint y: 341, distance: 23.0
click at [450, 364] on div at bounding box center [752, 354] width 1504 height 708
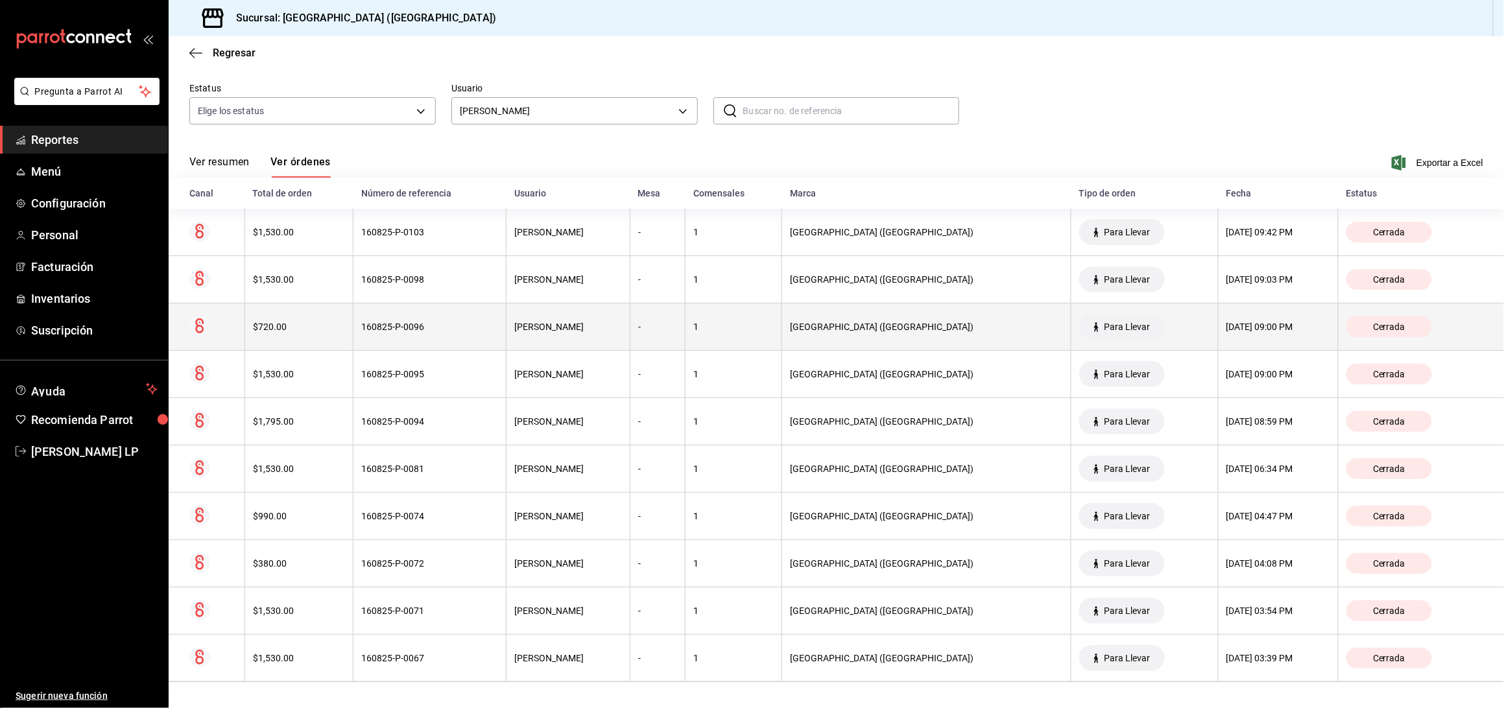
click at [454, 336] on th "160825-P-0096" at bounding box center [430, 327] width 153 height 47
